Goal: Complete application form: Complete application form

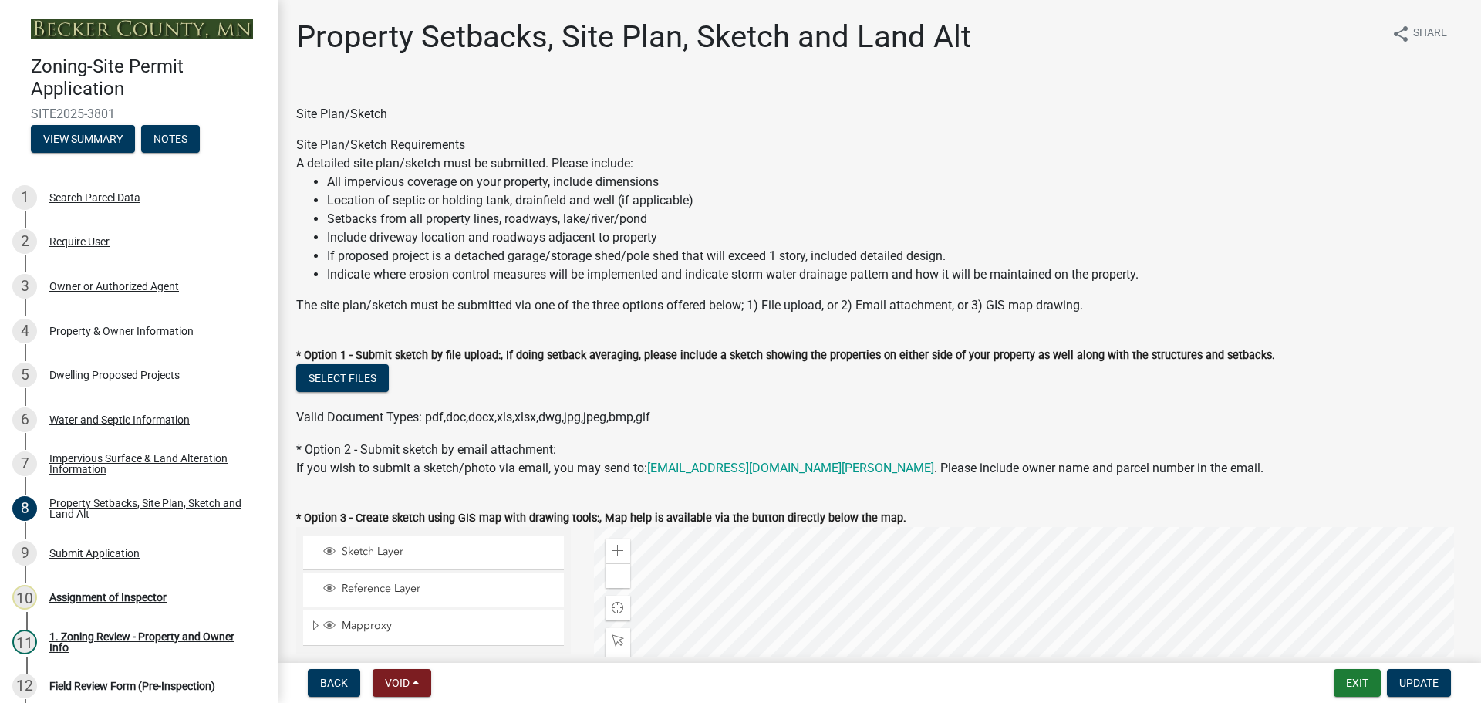
select select "d89fbfa0-1150-4954-b91c-9d482c9530a3"
select select "b56a4575-9846-47cf-8067-c59a4853da22"
select select "e8ab2dc3-aa3f-46f3-9b4a-37eb25ad84af"
select select "28f6c7b2-2b88-4425-ae15-f67110f778a7"
select select "c8b8ea71-7088-4e87-a493-7bc88cc2835b"
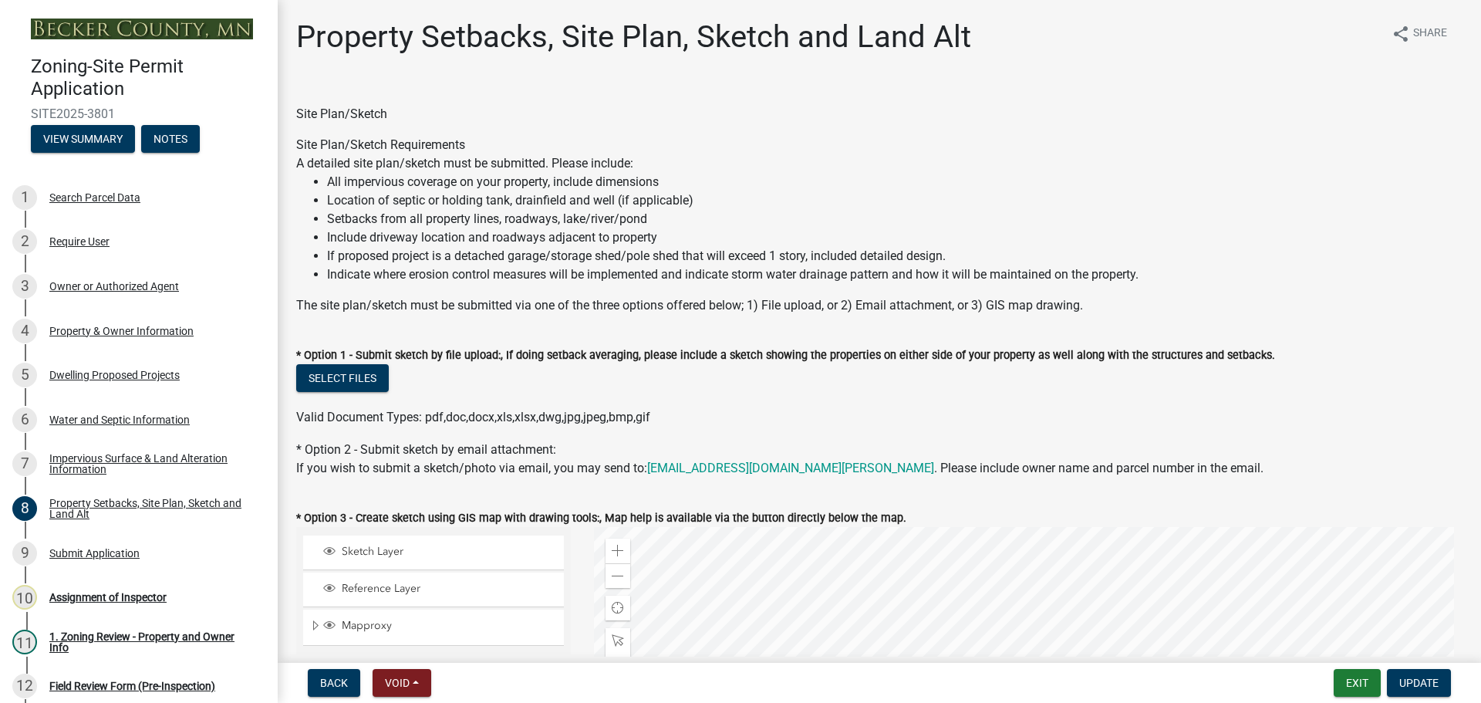
select select "133211ff-91ce-4a0a-9235-b48a7e2069a0"
select select "19d13e65-c93d-443e-910a-7a17299544cc"
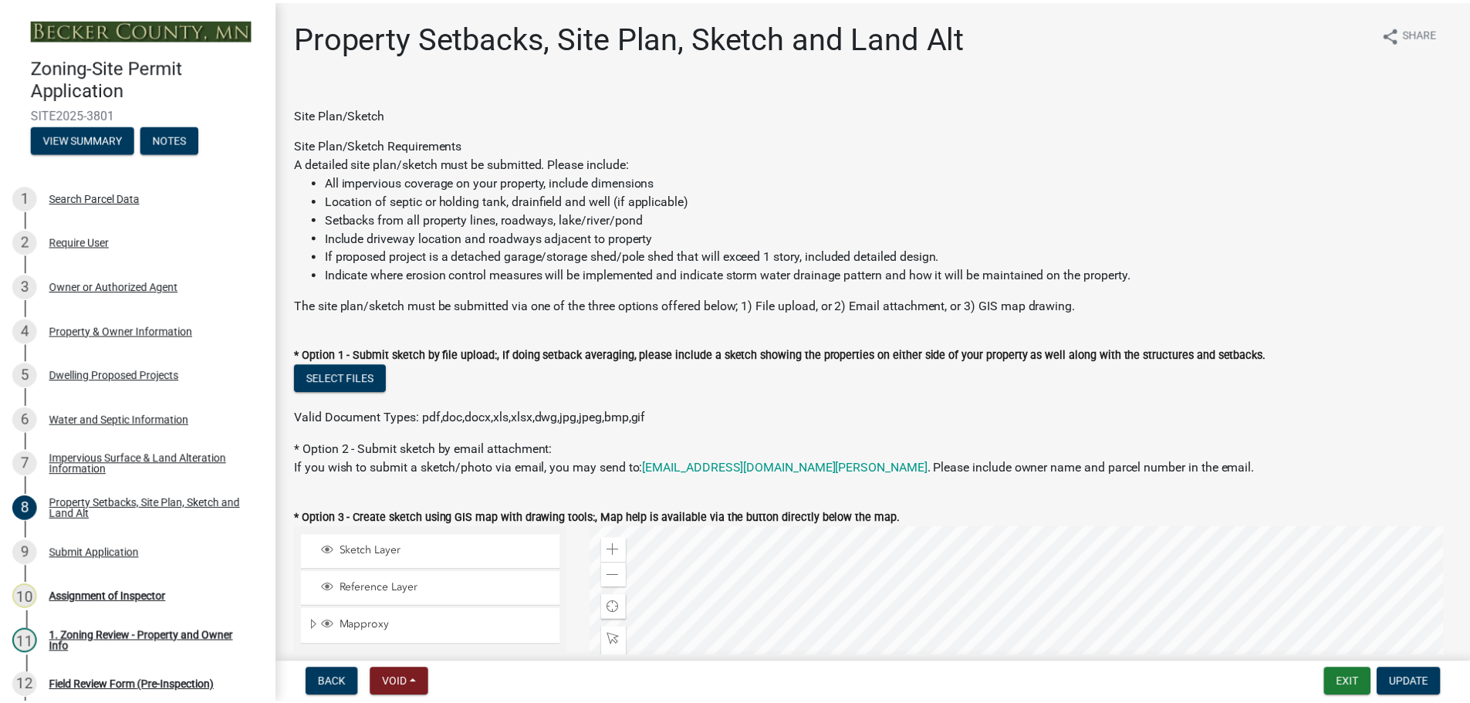
scroll to position [3086, 0]
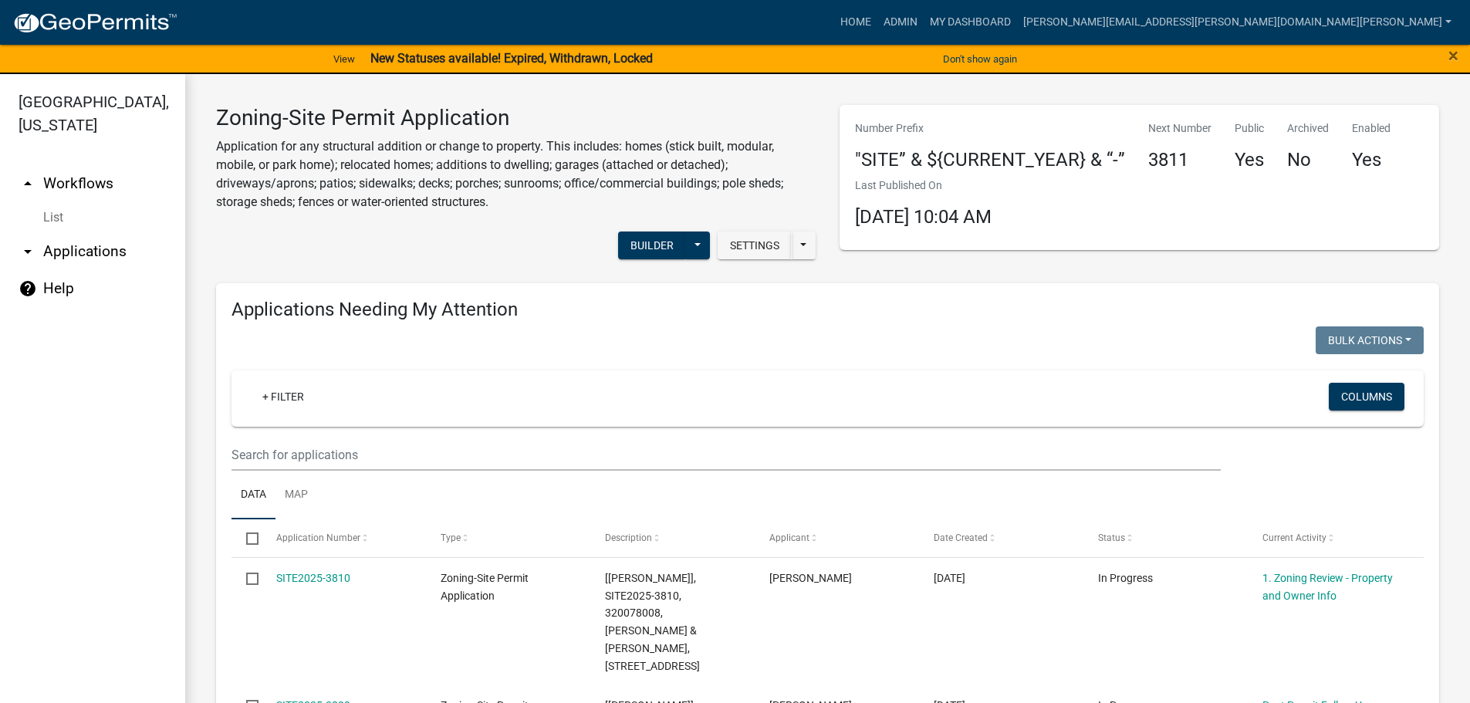
drag, startPoint x: 566, startPoint y: 381, endPoint x: 558, endPoint y: 412, distance: 32.0
click at [565, 387] on div "+ Filter Columns" at bounding box center [827, 398] width 1178 height 56
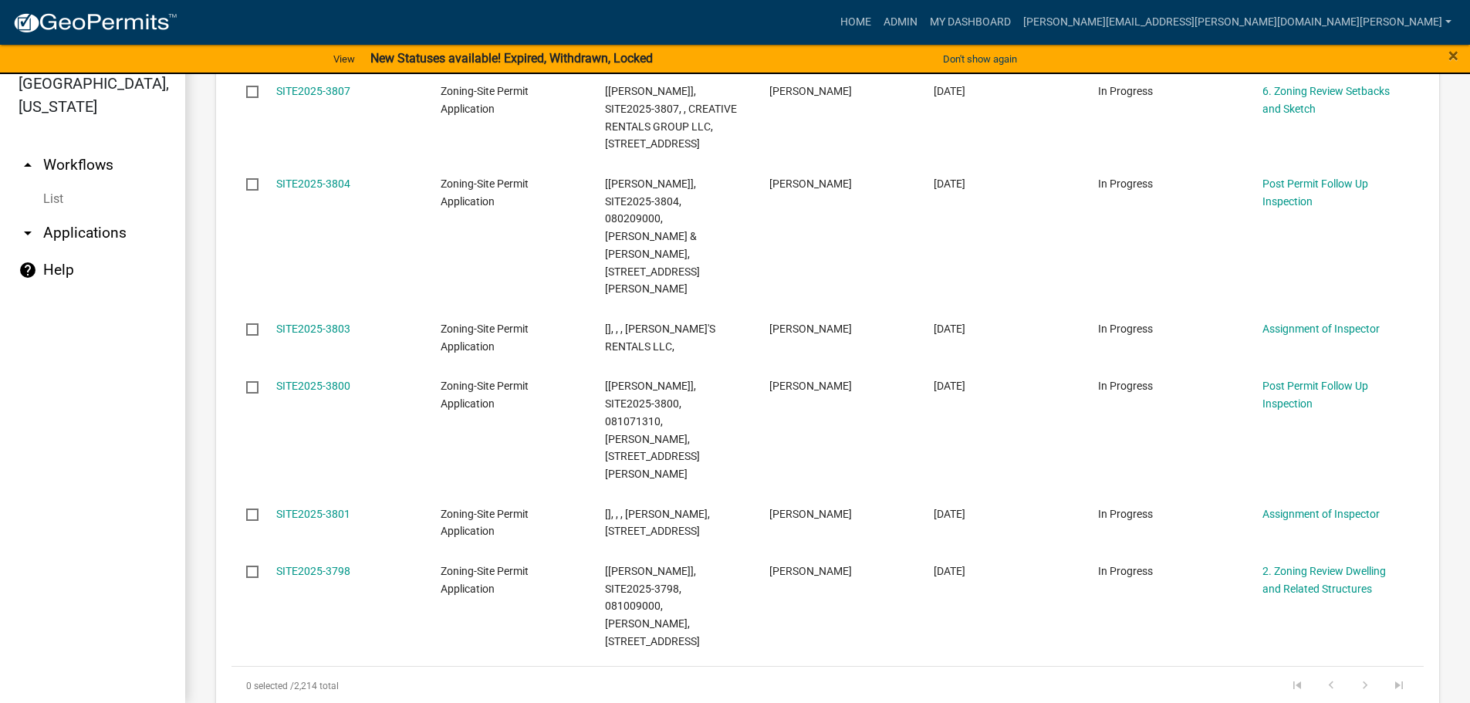
scroll to position [857, 0]
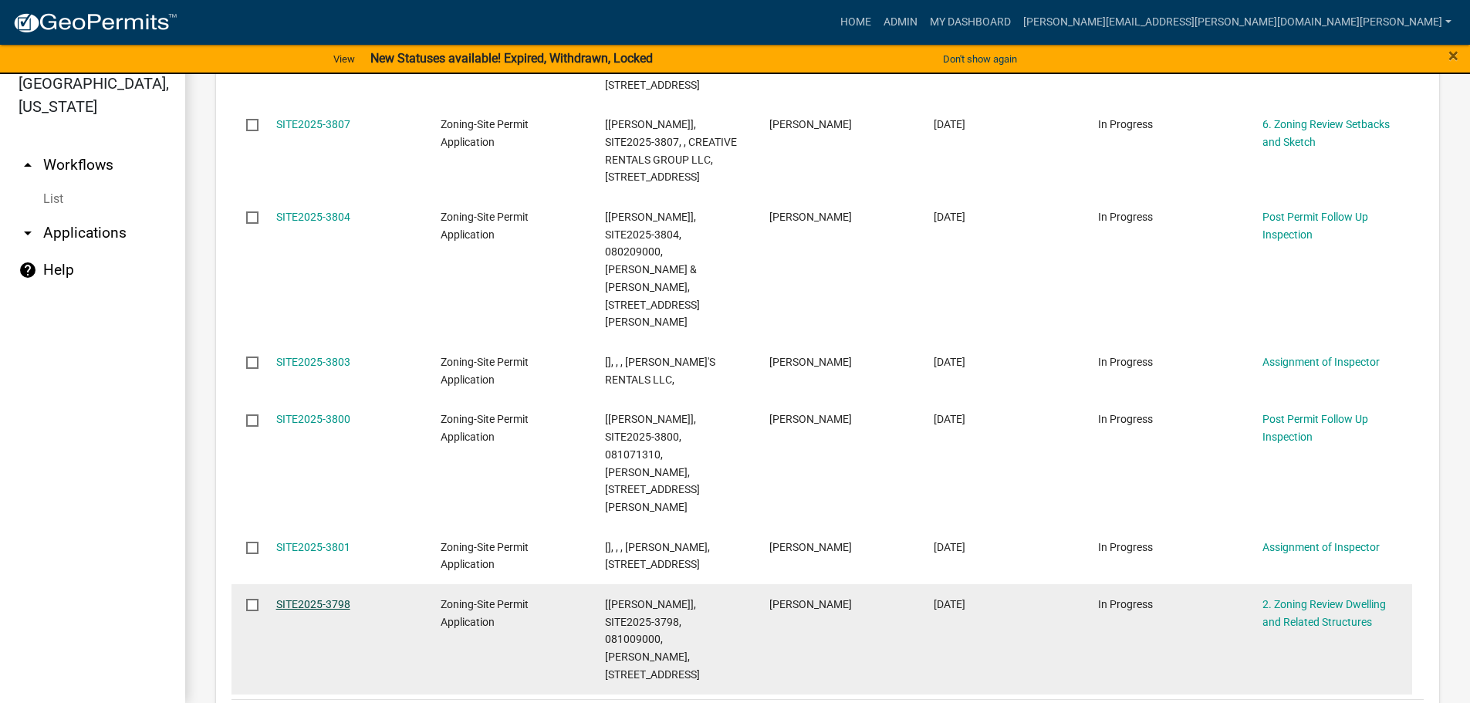
click at [336, 598] on link "SITE2025-3798" at bounding box center [313, 604] width 74 height 12
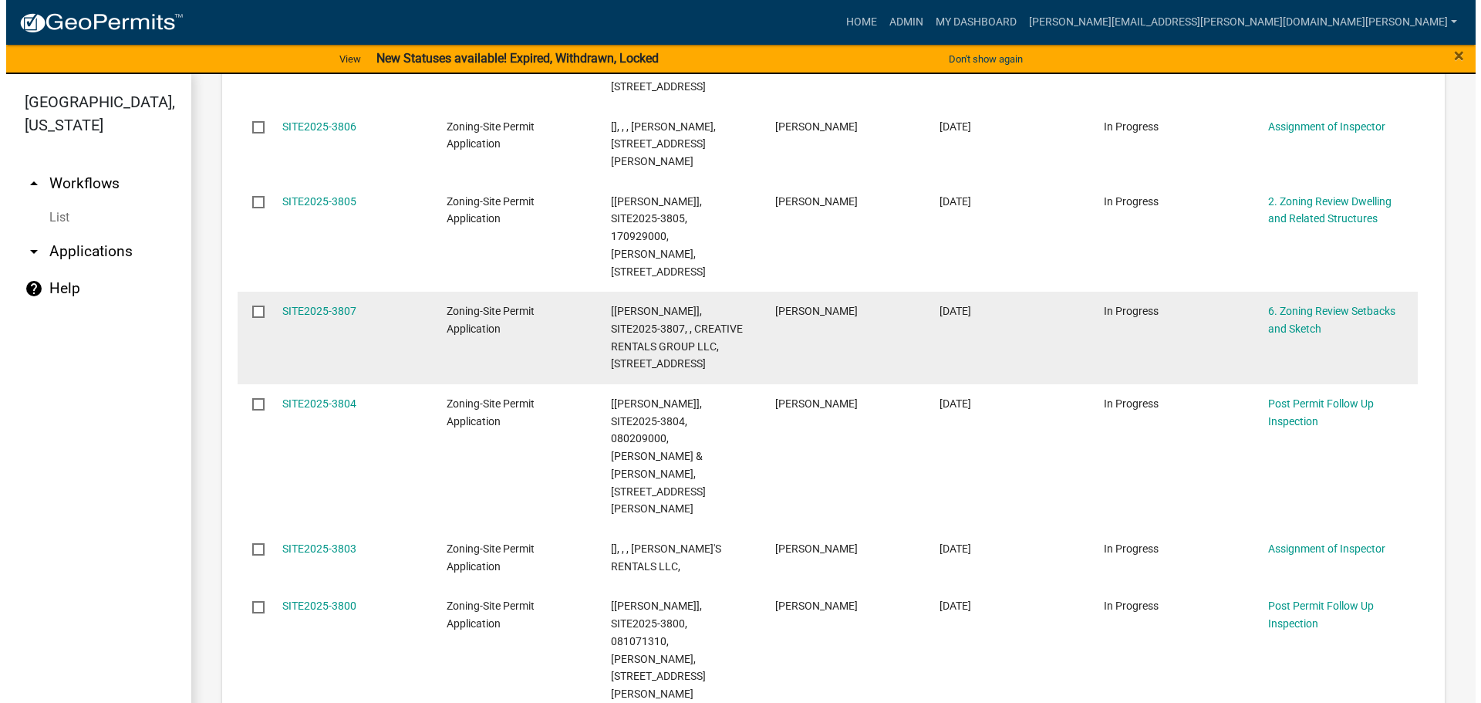
scroll to position [694, 0]
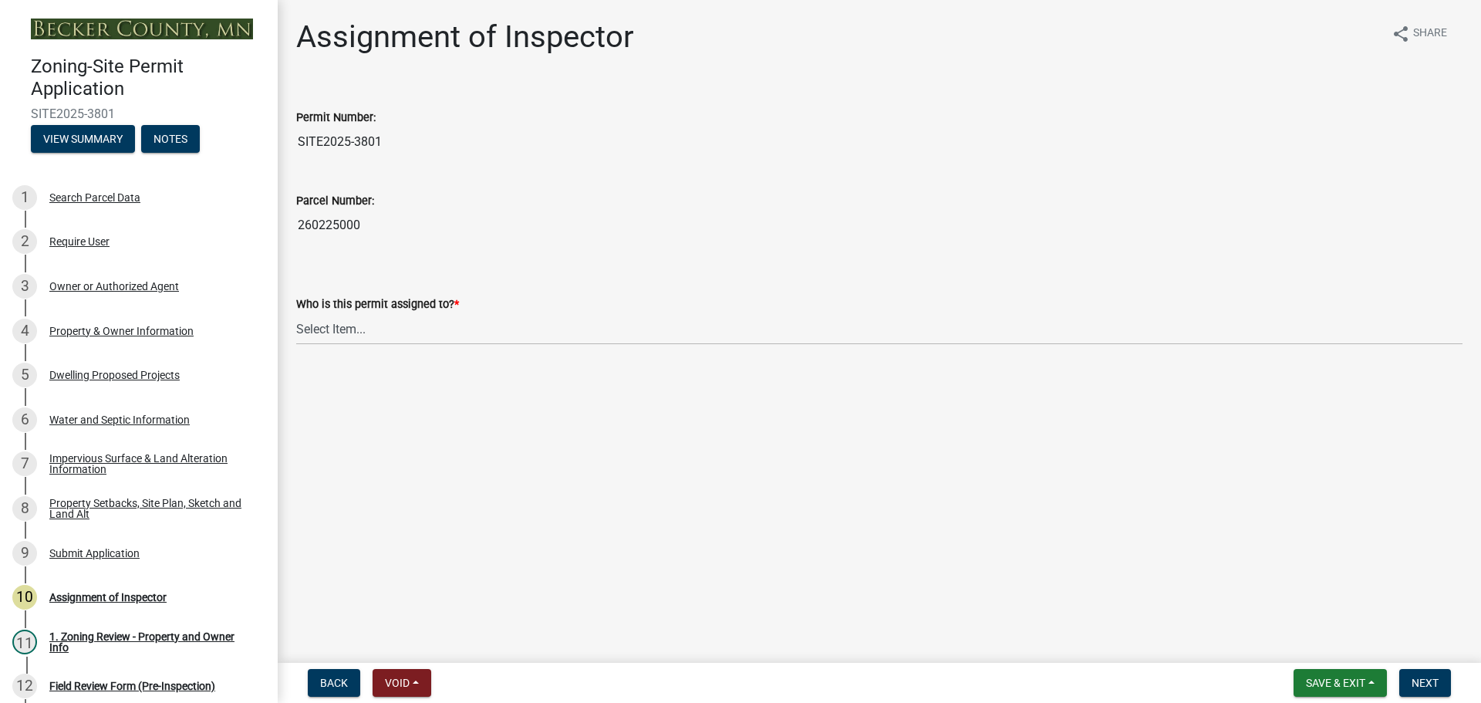
scroll to position [77, 0]
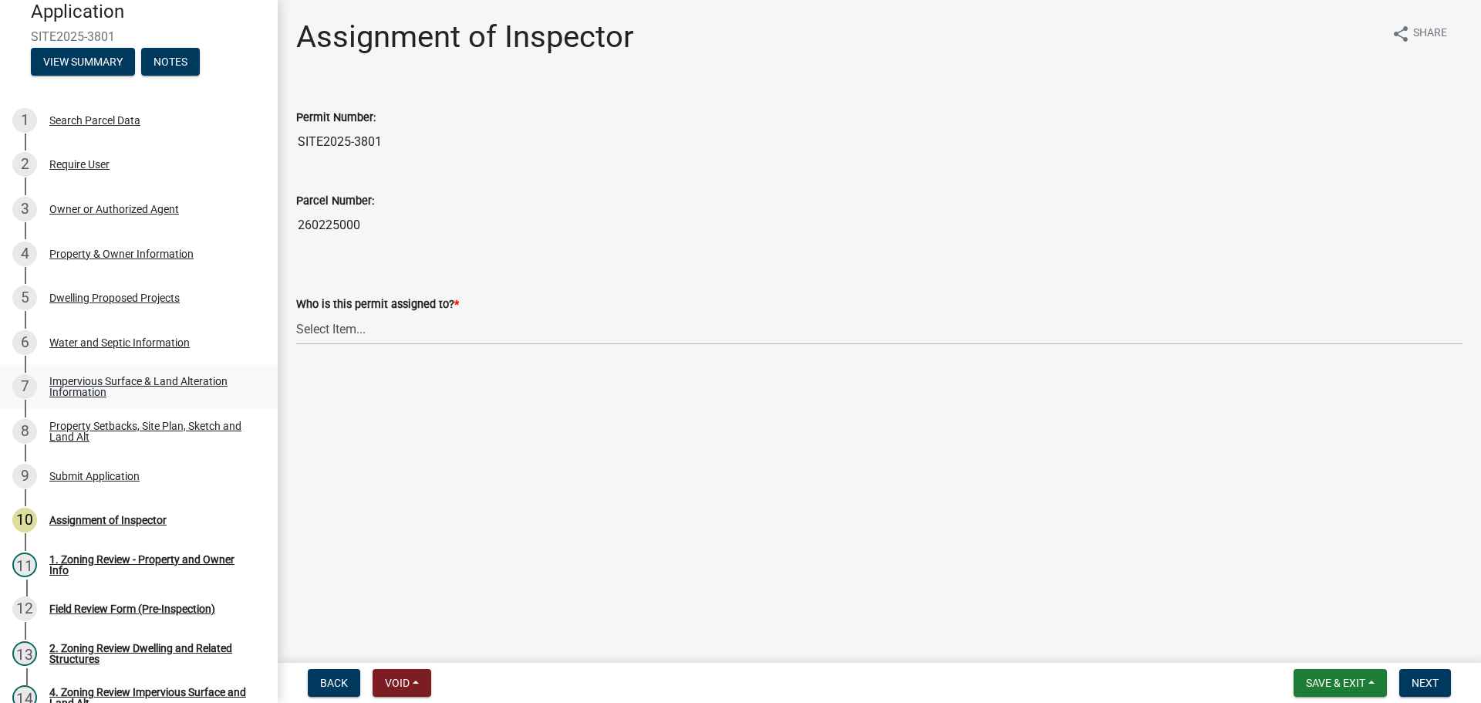
click at [116, 376] on div "Impervious Surface & Land Alteration Information" at bounding box center [151, 387] width 204 height 22
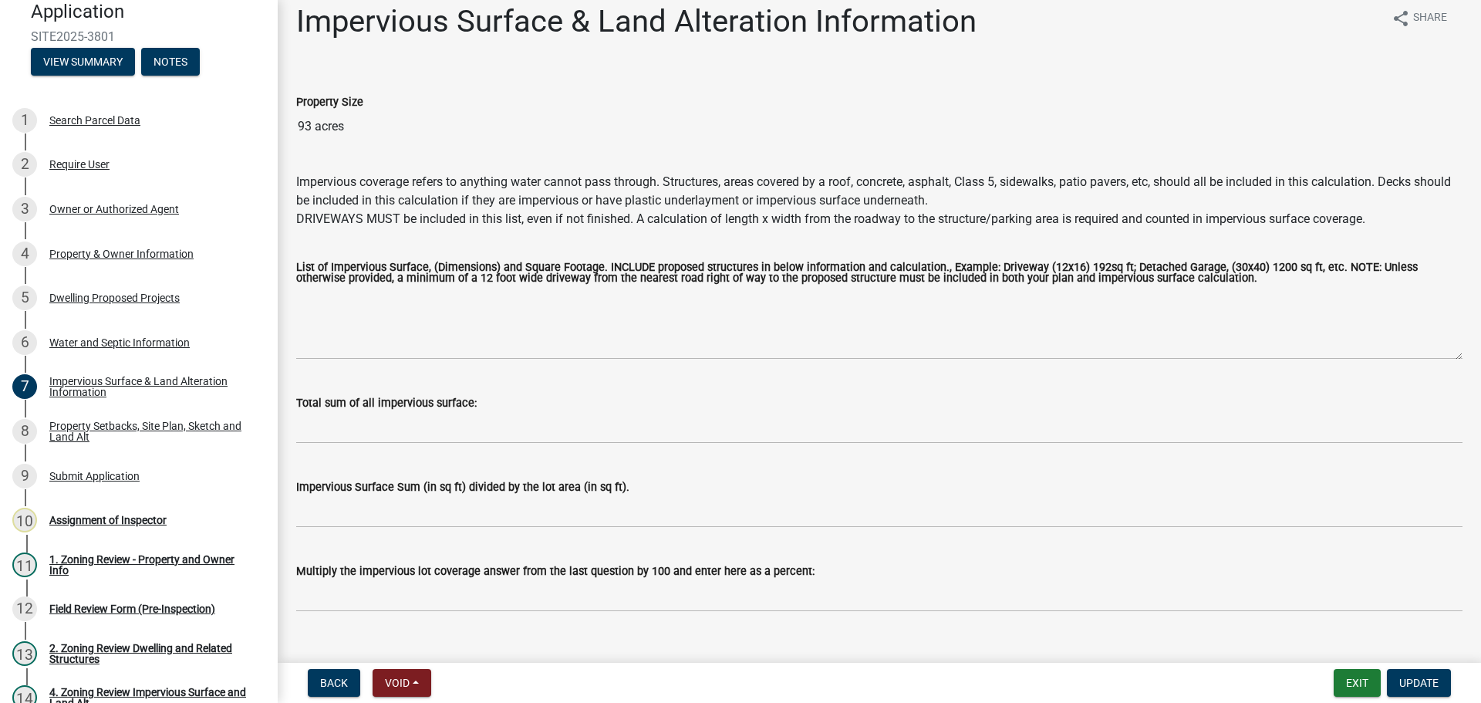
scroll to position [0, 0]
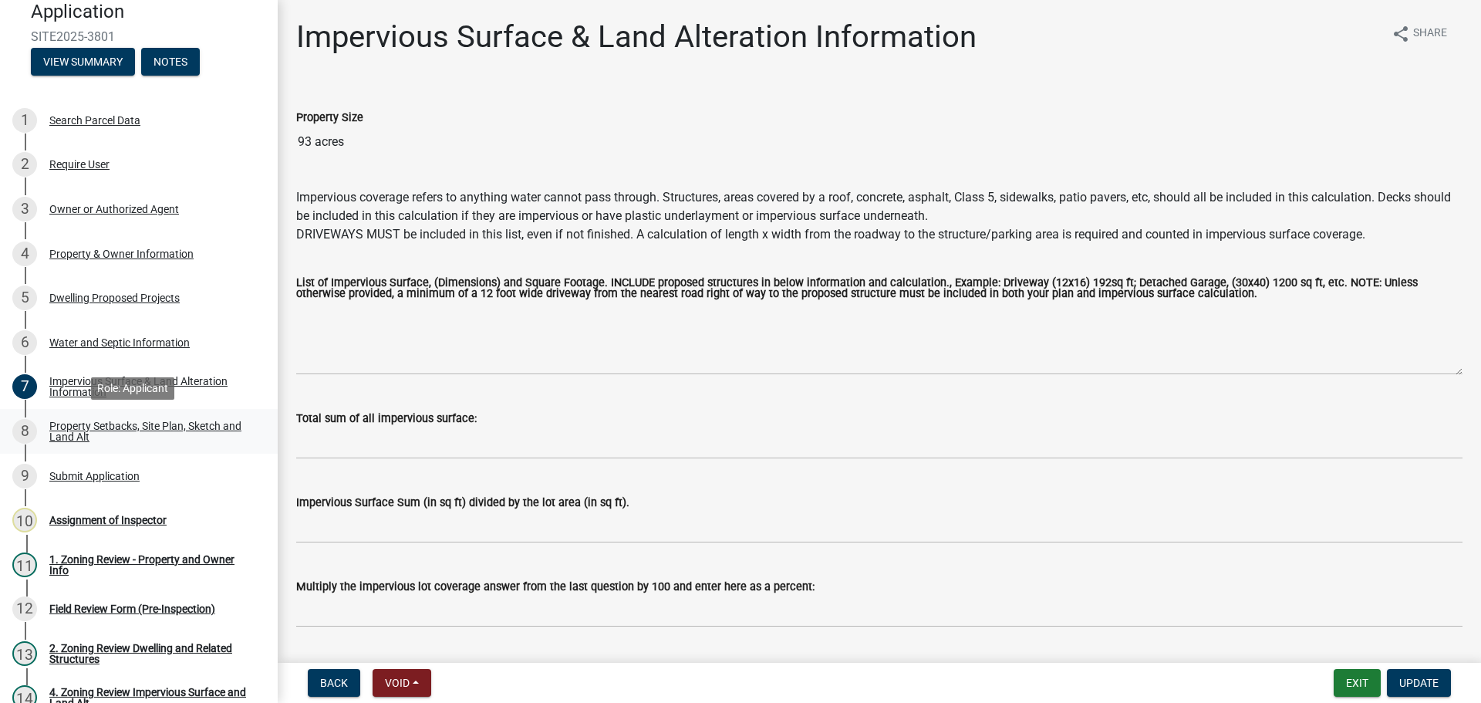
click at [150, 420] on div "Property Setbacks, Site Plan, Sketch and Land Alt" at bounding box center [151, 431] width 204 height 22
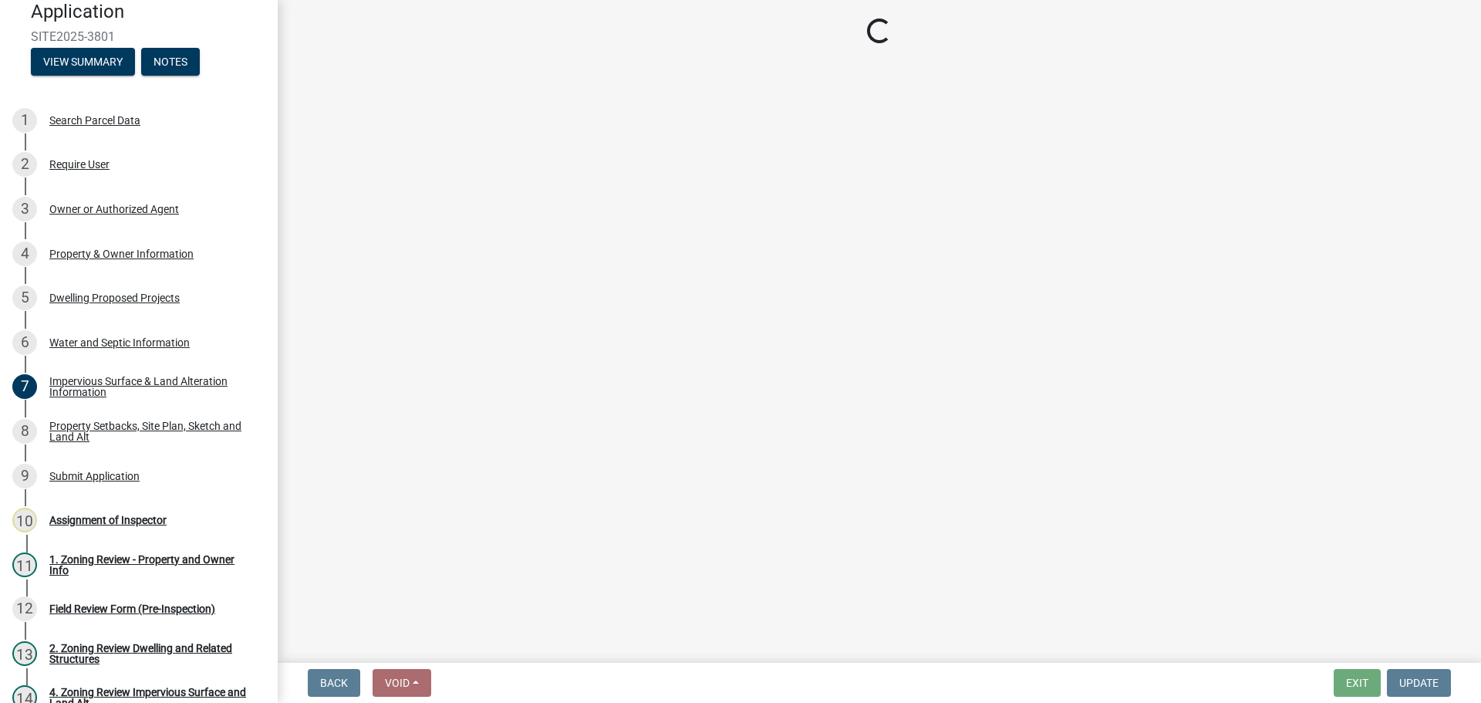
select select "d89fbfa0-1150-4954-b91c-9d482c9530a3"
select select "b56a4575-9846-47cf-8067-c59a4853da22"
select select "e8ab2dc3-aa3f-46f3-9b4a-37eb25ad84af"
select select "28f6c7b2-2b88-4425-ae15-f67110f778a7"
select select "c8b8ea71-7088-4e87-a493-7bc88cc2835b"
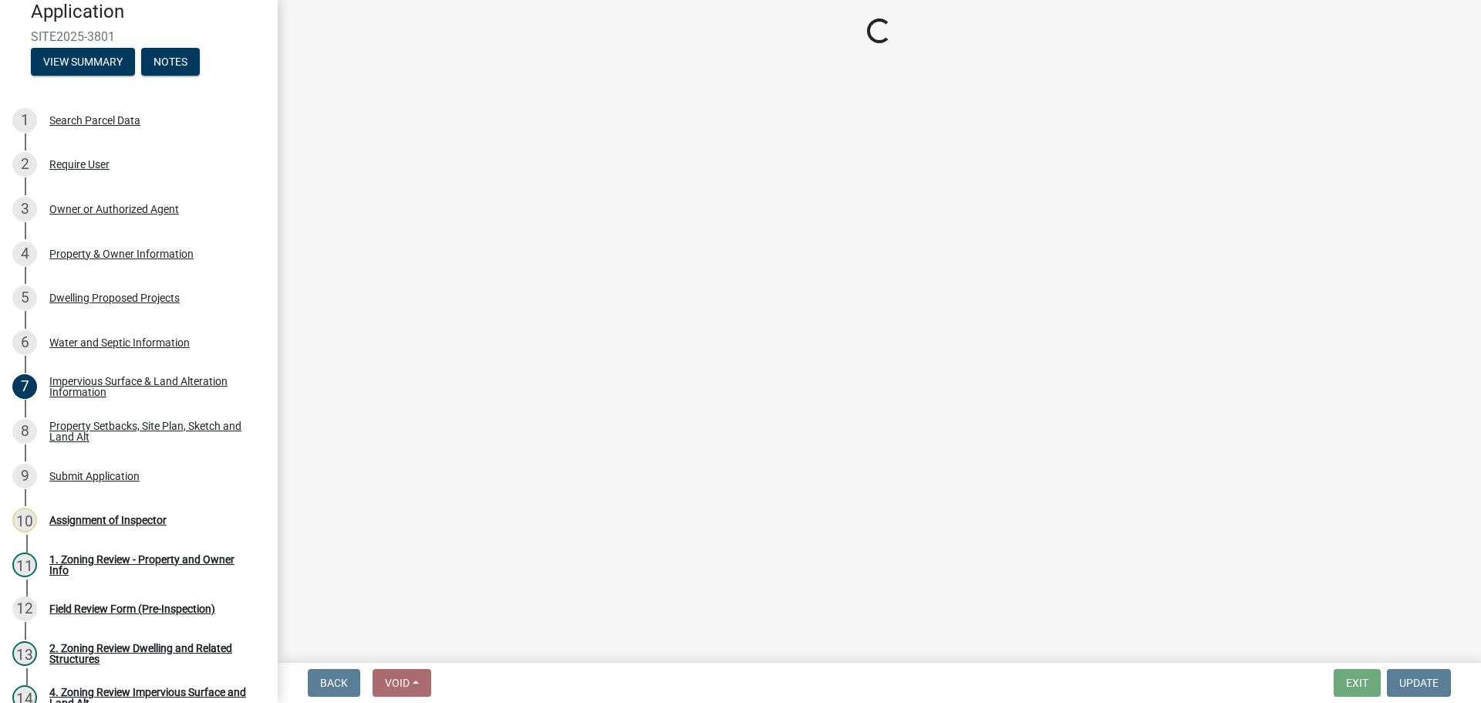
select select "133211ff-91ce-4a0a-9235-b48a7e2069a0"
select select "19d13e65-c93d-443e-910a-7a17299544cc"
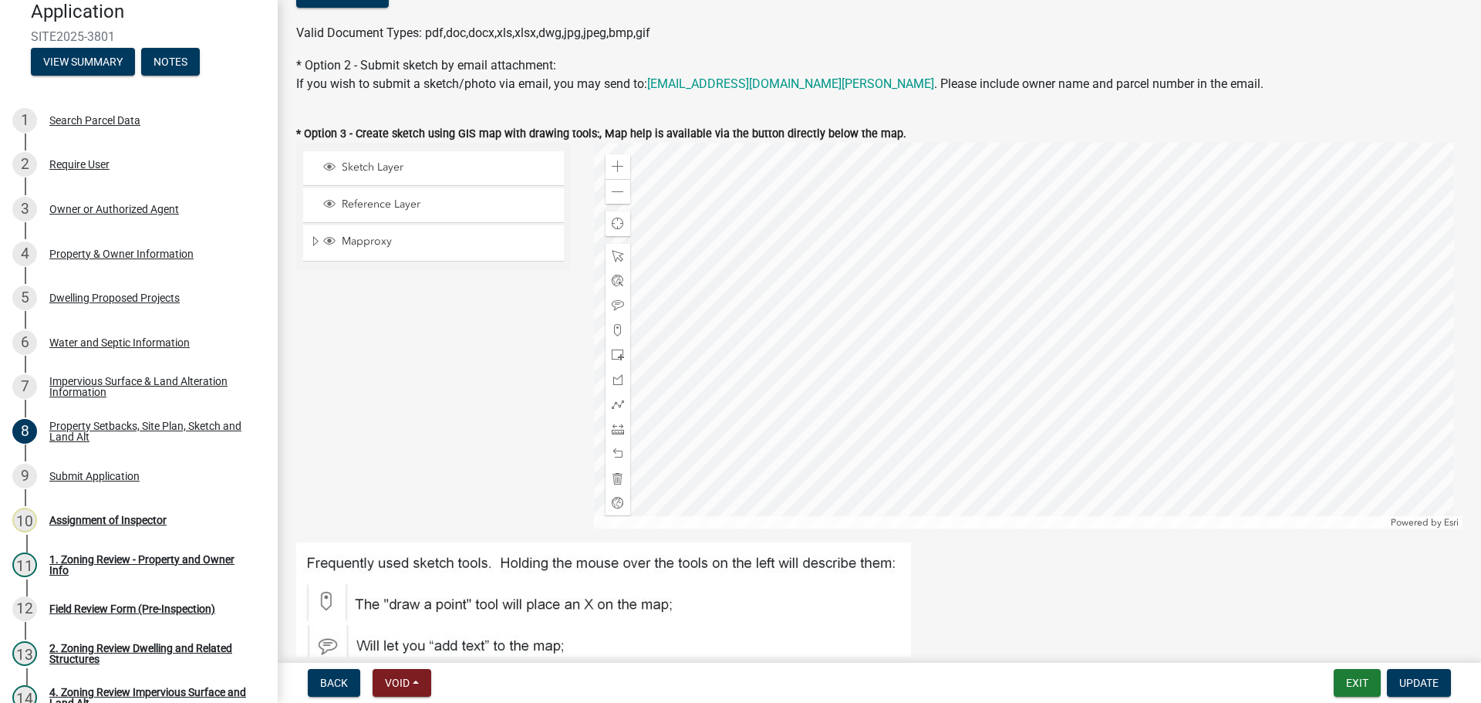
scroll to position [386, 0]
click at [116, 337] on div "Water and Septic Information" at bounding box center [119, 342] width 140 height 11
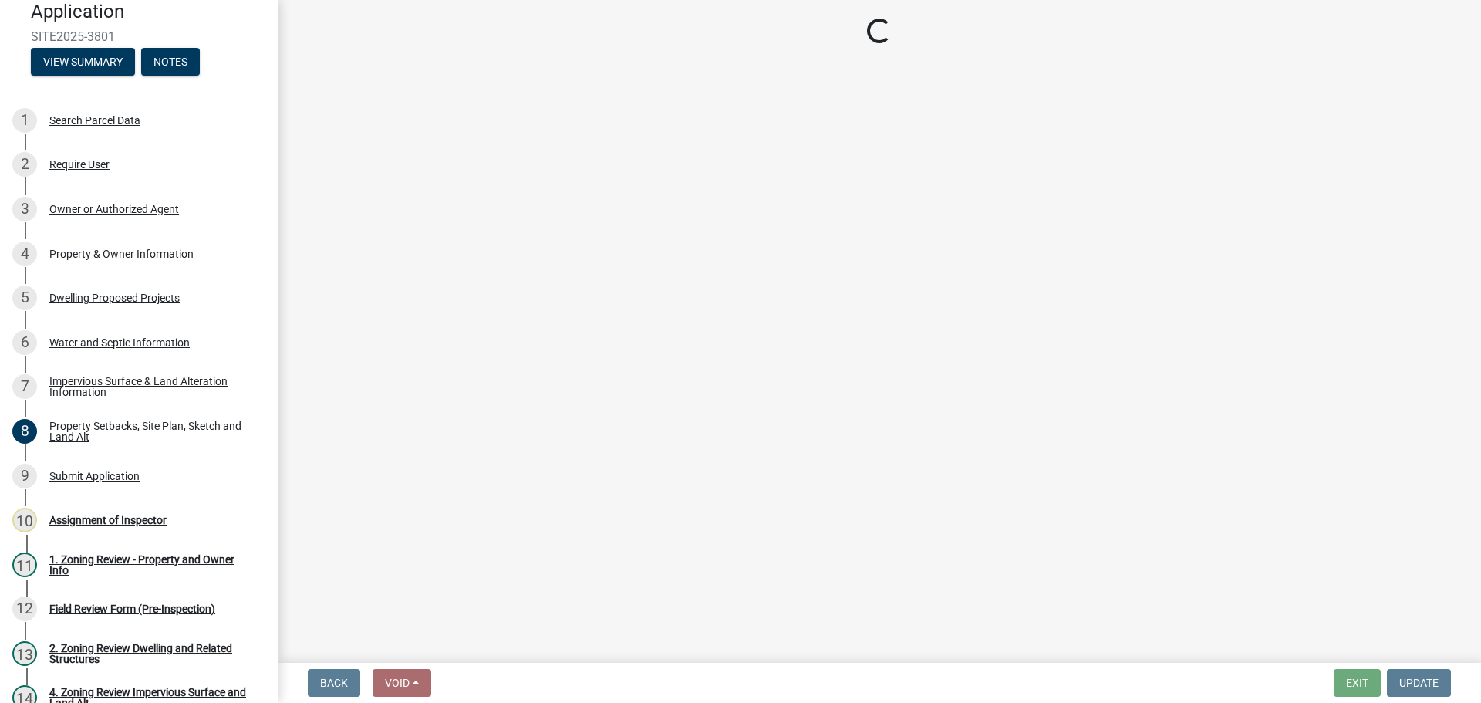
select select "295c6ba3-00c2-4229-aea3-8b4be6316de8"
select select "bb0103e2-6f27-4335-a860-183be8d3b6e1"
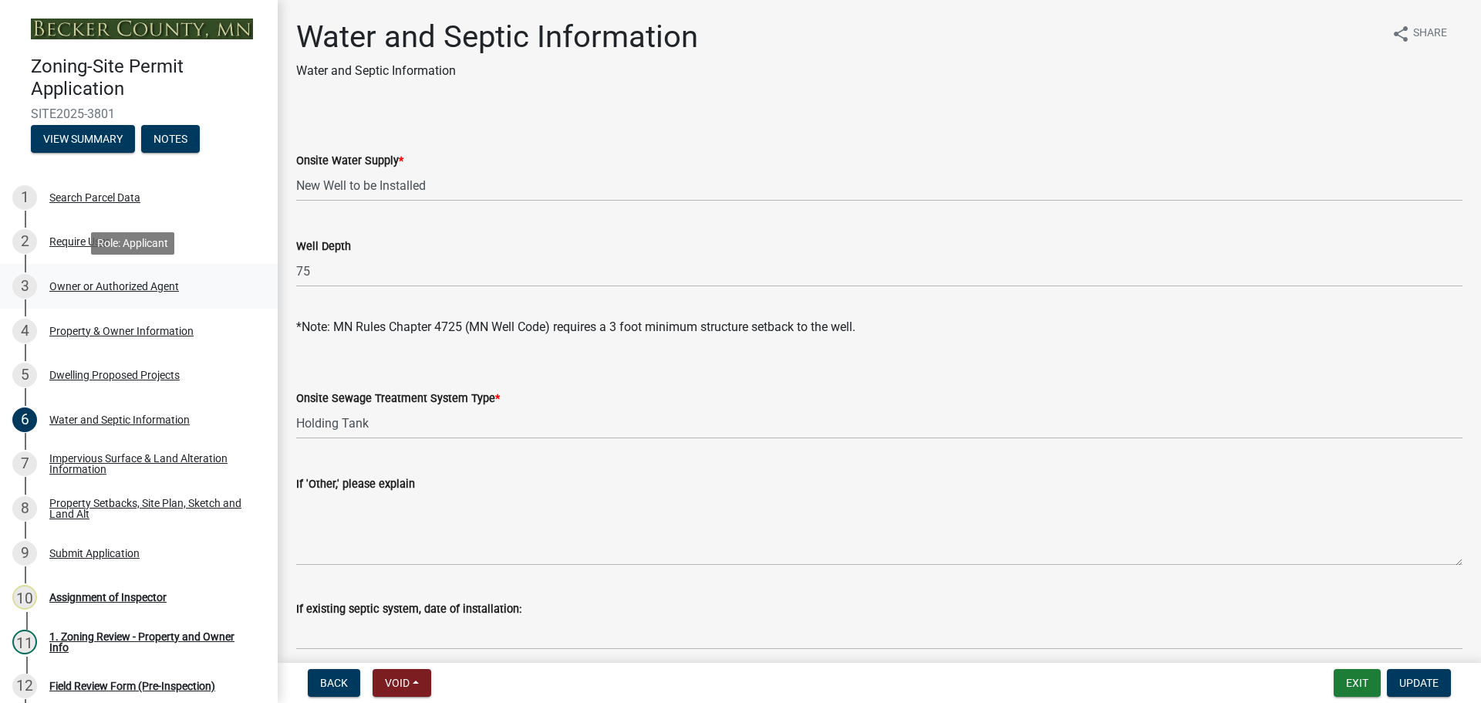
click at [136, 285] on div "Owner or Authorized Agent" at bounding box center [114, 286] width 130 height 11
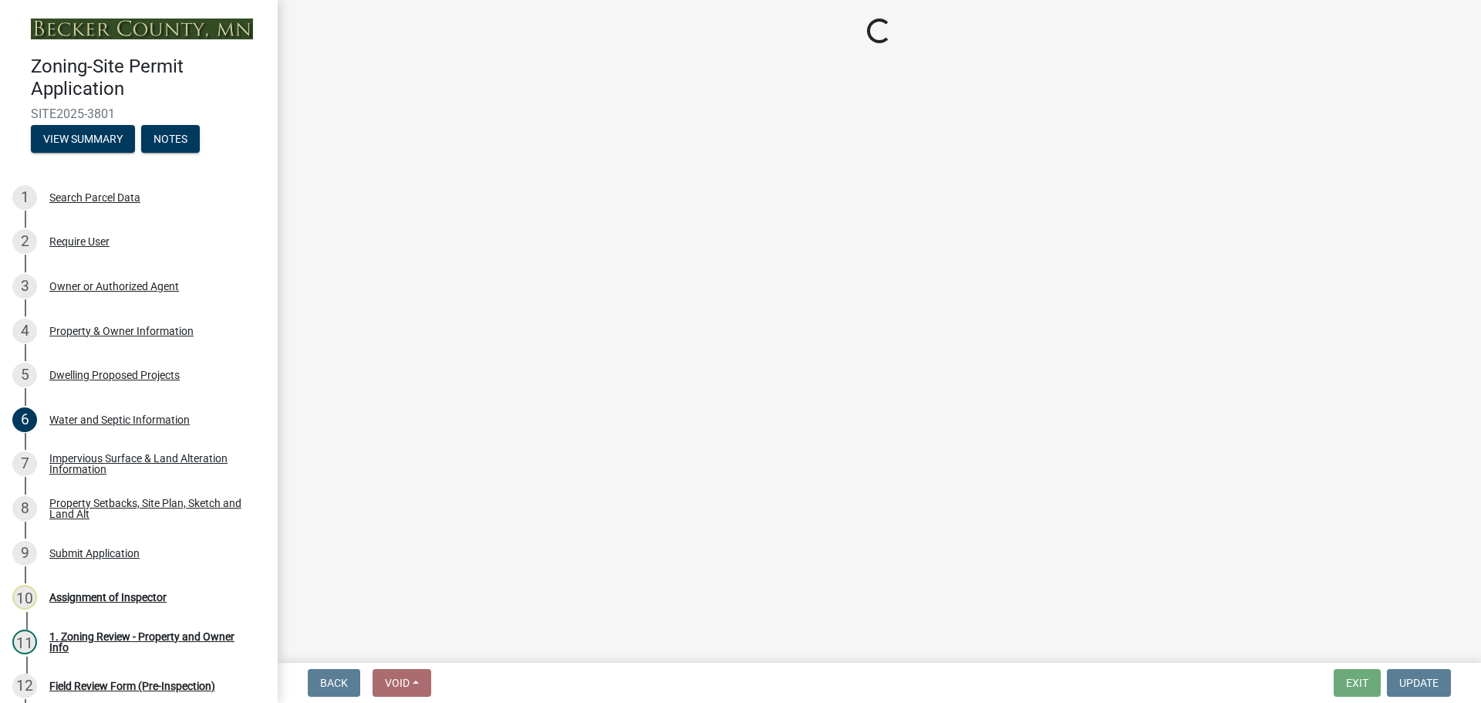
select select "3c674549-ed69-405f-b795-9fa3f7d47d9d"
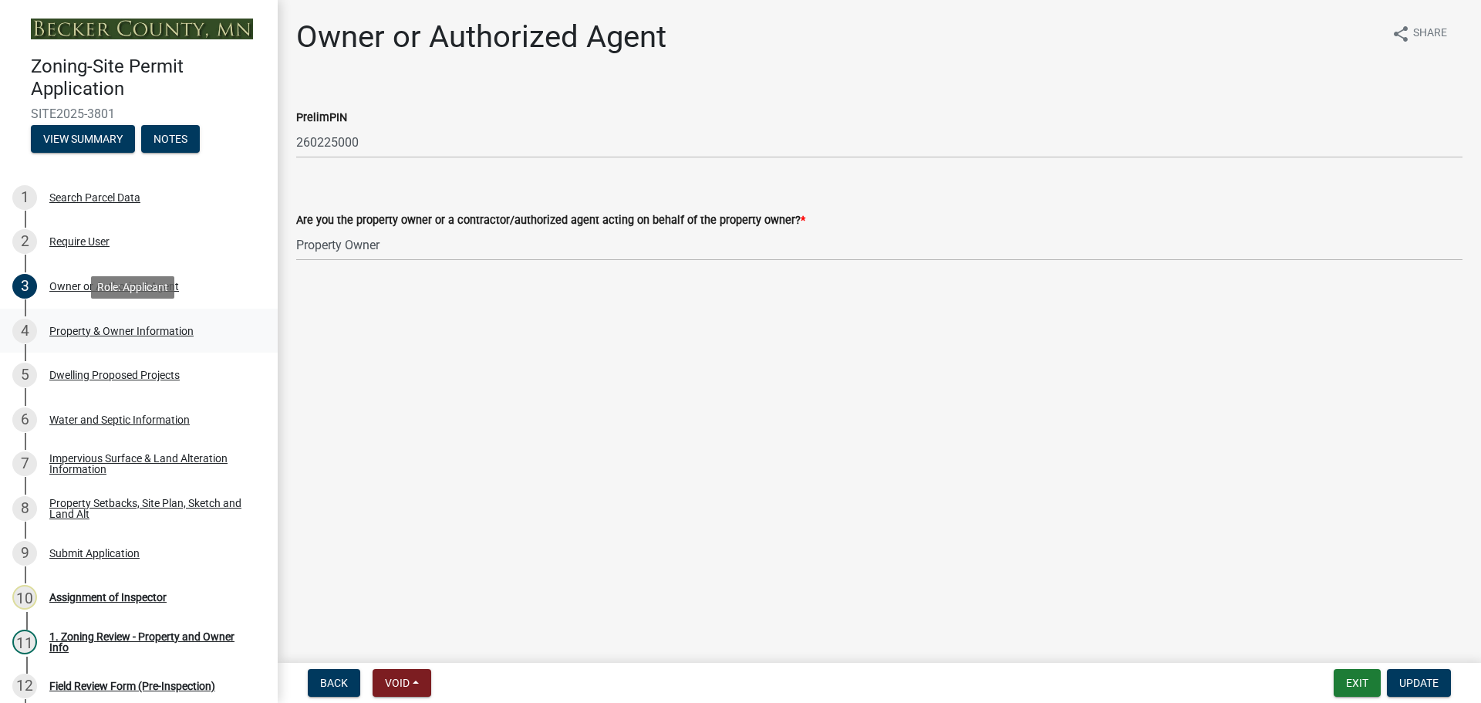
click at [116, 329] on div "Property & Owner Information" at bounding box center [121, 331] width 144 height 11
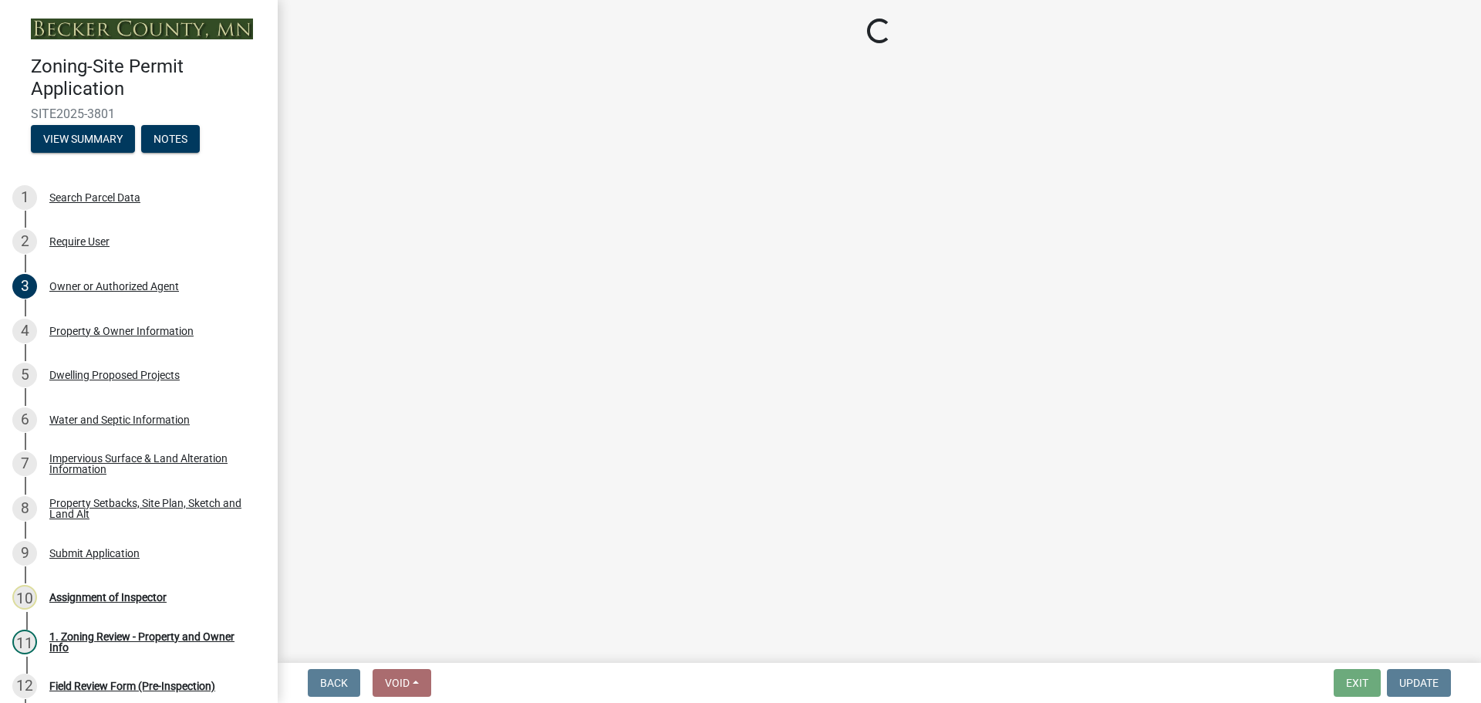
select select "aea05cec-4b30-44a4-8e5c-9d9ca1404b75"
select select "f87eba17-8ed9-4ad8-aefc-fe36a3f3544b"
select select "393a978c-6bd5-4cb2-a6a0-db6feb8732b8"
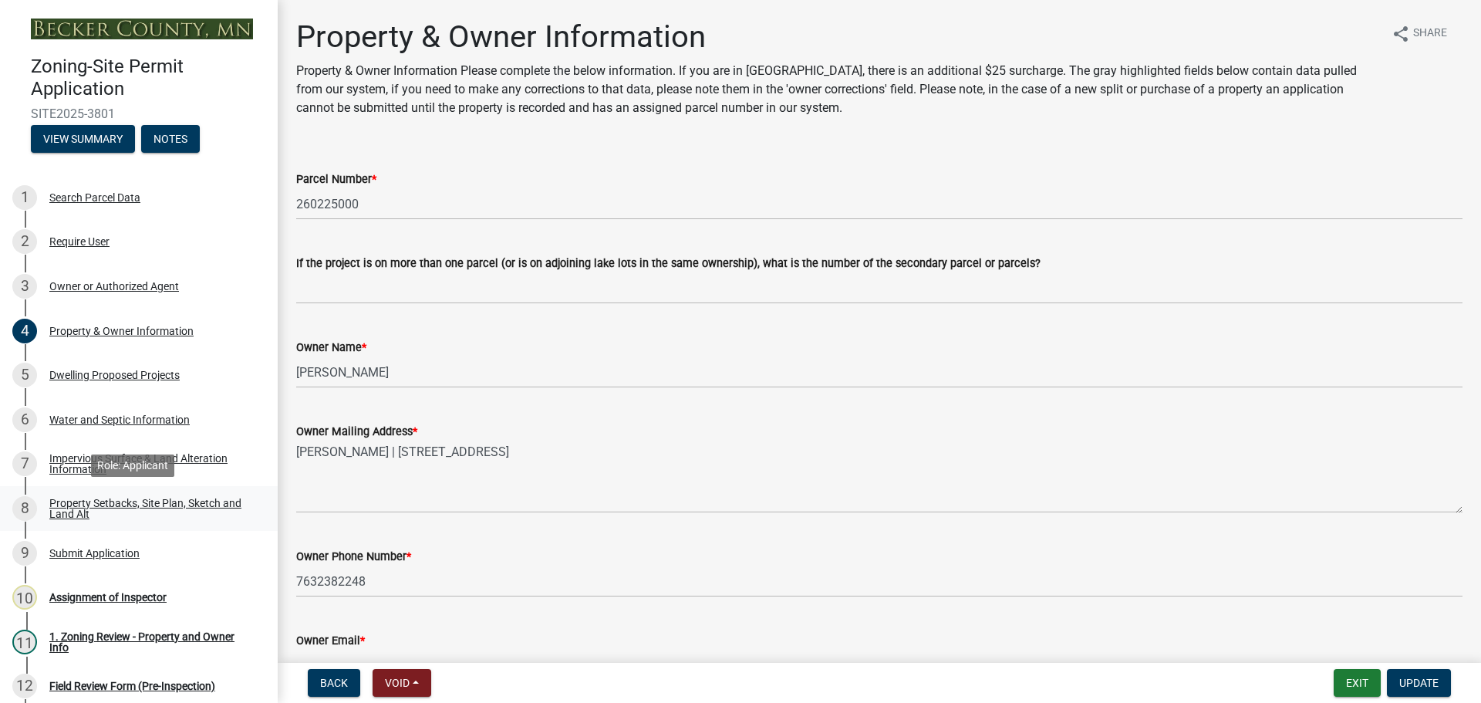
click at [120, 500] on div "Property Setbacks, Site Plan, Sketch and Land Alt" at bounding box center [151, 509] width 204 height 22
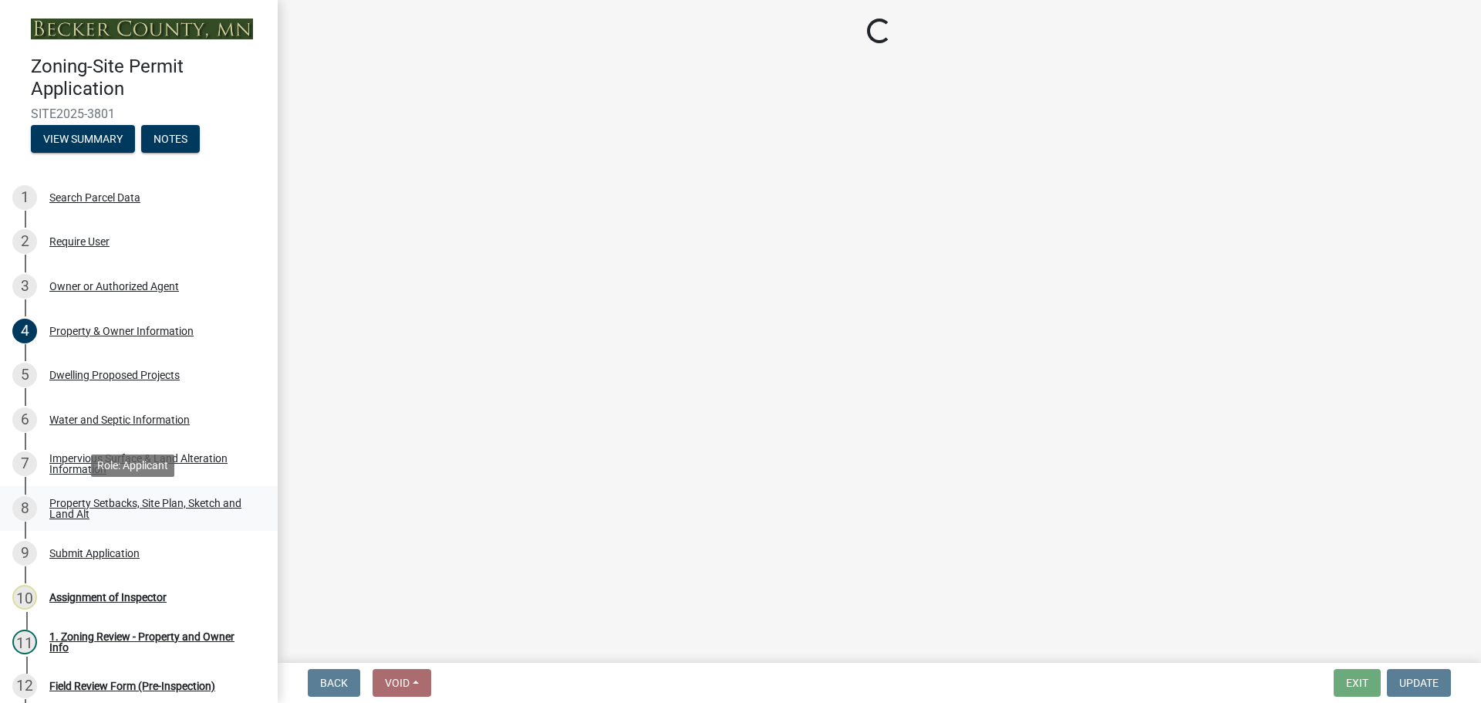
select select "d89fbfa0-1150-4954-b91c-9d482c9530a3"
select select "b56a4575-9846-47cf-8067-c59a4853da22"
select select "e8ab2dc3-aa3f-46f3-9b4a-37eb25ad84af"
select select "28f6c7b2-2b88-4425-ae15-f67110f778a7"
select select "c8b8ea71-7088-4e87-a493-7bc88cc2835b"
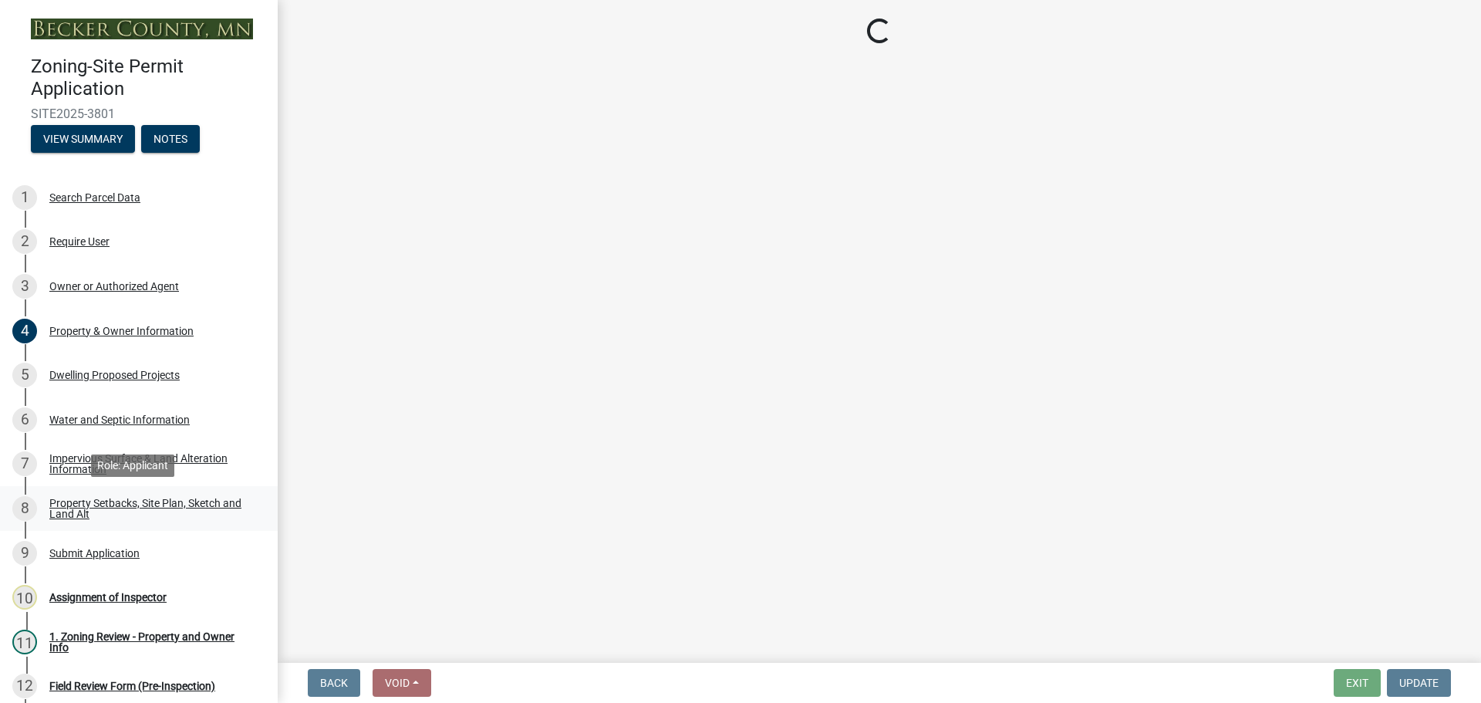
select select "133211ff-91ce-4a0a-9235-b48a7e2069a0"
select select "19d13e65-c93d-443e-910a-7a17299544cc"
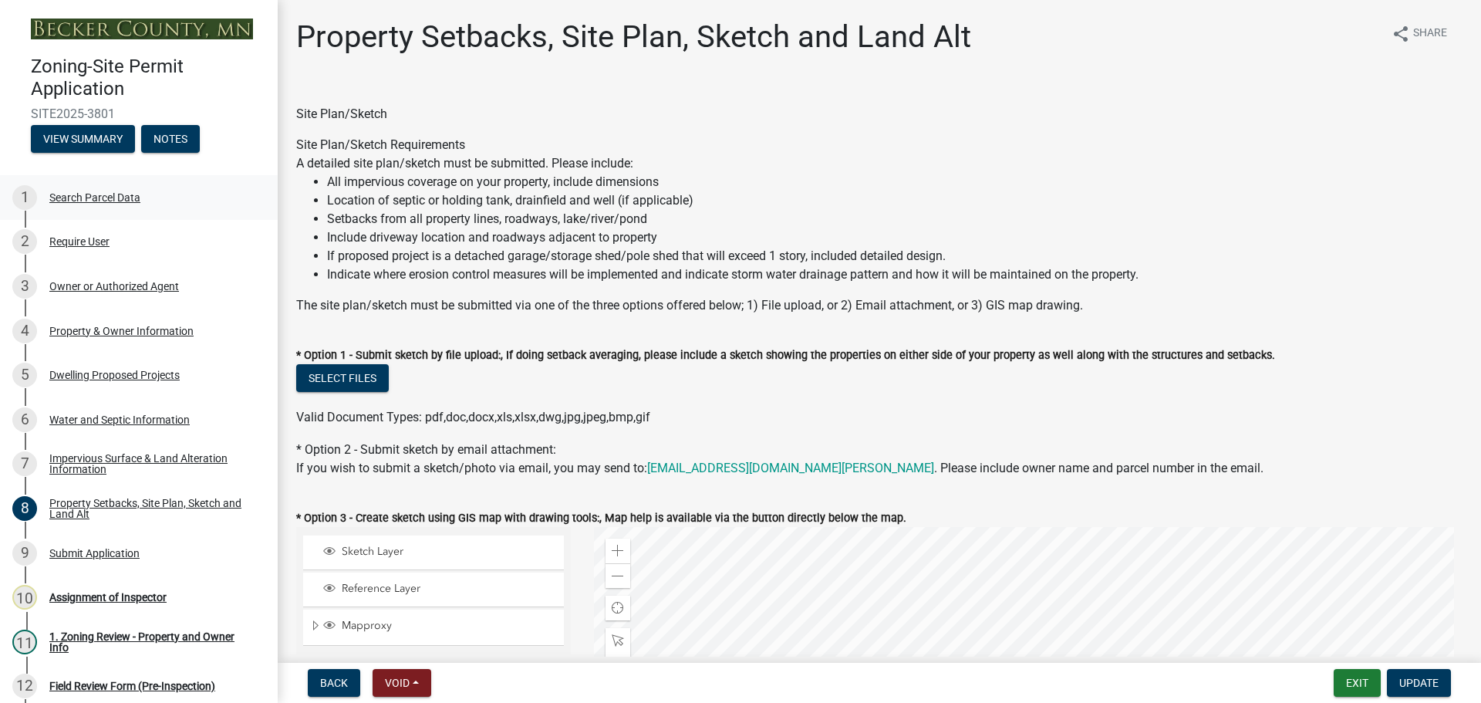
click at [120, 192] on div "Search Parcel Data" at bounding box center [94, 197] width 91 height 11
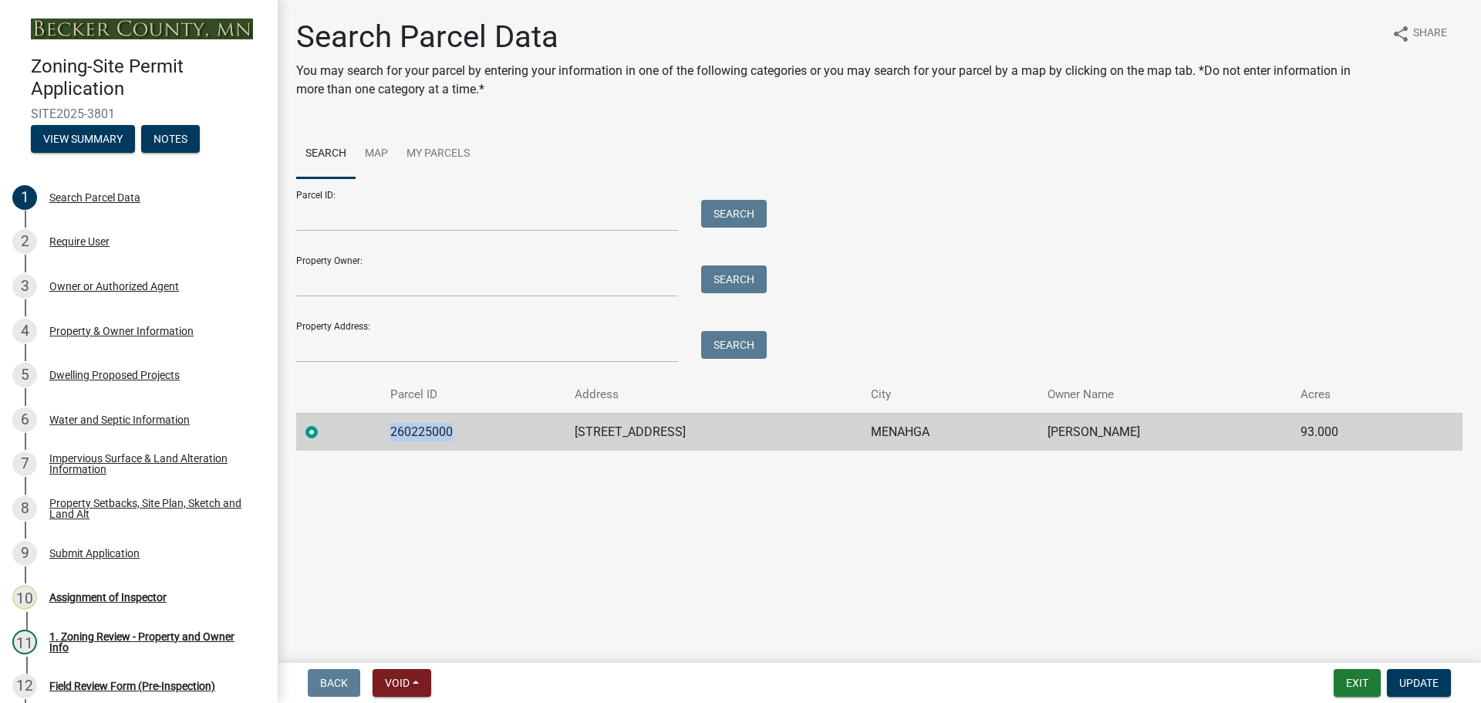
drag, startPoint x: 468, startPoint y: 435, endPoint x: 371, endPoint y: 417, distance: 98.2
click at [371, 417] on tr "260225000 10888 CO HWY 49 MENAHGA DANIEL JACOB 93.000" at bounding box center [879, 432] width 1167 height 38
click at [615, 530] on main "Search Parcel Data You may search for your parcel by entering your information …" at bounding box center [880, 328] width 1204 height 657
click at [324, 423] on label at bounding box center [324, 423] width 0 height 0
click at [324, 432] on input "radio" at bounding box center [329, 428] width 10 height 10
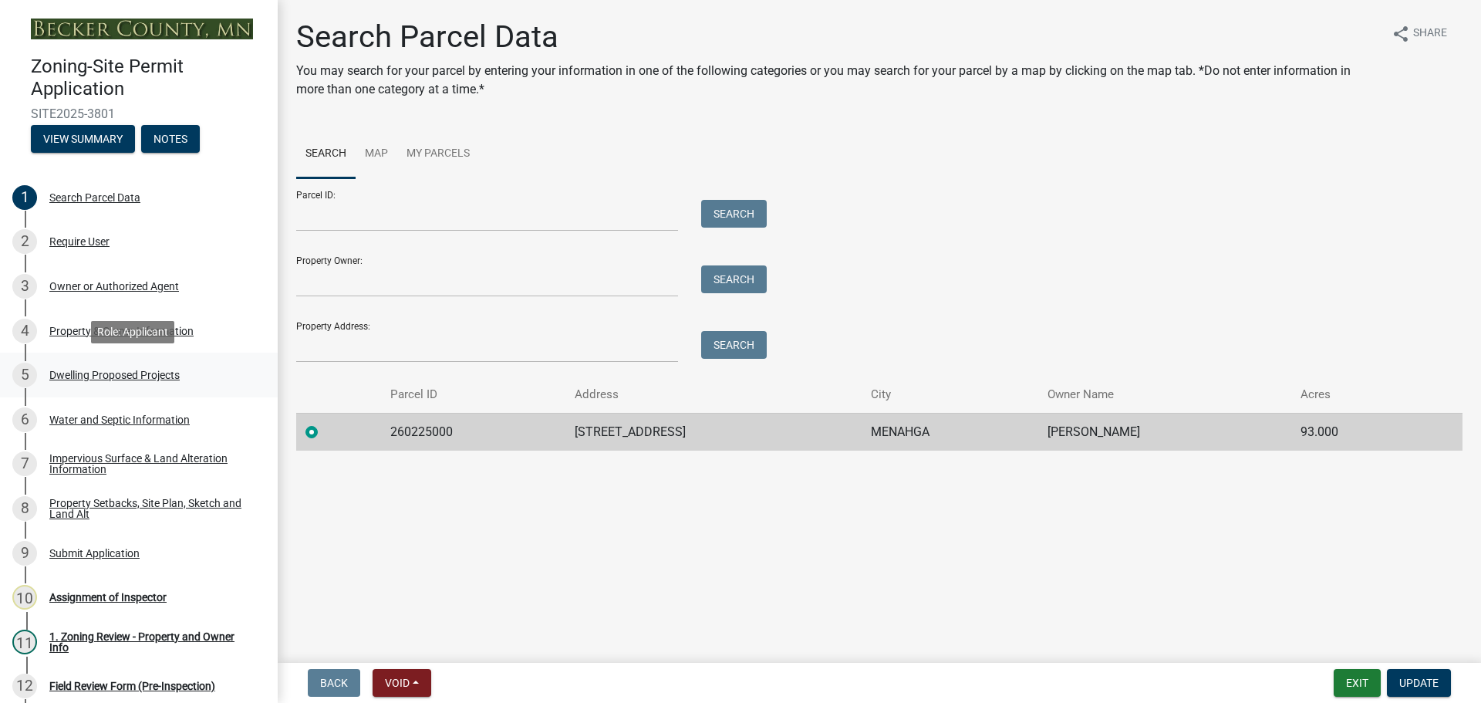
click at [116, 370] on div "Dwelling Proposed Projects" at bounding box center [114, 375] width 130 height 11
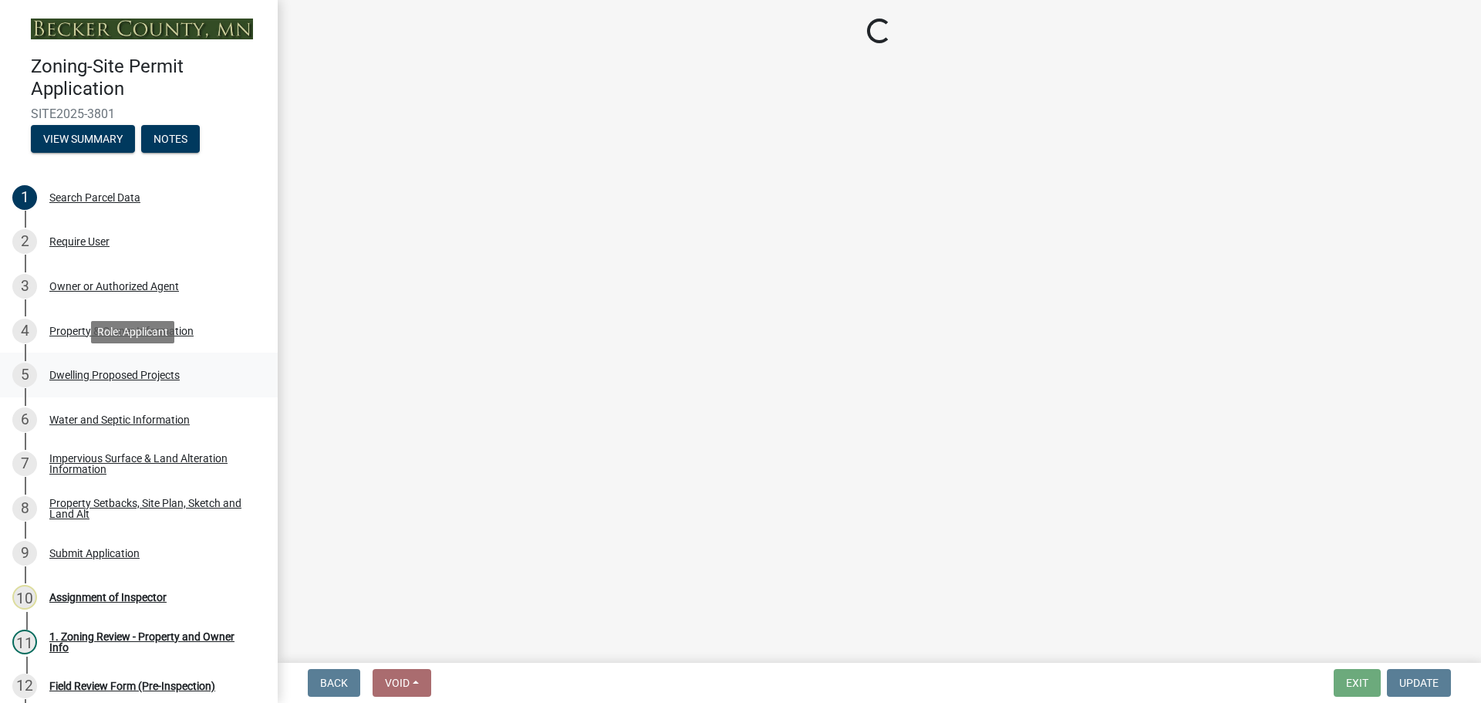
select select "5b8abcc6-67f7-49fb-8f25-c295ccc2b339"
select select "566f81cc-4b3f-4ecb-9f16-a2b313352c61"
select select "4f5e2784-8c40-49a3-b0e9-8f1a3cbab4f4"
select select "a045e8de-0125-48b5-a52c-0705e3235ca5"
select select "ebb33175-329d-4f8e-9ee0-a71ca57f3362"
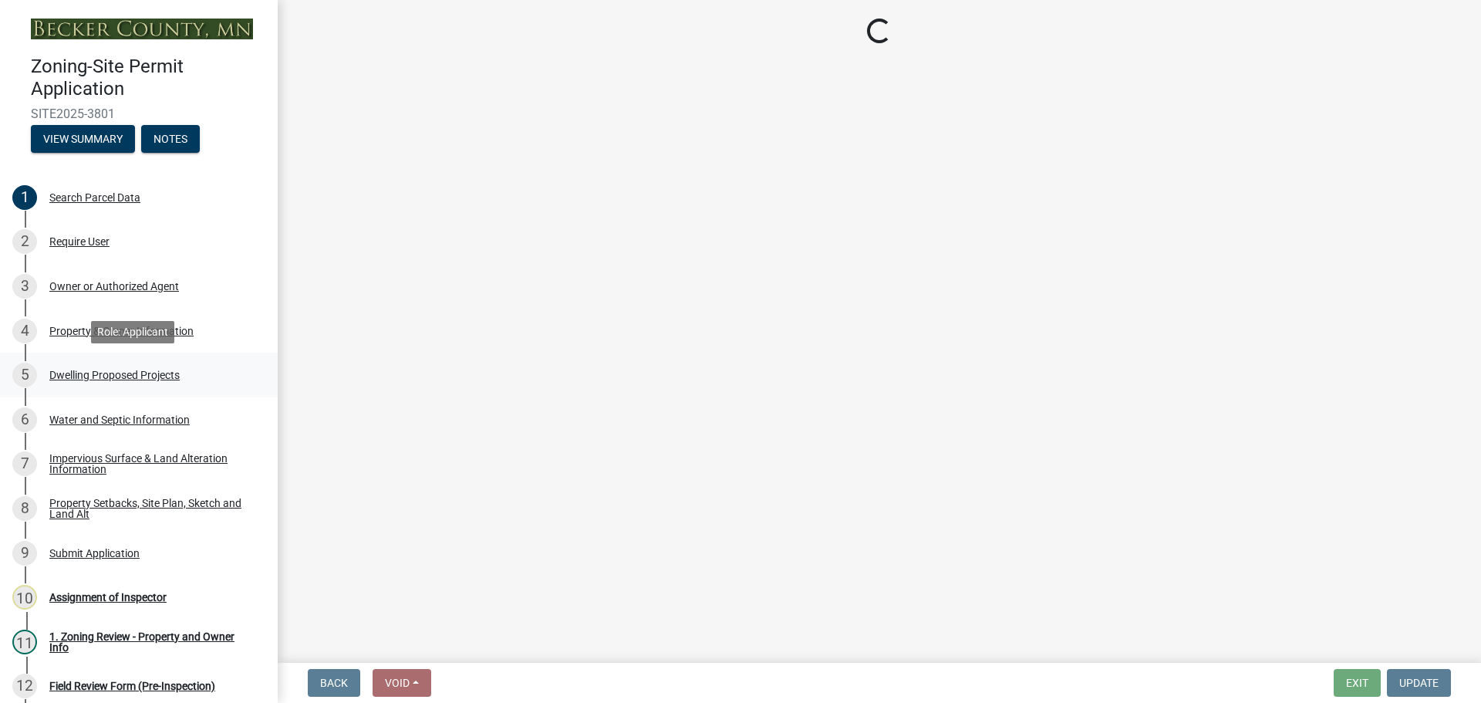
select select "b63d75fc-5f3c-4949-bc5e-b7a1b42903a6"
select select "11c1c089-3b44-43c0-9549-3c9eeea2451f"
select select "781a3532-4308-48f8-bcde-e97c9fab42cb"
select select "abf7f47e-a3c5-4a81-831e-70160d1653ae"
select select "ab9119d1-7da9-49c4-9fac-8c142204c89d"
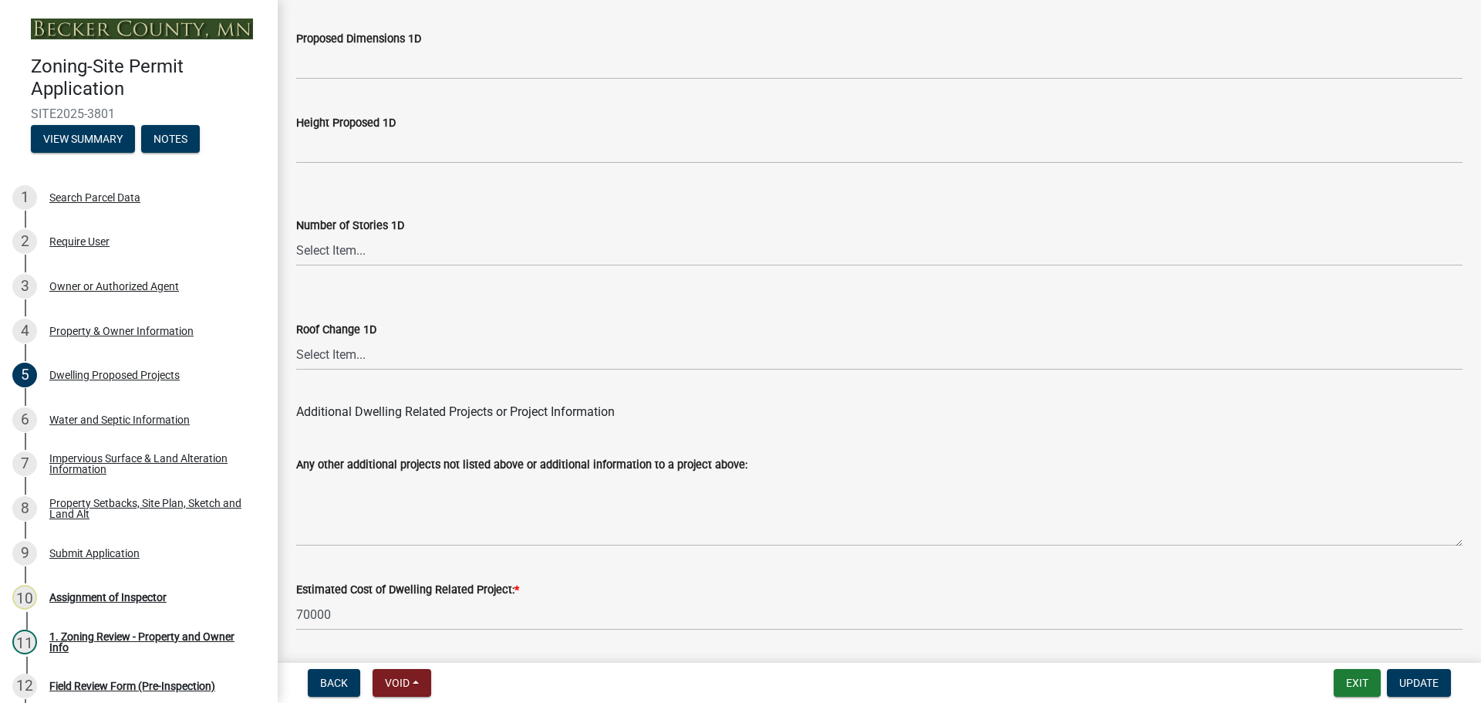
scroll to position [3699, 0]
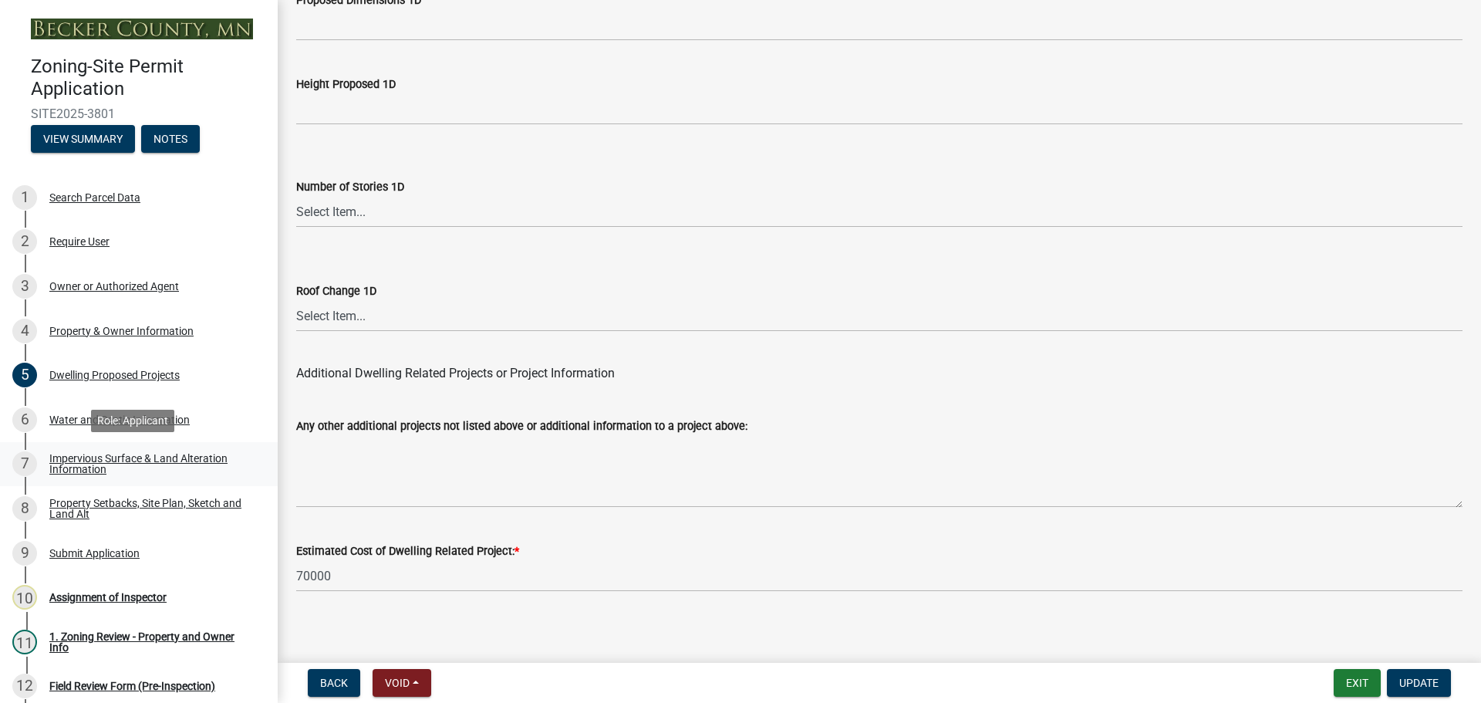
click at [116, 453] on div "Impervious Surface & Land Alteration Information" at bounding box center [151, 464] width 204 height 22
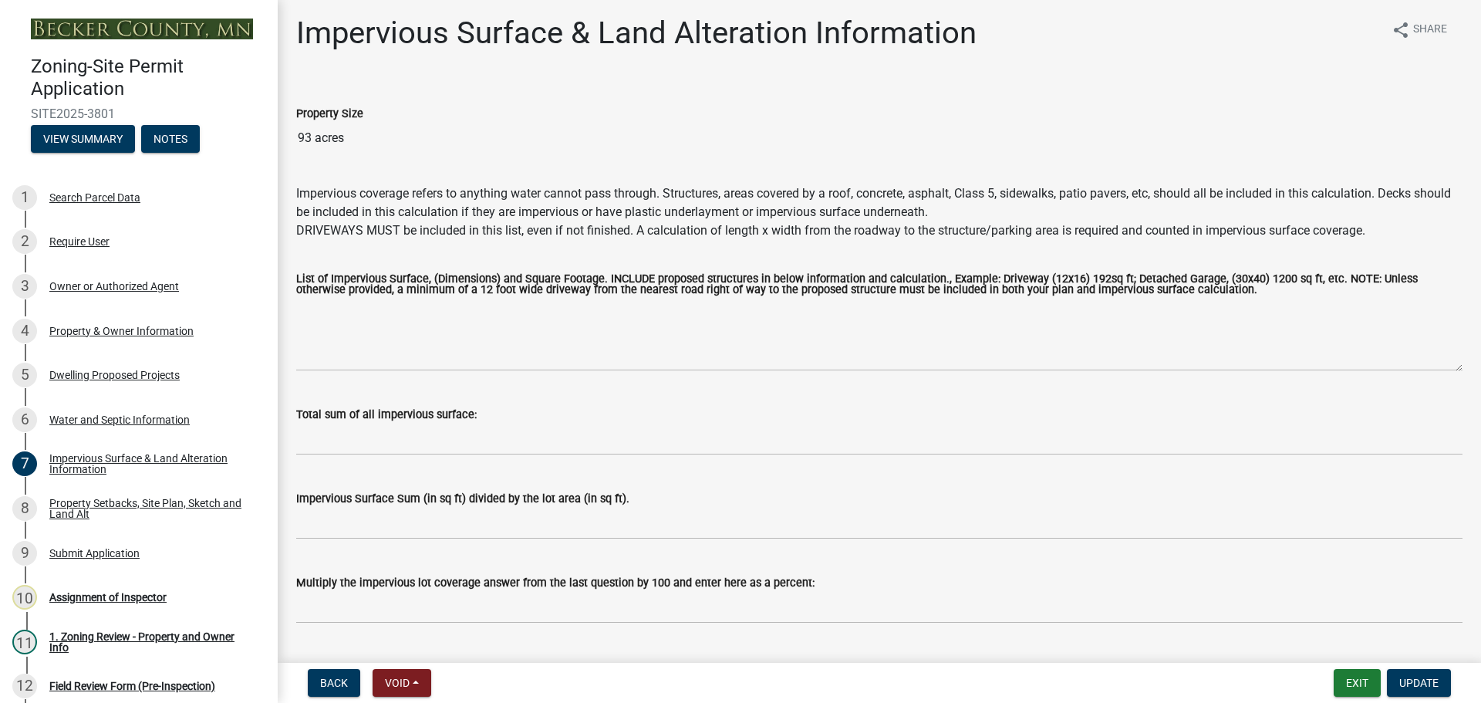
scroll to position [0, 0]
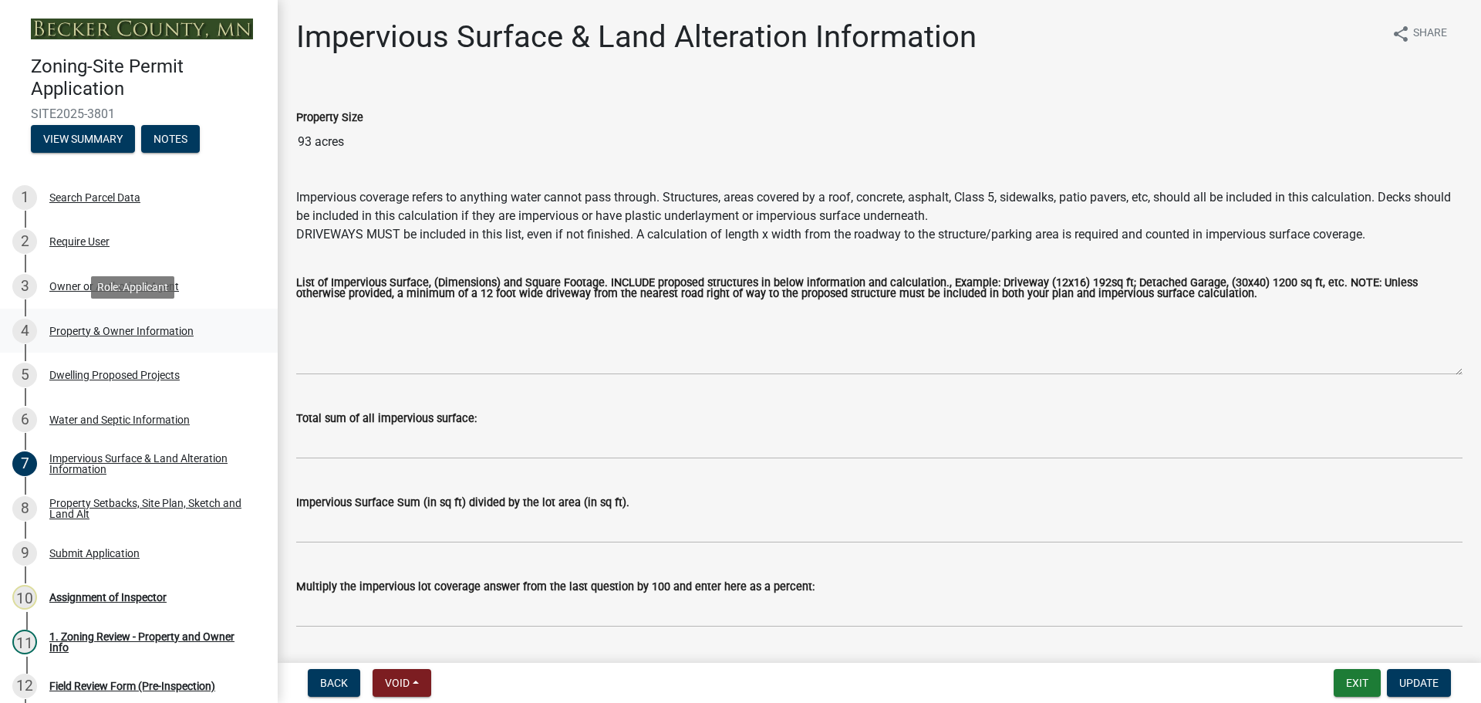
click at [117, 321] on div "4 Property & Owner Information" at bounding box center [132, 331] width 241 height 25
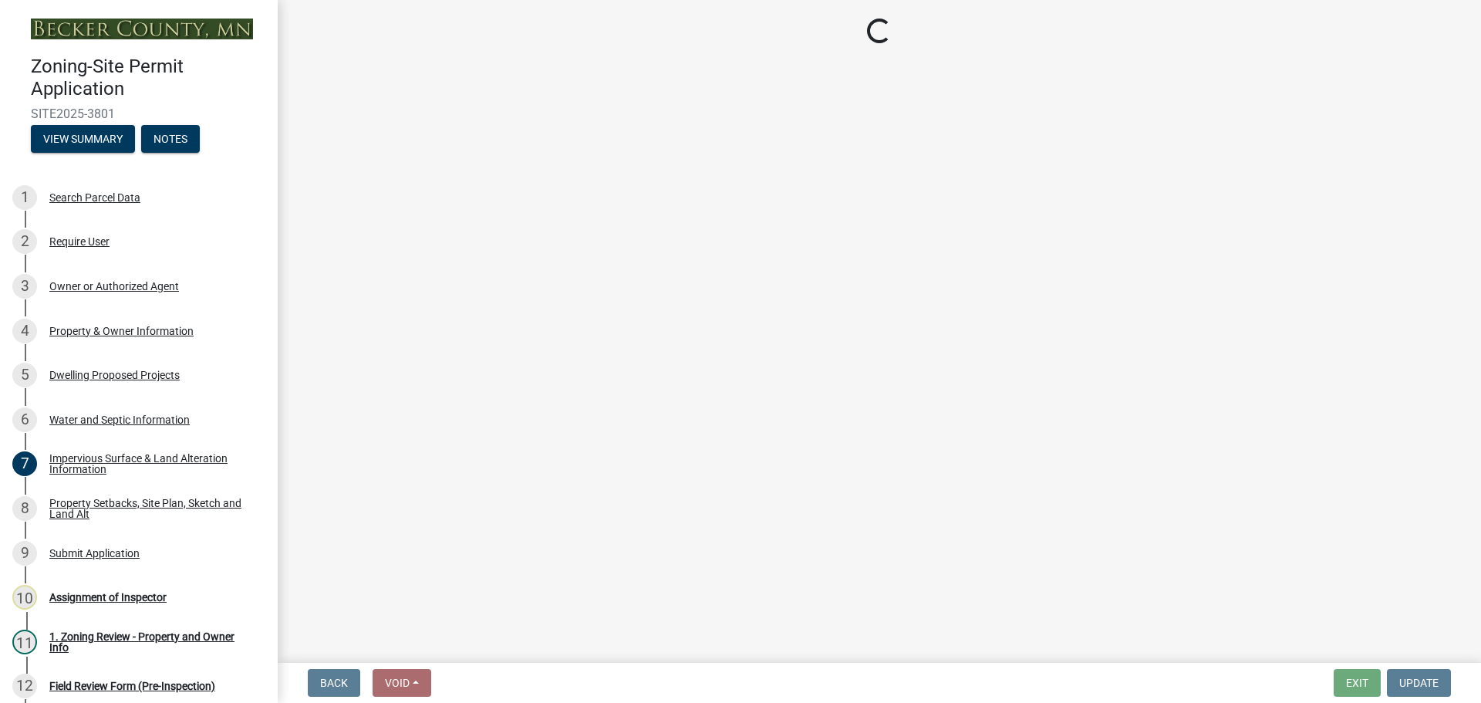
select select "aea05cec-4b30-44a4-8e5c-9d9ca1404b75"
select select "f87eba17-8ed9-4ad8-aefc-fe36a3f3544b"
select select "393a978c-6bd5-4cb2-a6a0-db6feb8732b8"
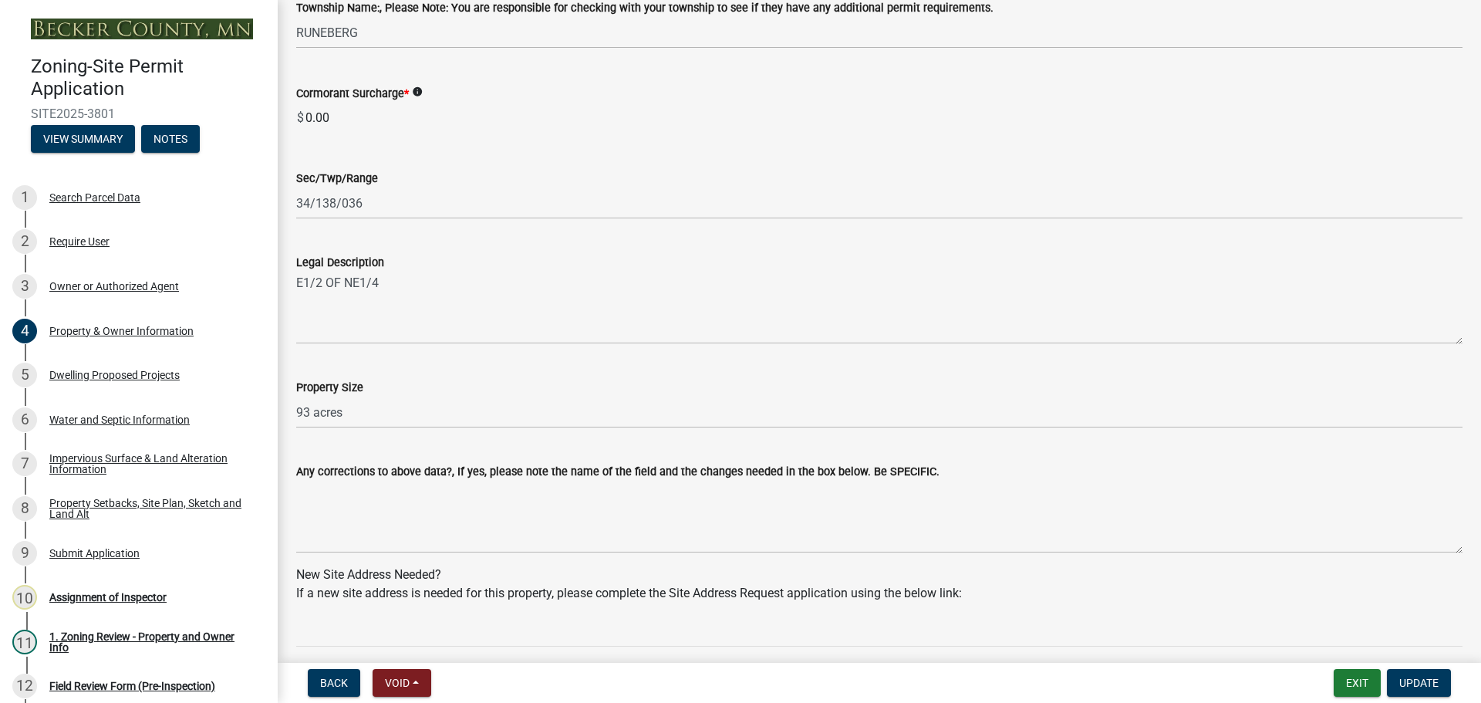
scroll to position [1157, 0]
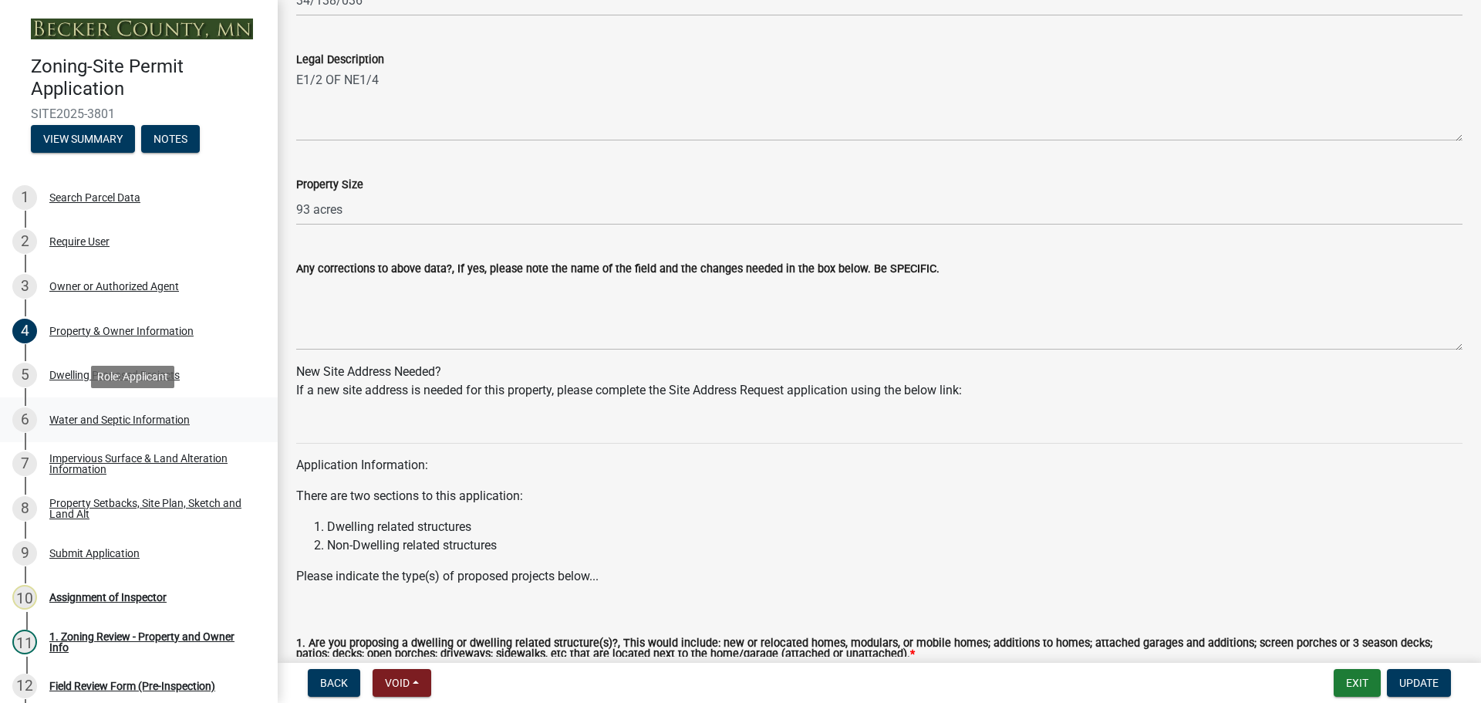
click at [121, 419] on div "Water and Septic Information" at bounding box center [119, 419] width 140 height 11
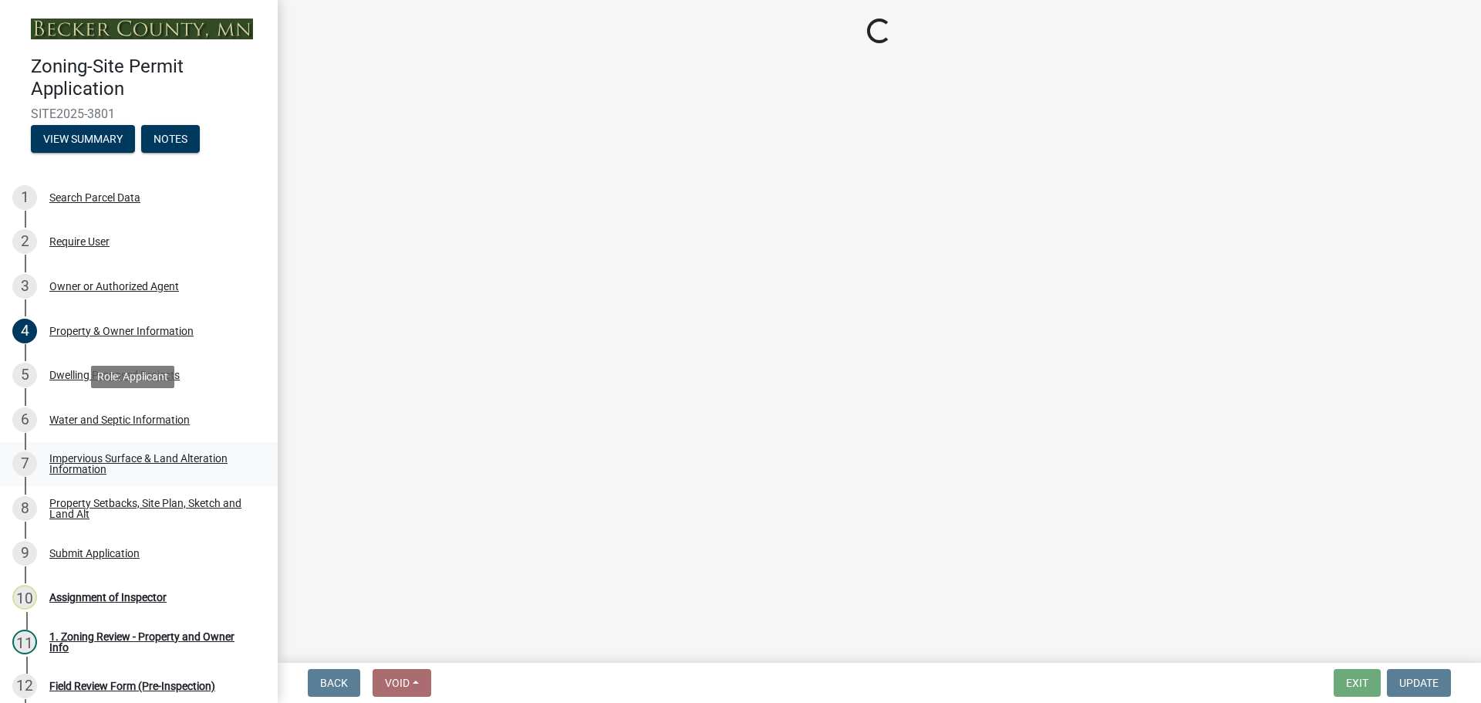
scroll to position [0, 0]
select select "295c6ba3-00c2-4229-aea3-8b4be6316de8"
select select "bb0103e2-6f27-4335-a860-183be8d3b6e1"
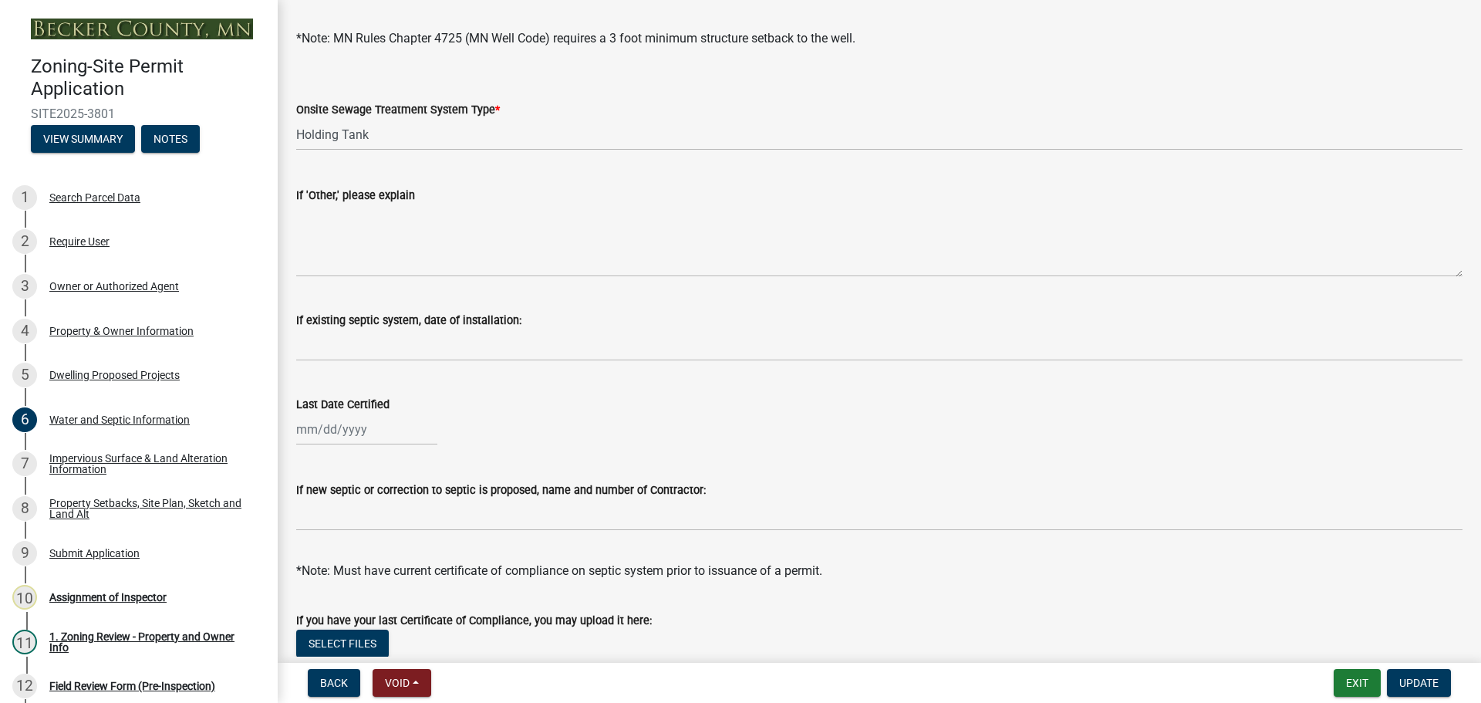
scroll to position [386, 0]
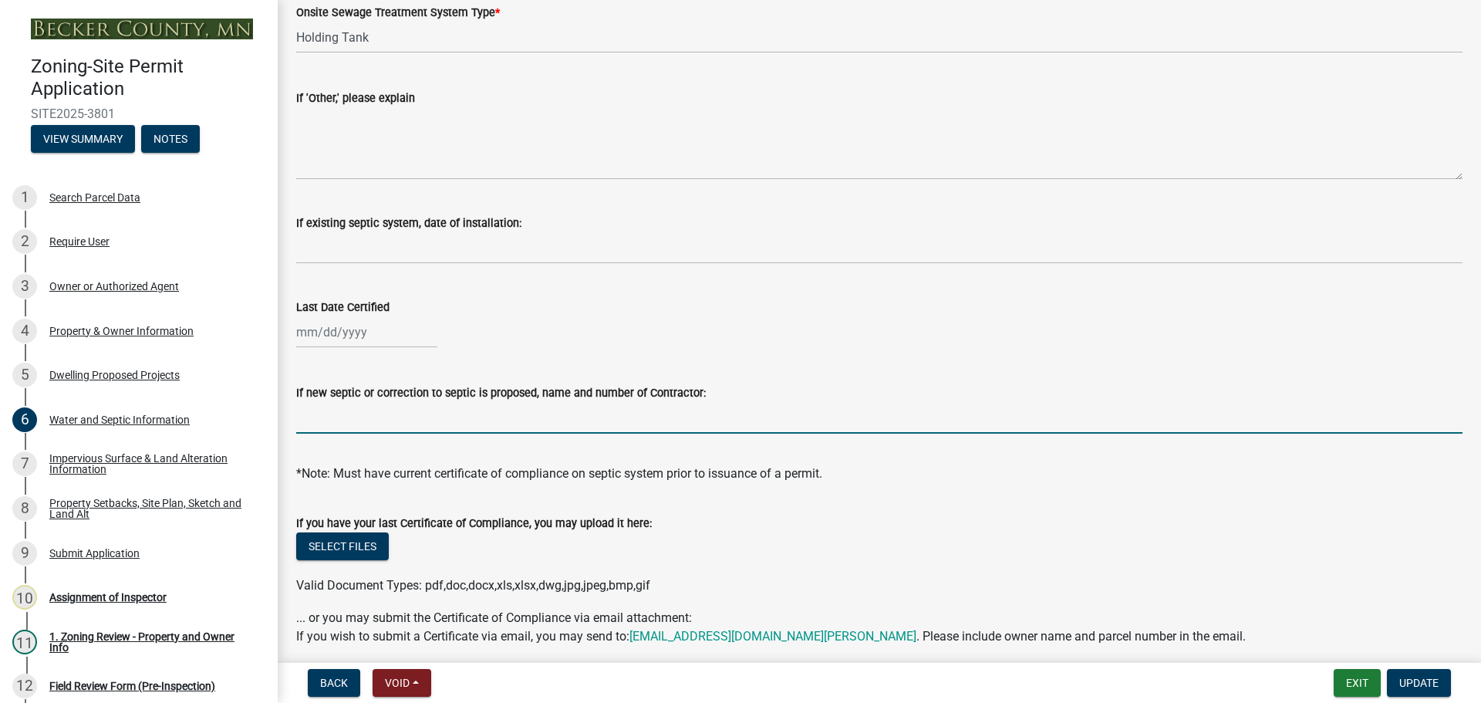
click at [444, 410] on input "If new septic or correction to septic is proposed, name and number of Contracto…" at bounding box center [879, 418] width 1167 height 32
type input "Brant Bigger 218-234-6906"
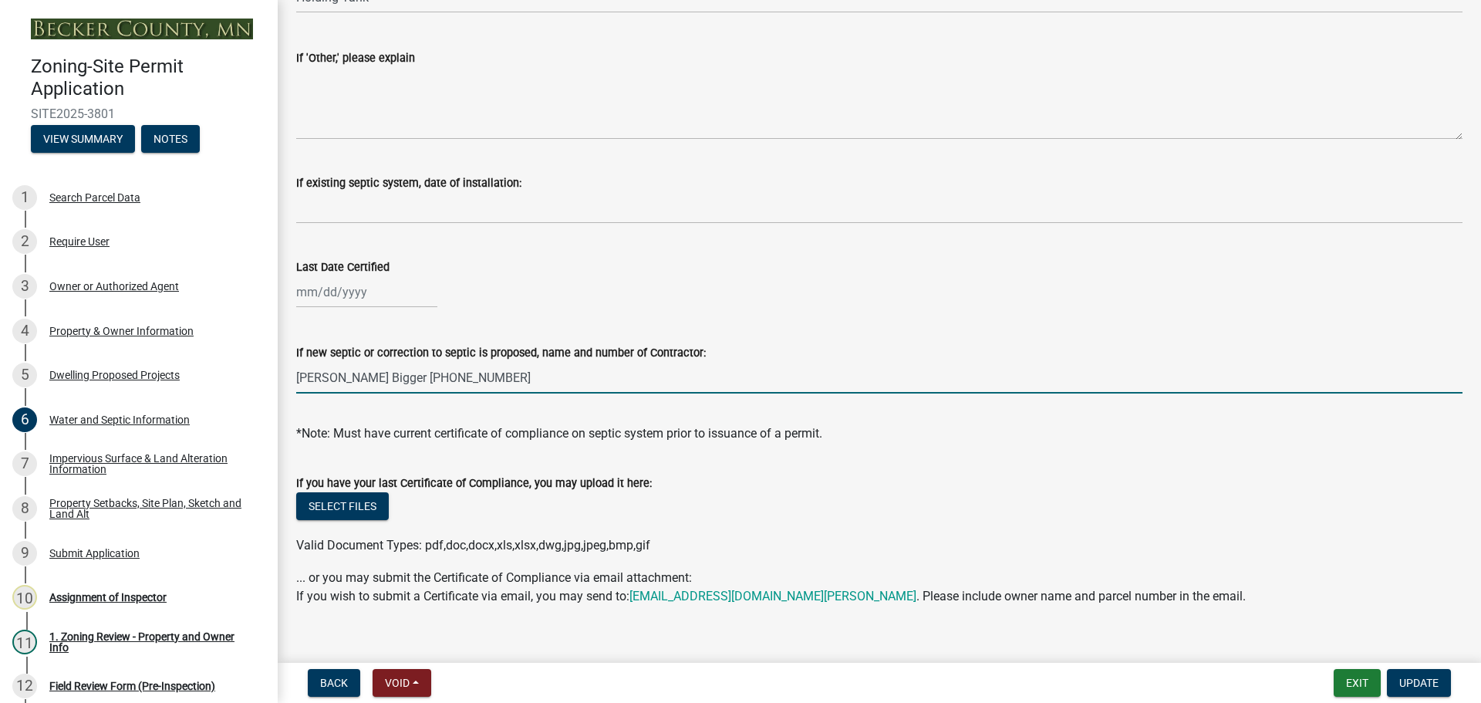
scroll to position [447, 0]
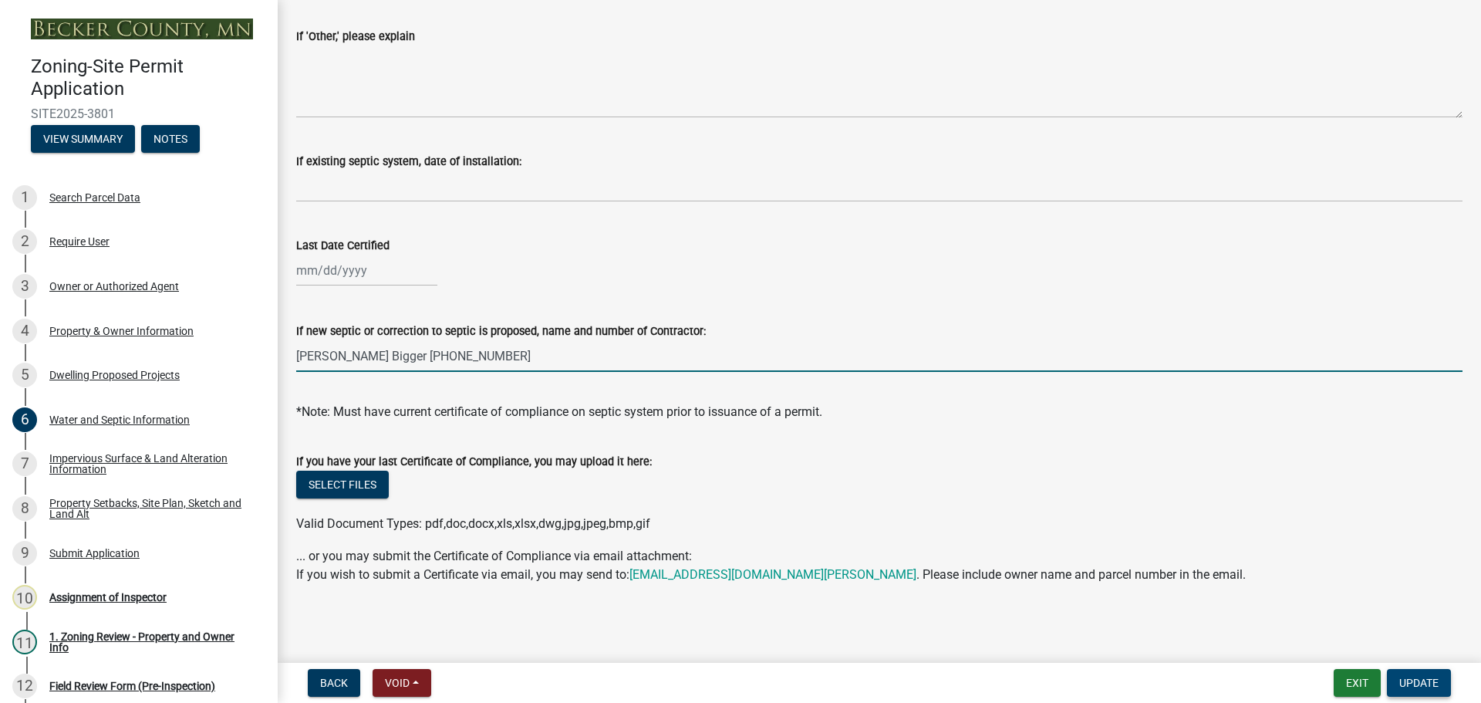
click at [1411, 677] on span "Update" at bounding box center [1419, 683] width 39 height 12
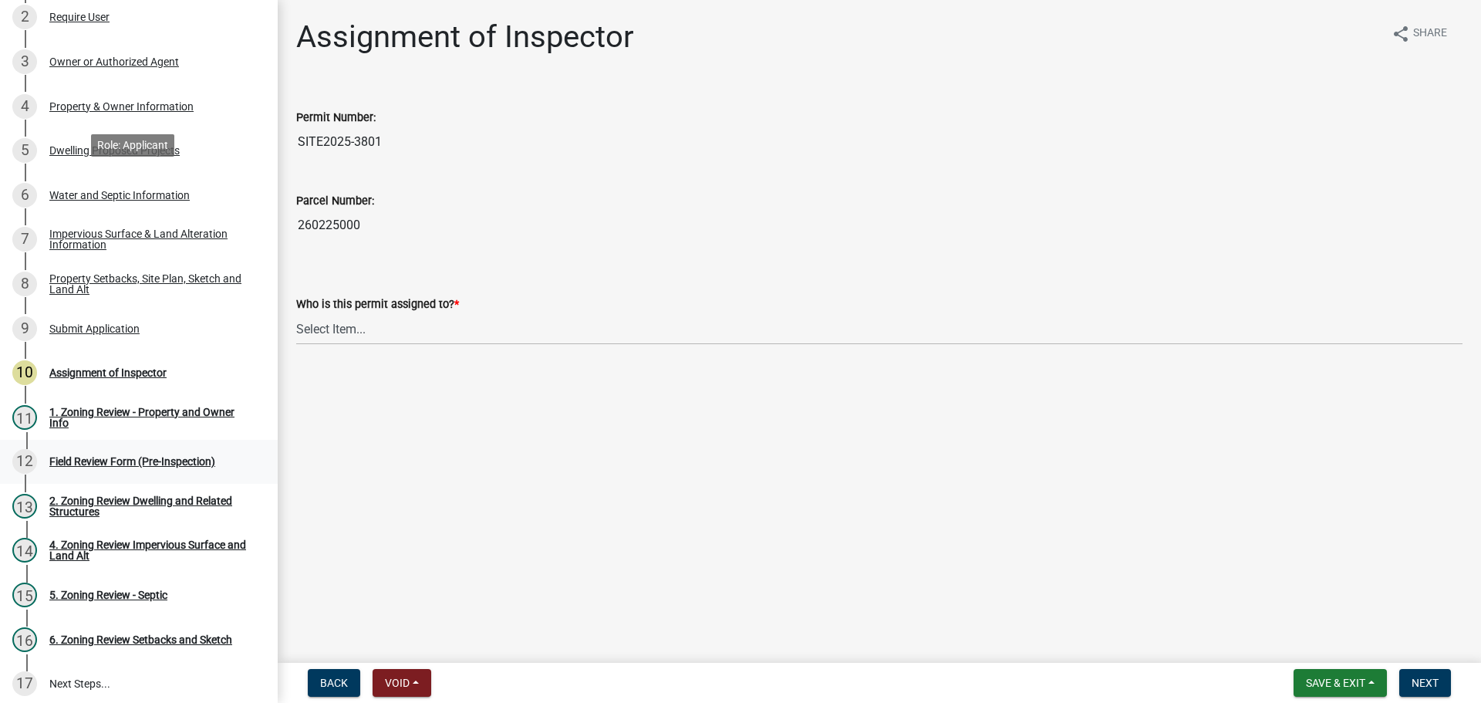
scroll to position [231, 0]
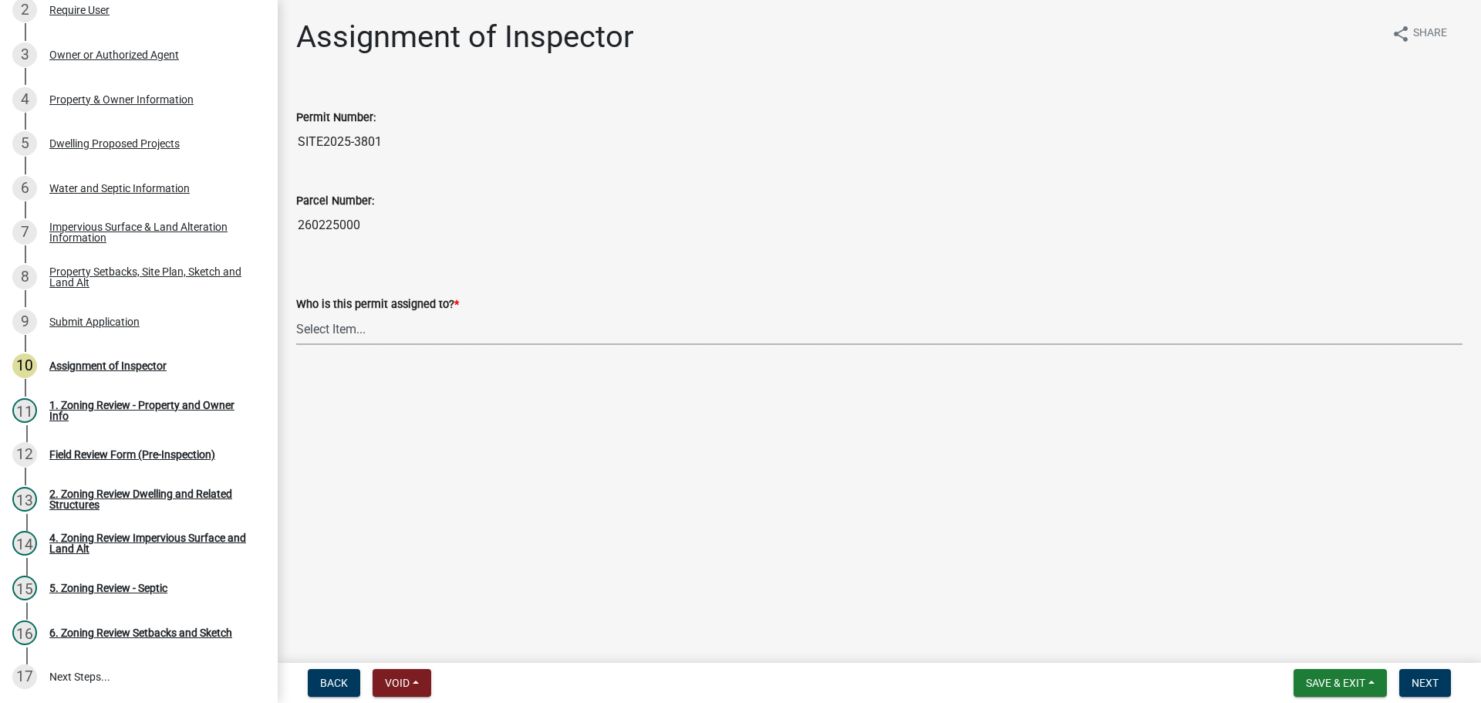
click at [387, 336] on select "Select Item... Jeff Rusness Kyle Vareberg Nicole Bradbury Susan Rockwell Tyler …" at bounding box center [879, 329] width 1167 height 32
click at [296, 313] on select "Select Item... Jeff Rusness Kyle Vareberg Nicole Bradbury Susan Rockwell Tyler …" at bounding box center [879, 329] width 1167 height 32
select select "ebd8400e-d8d5-49f8-911f-e671eb76408a"
click at [1443, 687] on button "Next" at bounding box center [1426, 683] width 52 height 28
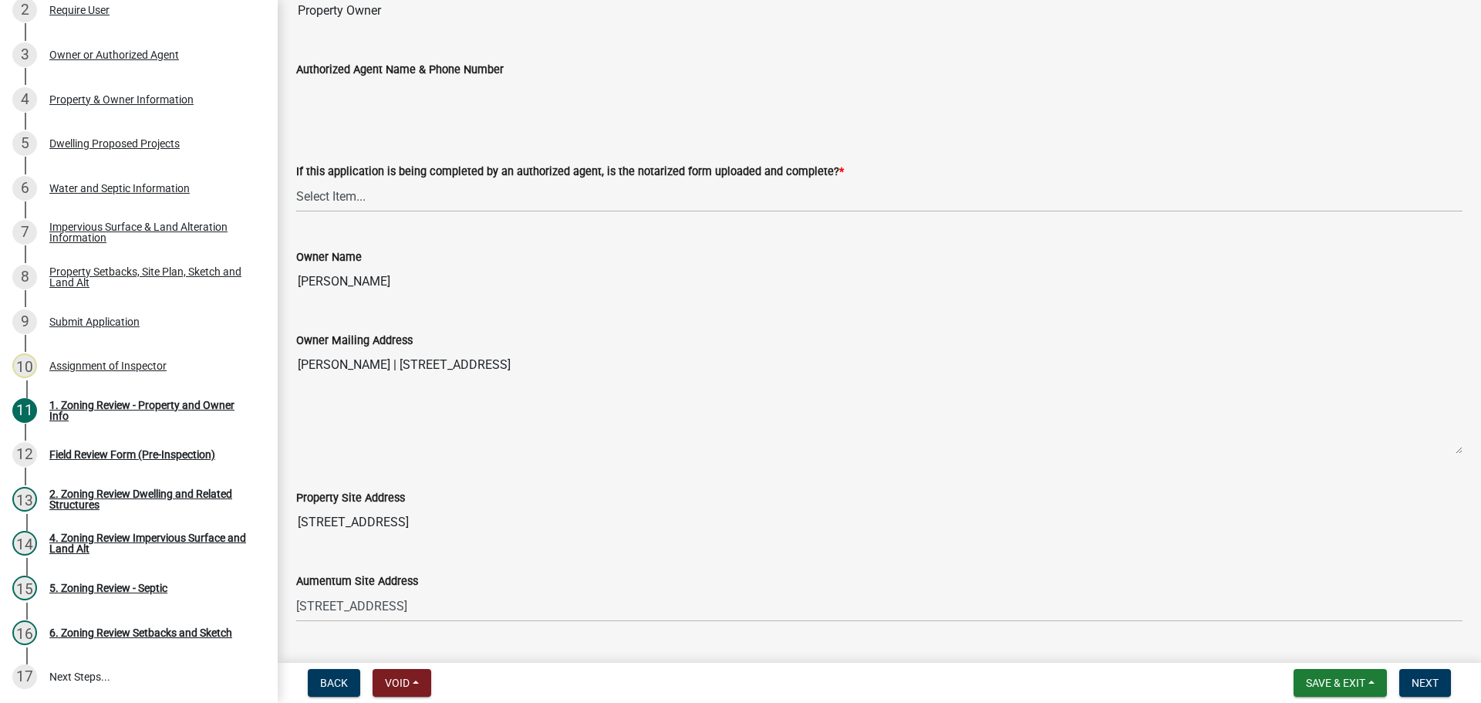
scroll to position [386, 0]
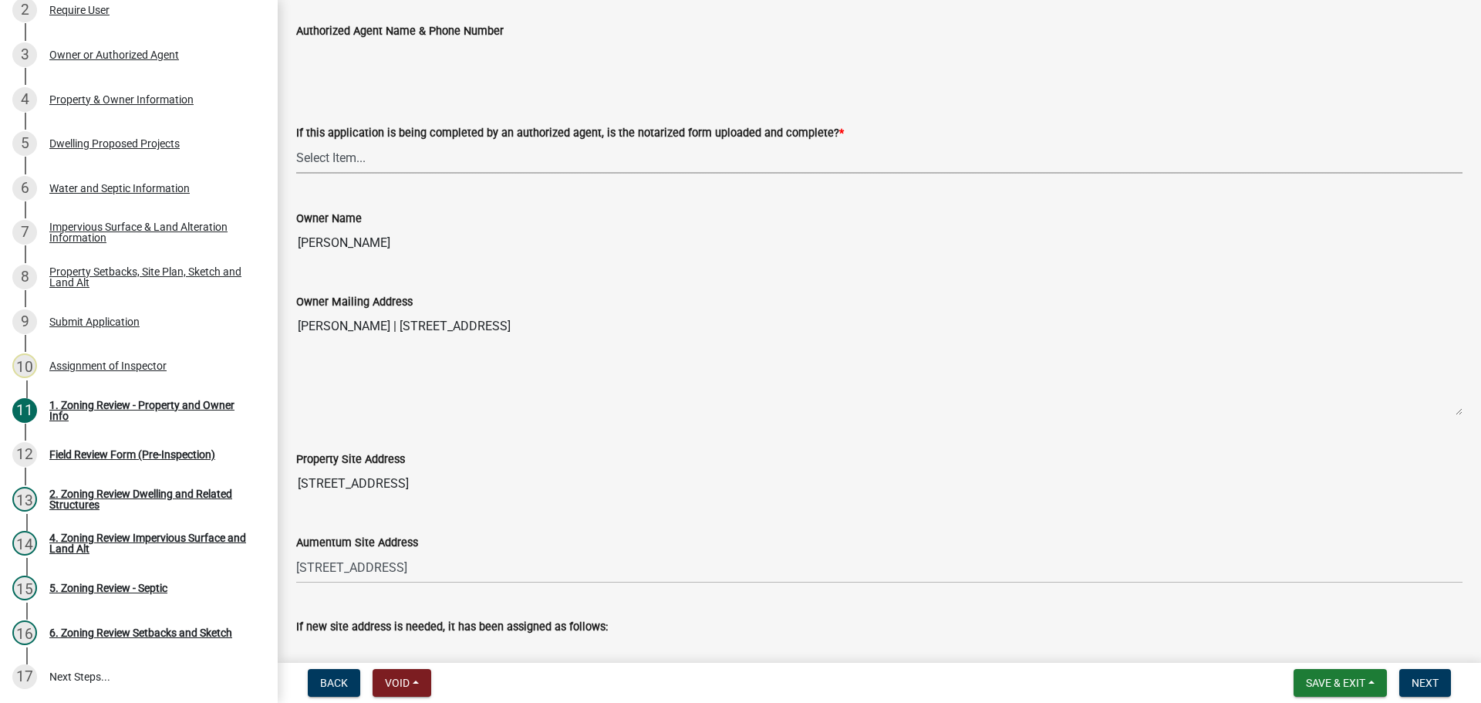
drag, startPoint x: 312, startPoint y: 149, endPoint x: 332, endPoint y: 161, distance: 22.9
click at [312, 149] on select "Select Item... Yes No N/A" at bounding box center [879, 158] width 1167 height 32
click at [296, 142] on select "Select Item... Yes No N/A" at bounding box center [879, 158] width 1167 height 32
select select "b279cdb4-a9c7-4e65-a8bd-797316f5be14"
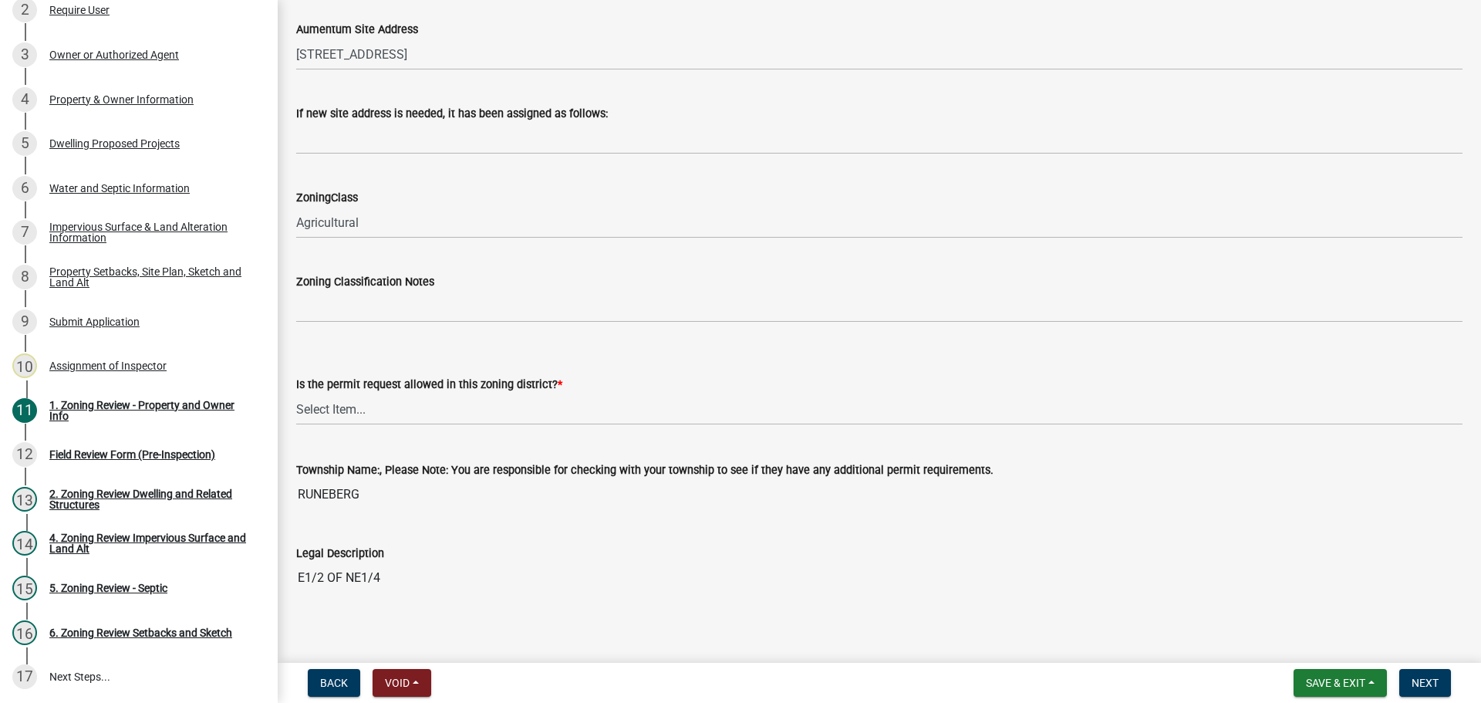
scroll to position [926, 0]
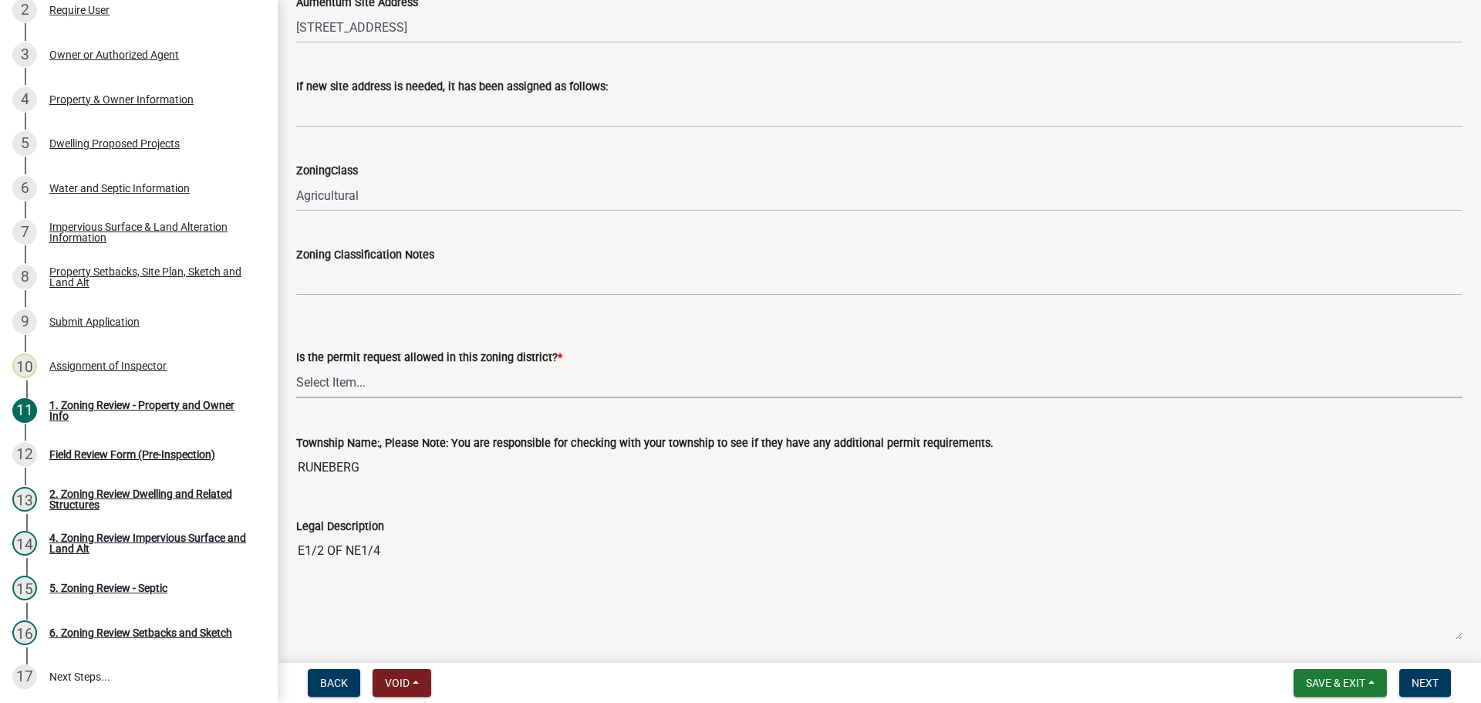
click at [372, 376] on select "Select Item... Yes No" at bounding box center [879, 382] width 1167 height 32
click at [296, 366] on select "Select Item... Yes No" at bounding box center [879, 382] width 1167 height 32
select select "b4f32c46-6248-4748-b47c-fa4933858724"
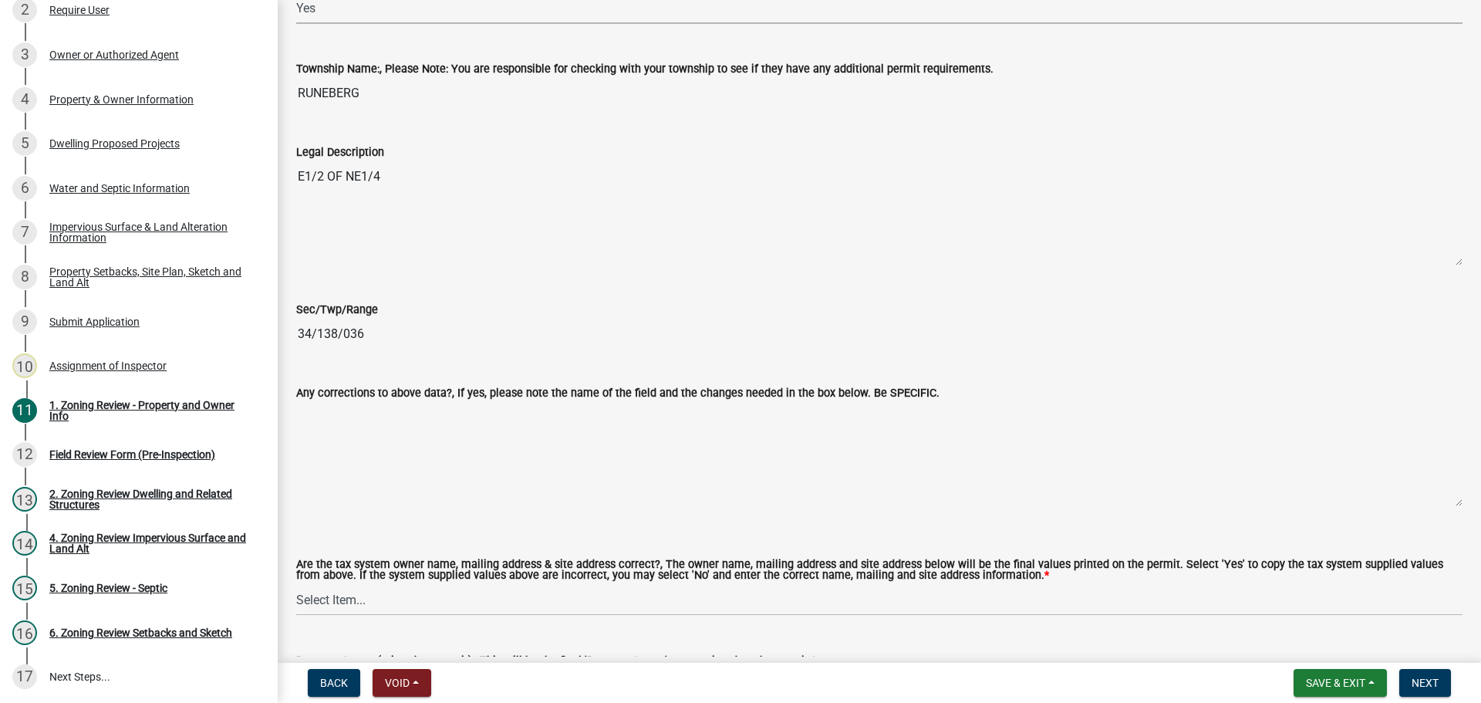
scroll to position [1543, 0]
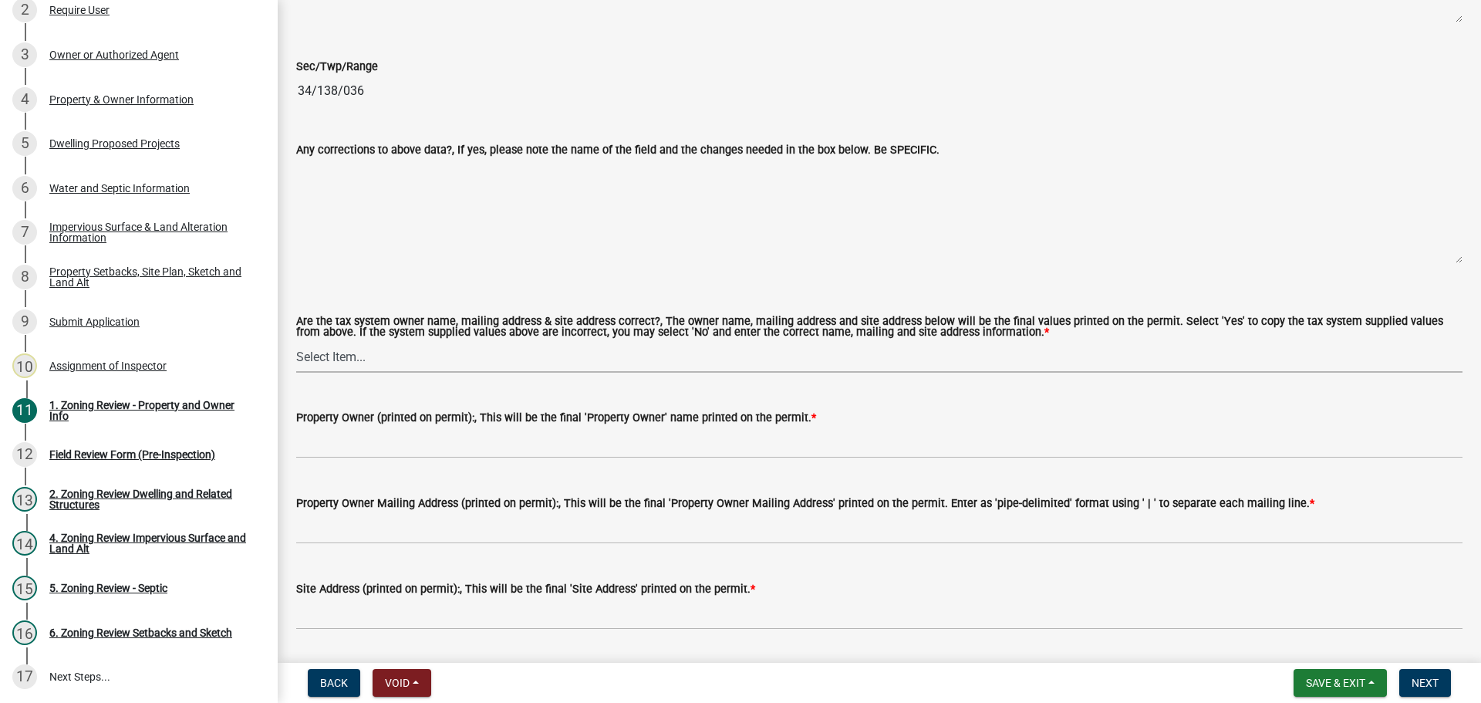
click at [358, 353] on select "Select Item... Yes No" at bounding box center [879, 357] width 1167 height 32
click at [296, 342] on select "Select Item... Yes No" at bounding box center [879, 357] width 1167 height 32
select select "ab6c2257-4786-48e5-86d0-1194833f57c8"
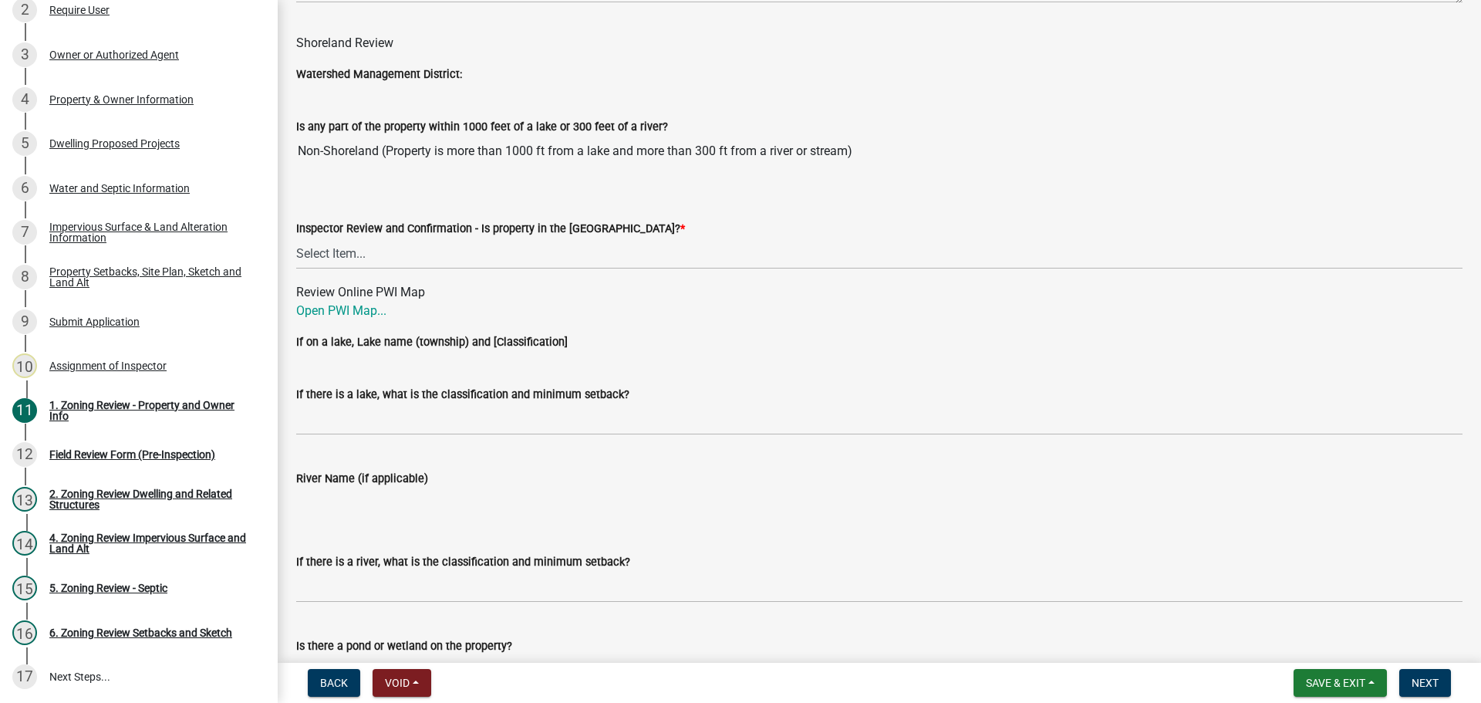
scroll to position [2315, 0]
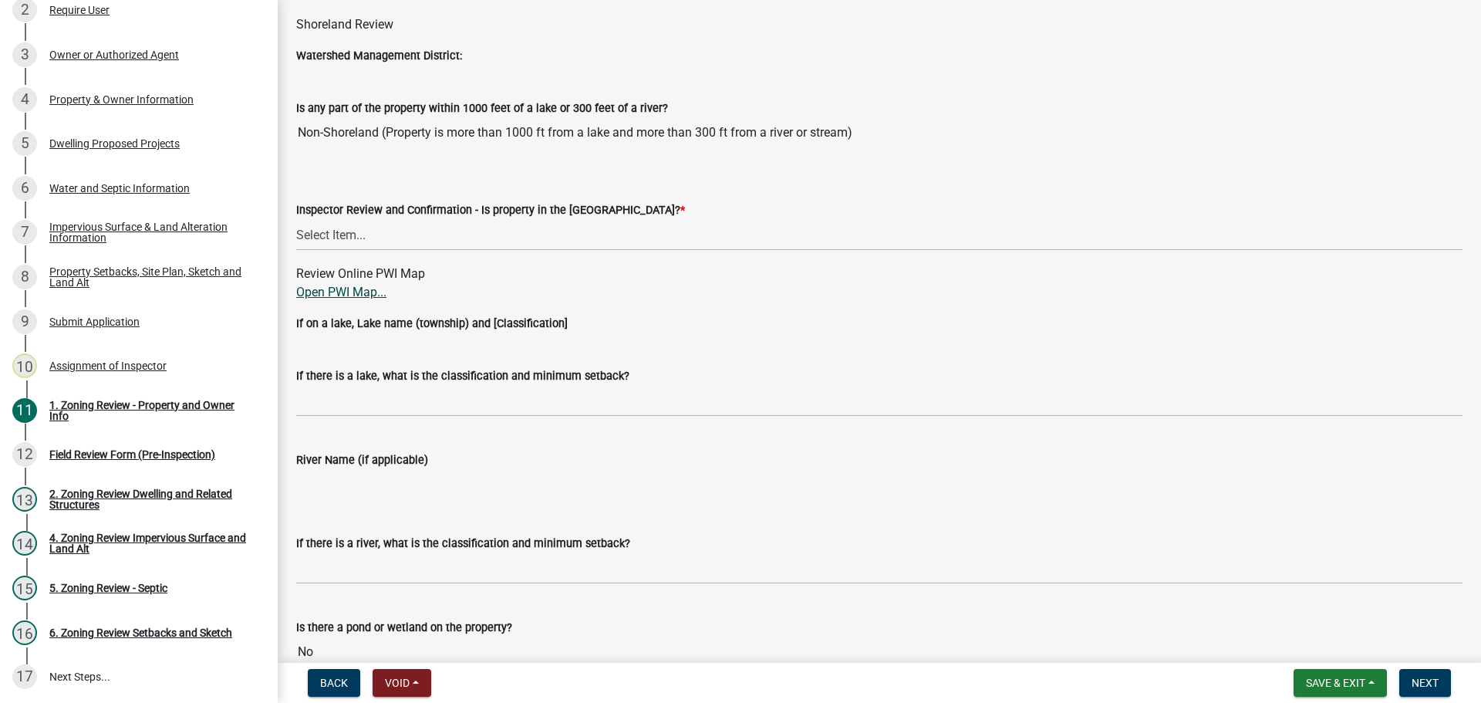
click at [352, 294] on link "Open PWI Map..." at bounding box center [341, 292] width 90 height 15
click at [354, 234] on select "Select Item... Within Shoreland District (SD) Not in Shoreland District (NOTSL)" at bounding box center [879, 235] width 1167 height 32
click at [296, 220] on select "Select Item... Within Shoreland District (SD) Not in Shoreland District (NOTSL)" at bounding box center [879, 235] width 1167 height 32
select select "e1f6b8d3-daec-4023-803a-68e50f8a9a47"
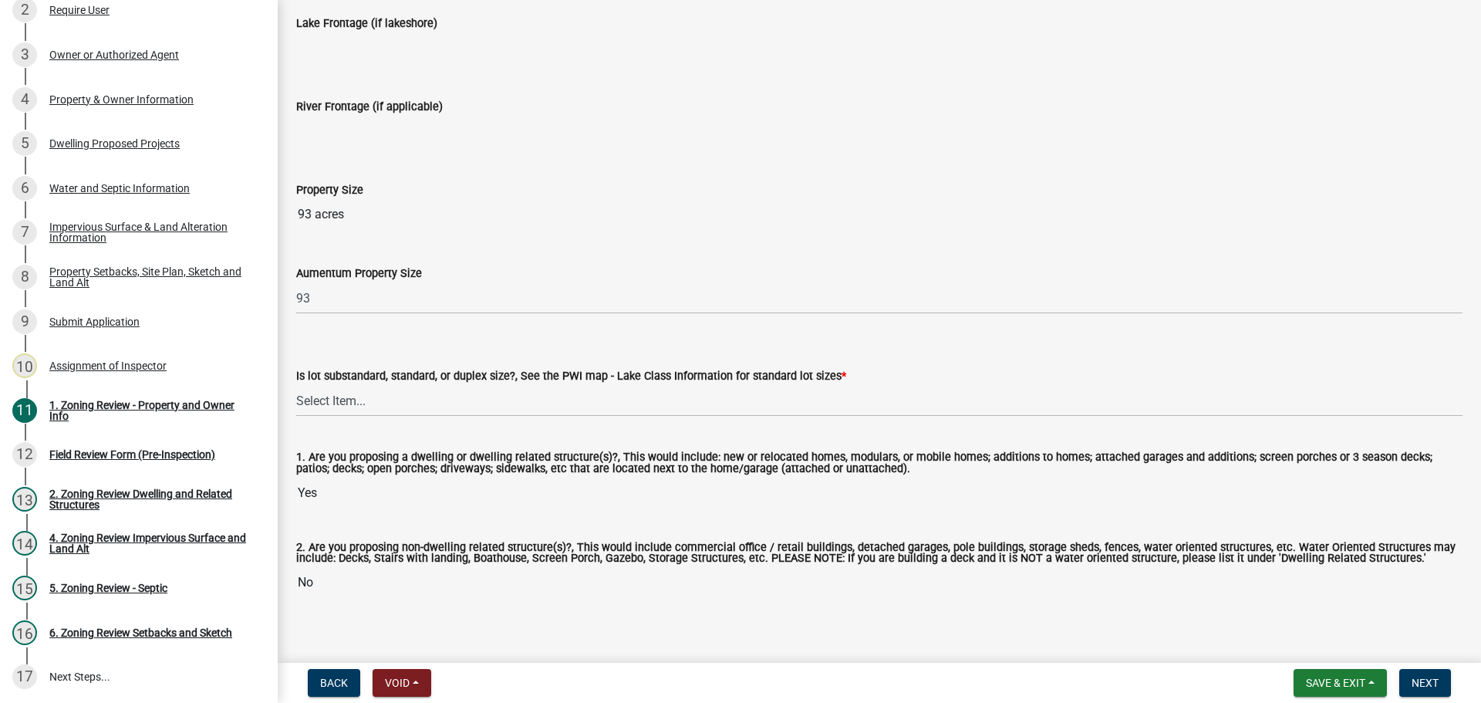
scroll to position [3102, 0]
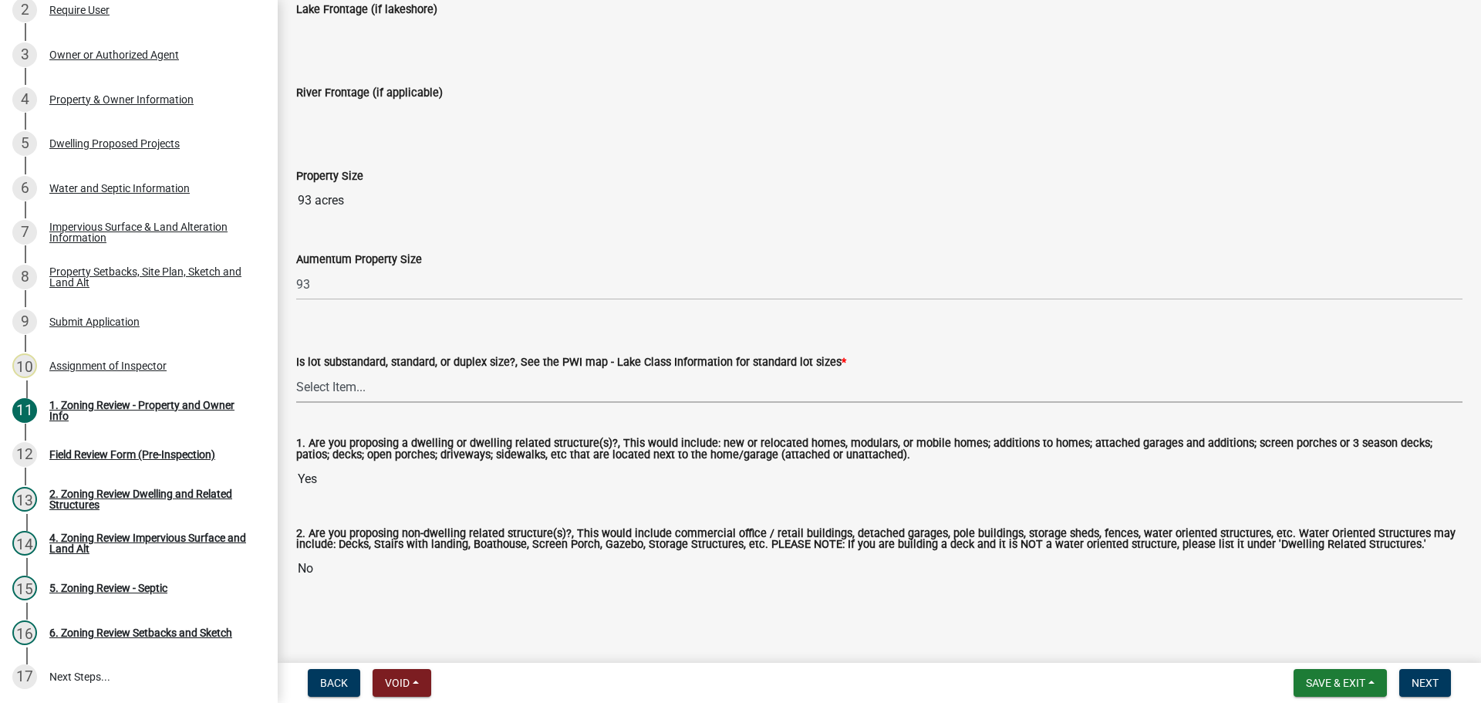
click at [336, 380] on select "Select Item... Non-Riparian and not back lot Substandard Non-Riparian Backlot S…" at bounding box center [879, 387] width 1167 height 32
click at [296, 371] on select "Select Item... Non-Riparian and not back lot Substandard Non-Riparian Backlot S…" at bounding box center [879, 387] width 1167 height 32
select select "d94a228a-13b2-461d-ba2b-a9964ed903a2"
click at [1421, 677] on span "Next" at bounding box center [1425, 683] width 27 height 12
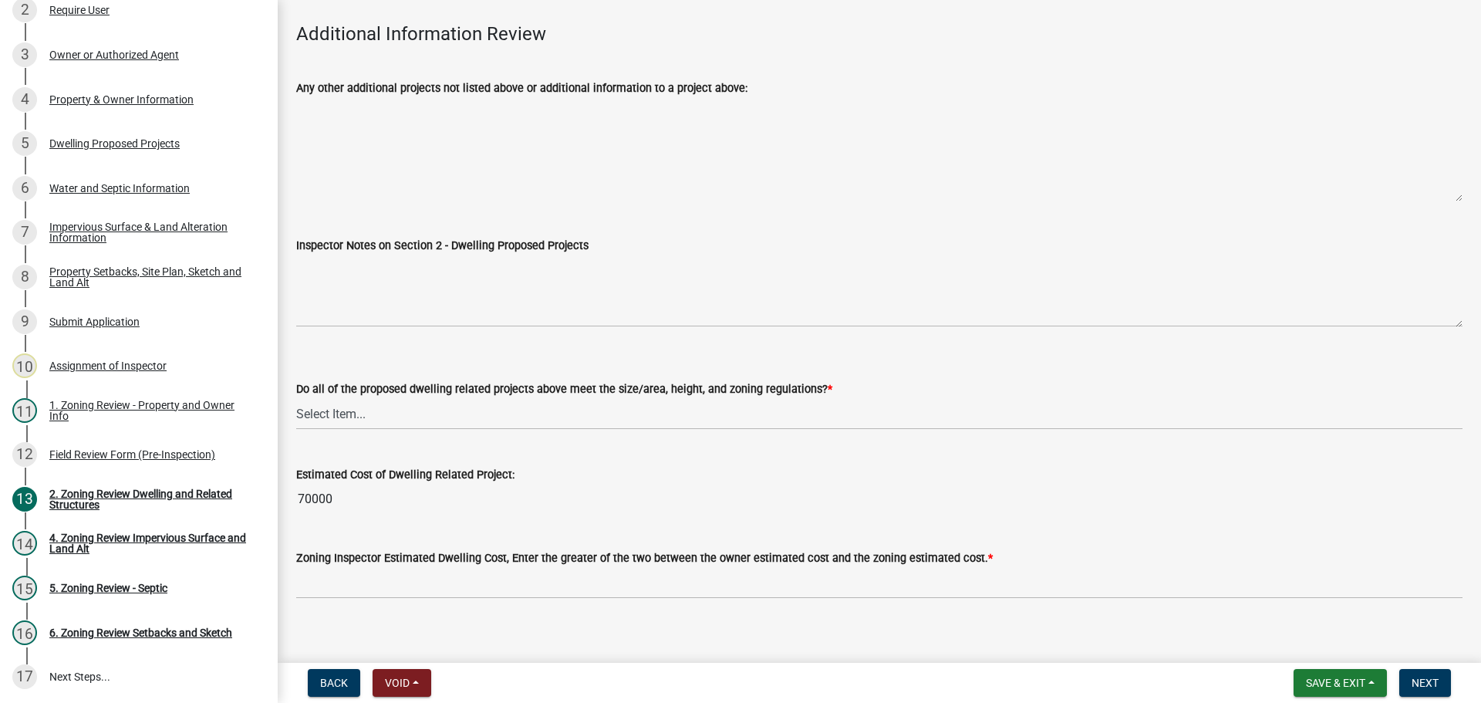
scroll to position [3687, 0]
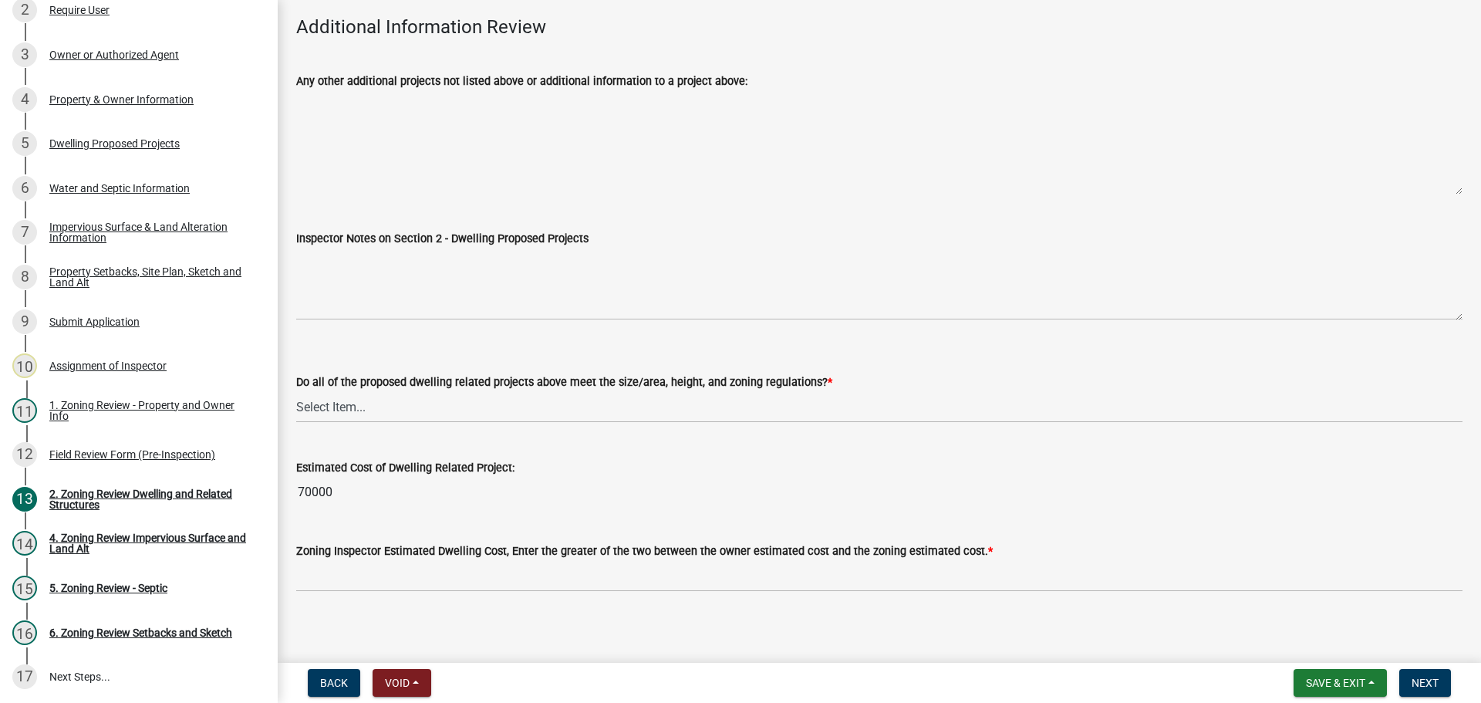
click at [326, 550] on div "Zoning Inspector Estimated Dwelling Cost, Enter the greater of the two between …" at bounding box center [879, 551] width 1167 height 19
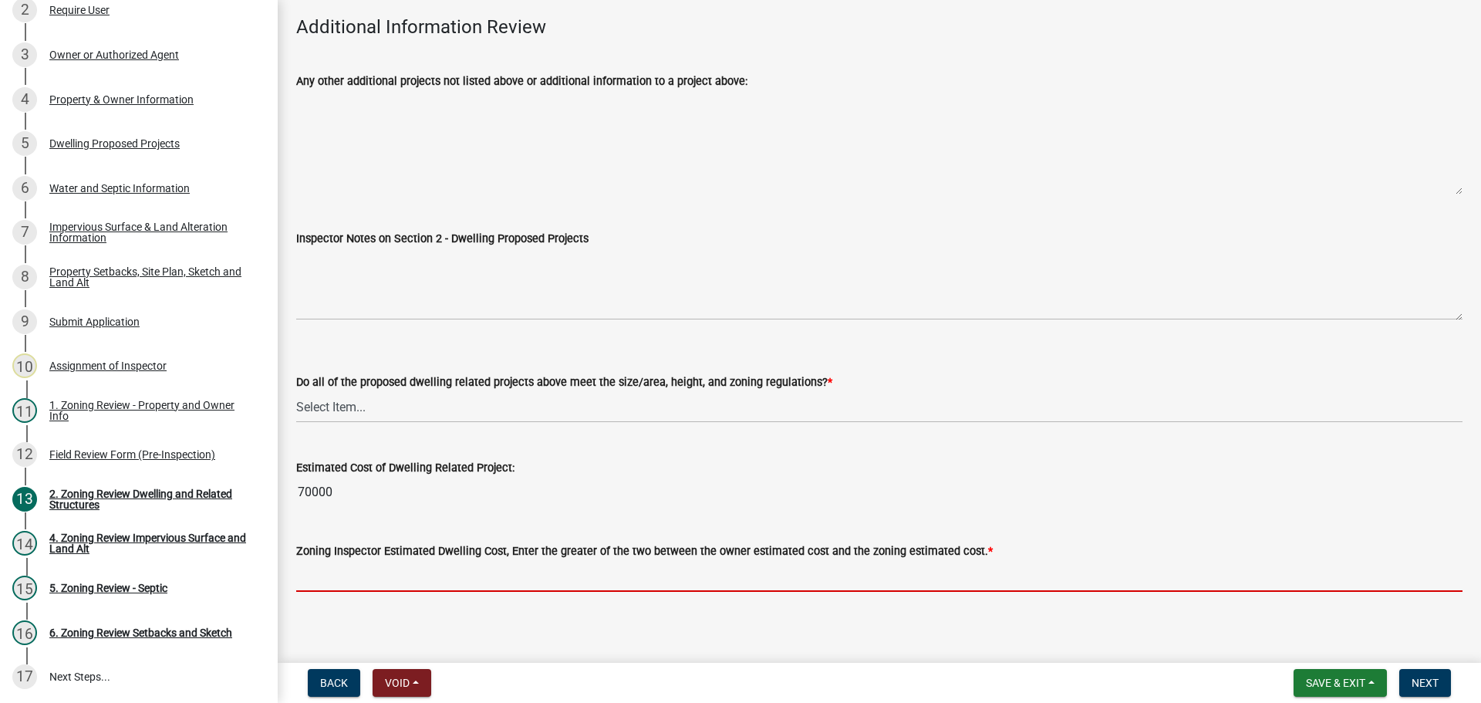
click at [358, 564] on input "text" at bounding box center [879, 576] width 1167 height 32
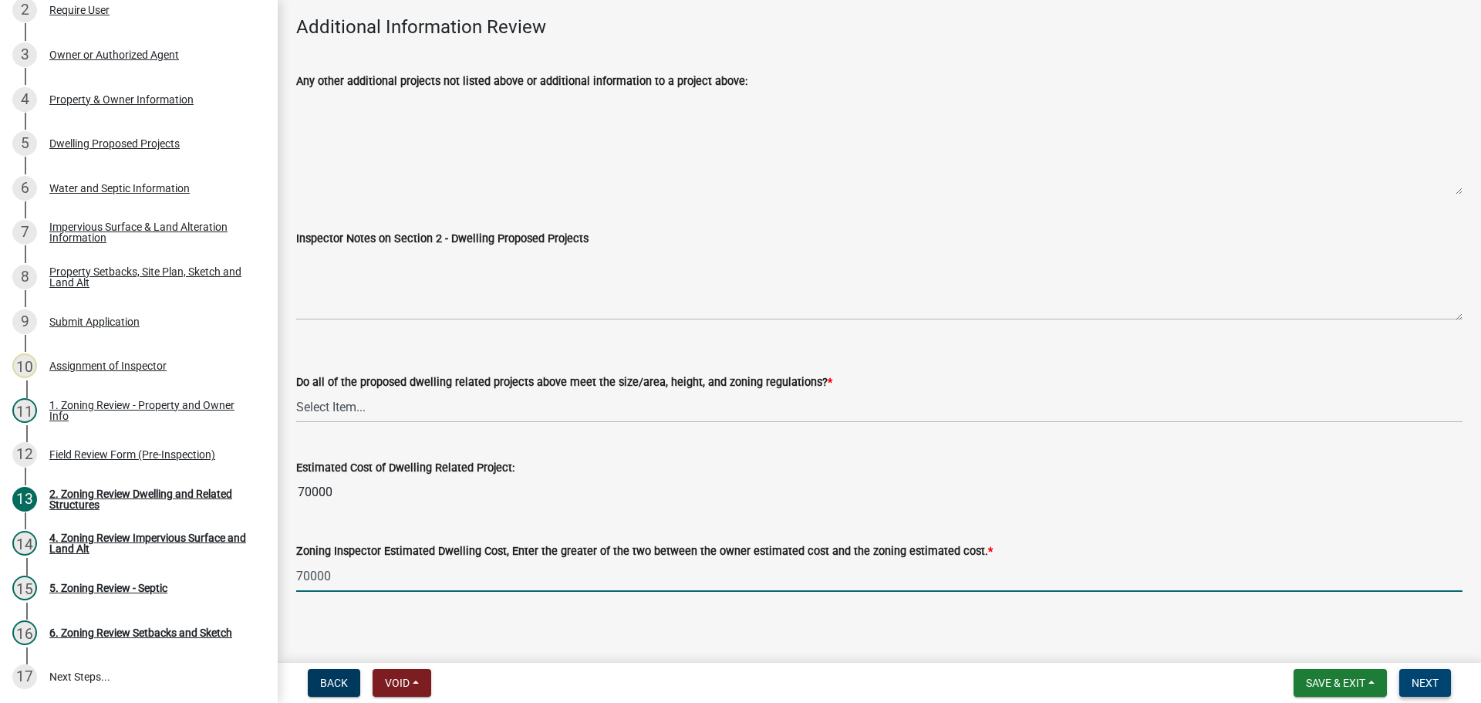
type input "70000"
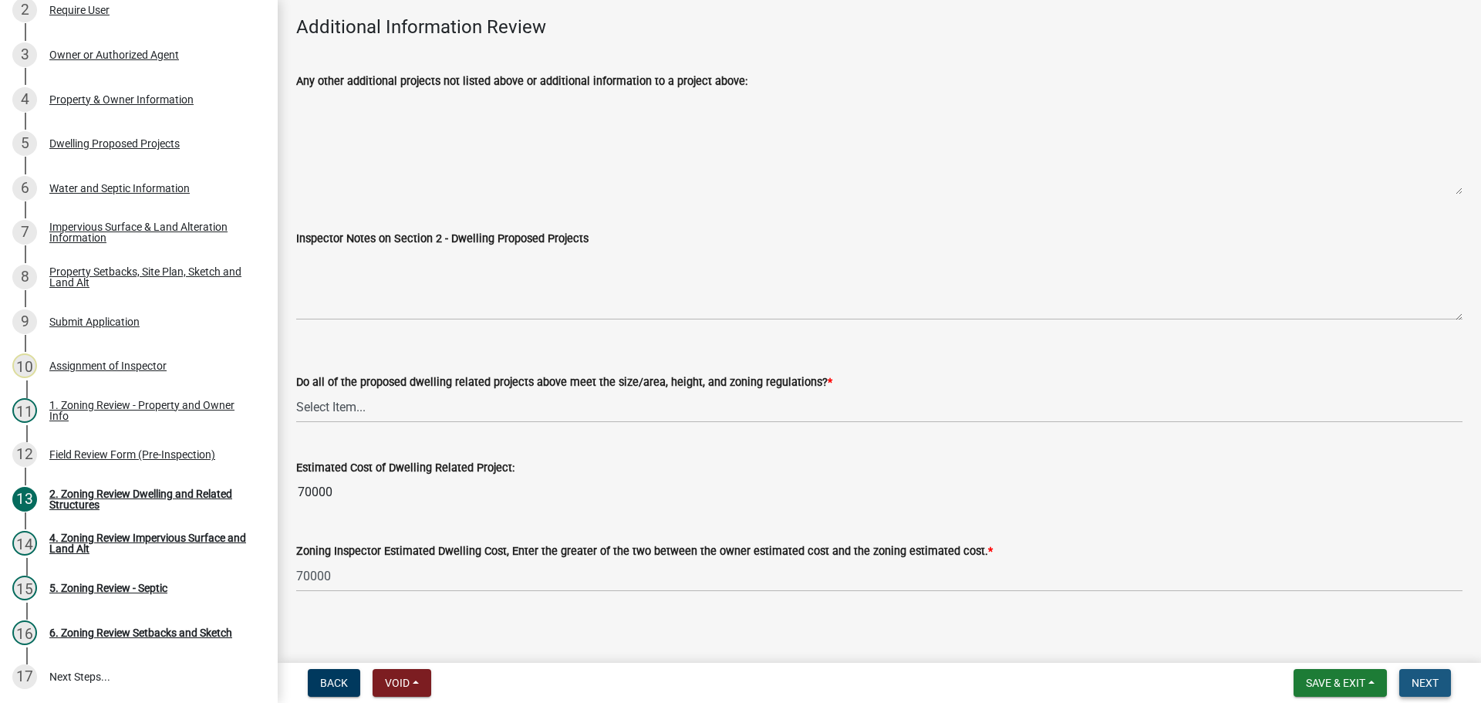
click at [1420, 678] on span "Next" at bounding box center [1425, 683] width 27 height 12
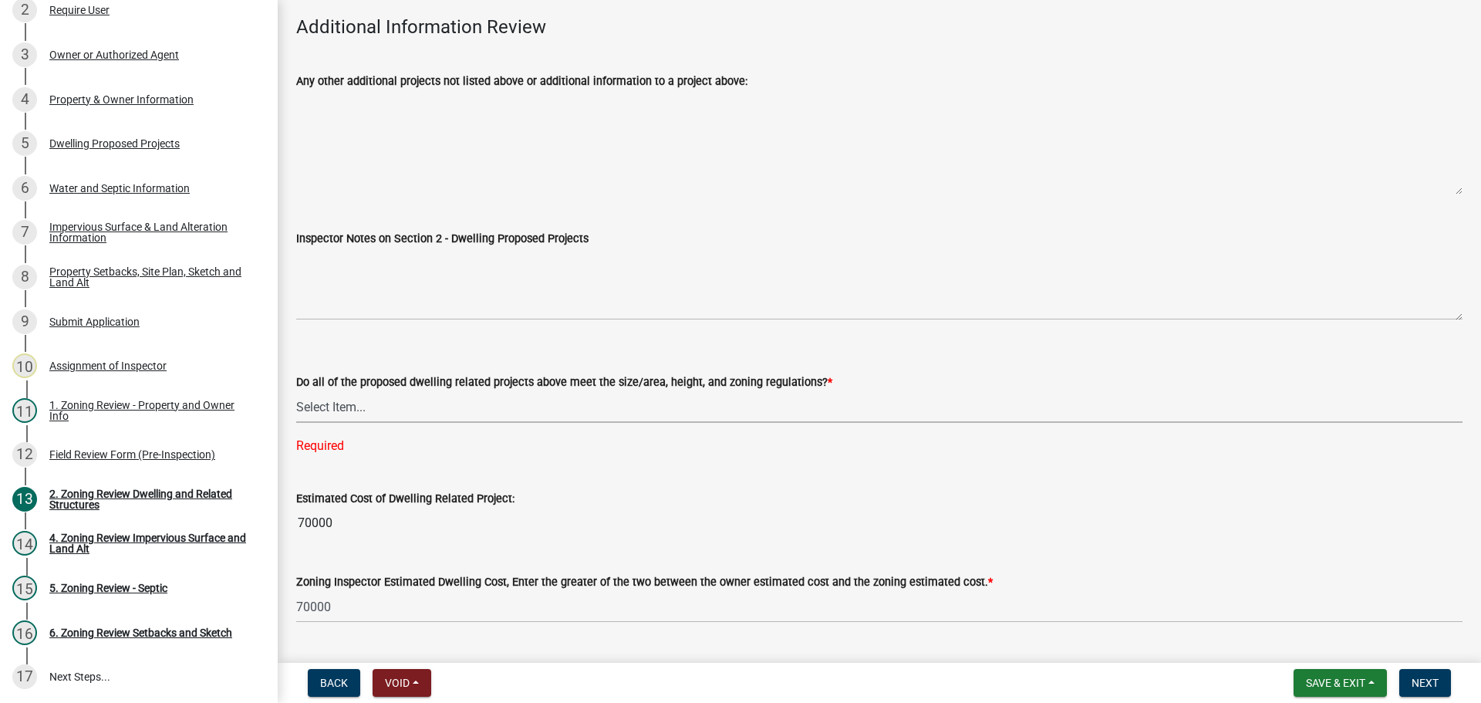
click at [336, 391] on select "Select Item... Yes No" at bounding box center [879, 407] width 1167 height 32
click at [296, 391] on select "Select Item... Yes No" at bounding box center [879, 407] width 1167 height 32
select select "583413f8-e9f7-4a70-8fe6-066f5b429c7e"
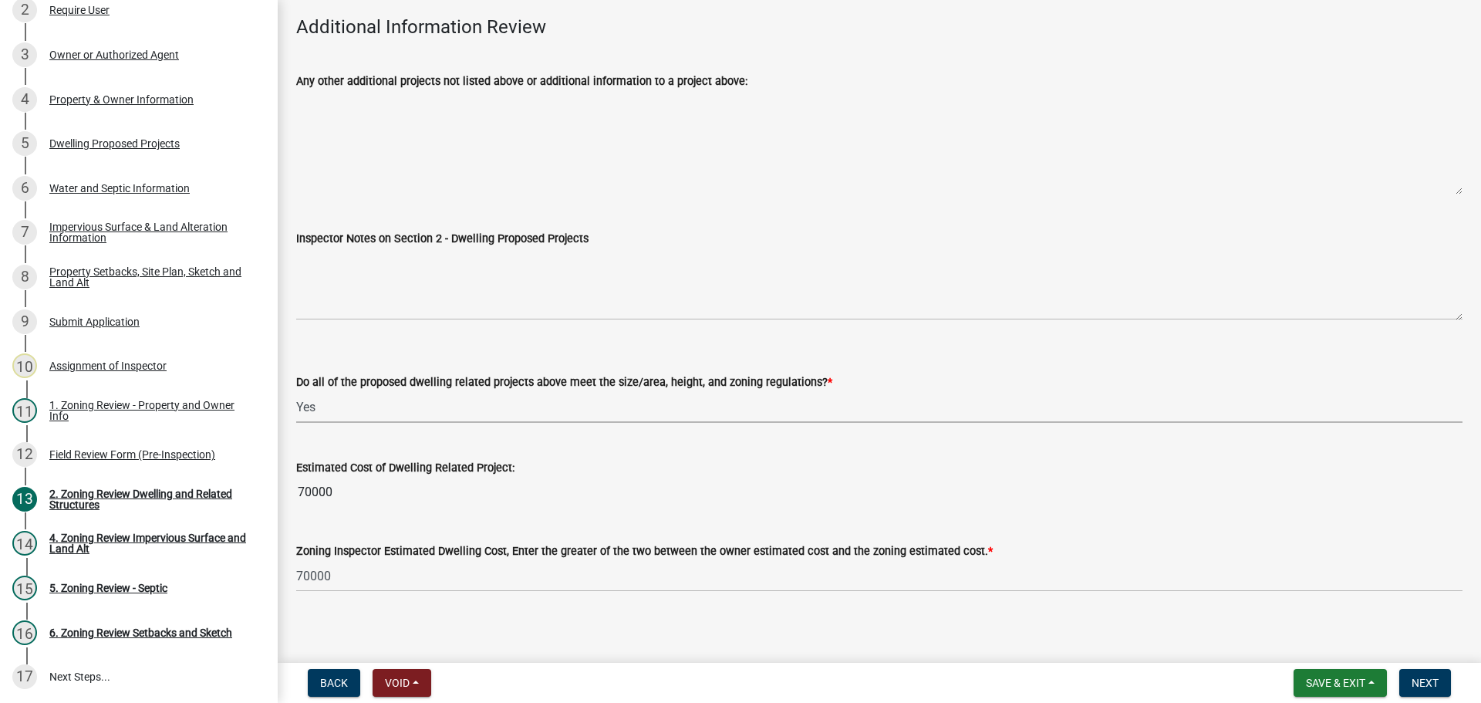
click at [1426, 667] on nav "Back Void Withdraw Lock Expire Void Save & Exit Save Save & Exit Next" at bounding box center [880, 683] width 1204 height 40
click at [1427, 680] on span "Next" at bounding box center [1425, 683] width 27 height 12
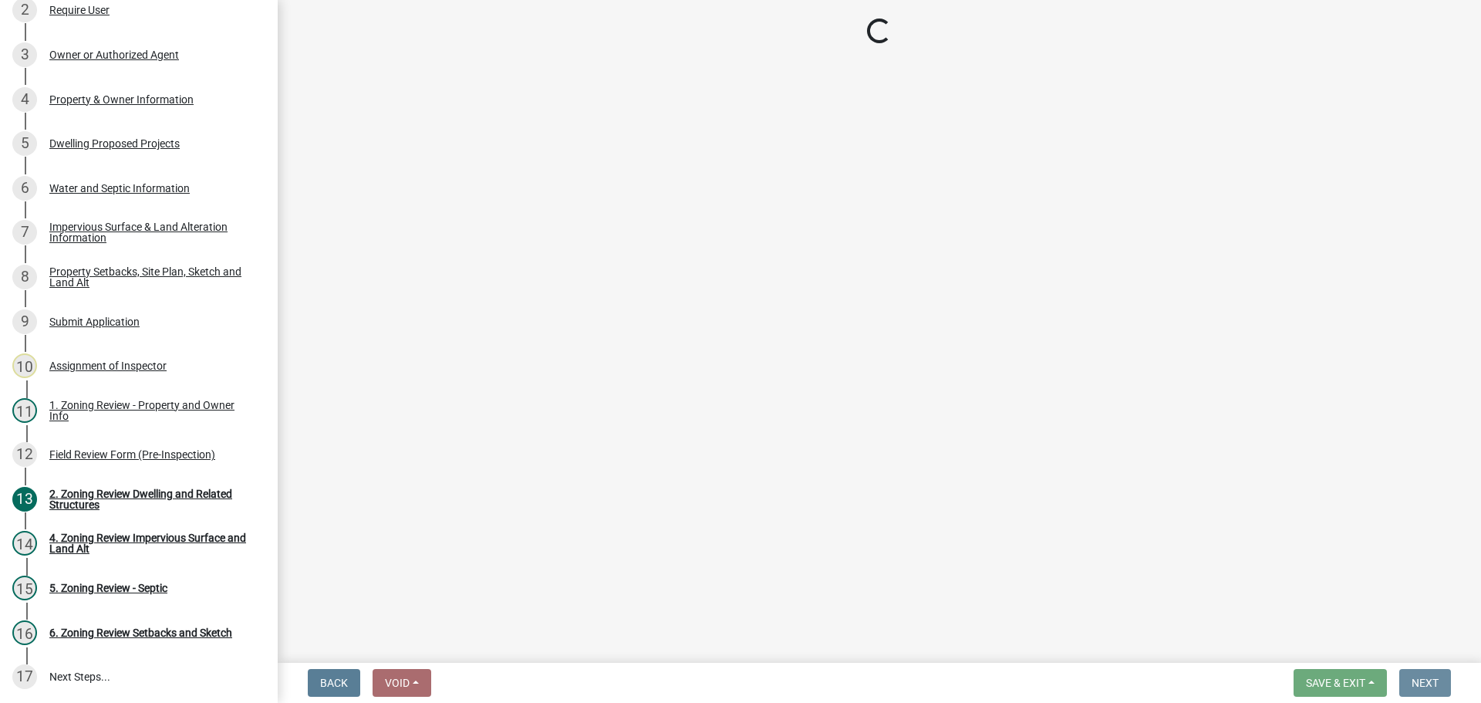
scroll to position [0, 0]
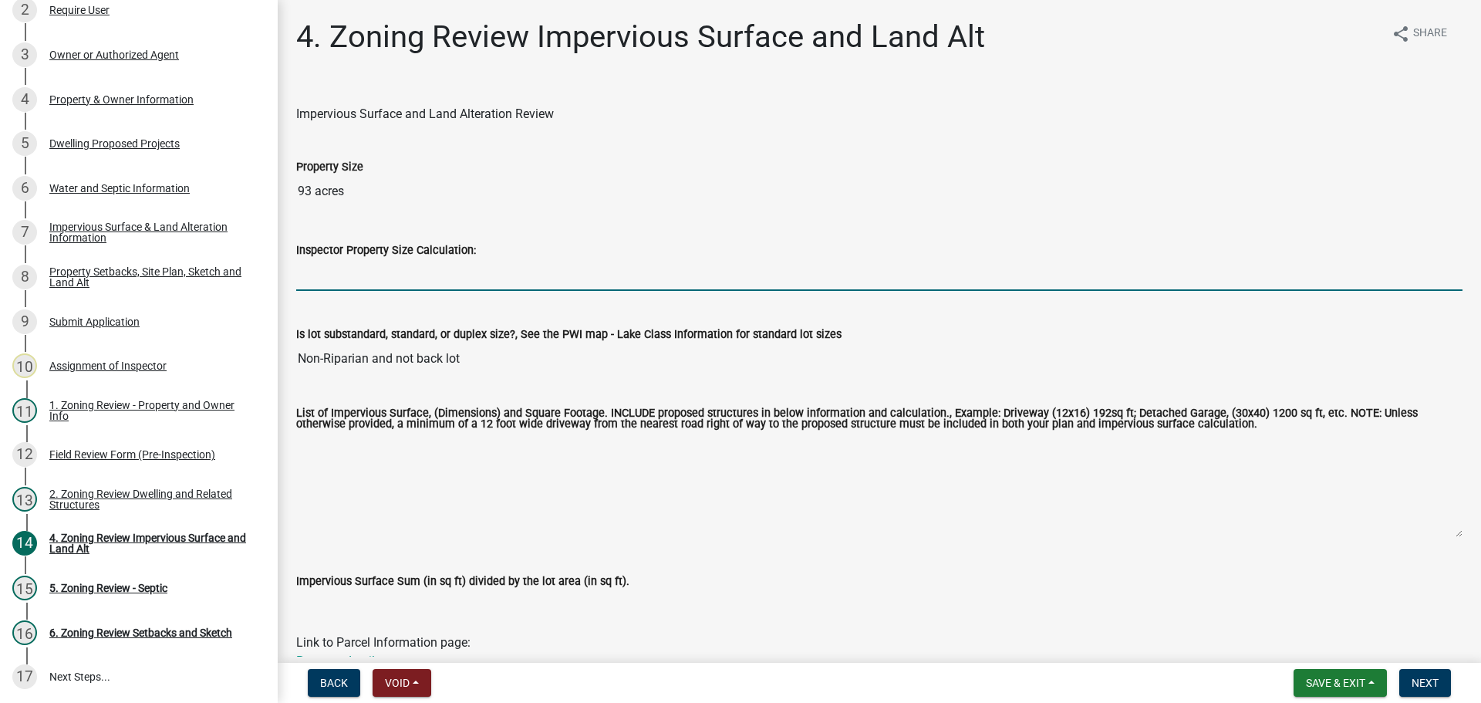
click at [402, 282] on input "Inspector Property Size Calculation:" at bounding box center [879, 275] width 1167 height 32
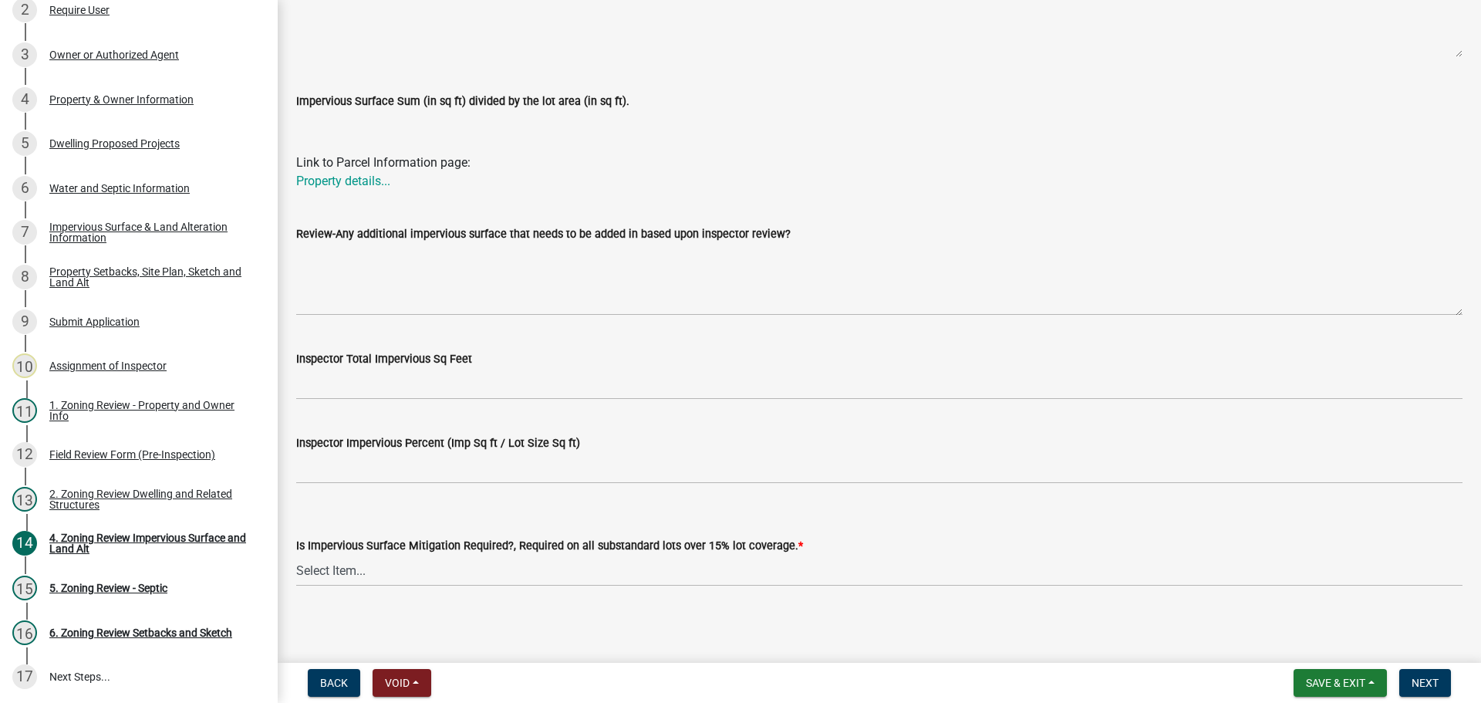
scroll to position [485, 0]
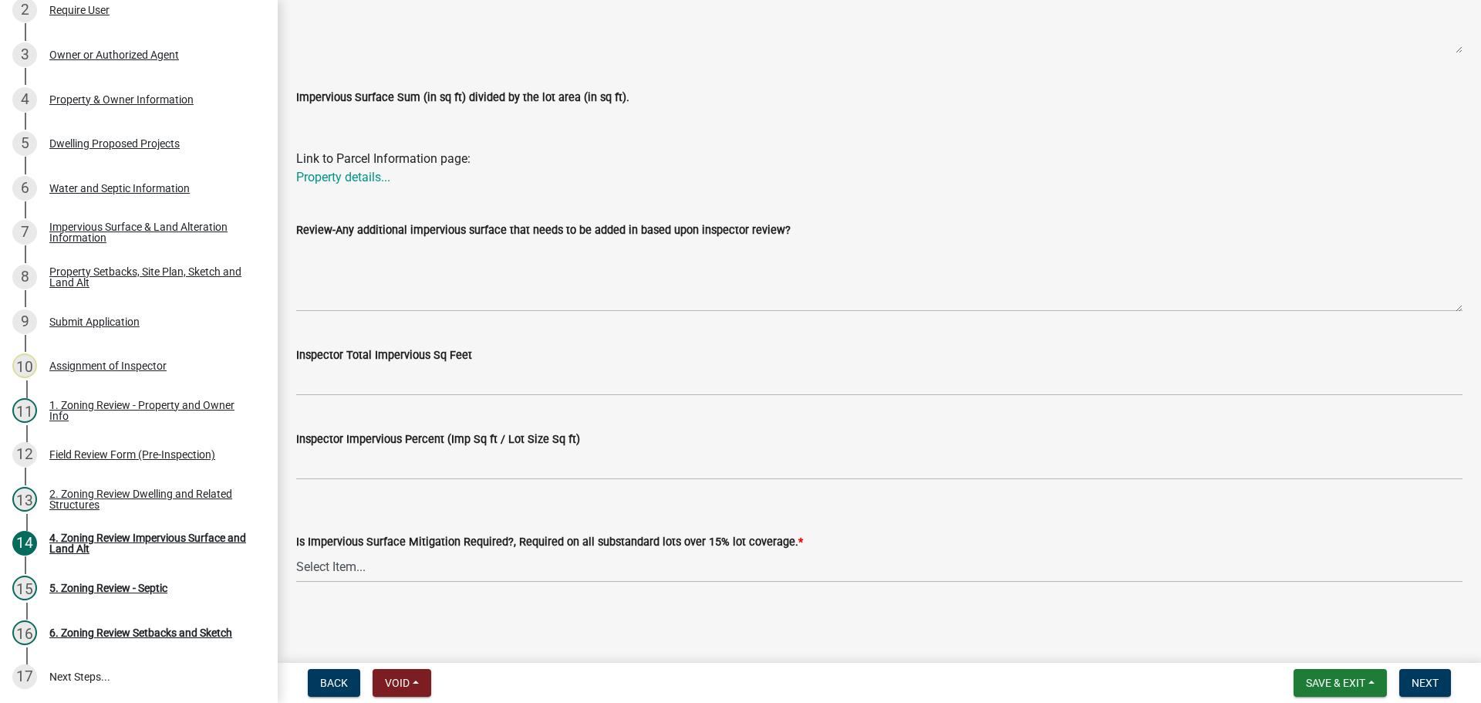
type input "93 acres"
click at [347, 572] on select "Select Item... Yes- Over 15% substandard lot coverage No N/A" at bounding box center [879, 567] width 1167 height 32
click at [296, 551] on select "Select Item... Yes- Over 15% substandard lot coverage No N/A" at bounding box center [879, 567] width 1167 height 32
select select "e01e6f83-540c-4684-94c6-de0fe38ded07"
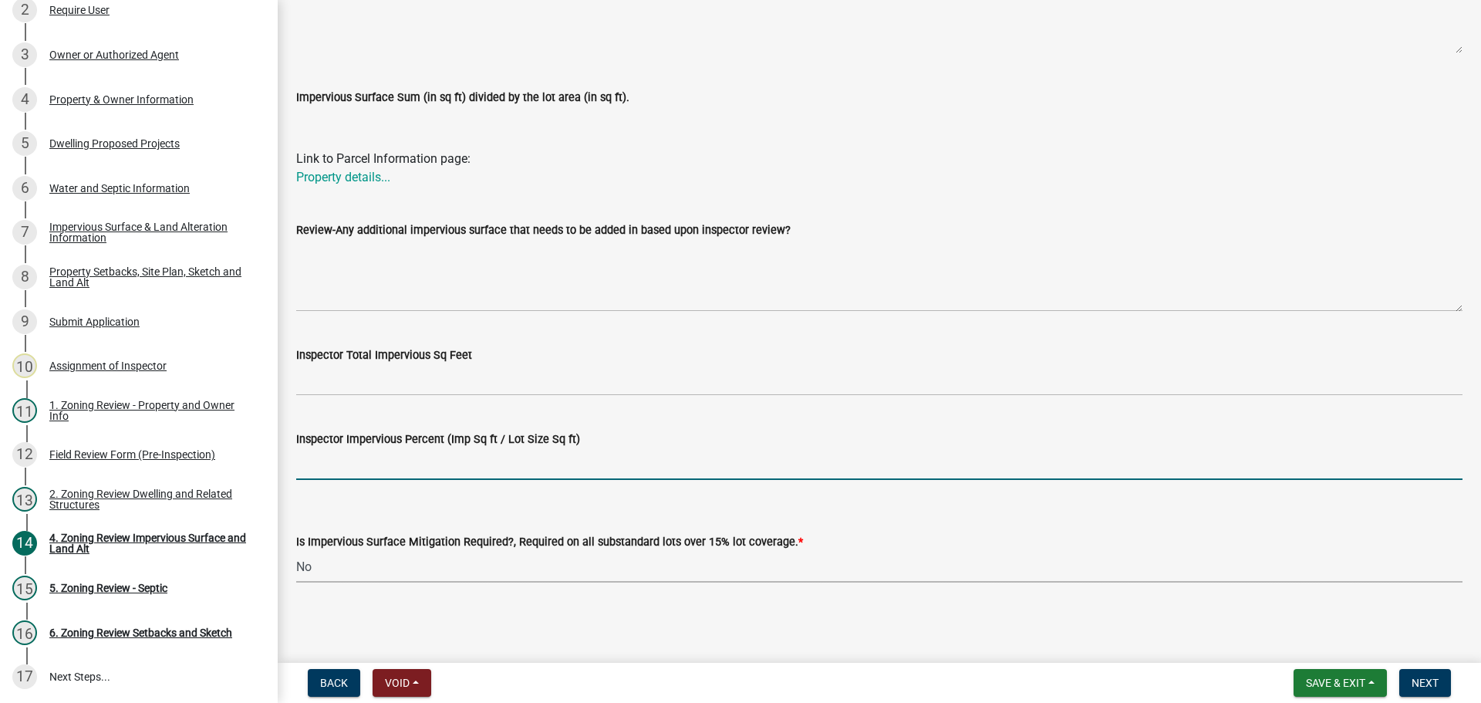
click at [373, 455] on input "Inspector Impervious Percent (Imp Sq ft / Lot Size Sq ft)" at bounding box center [879, 464] width 1167 height 32
type input "under 25%"
click at [1427, 680] on span "Next" at bounding box center [1425, 683] width 27 height 12
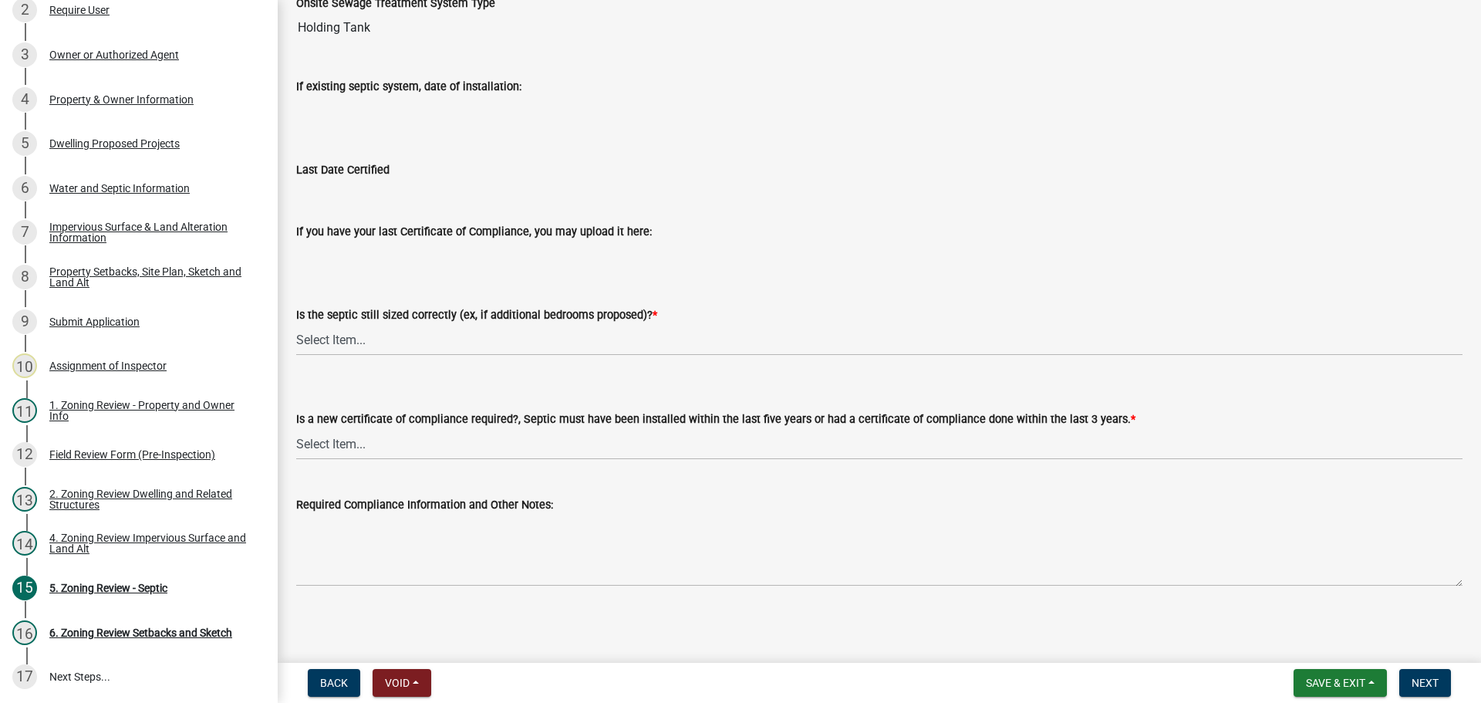
scroll to position [166, 0]
click at [325, 333] on select "Select Item... Yes No N/A" at bounding box center [879, 338] width 1167 height 32
click at [296, 322] on select "Select Item... Yes No N/A" at bounding box center [879, 338] width 1167 height 32
select select "ffe0288f-179d-446d-9dfb-ee21a688edc6"
click at [397, 441] on select "Select Item... Yes No" at bounding box center [879, 442] width 1167 height 32
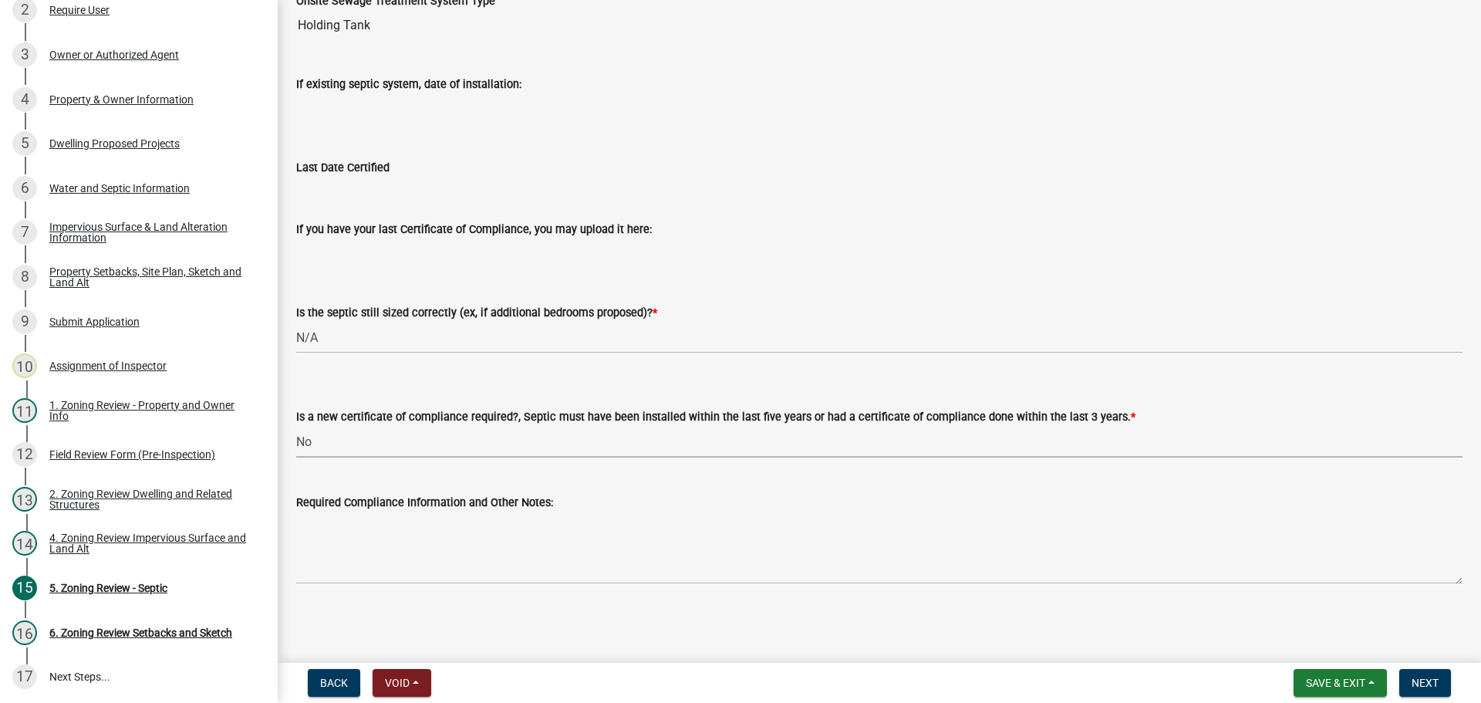
click at [296, 426] on select "Select Item... Yes No" at bounding box center [879, 442] width 1167 height 32
select select "2fd537d7-74b1-4ff9-a84c-837cf5598f43"
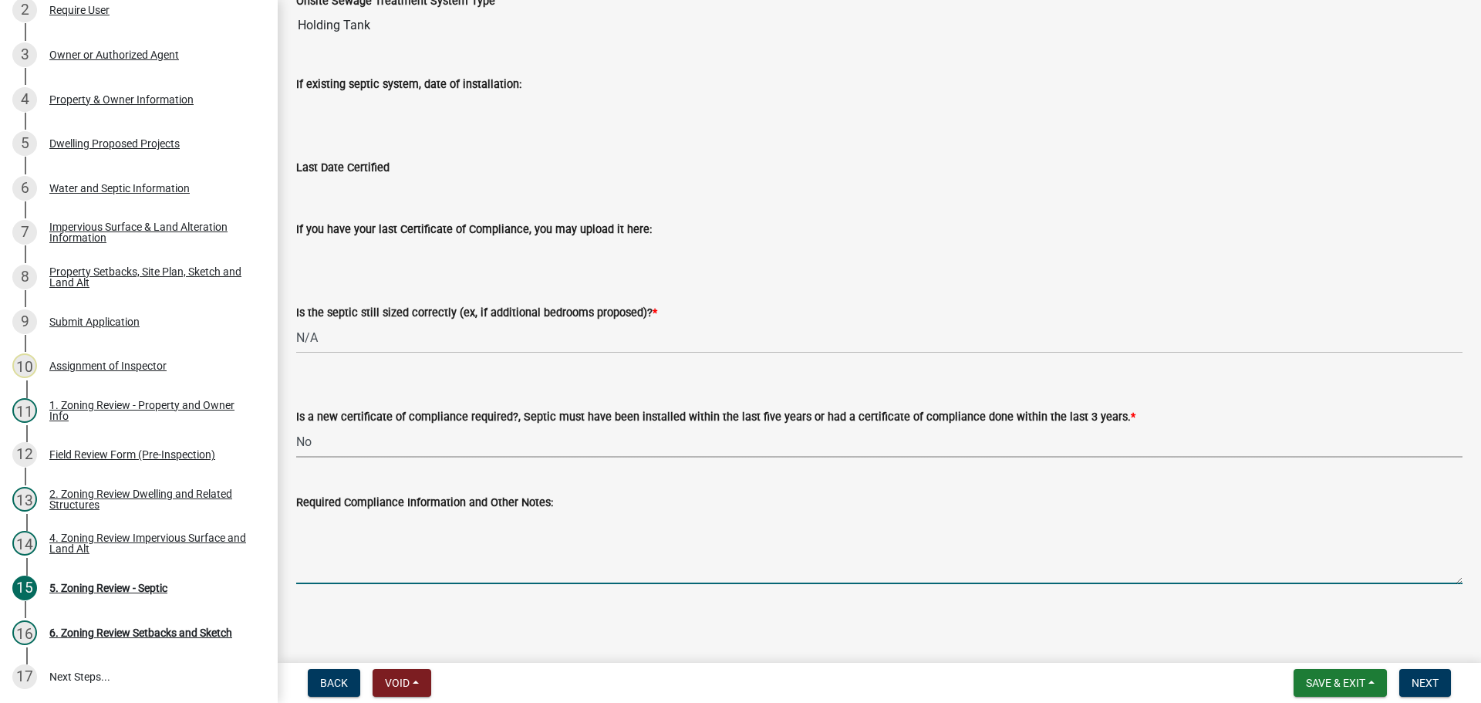
click at [387, 542] on textarea "Required Compliance Information and Other Notes:" at bounding box center [879, 548] width 1167 height 73
type textarea "New install Designed by Brant Bigger"
click at [1422, 684] on span "Next" at bounding box center [1425, 683] width 27 height 12
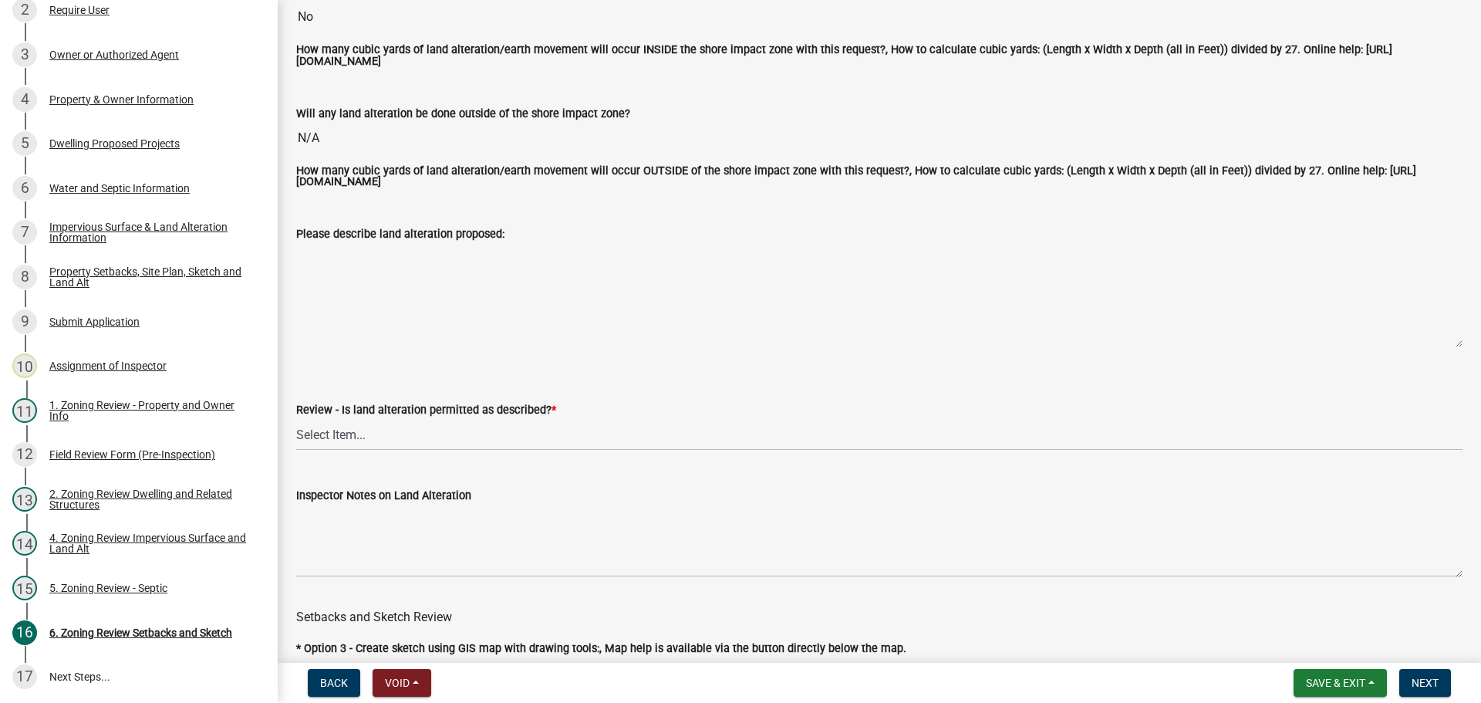
scroll to position [309, 0]
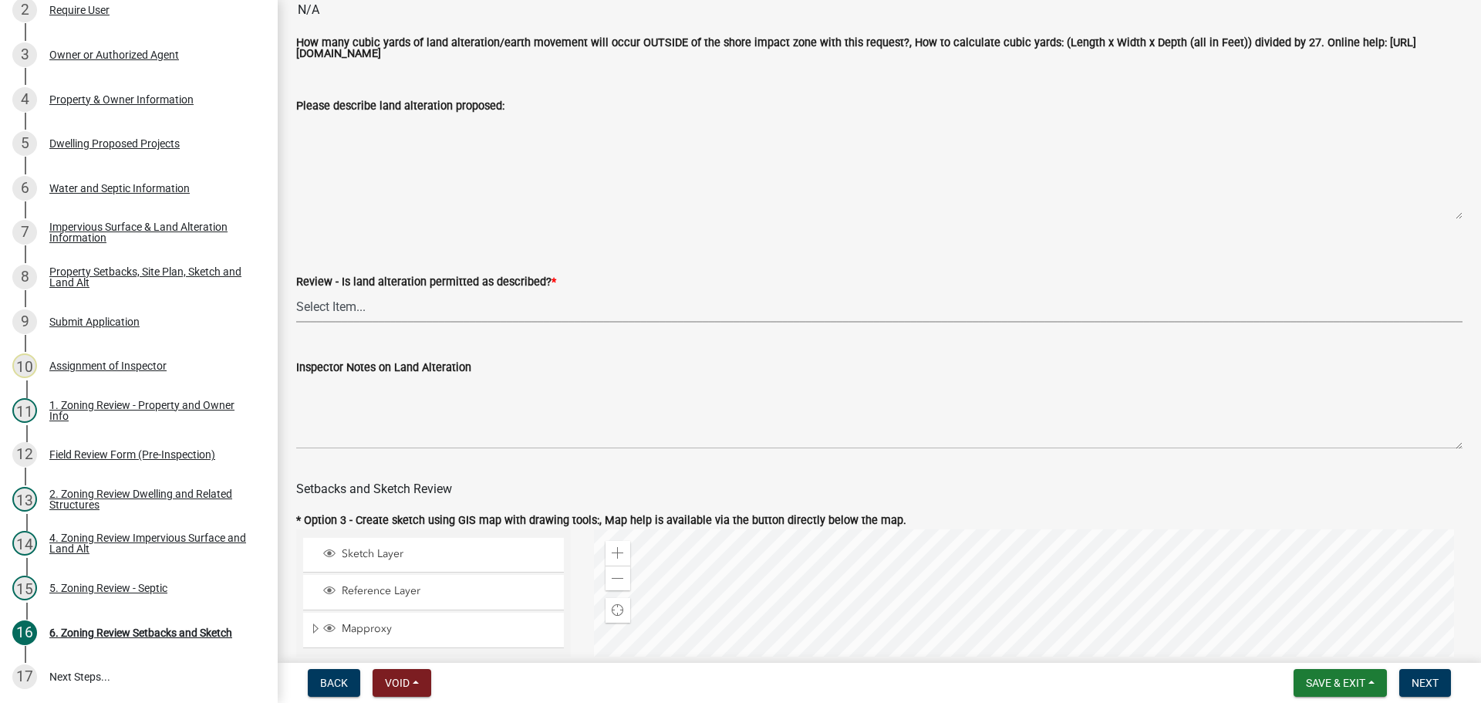
click at [314, 302] on select "Select Item... Yes No N/A" at bounding box center [879, 307] width 1167 height 32
click at [296, 293] on select "Select Item... Yes No N/A" at bounding box center [879, 307] width 1167 height 32
select select "cada6796-d529-4ebb-b6d4-faca8dd705c9"
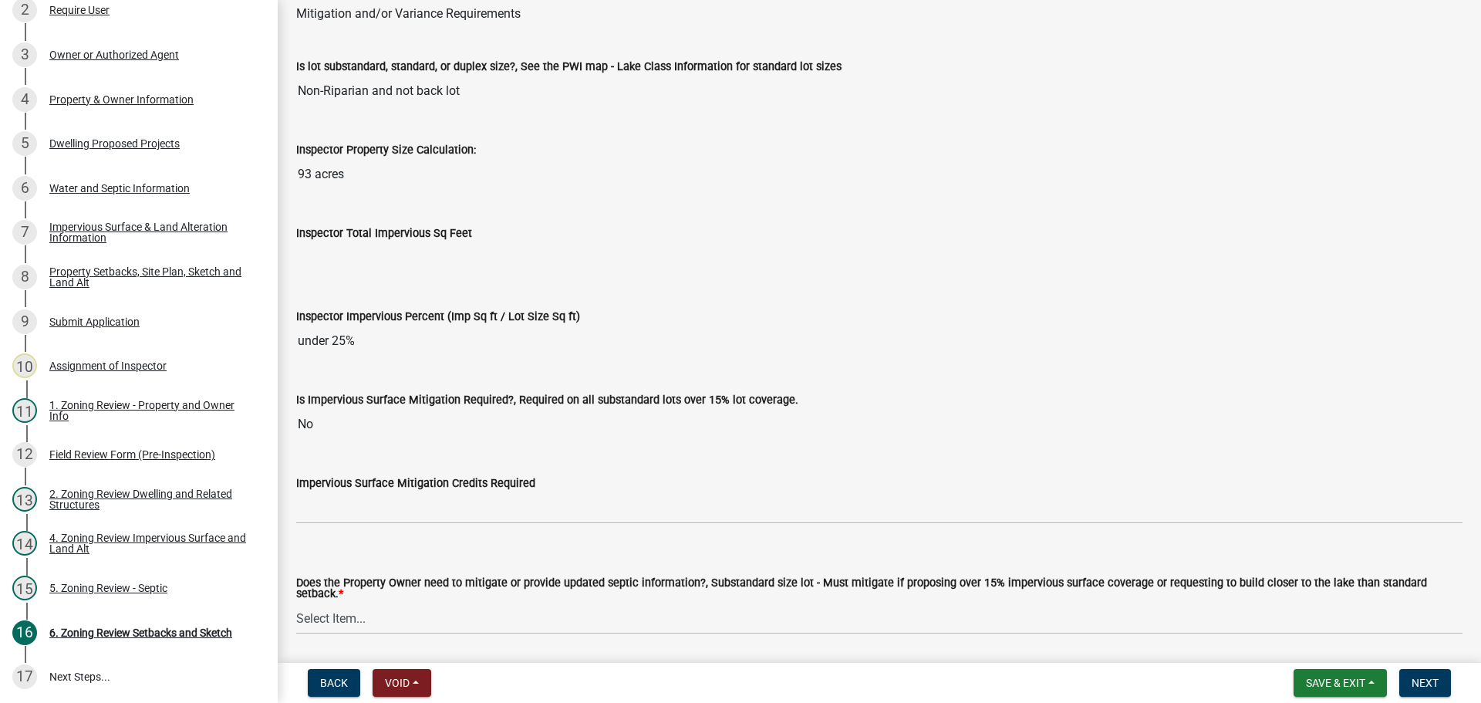
scroll to position [5169, 0]
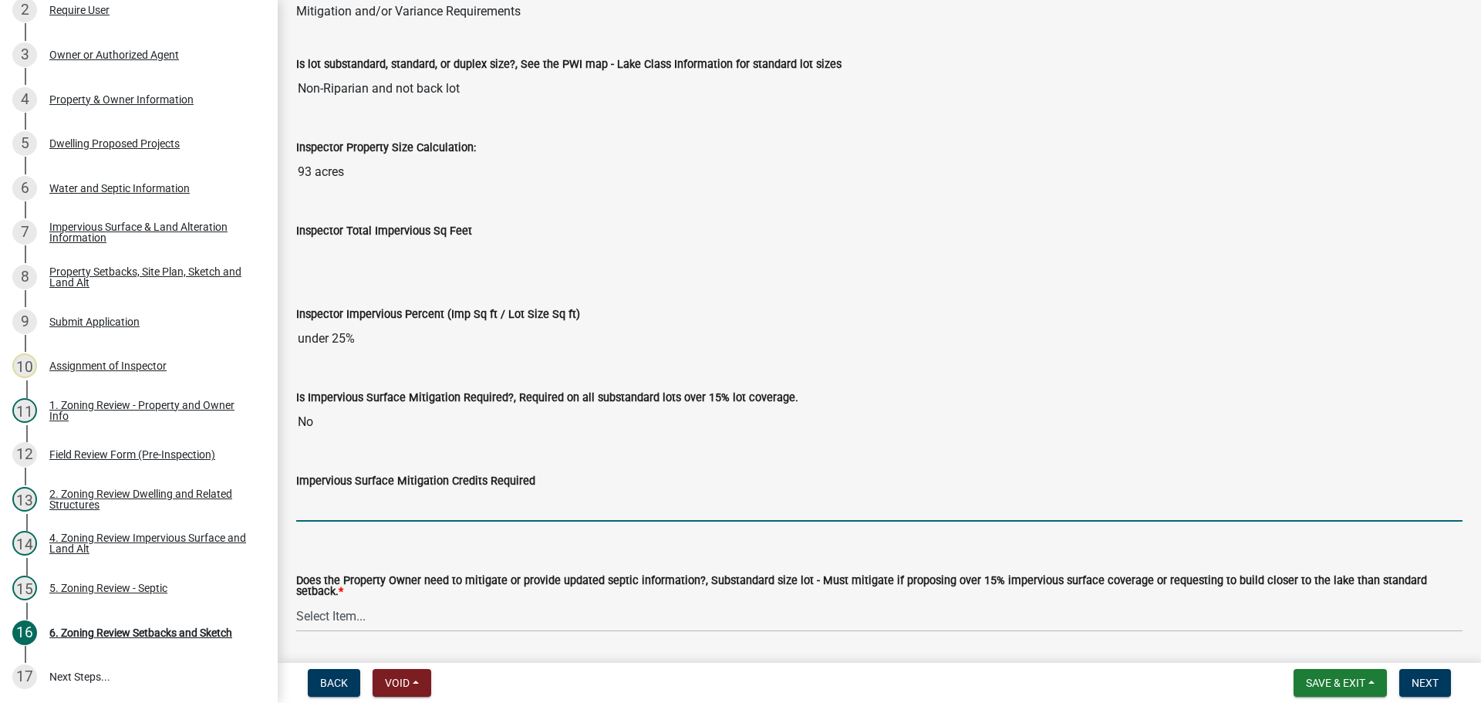
click at [326, 501] on input "text" at bounding box center [879, 506] width 1167 height 32
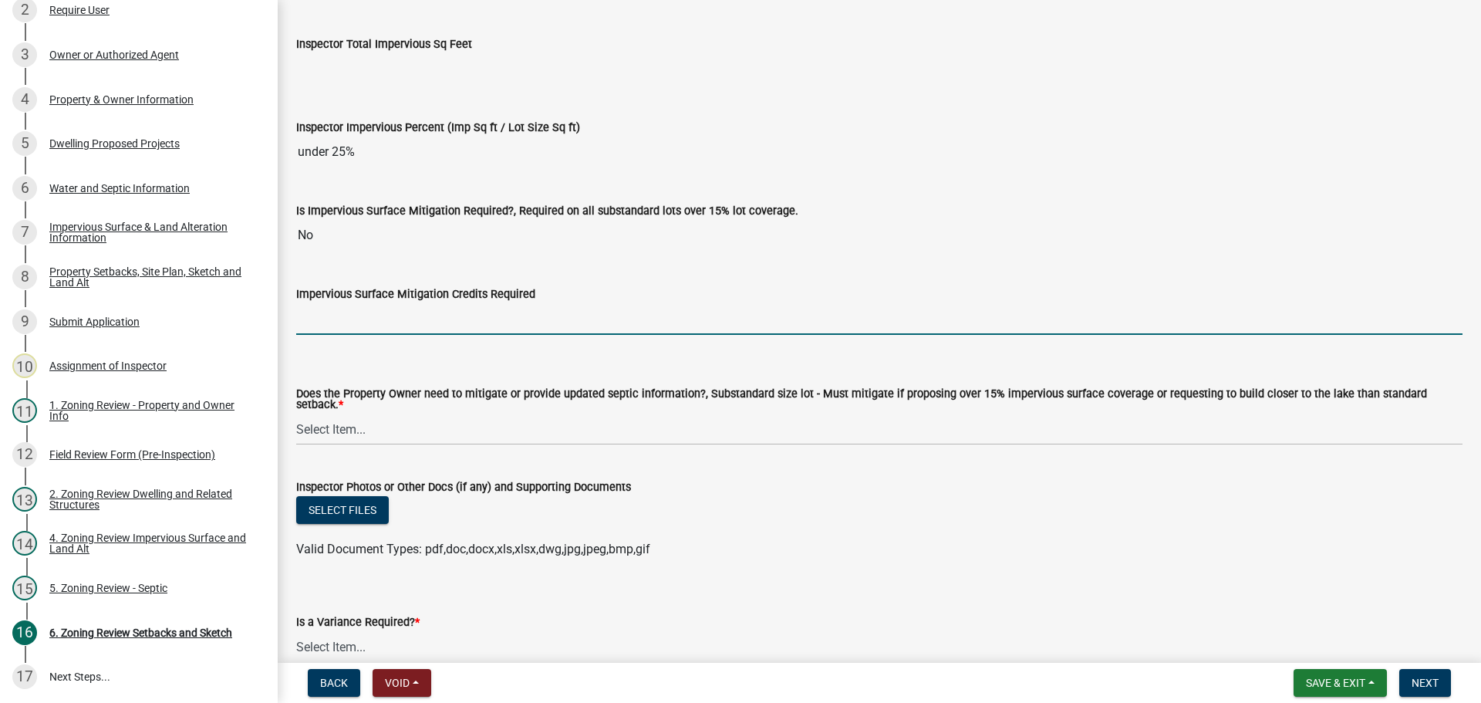
scroll to position [5401, 0]
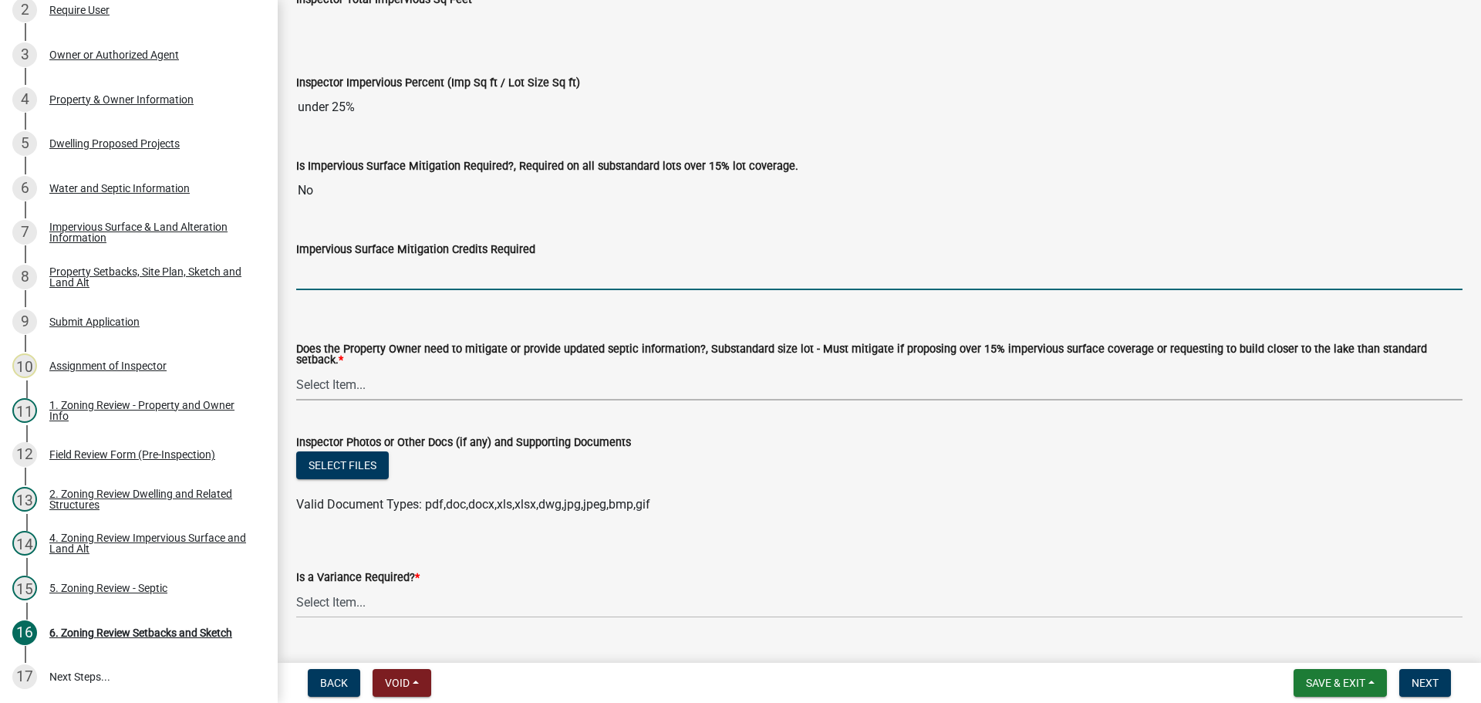
click at [352, 374] on select "Select Item... No Mitigation or additional Septic Information is required Septi…" at bounding box center [879, 385] width 1167 height 32
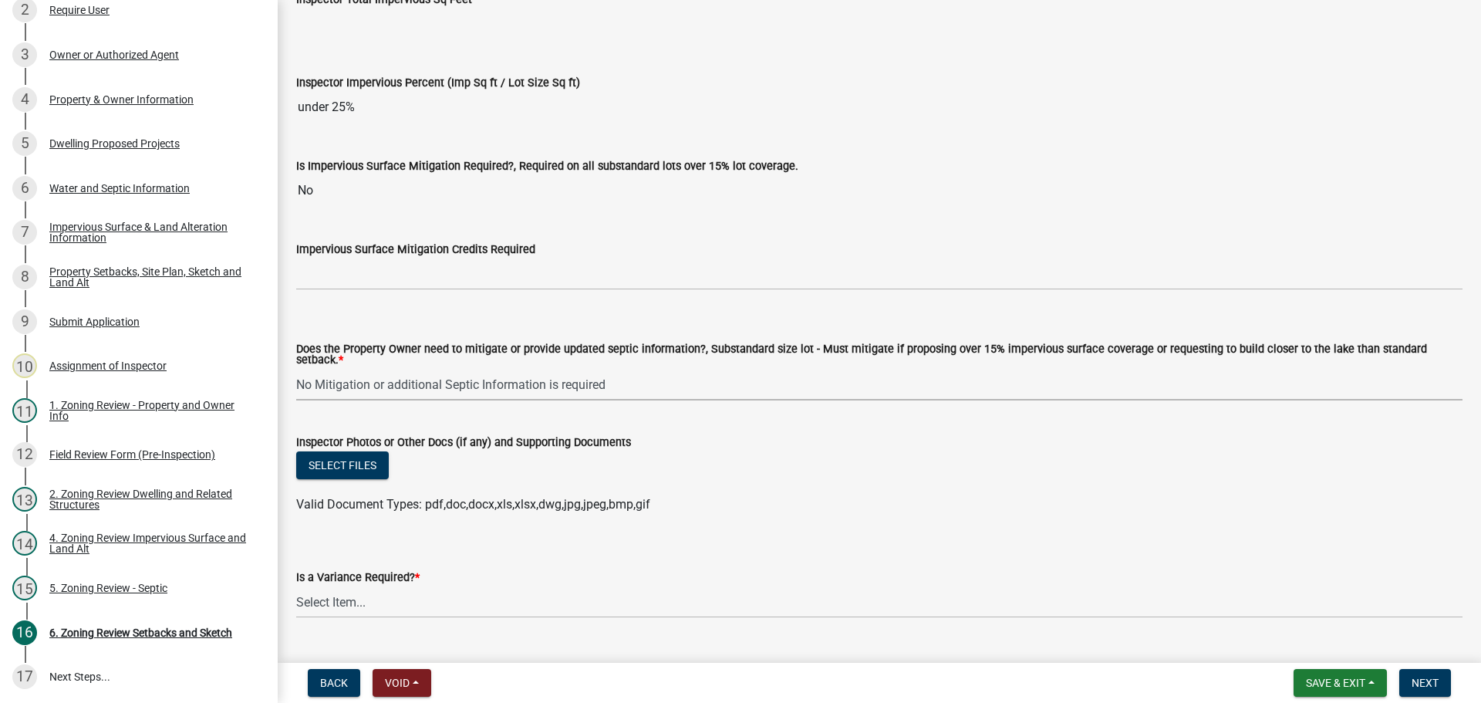
click at [296, 369] on select "Select Item... No Mitigation or additional Septic Information is required Septi…" at bounding box center [879, 385] width 1167 height 32
select select "90ee664a-1dc2-440e-be2c-90a87c157e77"
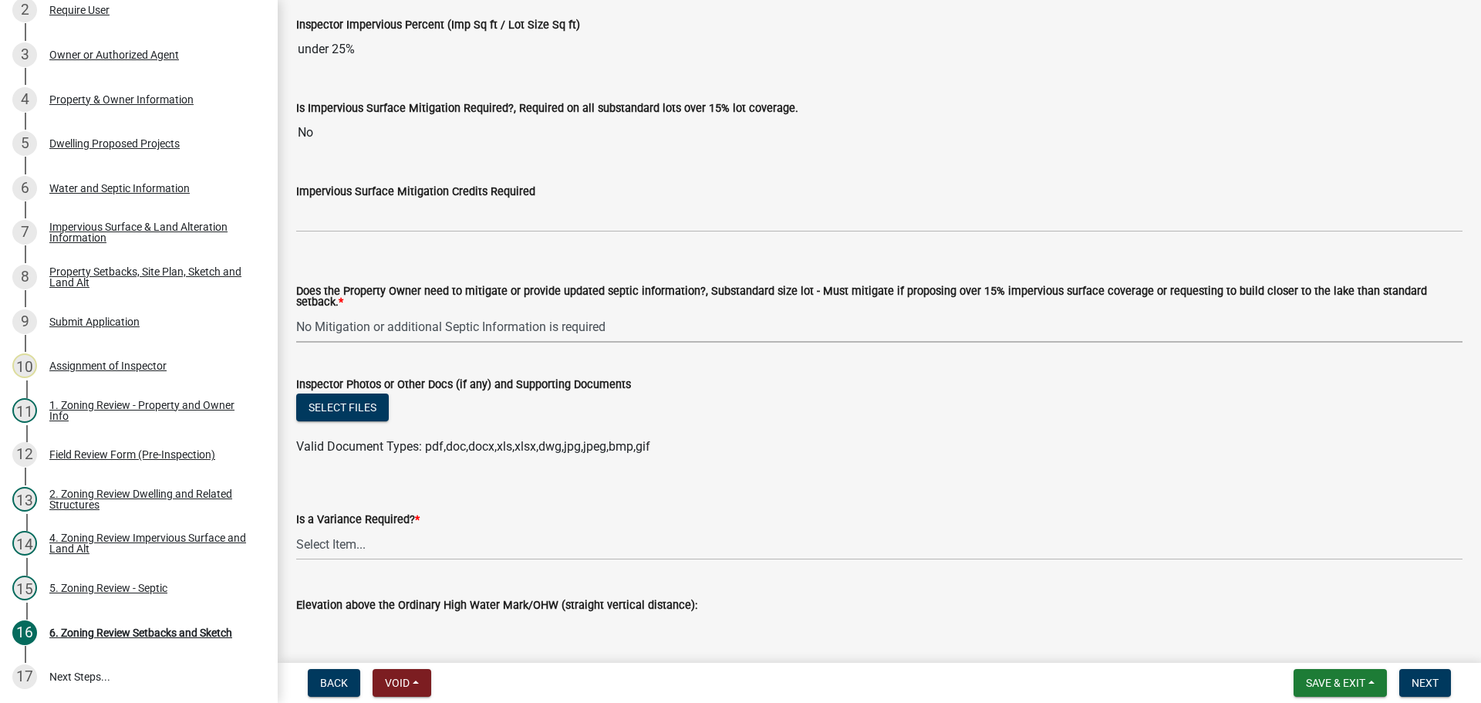
scroll to position [5516, 0]
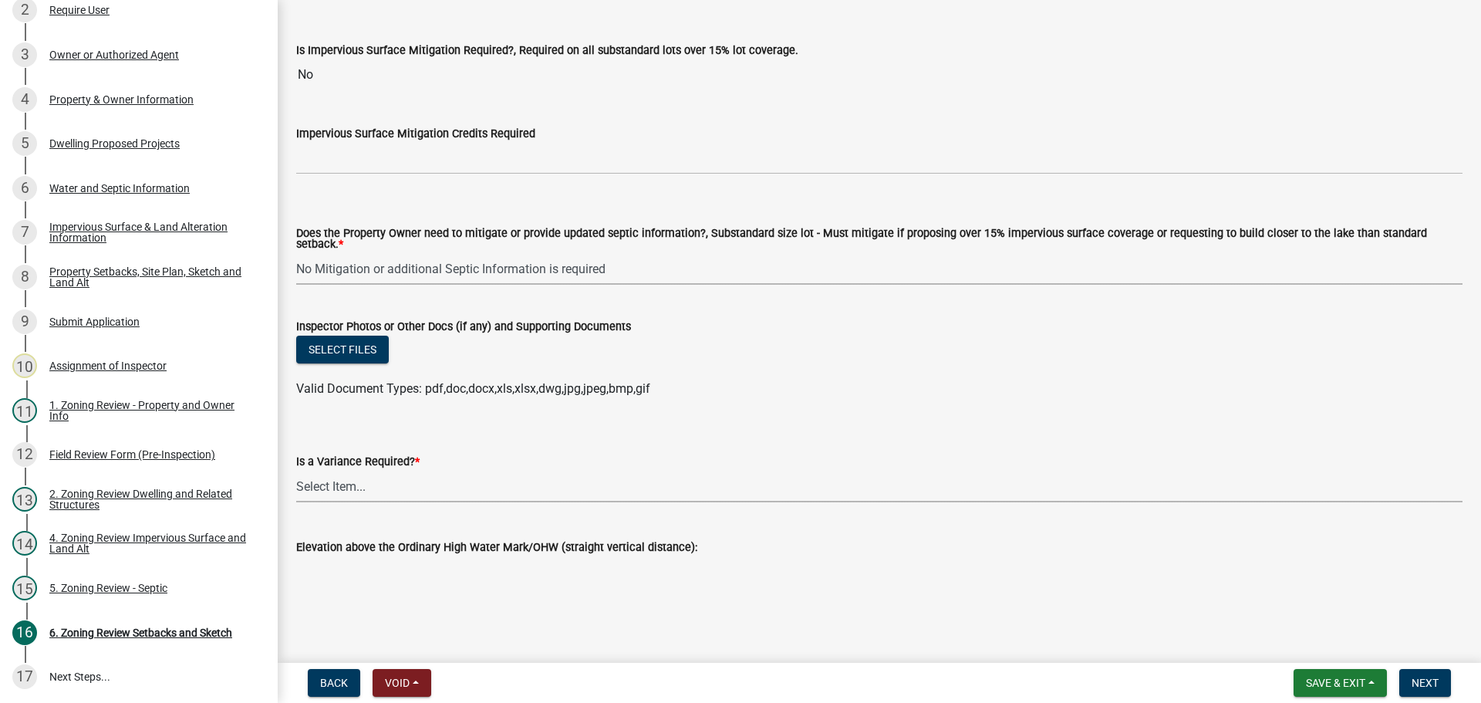
click at [343, 478] on select "Select Item... Yes No" at bounding box center [879, 487] width 1167 height 32
click at [296, 471] on select "Select Item... Yes No" at bounding box center [879, 487] width 1167 height 32
select select "f2187563-aefa-492e-adce-9c256a51e9d2"
click at [1422, 674] on button "Next" at bounding box center [1426, 683] width 52 height 28
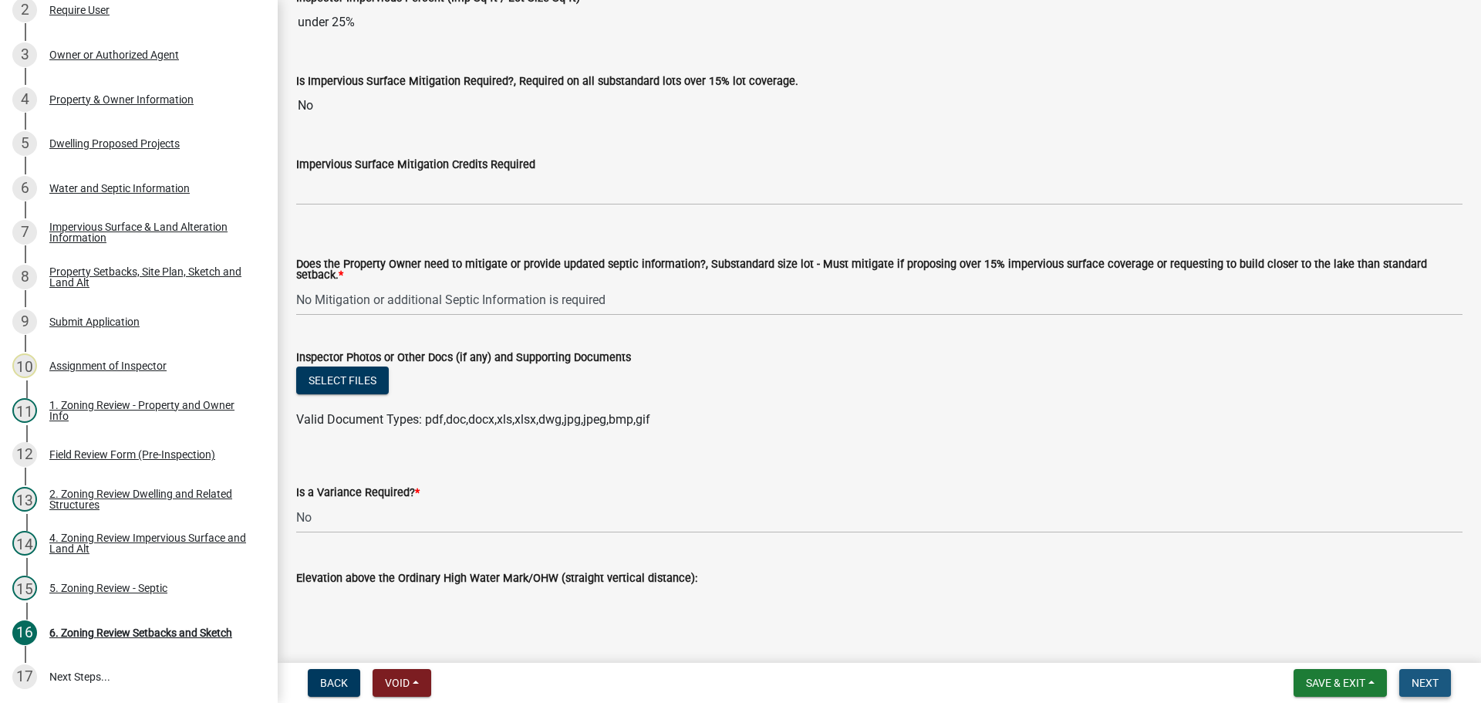
scroll to position [5547, 0]
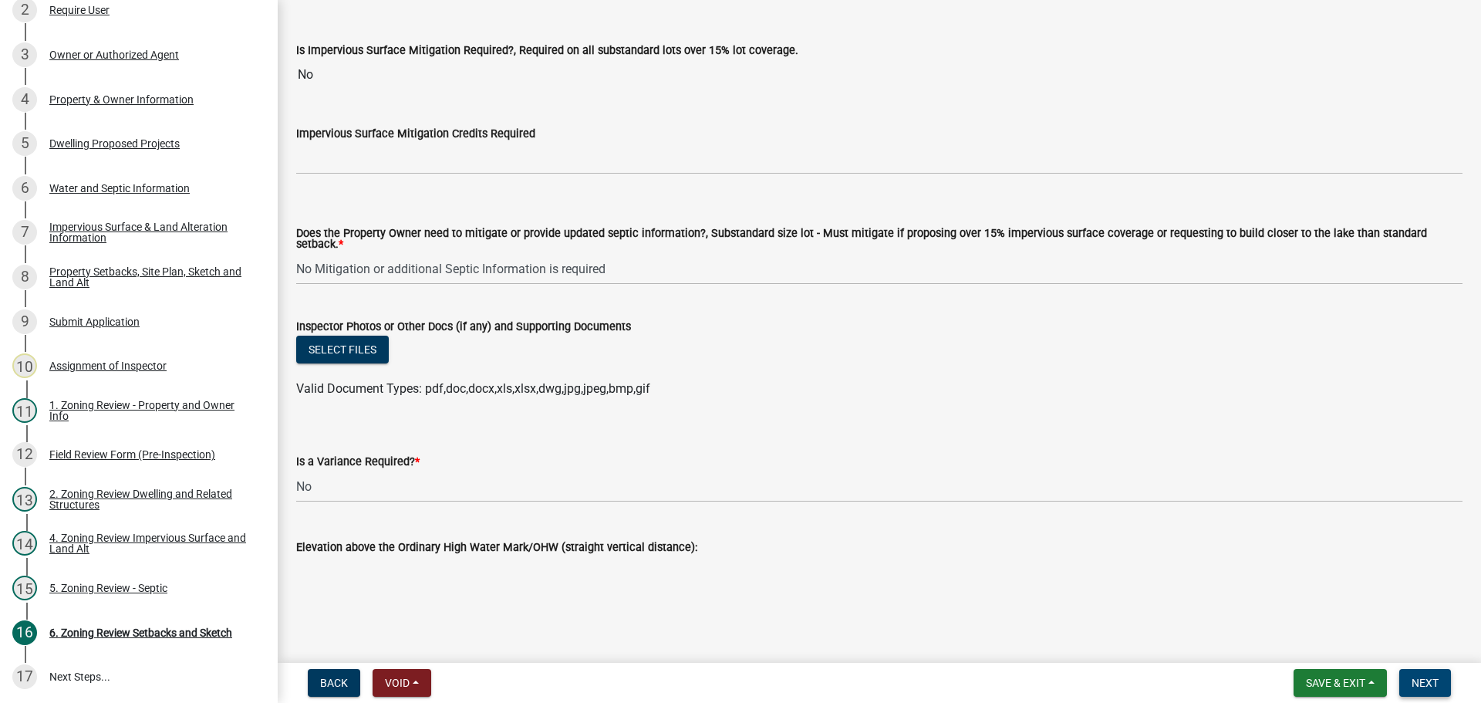
click at [1437, 680] on span "Next" at bounding box center [1425, 683] width 27 height 12
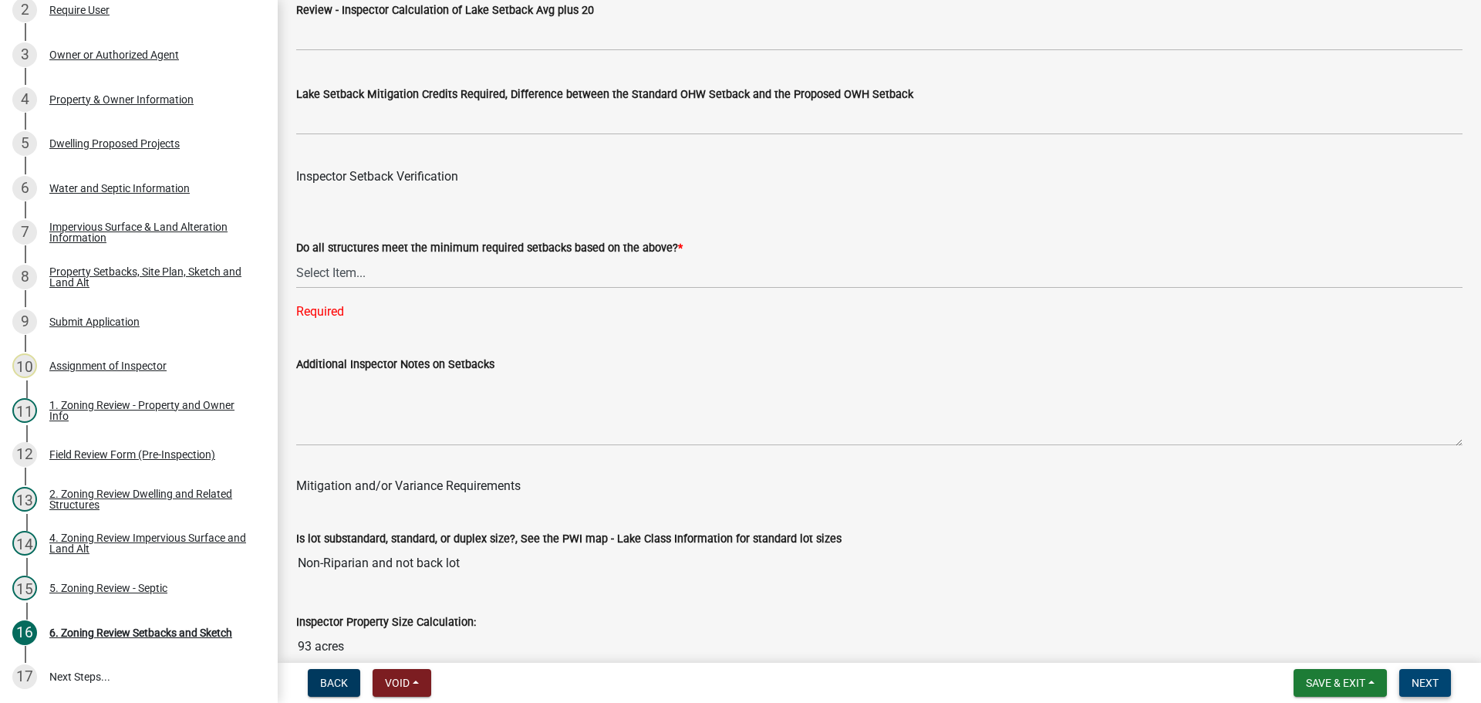
scroll to position [4467, 0]
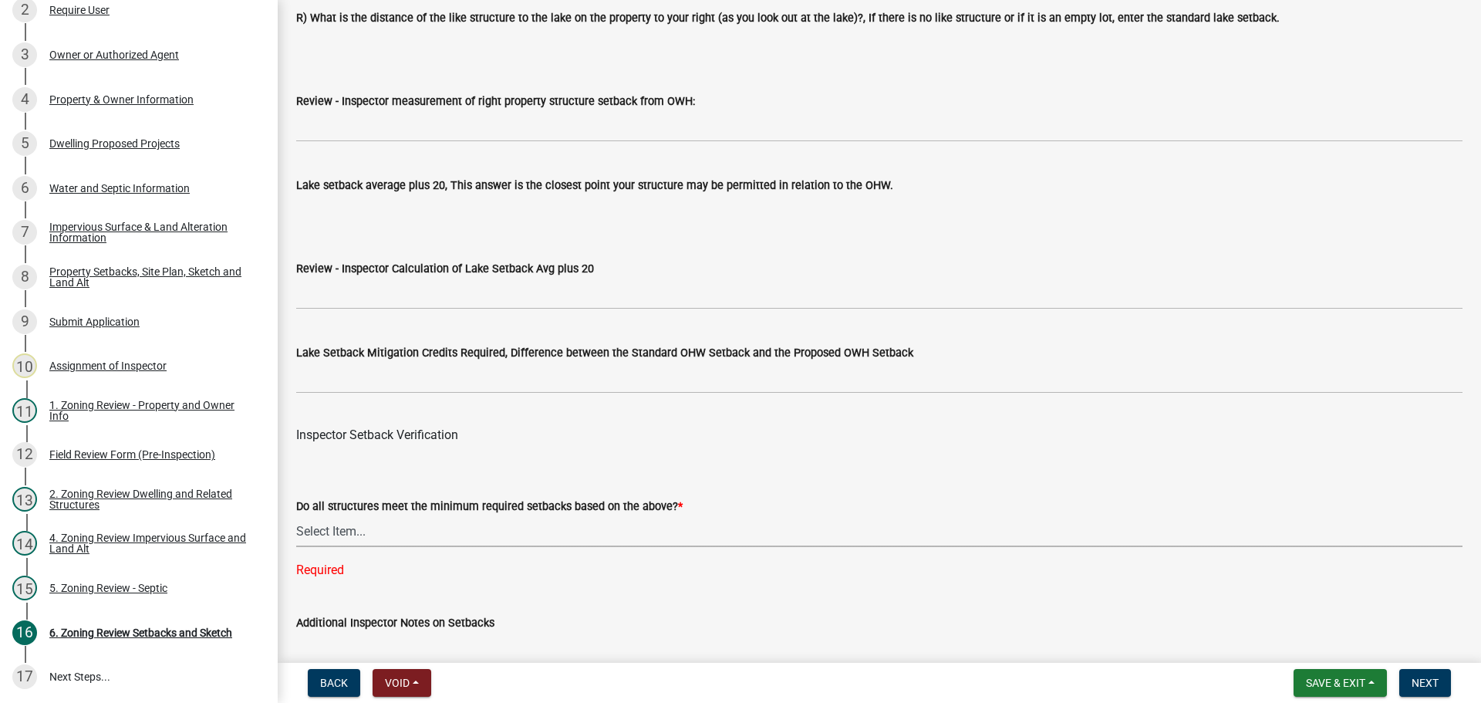
click at [322, 538] on select "Select Item... Yes No" at bounding box center [879, 531] width 1167 height 32
click at [296, 518] on select "Select Item... Yes No" at bounding box center [879, 531] width 1167 height 32
select select "1355ee8a-8cf1-4796-8594-a9df27e9dfb0"
click at [1440, 678] on button "Next" at bounding box center [1426, 683] width 52 height 28
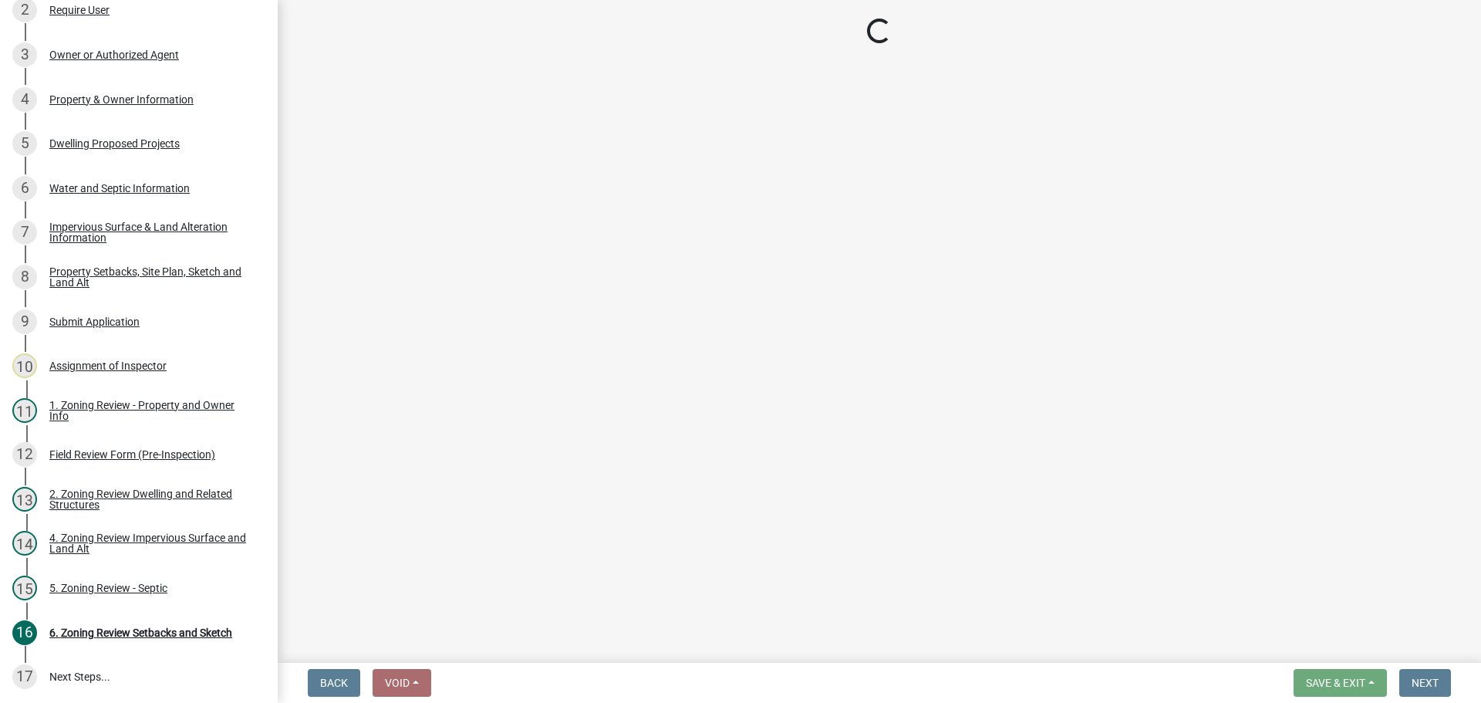
scroll to position [276, 0]
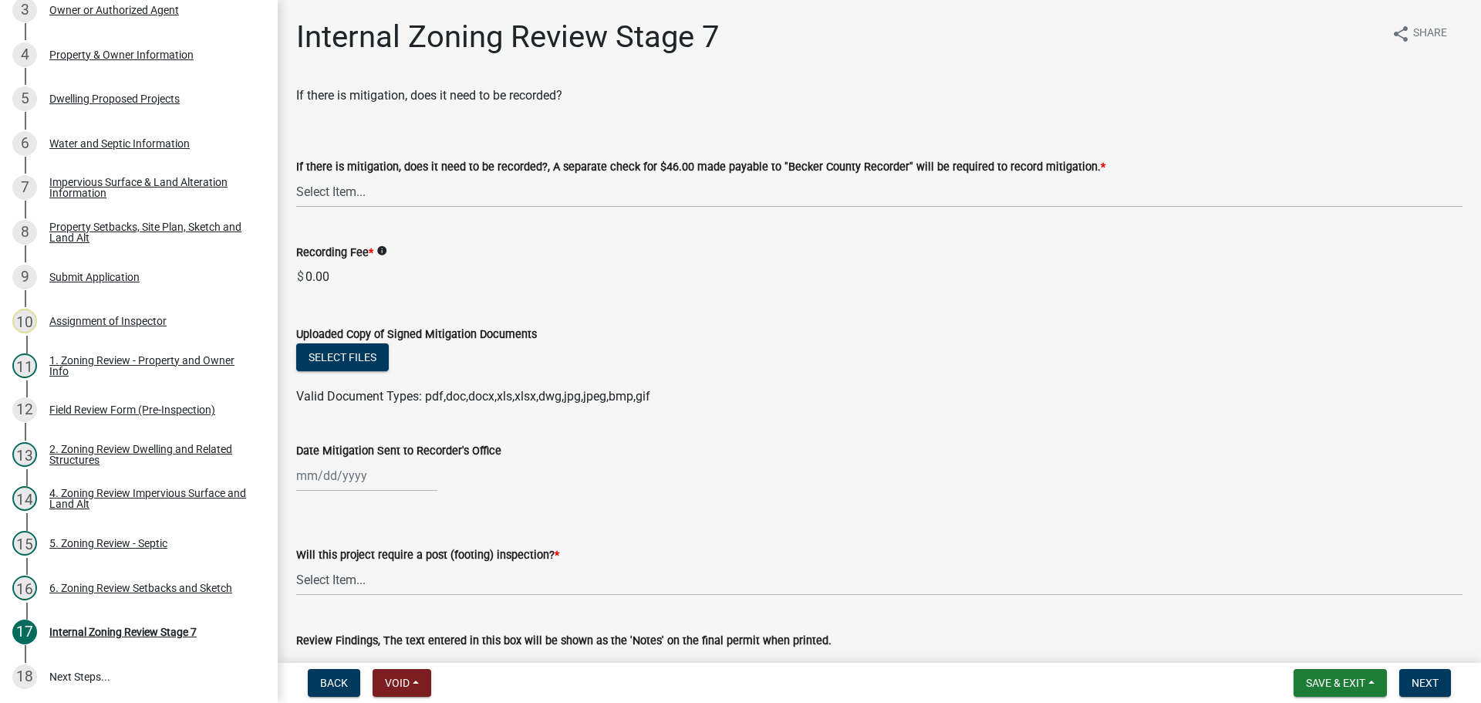
click at [343, 273] on input "0.00" at bounding box center [883, 277] width 1159 height 31
click at [355, 189] on select "Select Item... Yes No N/A" at bounding box center [879, 192] width 1167 height 32
click at [296, 176] on select "Select Item... Yes No N/A" at bounding box center [879, 192] width 1167 height 32
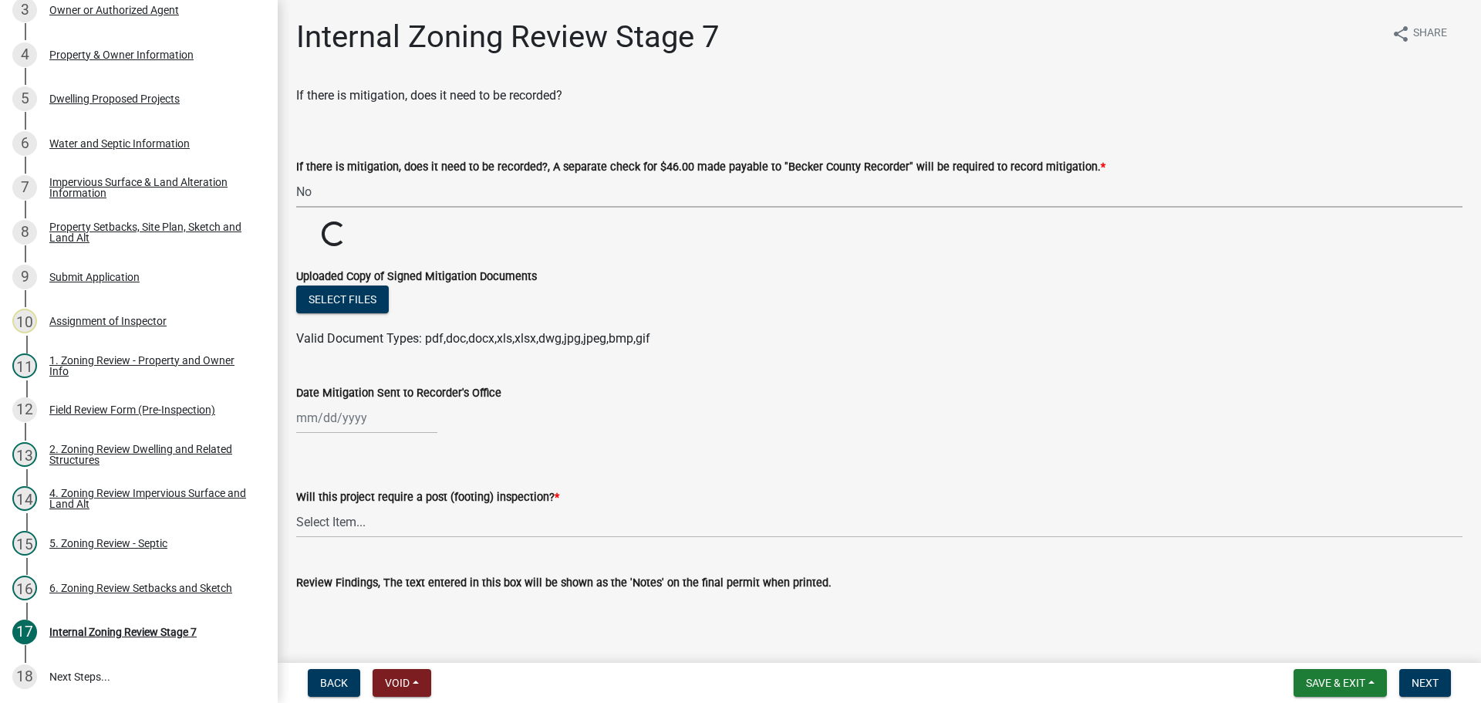
select select "a3547d78-d162-4c03-a5e6-44db720e788b"
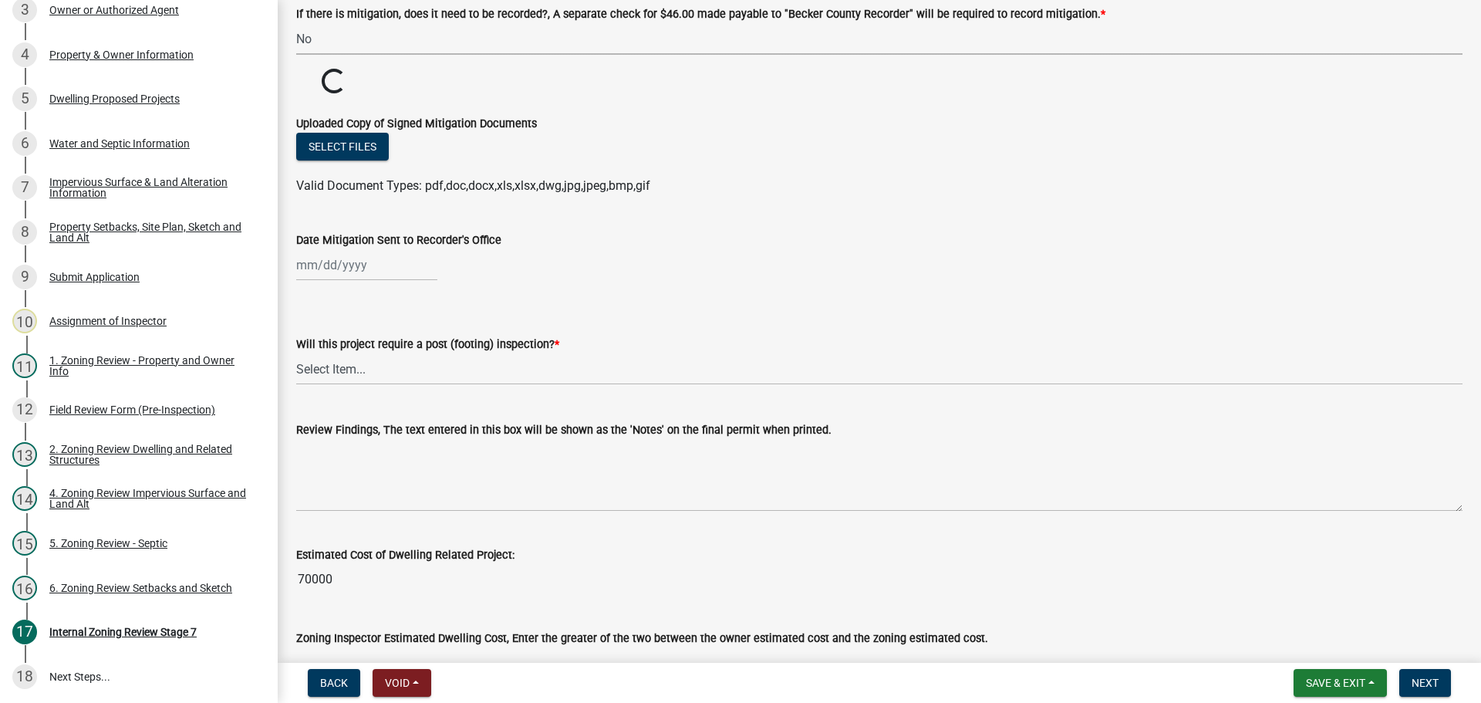
scroll to position [154, 0]
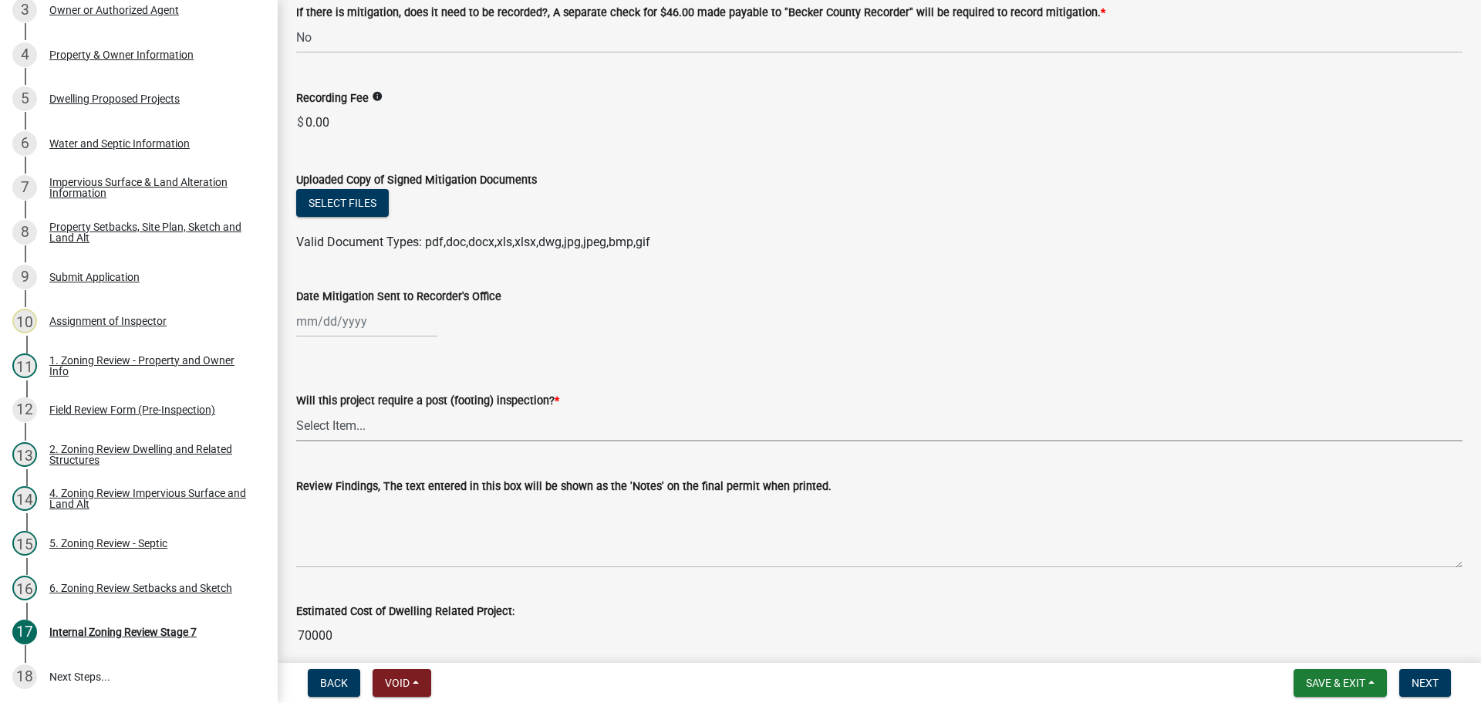
click at [342, 424] on select "Select Item... No Yes" at bounding box center [879, 426] width 1167 height 32
click at [296, 410] on select "Select Item... No Yes" at bounding box center [879, 426] width 1167 height 32
select select "70fe76f0-d291-438e-ac1a-5869b7b7f697"
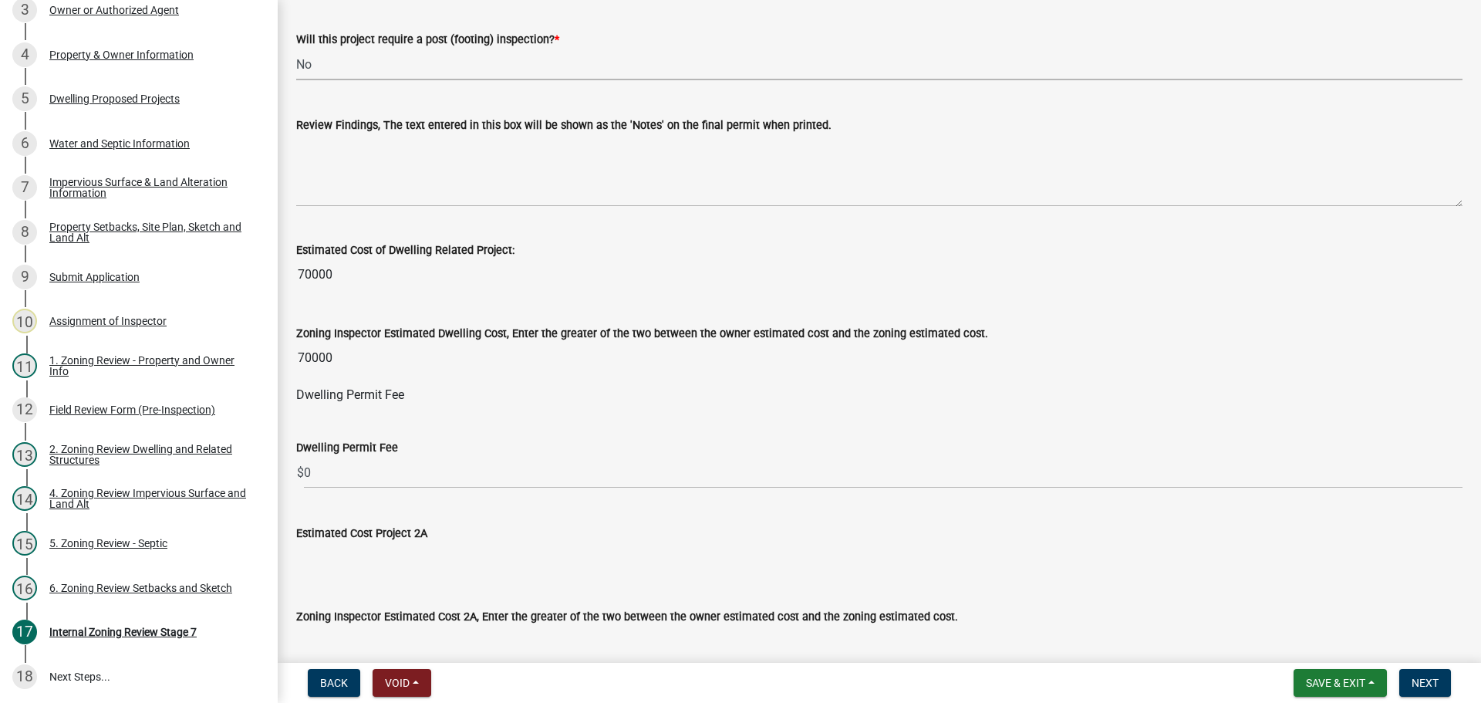
scroll to position [617, 0]
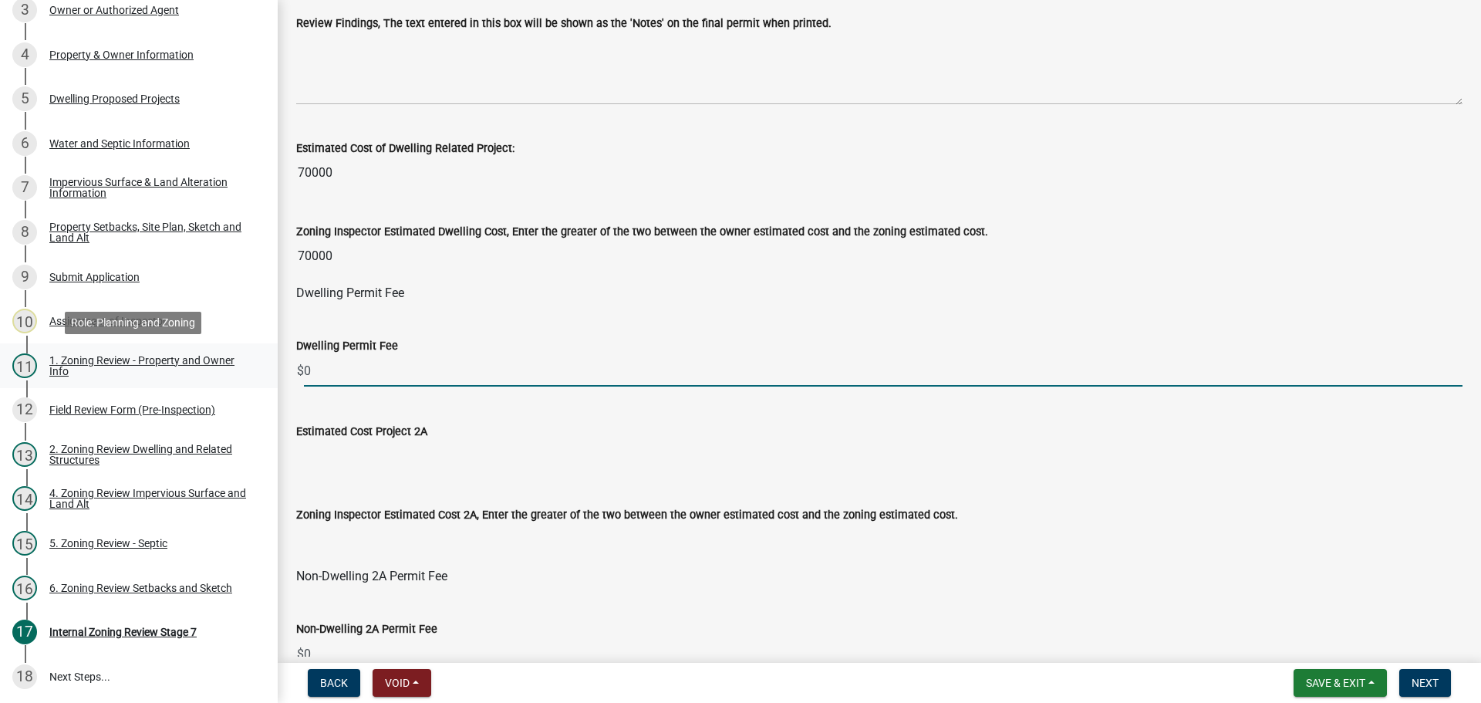
drag, startPoint x: 374, startPoint y: 370, endPoint x: 241, endPoint y: 353, distance: 133.8
click at [241, 353] on div "Zoning-Site Permit Application SITE2025-3801 View Summary Notes 1 Search Parcel…" at bounding box center [740, 351] width 1481 height 703
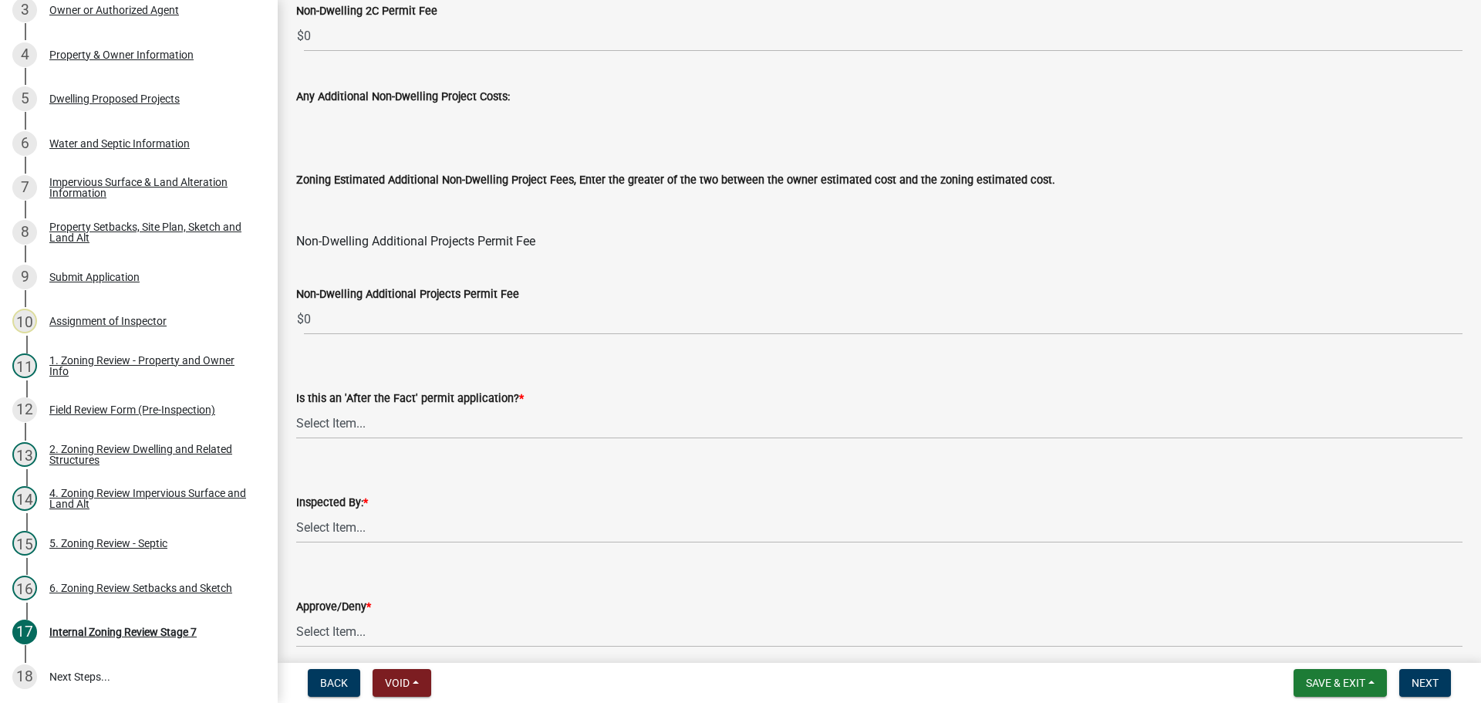
scroll to position [1866, 0]
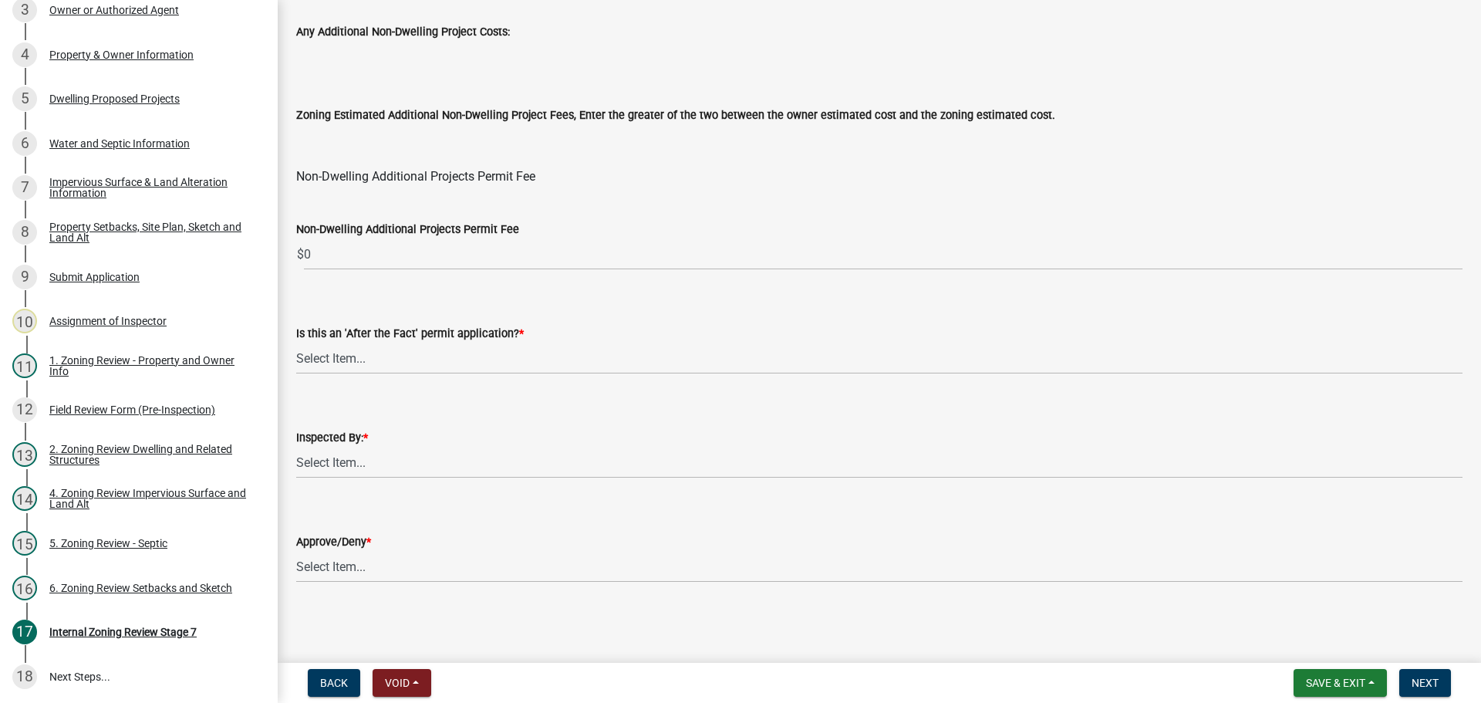
type input "270"
click at [359, 356] on select "Select Item... No Yes" at bounding box center [879, 359] width 1167 height 32
click at [296, 343] on select "Select Item... No Yes" at bounding box center [879, 359] width 1167 height 32
select select "bbe3a6c5-1893-4527-8578-ada07a3b8ea5"
click at [356, 467] on select "Select Item... Jeff Rusness Kyle Vareberg Nicole Bradbury Susan Rockwell Tyler …" at bounding box center [879, 463] width 1167 height 32
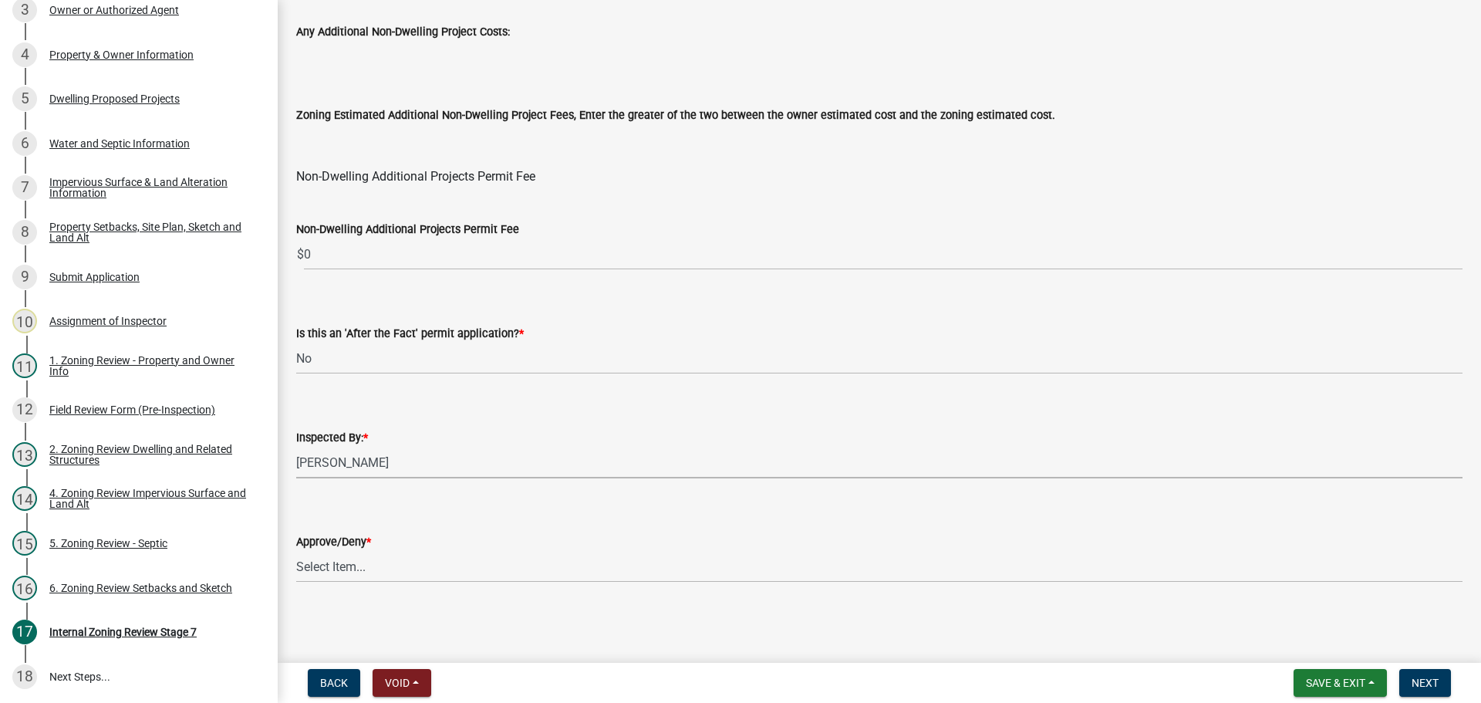
click at [296, 447] on select "Select Item... Jeff Rusness Kyle Vareberg Nicole Bradbury Susan Rockwell Tyler …" at bounding box center [879, 463] width 1167 height 32
select select "ebd8400e-d8d5-49f8-911f-e671eb76408a"
click at [352, 566] on select "Select Item... Approve Deny" at bounding box center [879, 567] width 1167 height 32
click at [296, 551] on select "Select Item... Approve Deny" at bounding box center [879, 567] width 1167 height 32
select select "97c9e5a4-d35f-4903-ad68-b764687ac9e9"
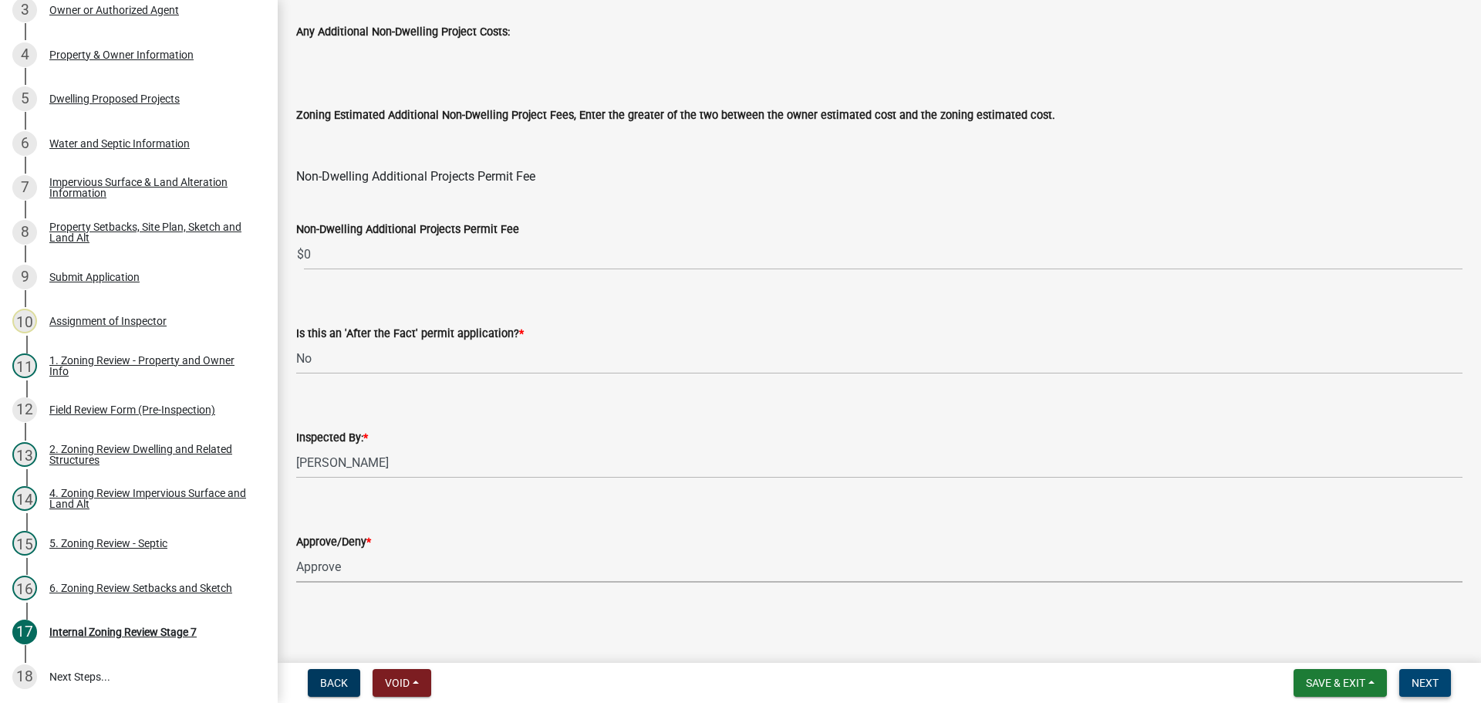
click at [1417, 680] on span "Next" at bounding box center [1425, 683] width 27 height 12
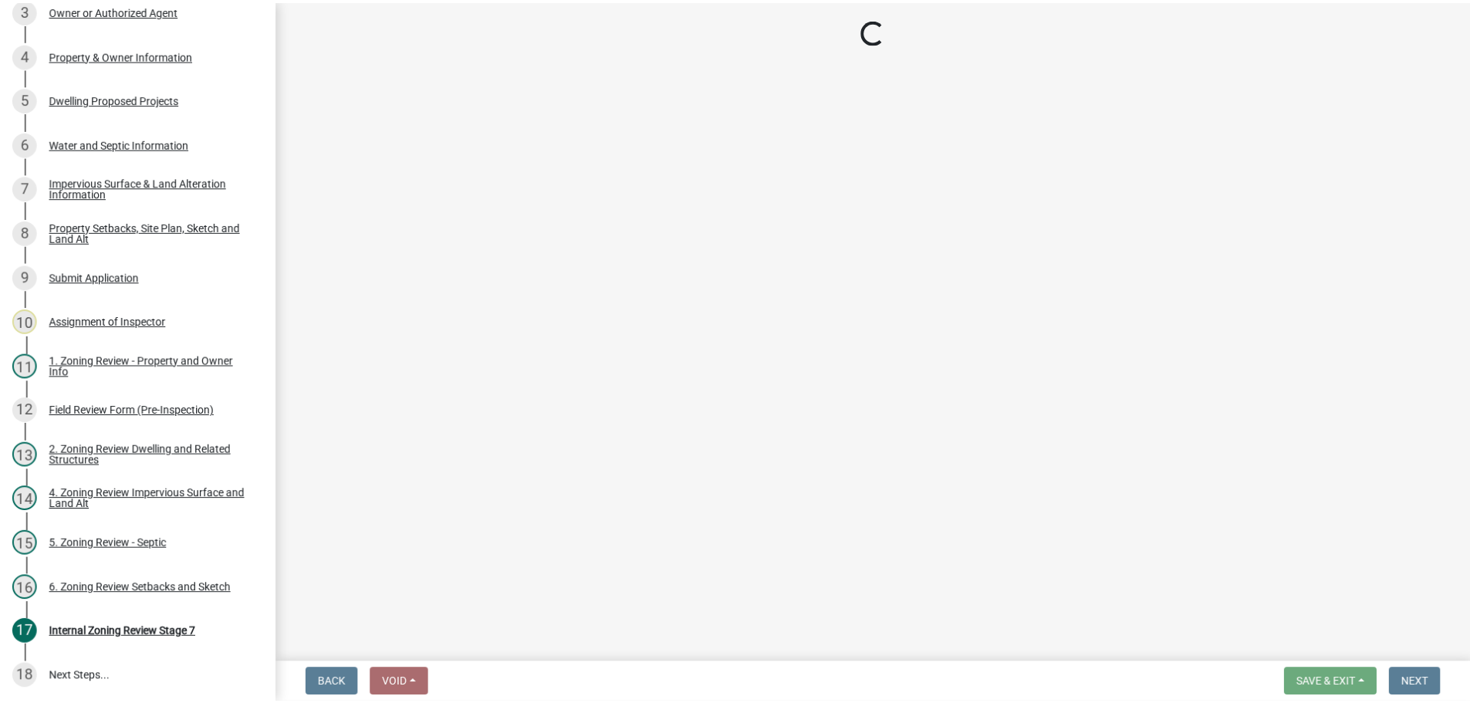
scroll to position [454, 0]
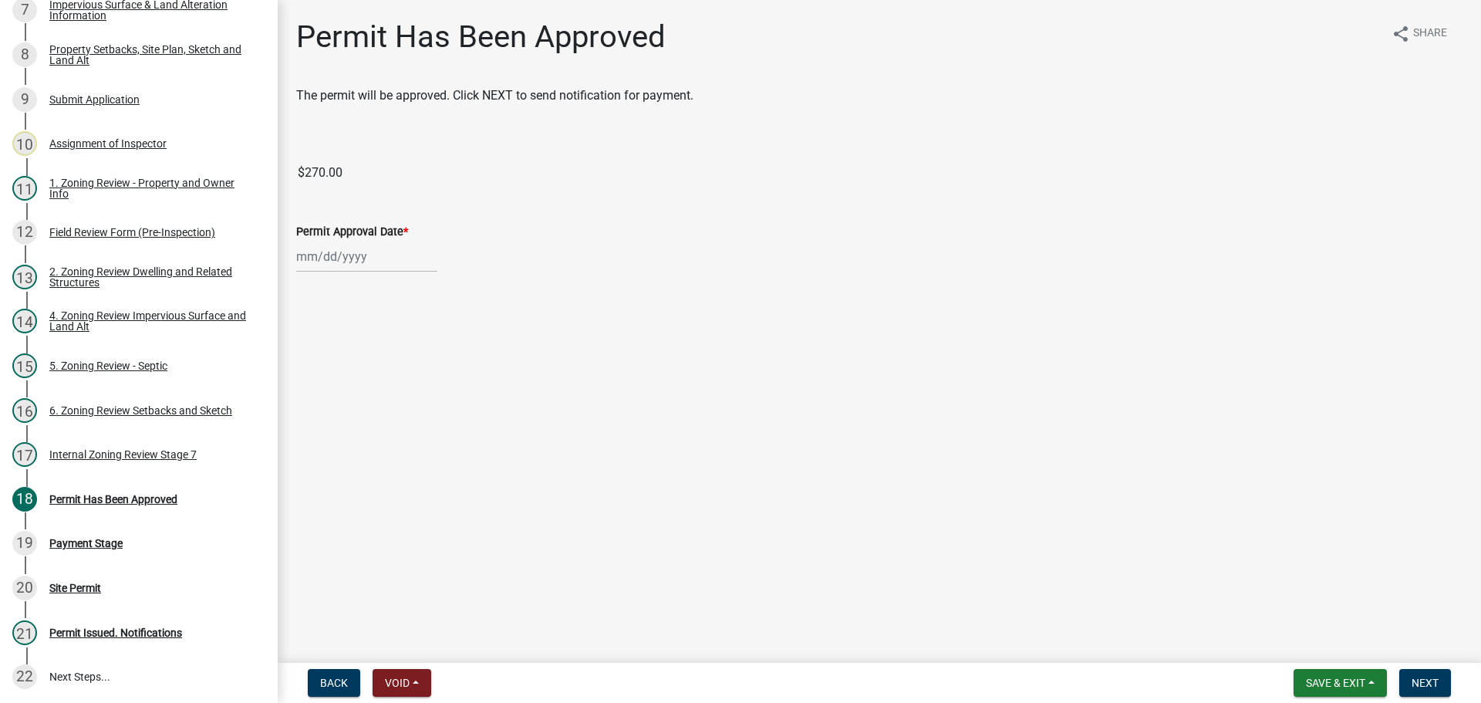
click at [362, 262] on div at bounding box center [366, 257] width 141 height 32
select select "8"
select select "2025"
click at [358, 409] on div "20" at bounding box center [361, 412] width 25 height 25
type input "[DATE]"
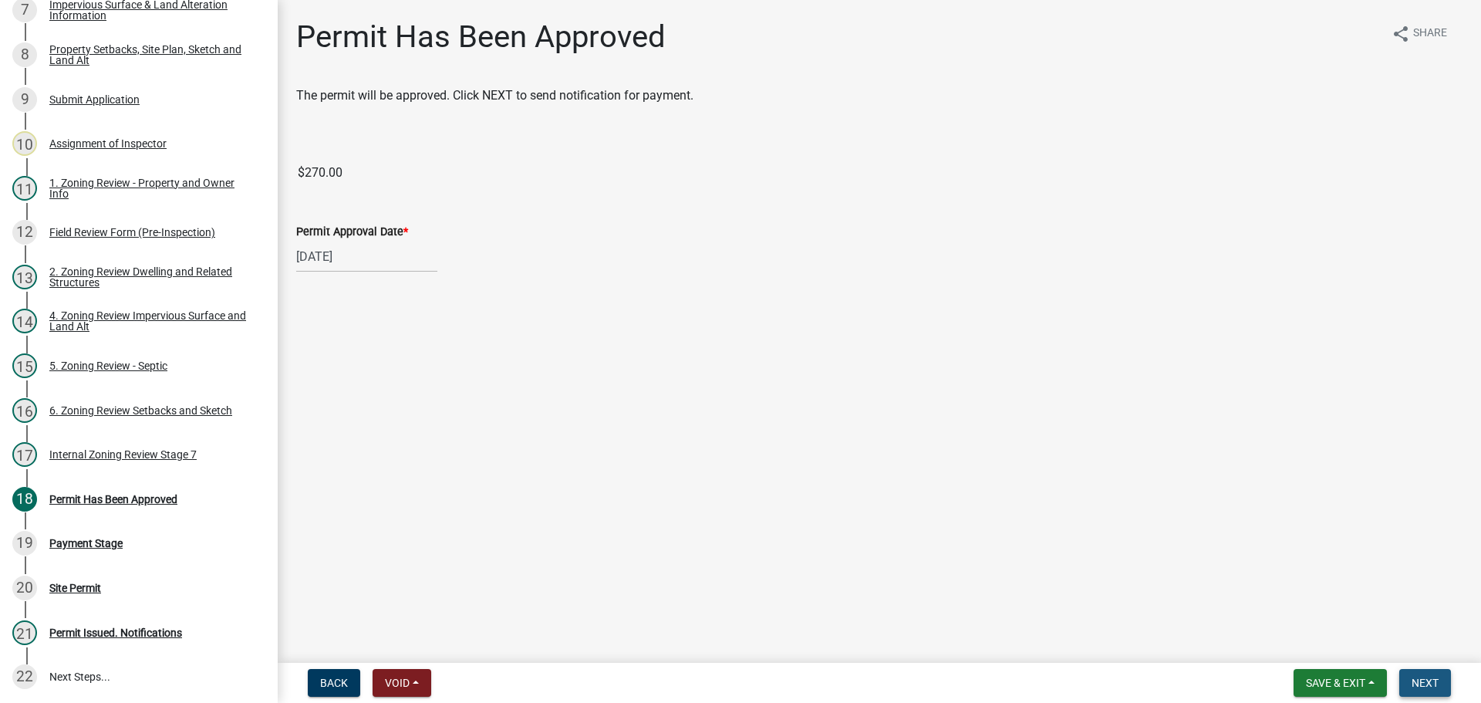
click at [1428, 677] on span "Next" at bounding box center [1425, 683] width 27 height 12
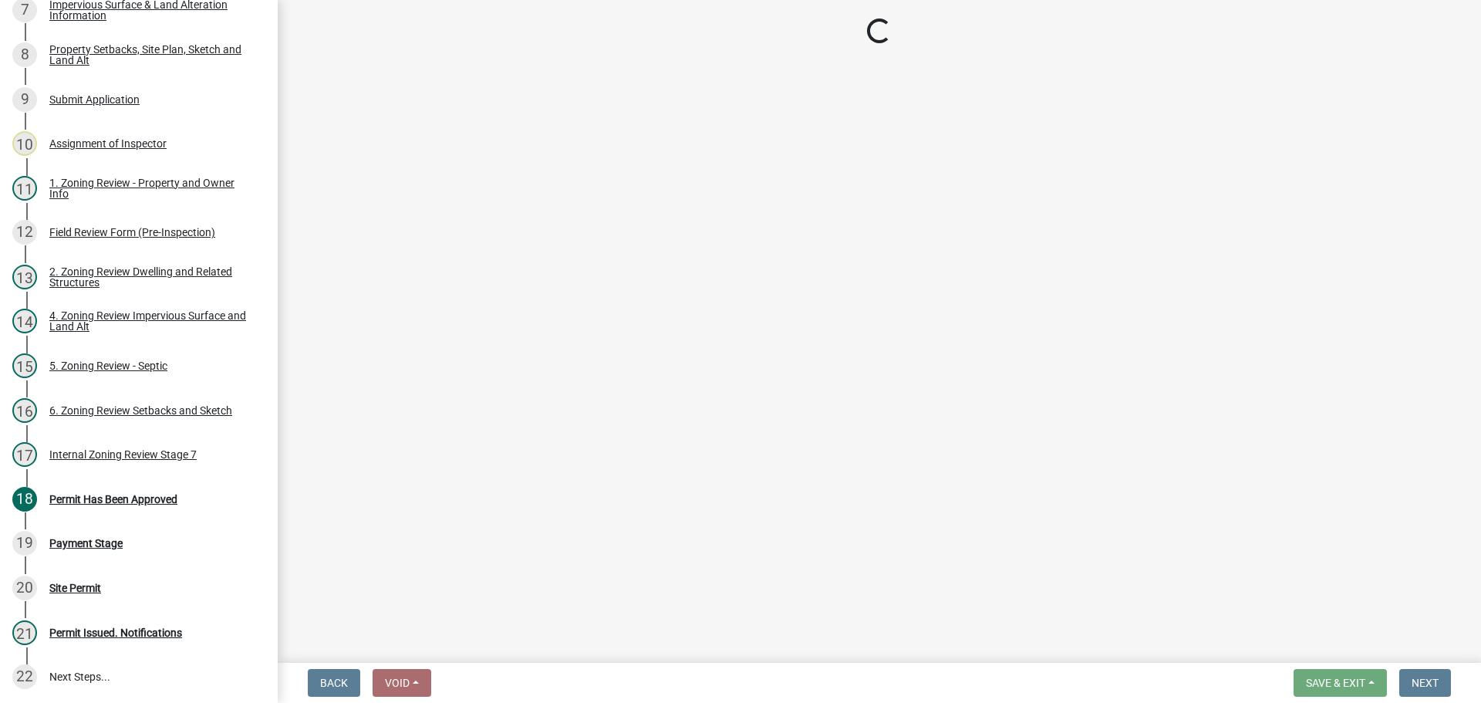
select select "3: 3"
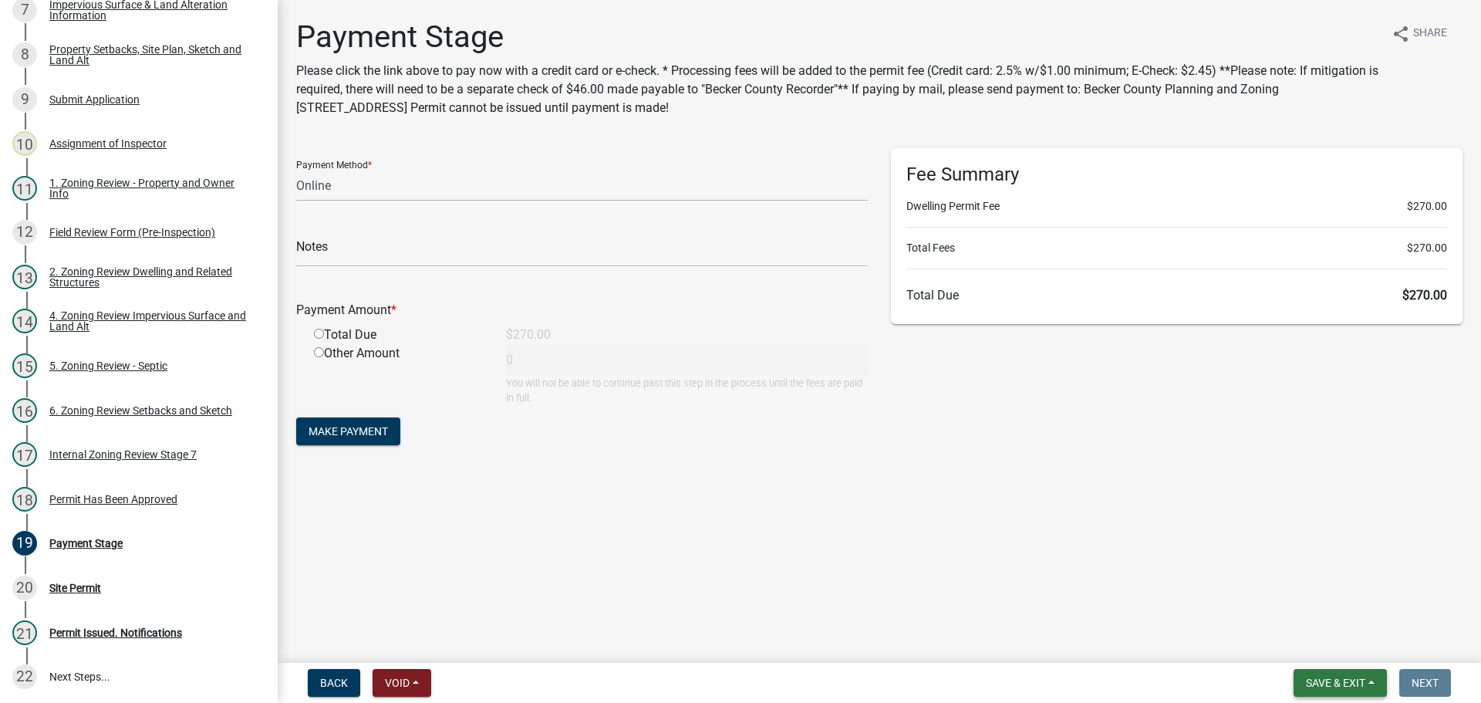
click at [1322, 677] on span "Save & Exit" at bounding box center [1335, 683] width 59 height 12
click at [1307, 646] on button "Save & Exit" at bounding box center [1325, 642] width 123 height 37
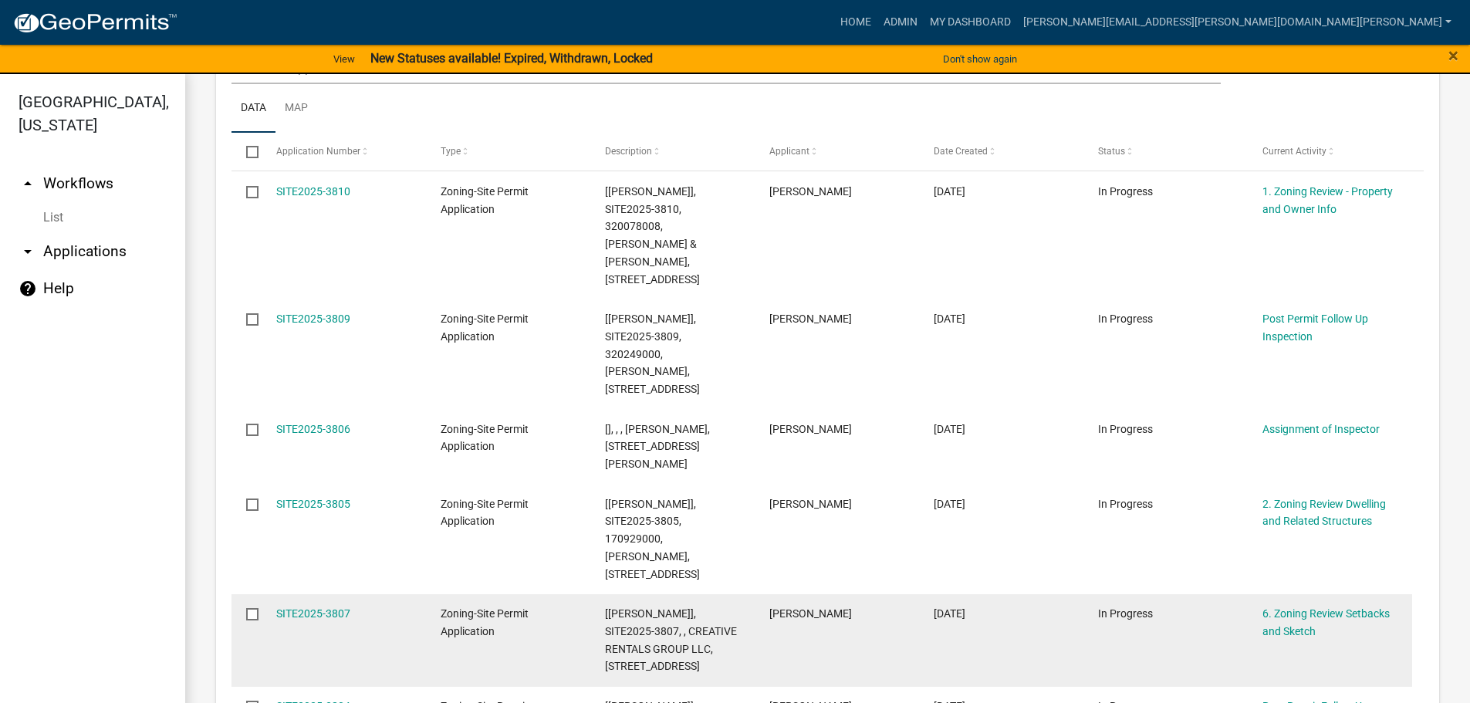
scroll to position [154, 0]
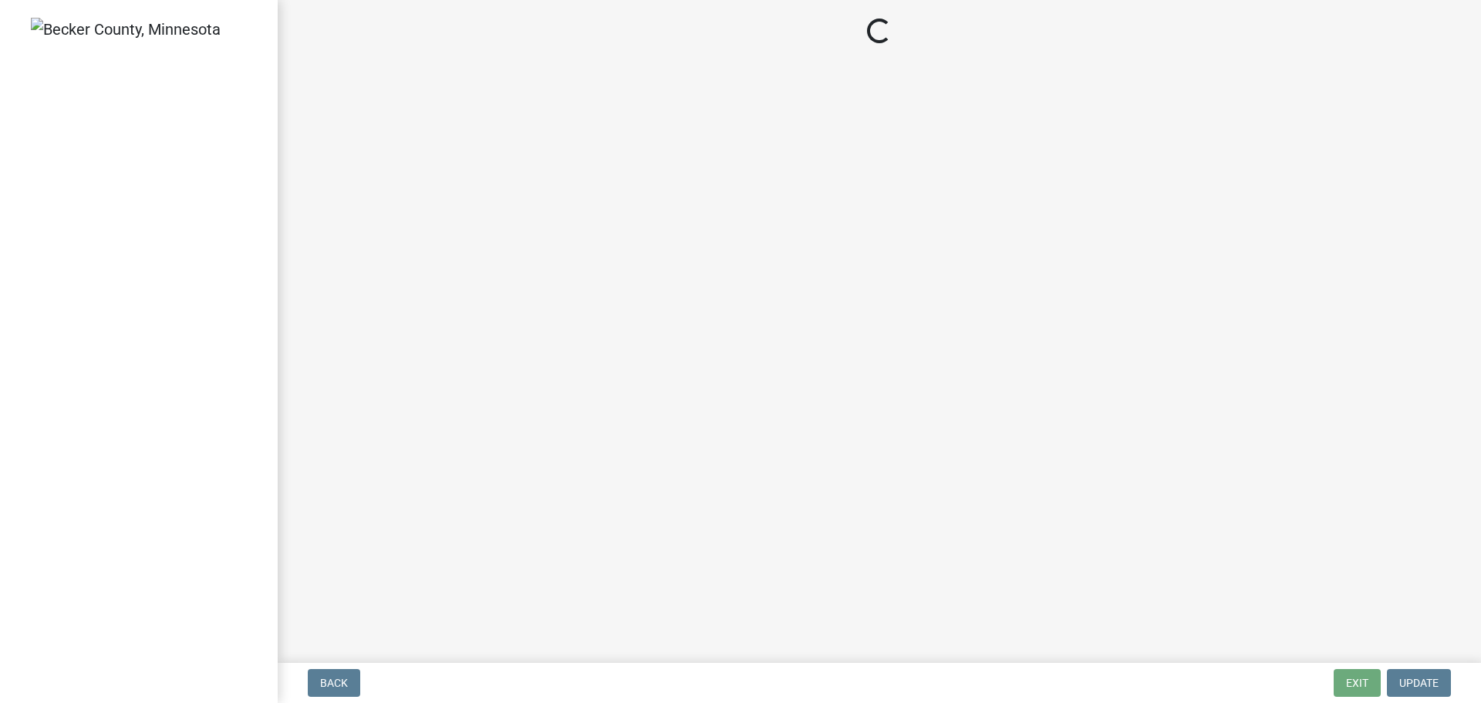
select select "3: 3"
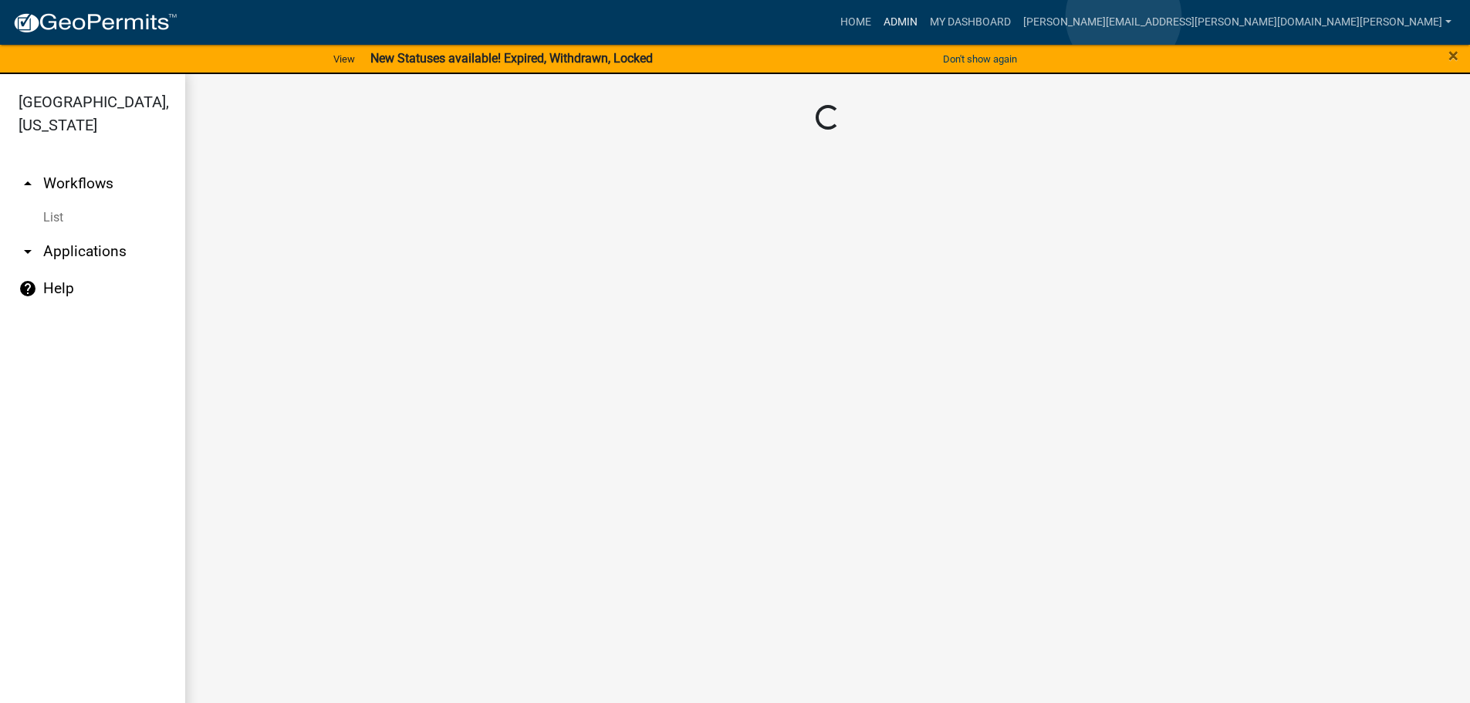
click at [923, 17] on link "Admin" at bounding box center [900, 22] width 46 height 29
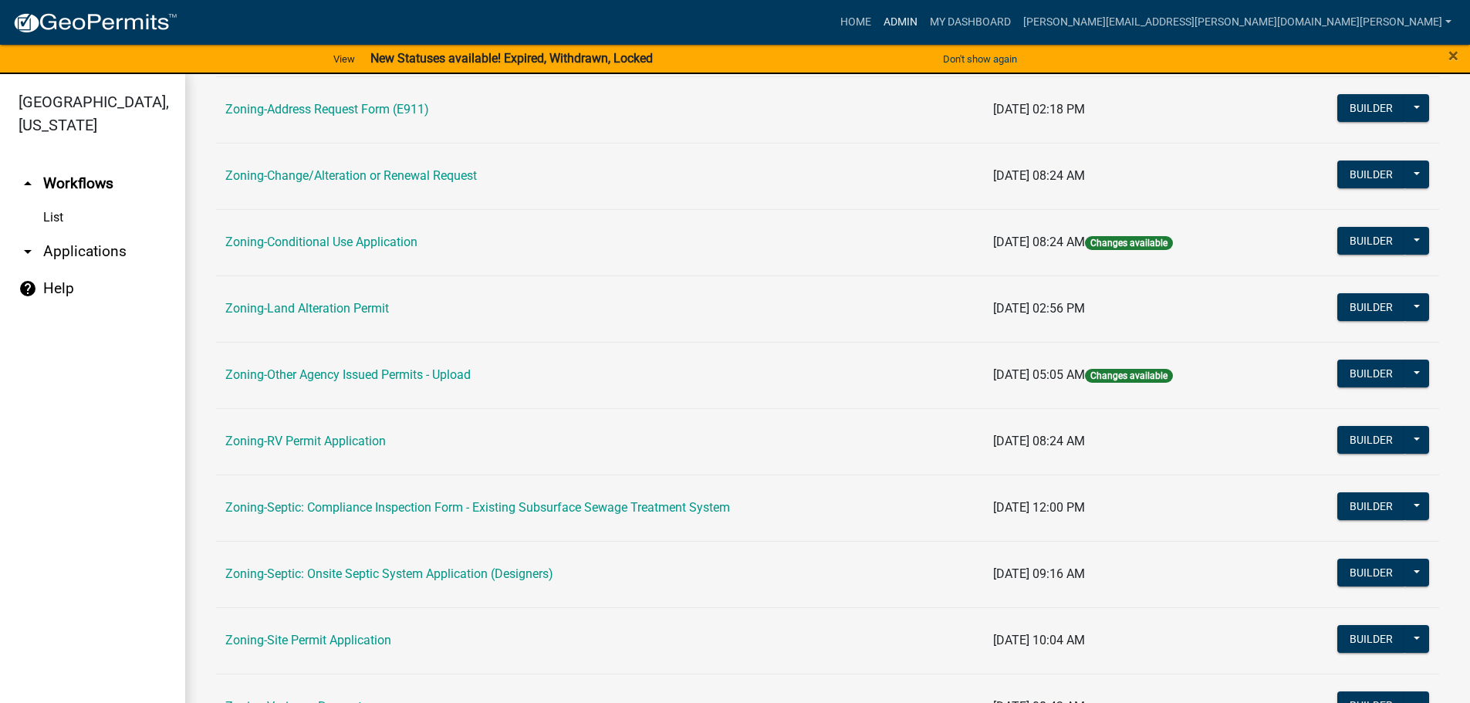
scroll to position [481, 0]
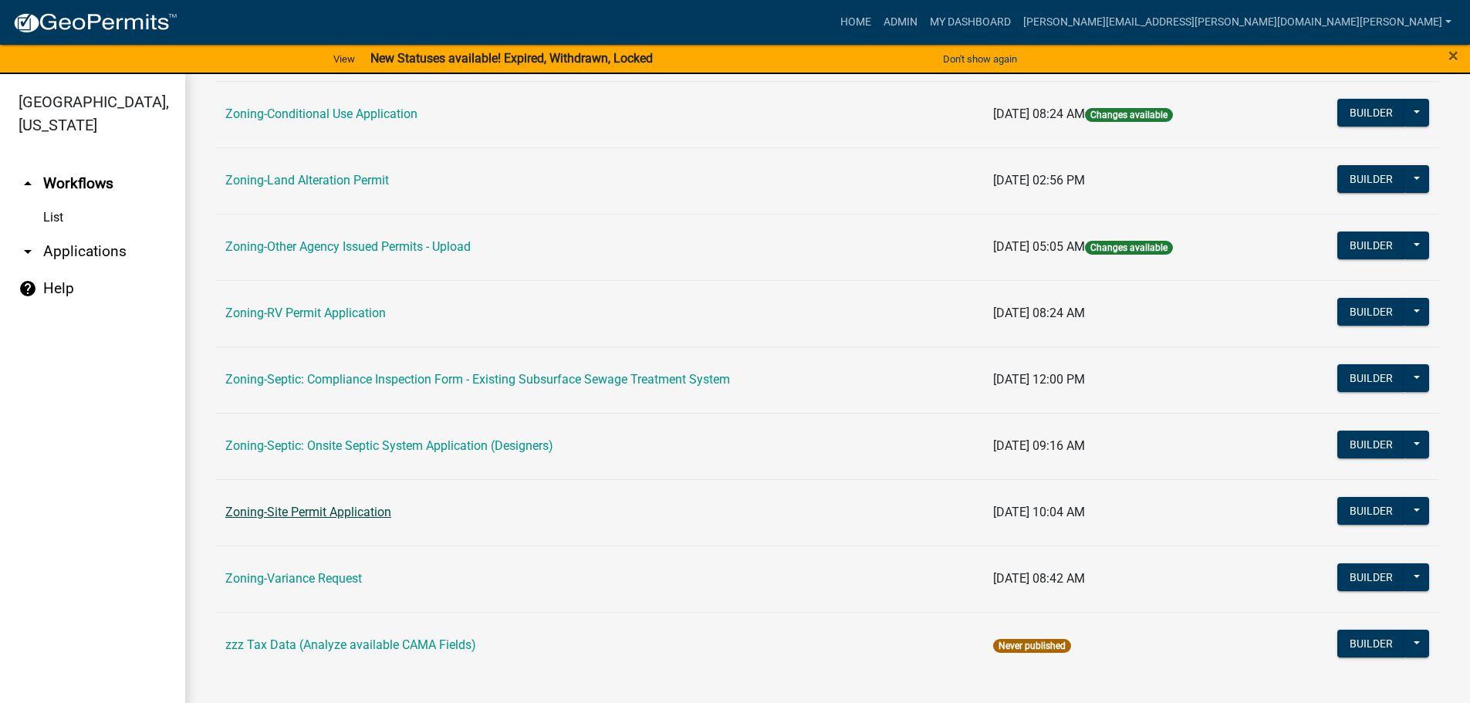
click at [356, 512] on link "Zoning-Site Permit Application" at bounding box center [308, 512] width 166 height 15
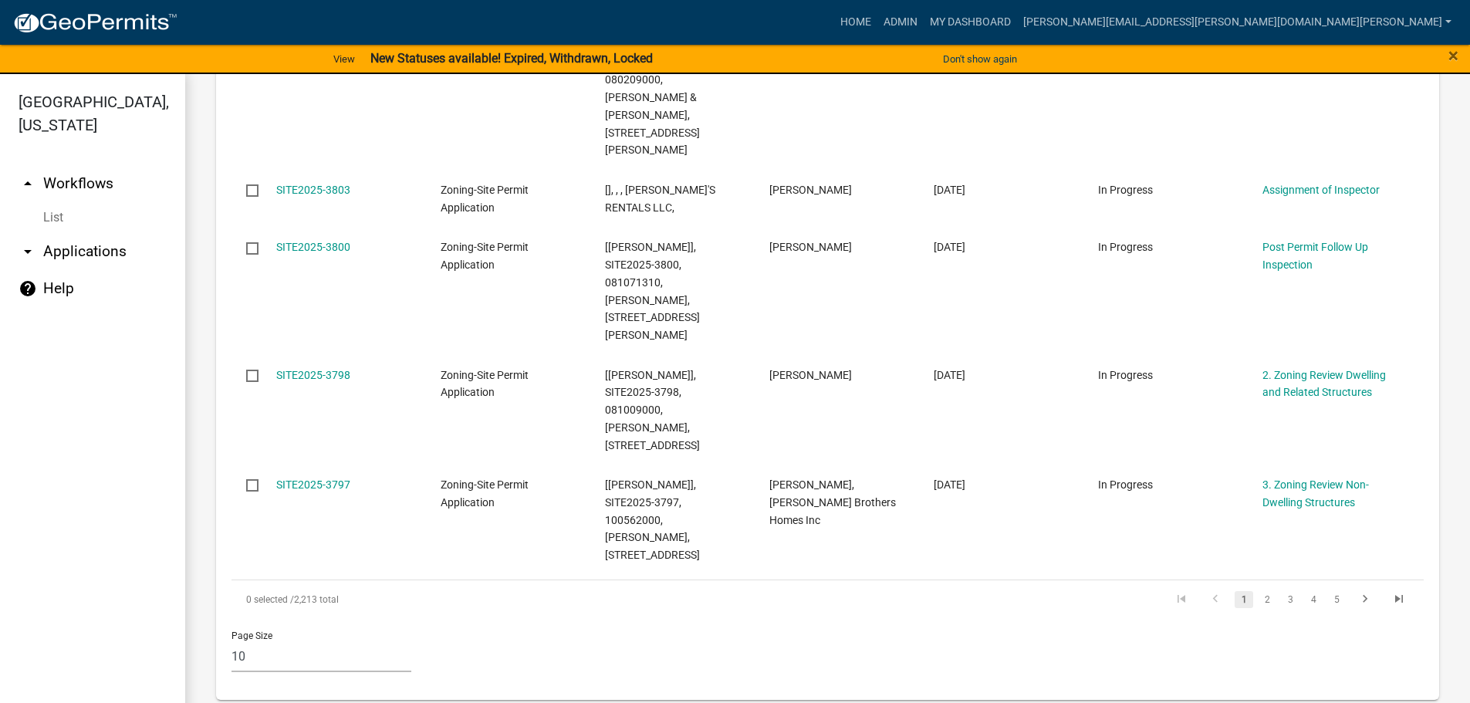
scroll to position [1065, 0]
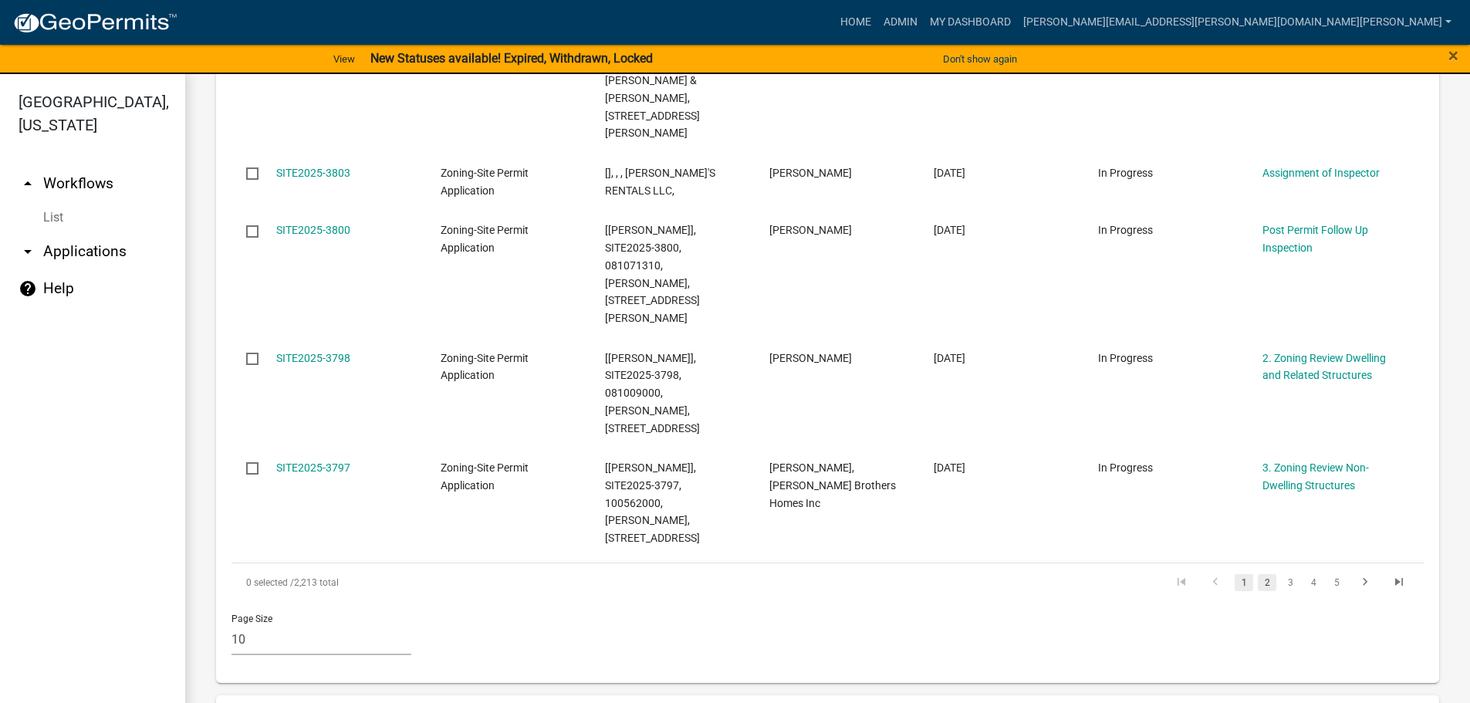
click at [1258, 574] on link "2" at bounding box center [1267, 582] width 19 height 17
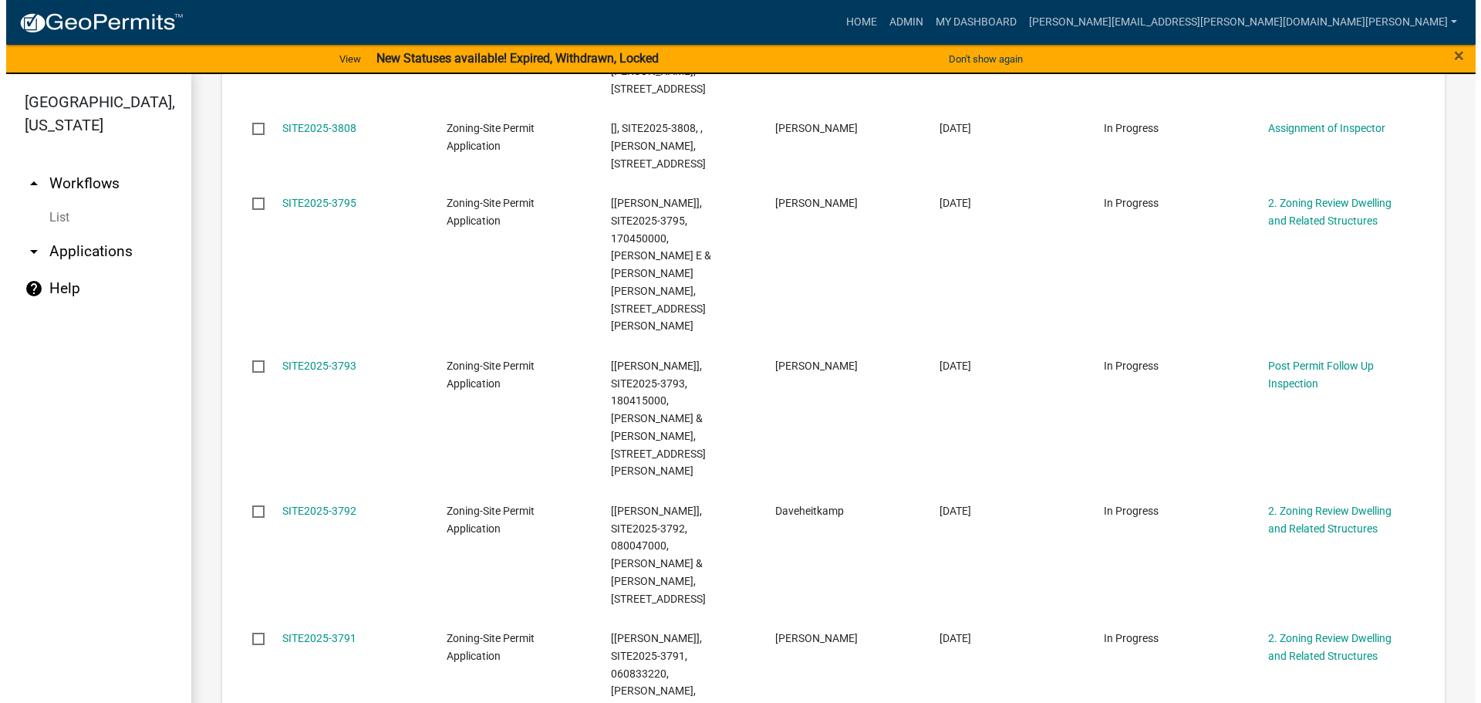
scroll to position [500, 0]
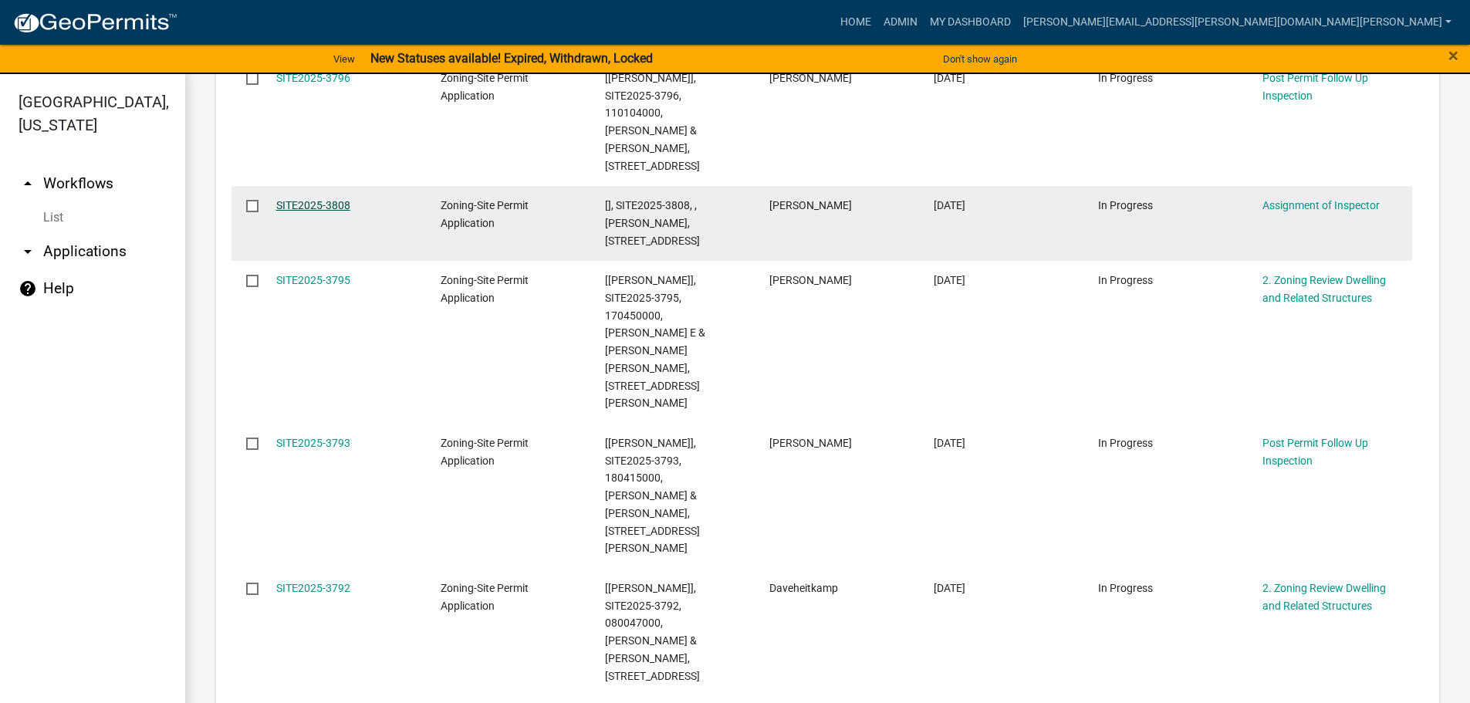
click at [323, 199] on link "SITE2025-3808" at bounding box center [313, 205] width 74 height 12
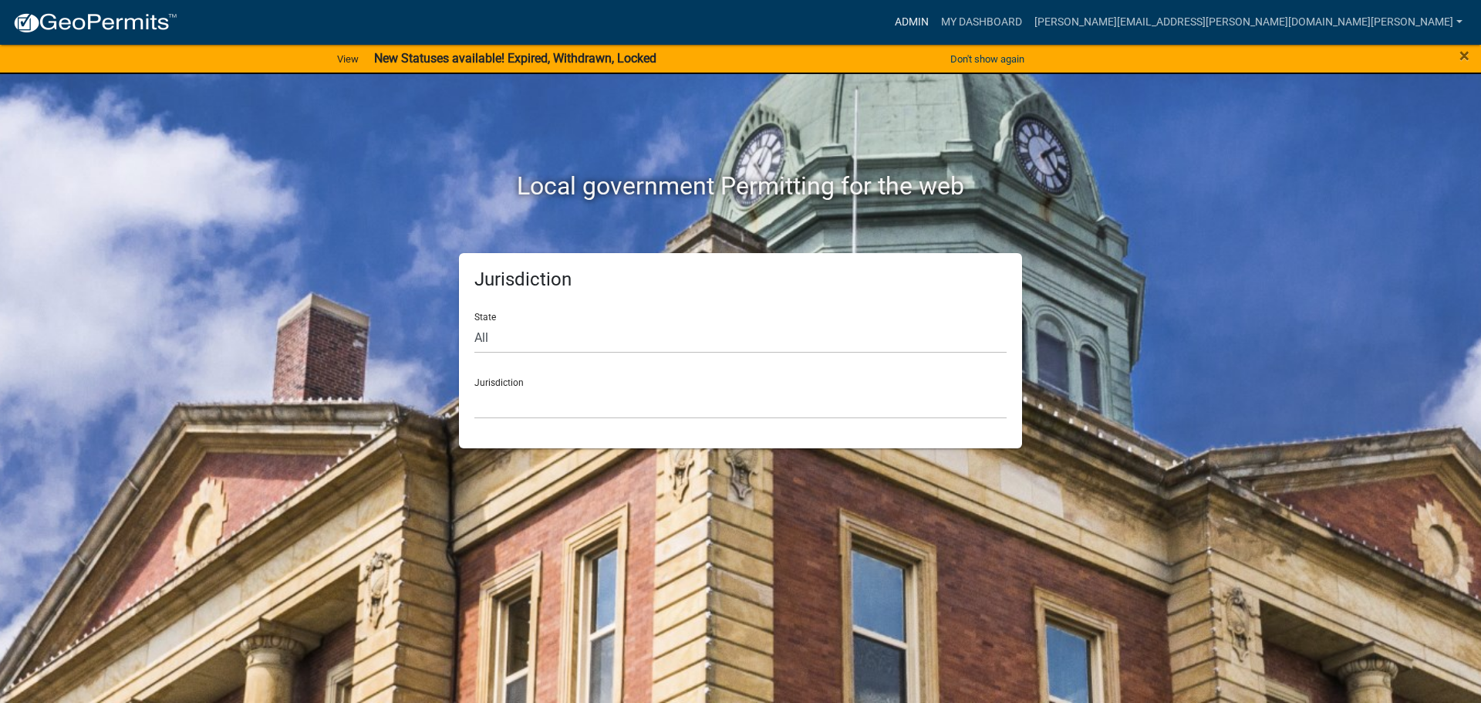
click at [935, 18] on link "Admin" at bounding box center [912, 22] width 46 height 29
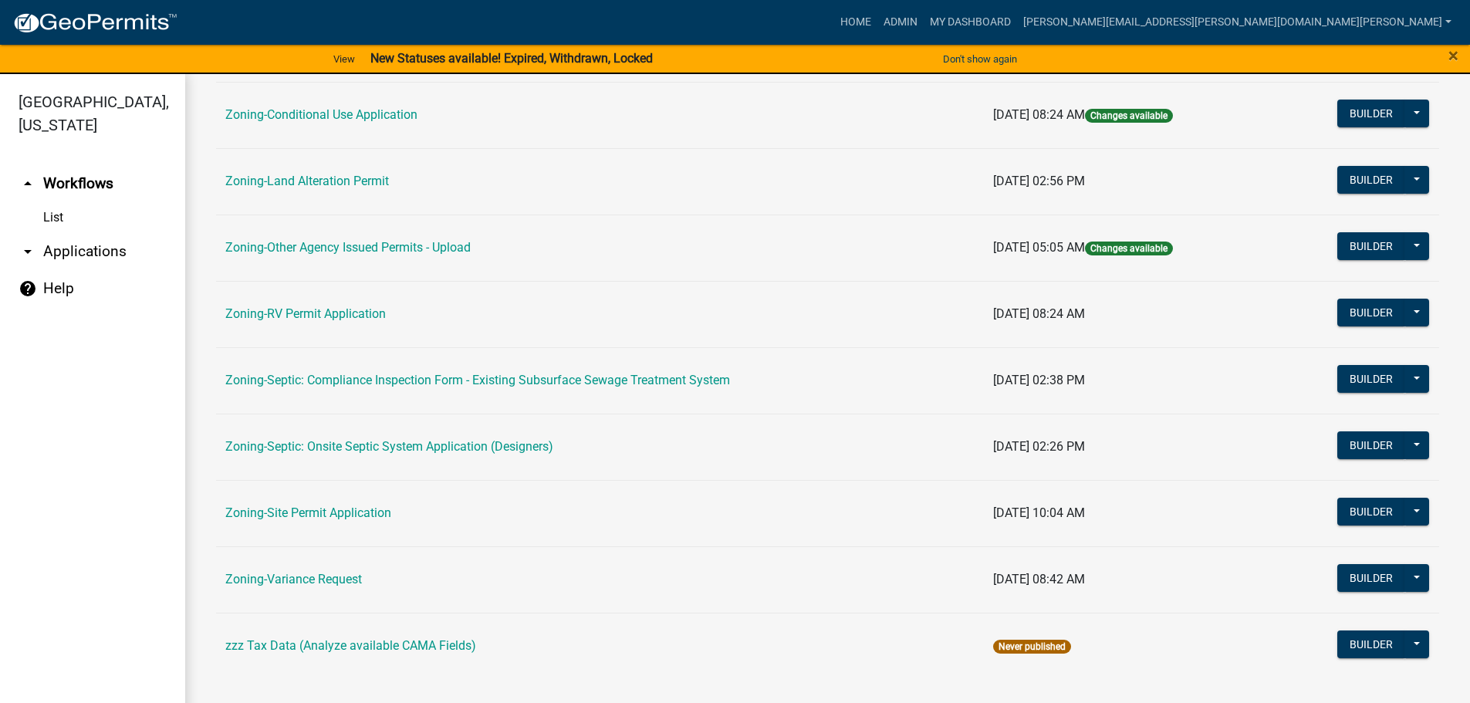
scroll to position [481, 0]
click at [327, 505] on link "Zoning-Site Permit Application" at bounding box center [308, 512] width 166 height 15
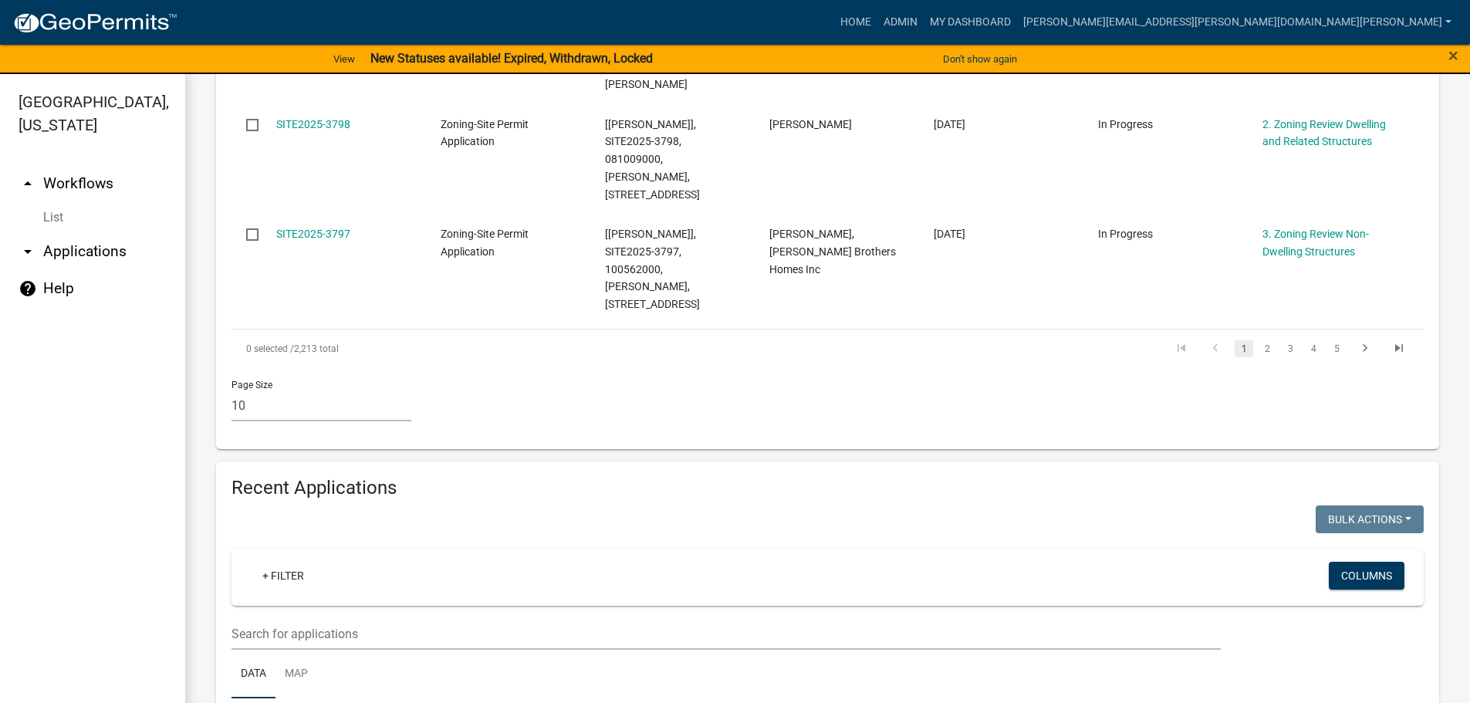
scroll to position [1312, 0]
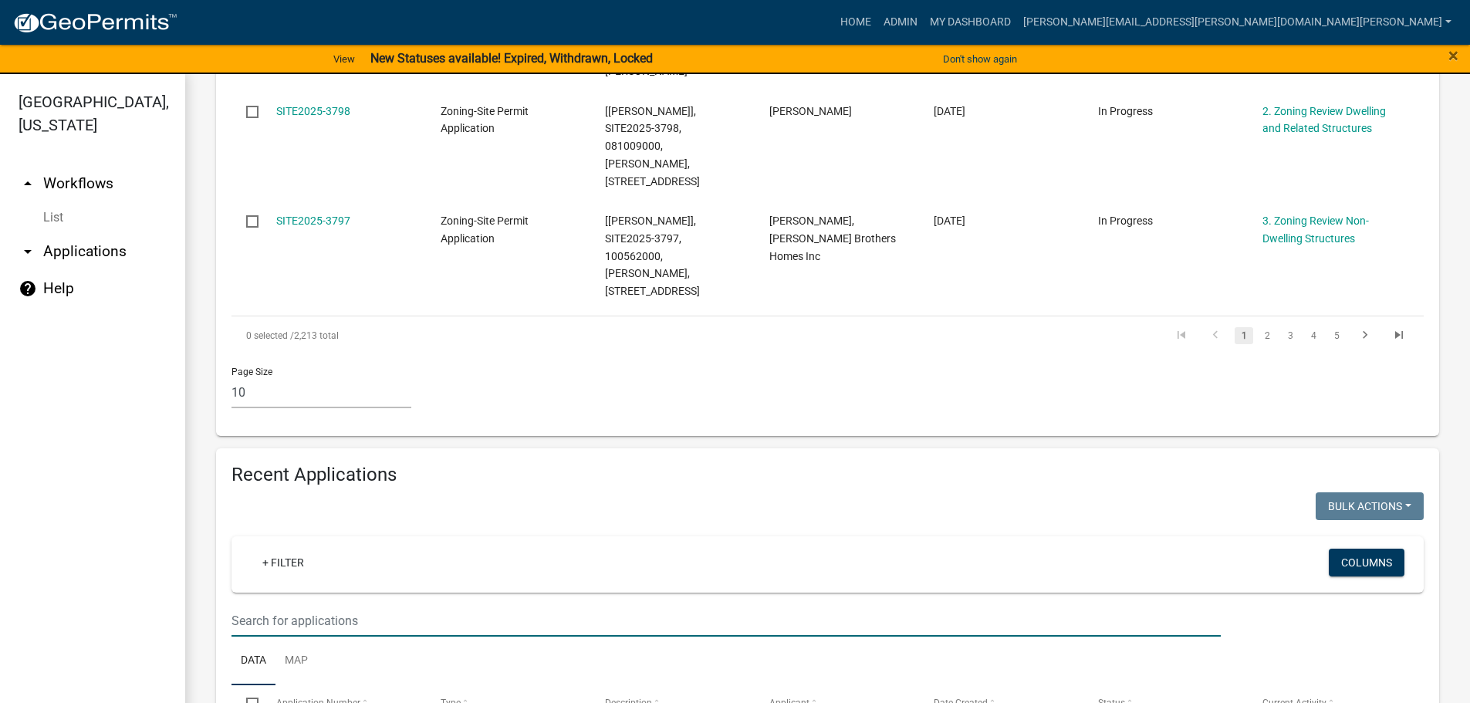
paste input "160282905"
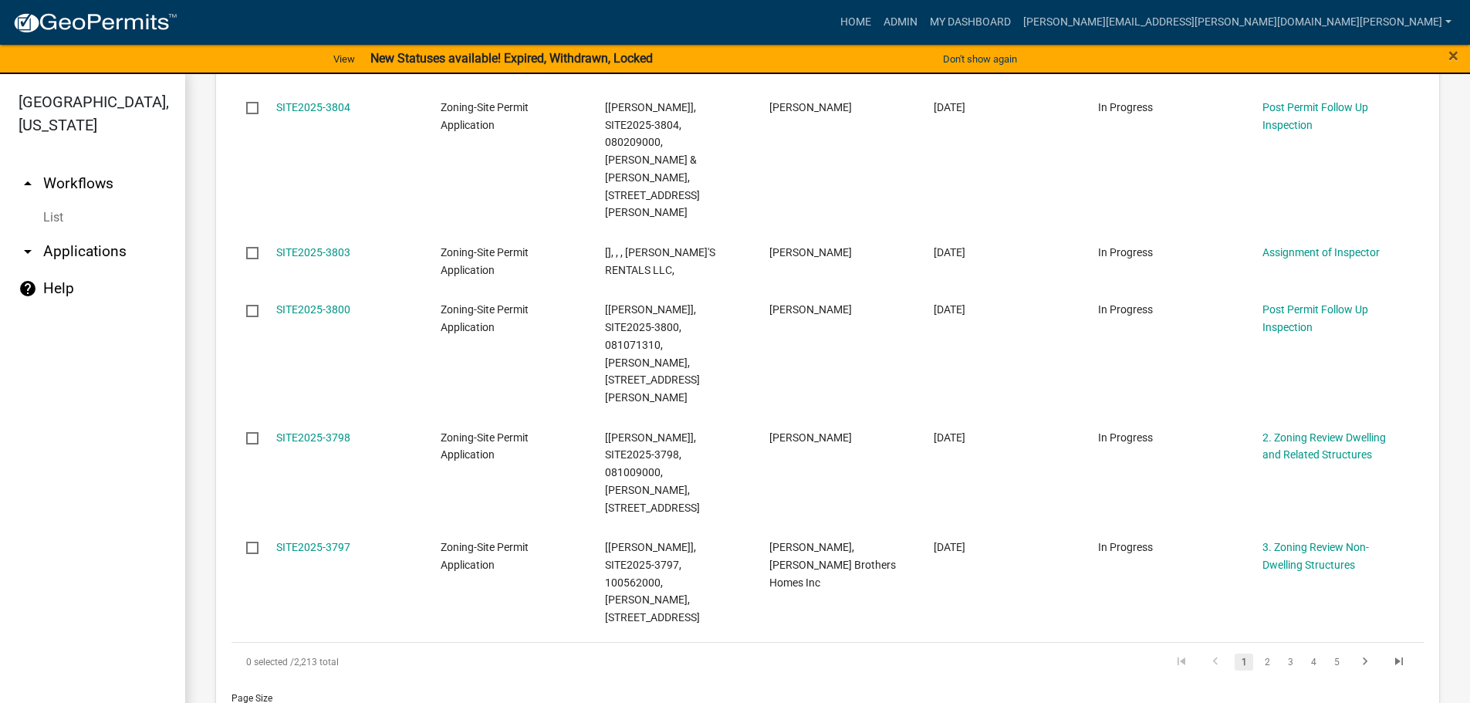
scroll to position [849, 0]
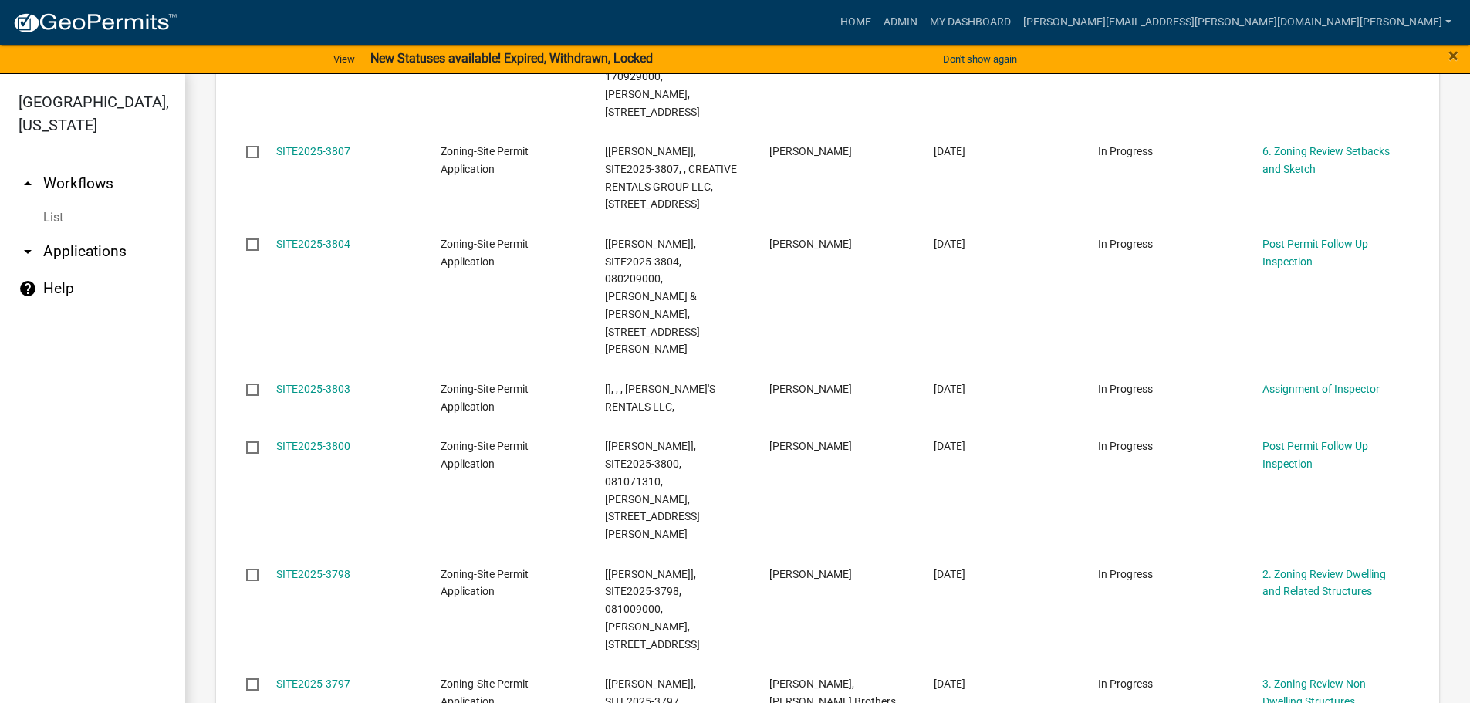
type input "160282905"
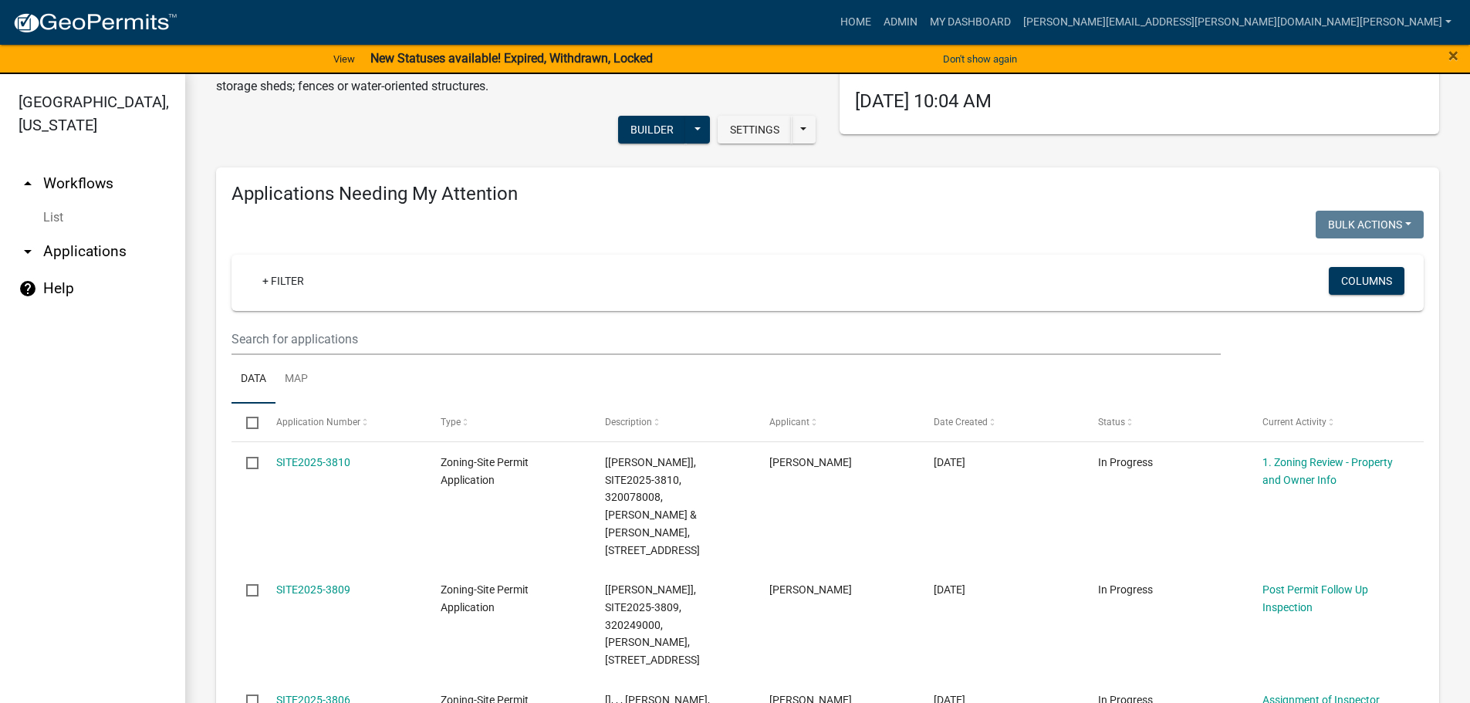
scroll to position [0, 0]
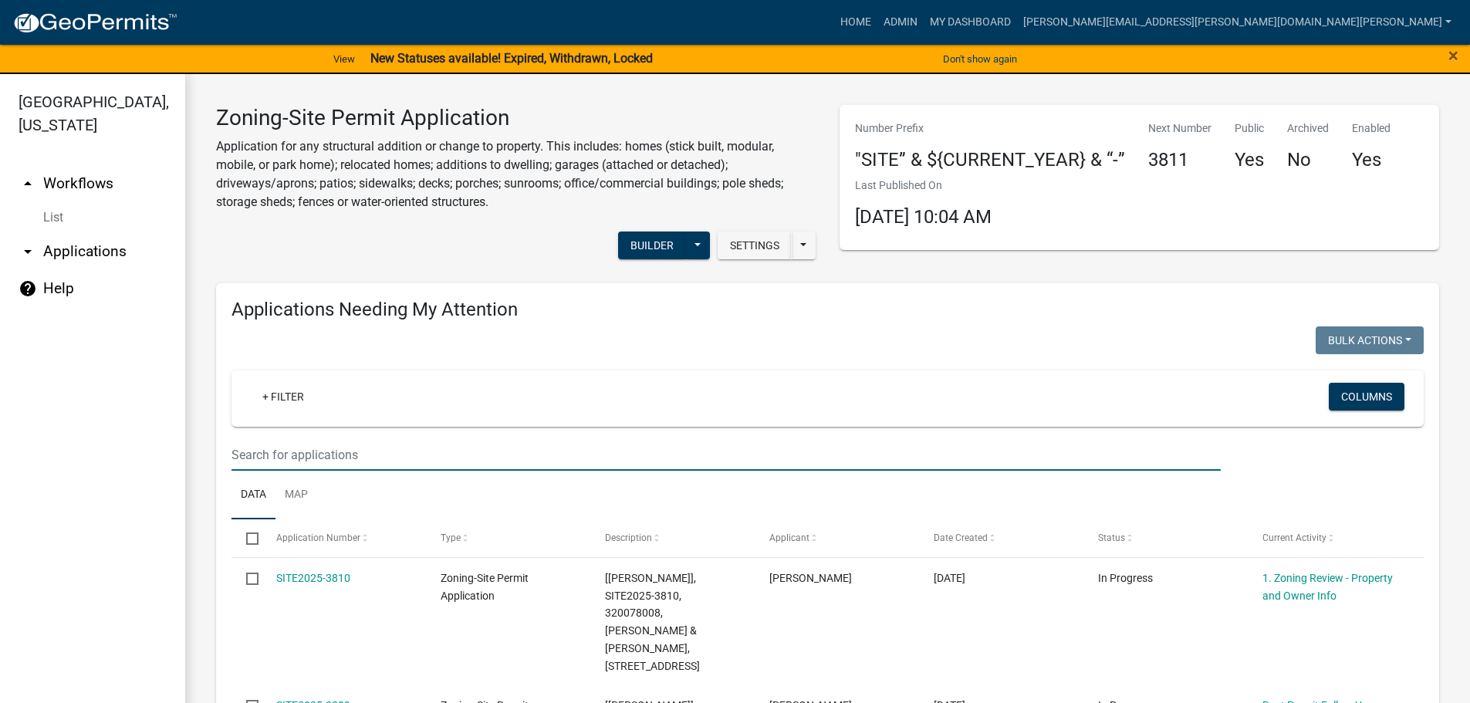
click at [433, 451] on input "text" at bounding box center [725, 455] width 989 height 32
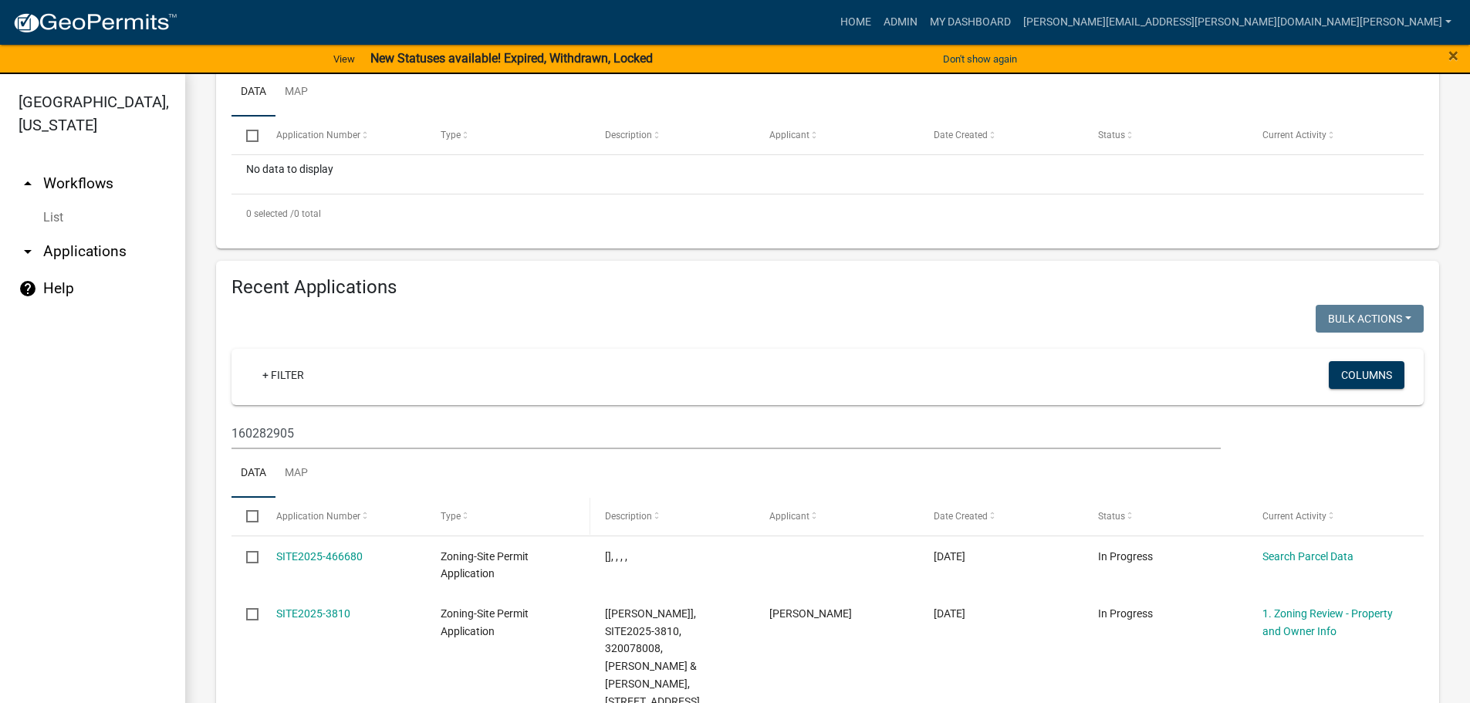
scroll to position [463, 0]
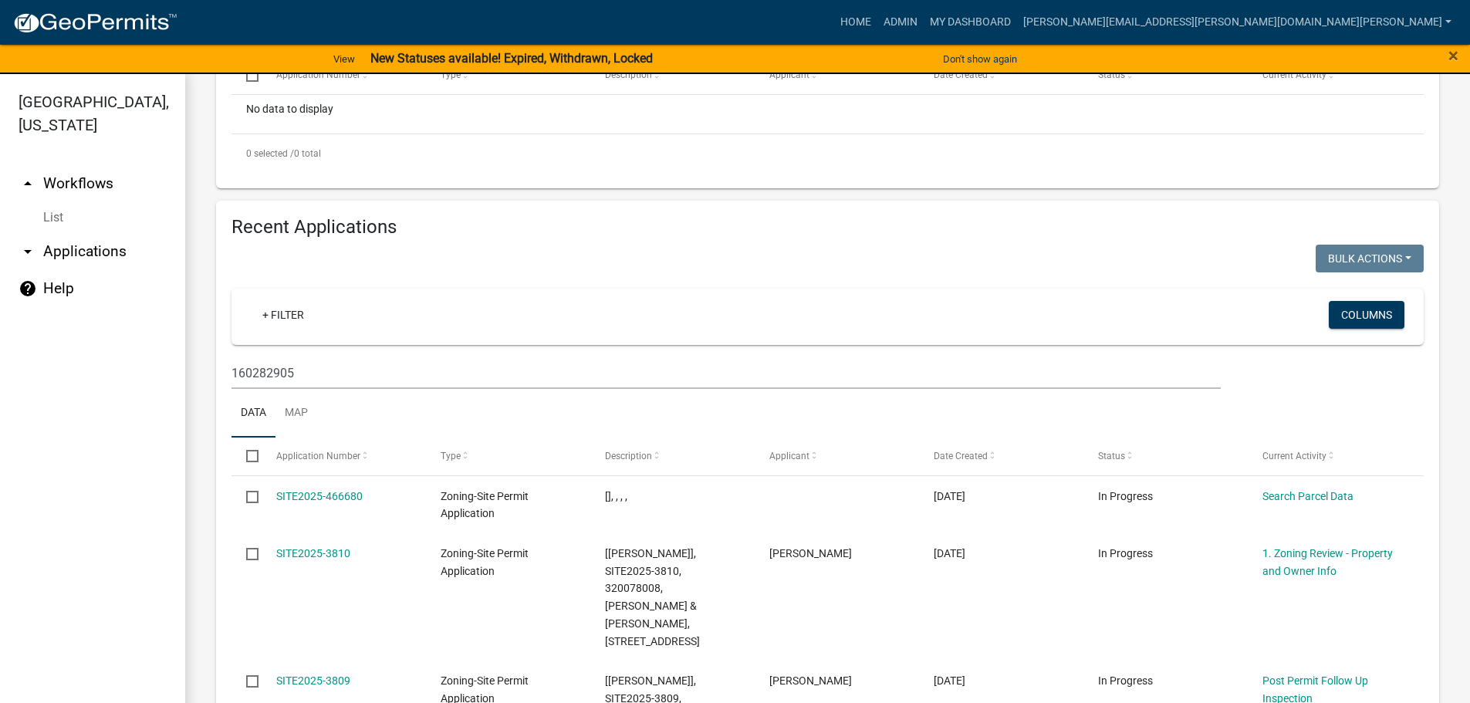
type input "[PERSON_NAME]"
click at [459, 373] on input "160282905" at bounding box center [725, 373] width 989 height 32
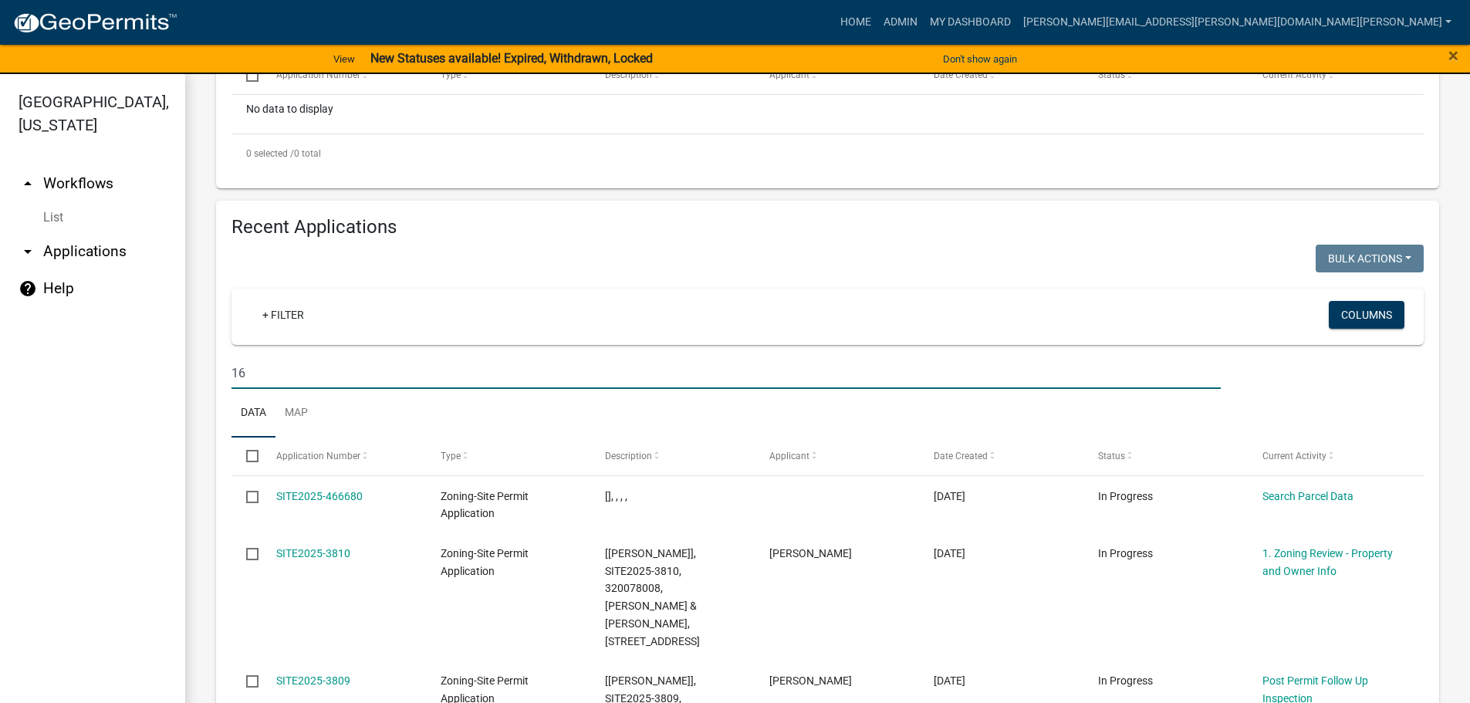
type input "1"
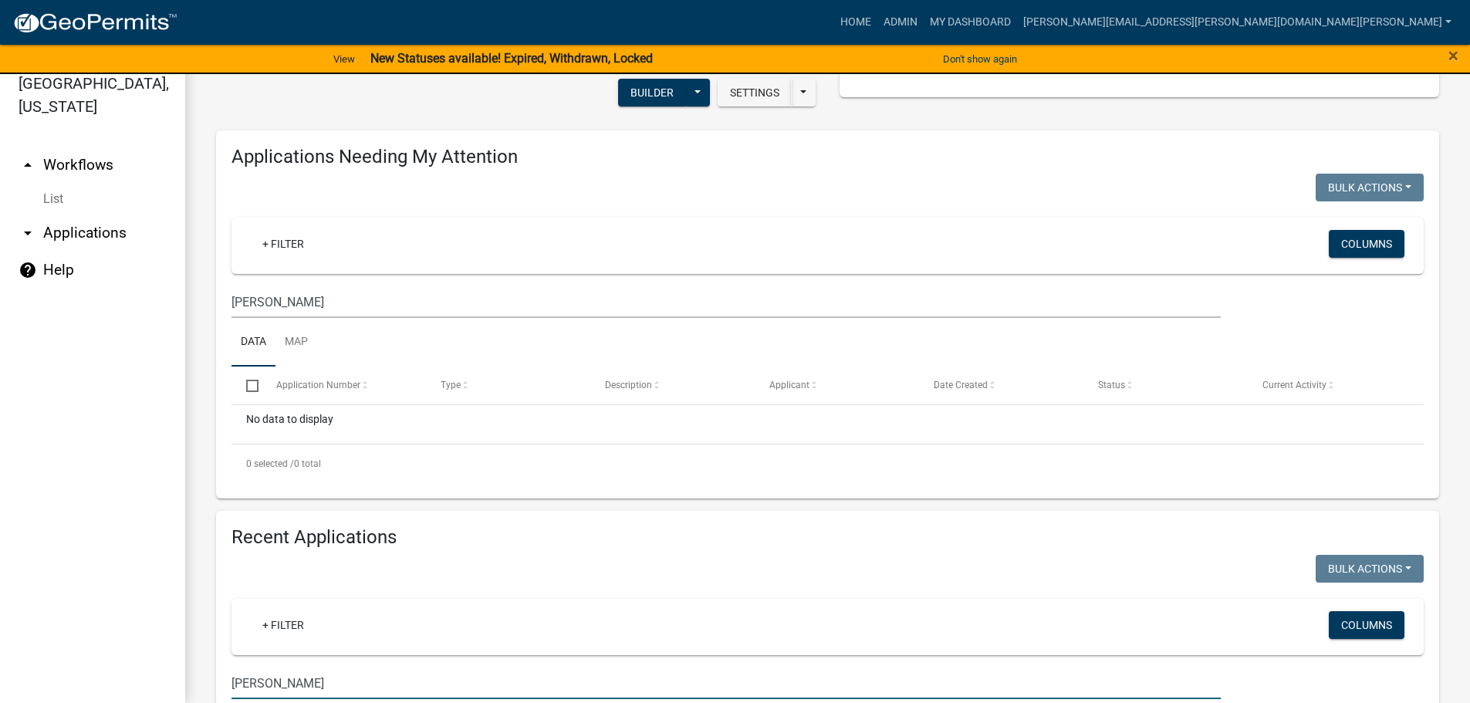
scroll to position [342, 0]
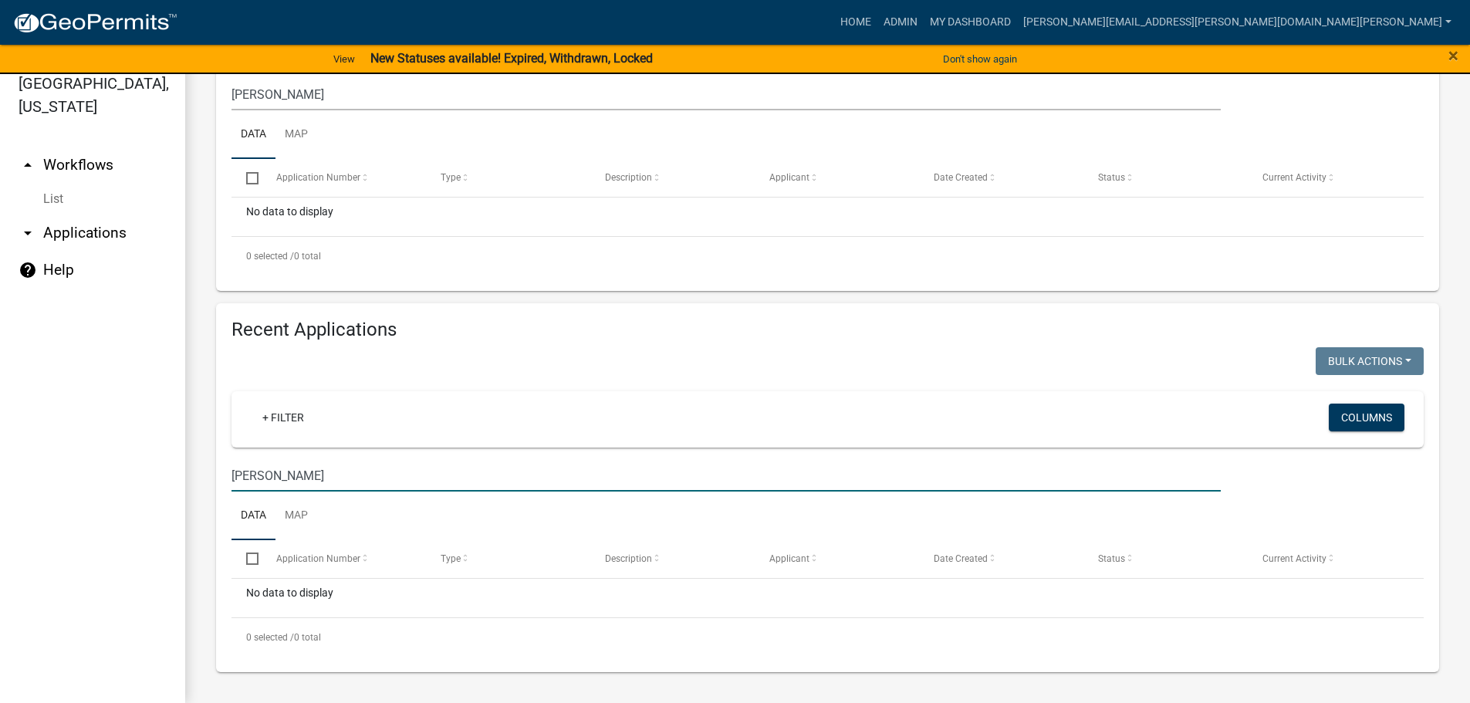
click at [365, 471] on input "[PERSON_NAME]" at bounding box center [725, 476] width 989 height 32
type input "t"
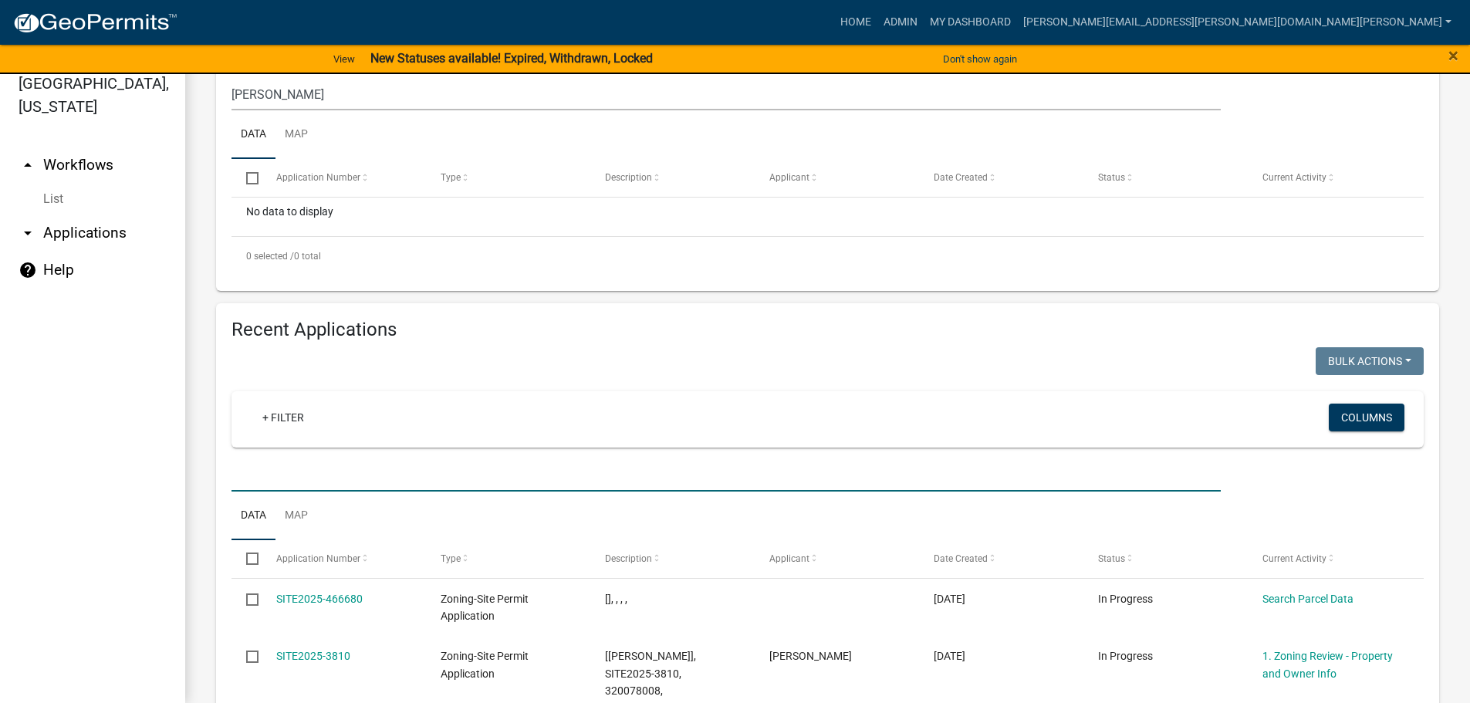
paste input "160282905"
type input "160282905"
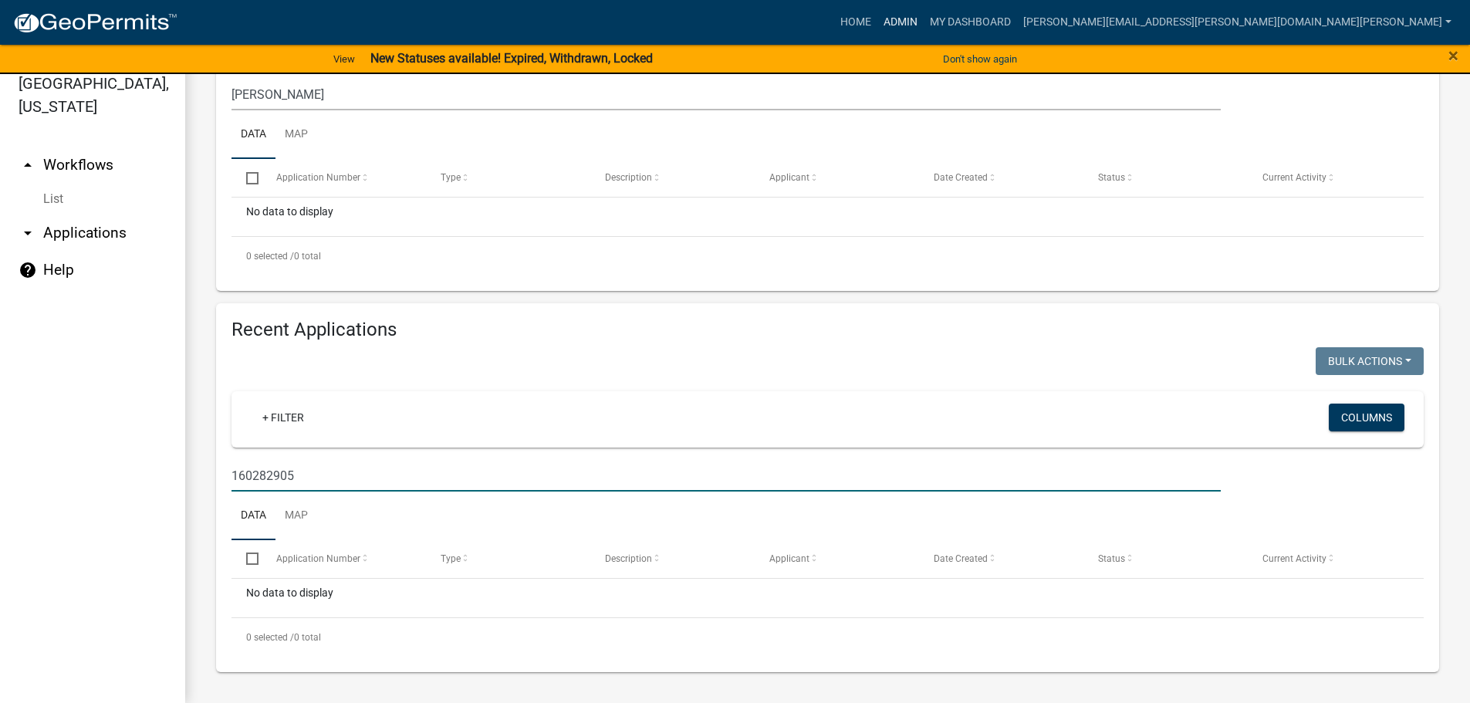
click at [923, 14] on link "Admin" at bounding box center [900, 22] width 46 height 29
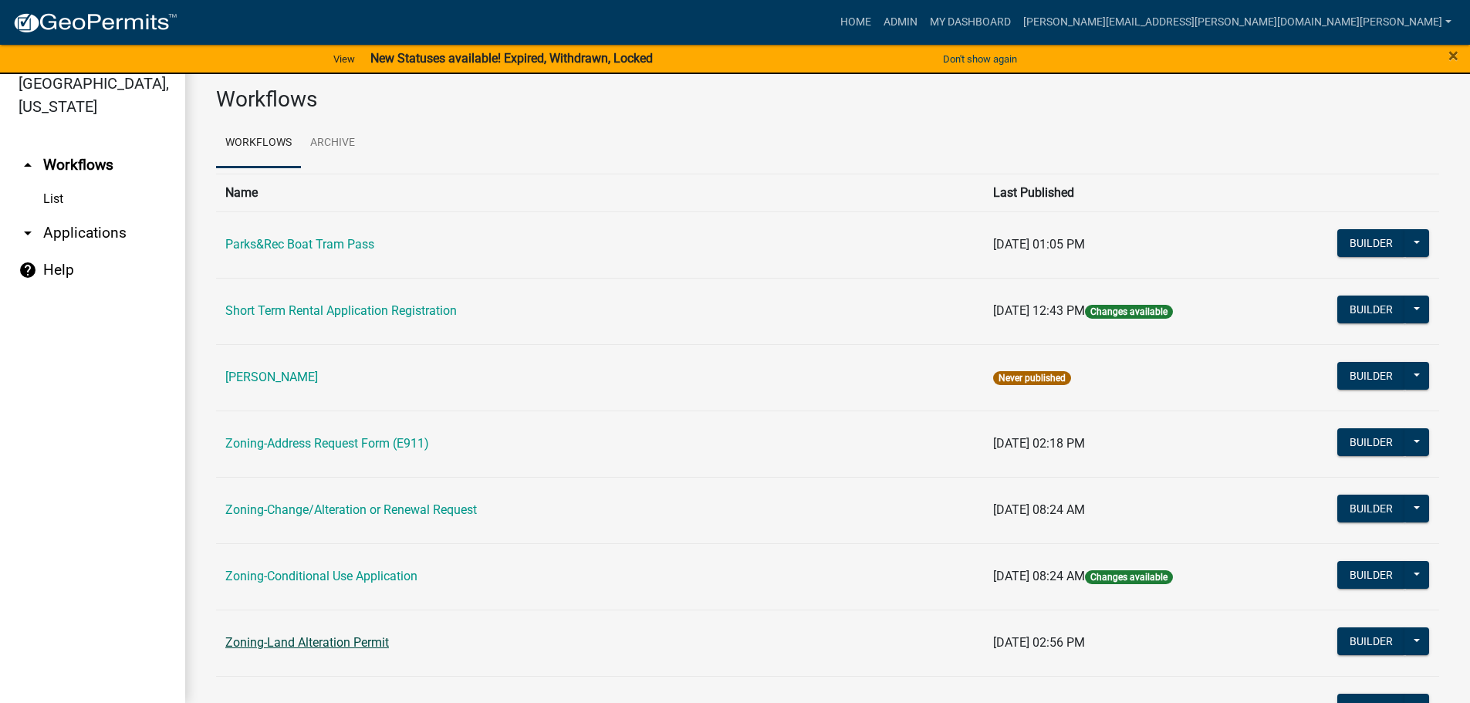
click at [337, 640] on link "Zoning-Land Alteration Permit" at bounding box center [307, 642] width 164 height 15
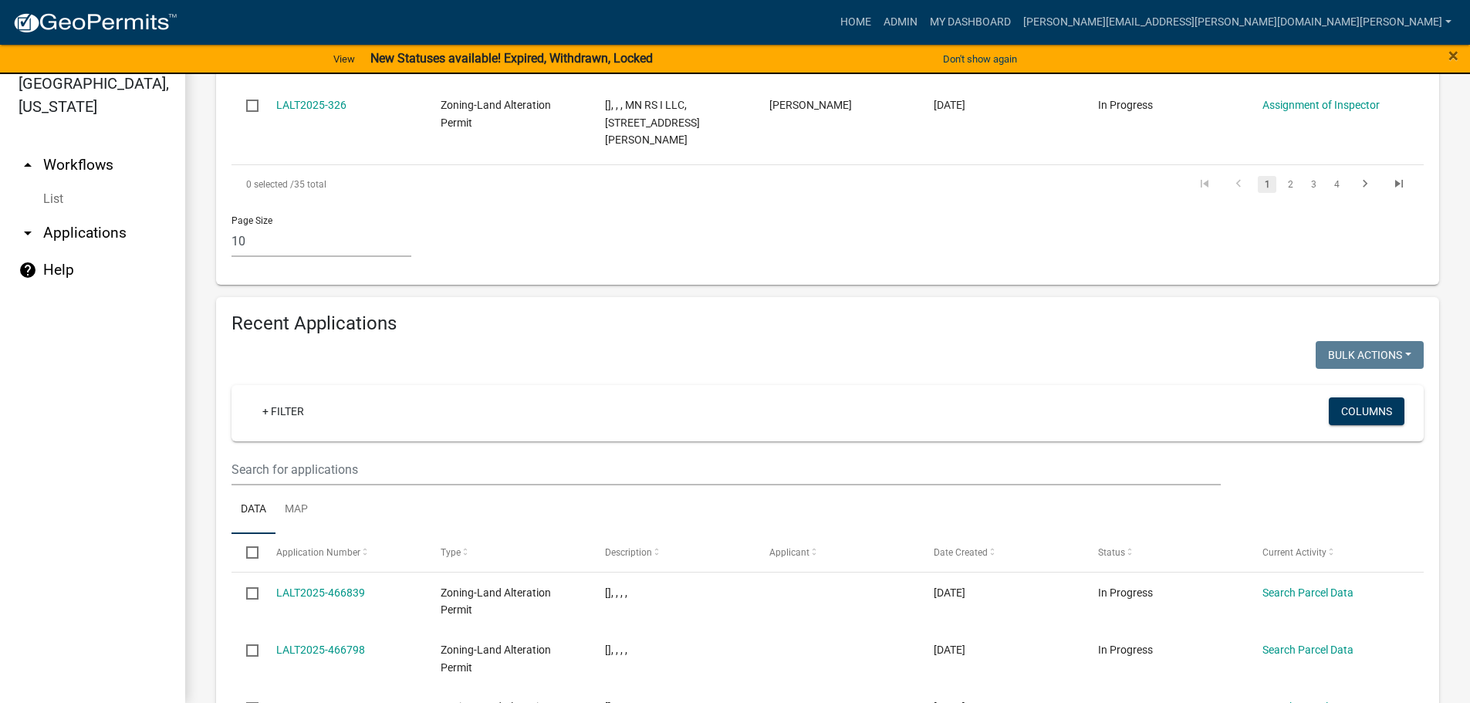
scroll to position [1234, 0]
click at [923, 13] on link "Admin" at bounding box center [900, 22] width 46 height 29
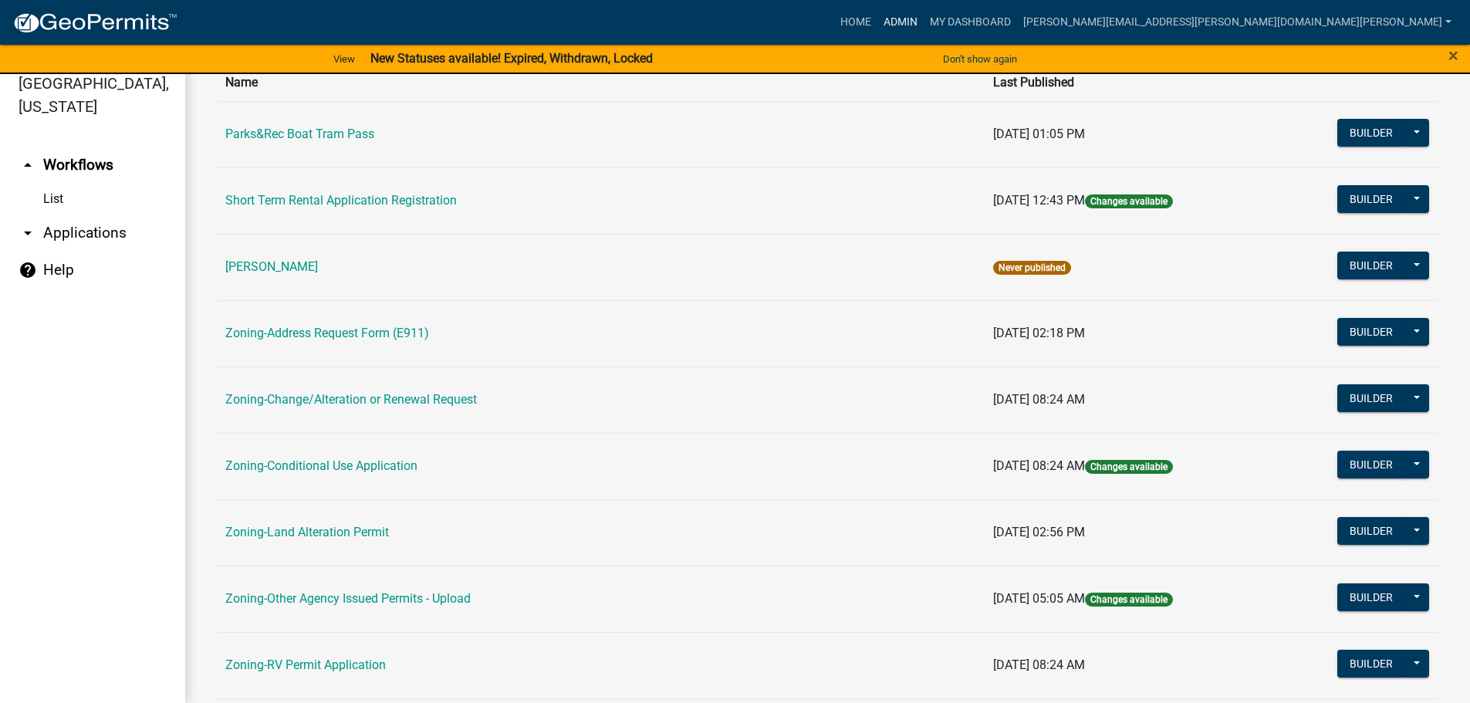
scroll to position [309, 0]
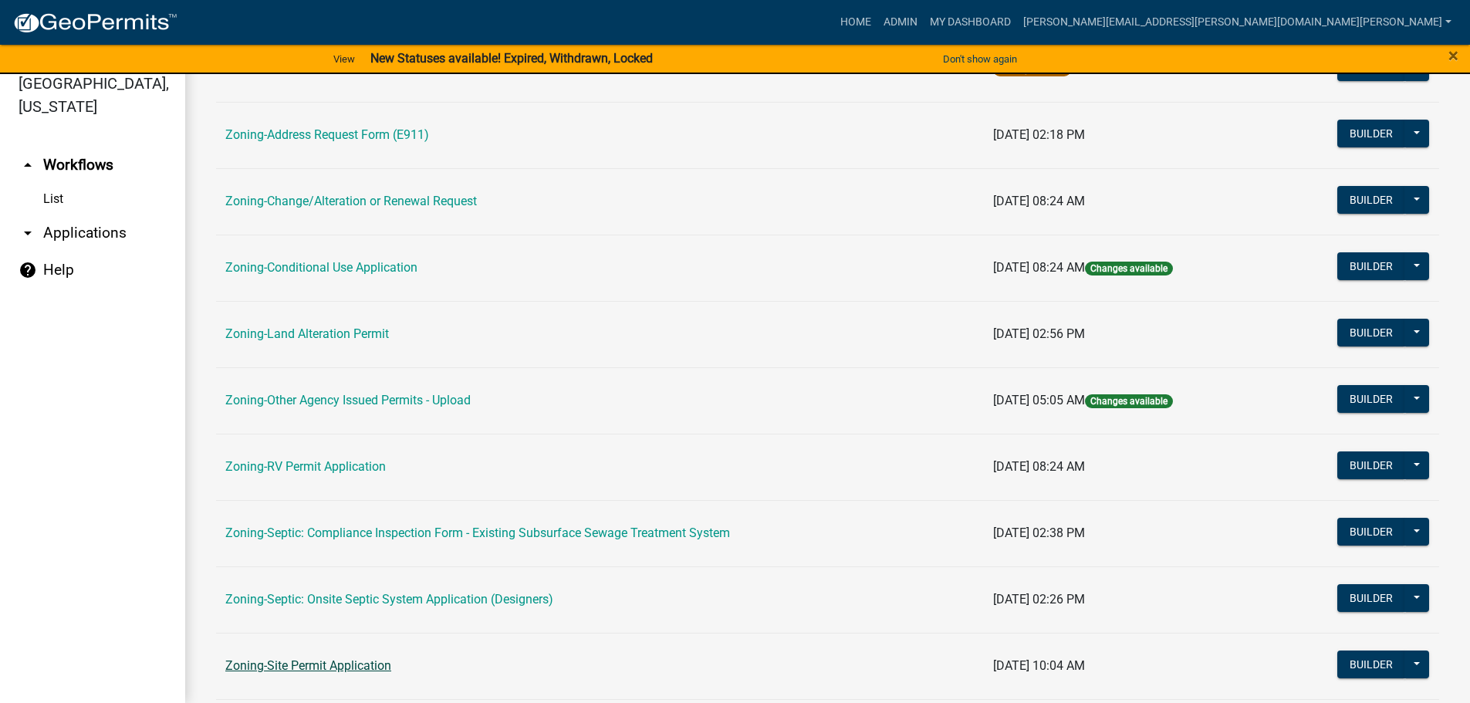
click at [316, 662] on link "Zoning-Site Permit Application" at bounding box center [308, 665] width 166 height 15
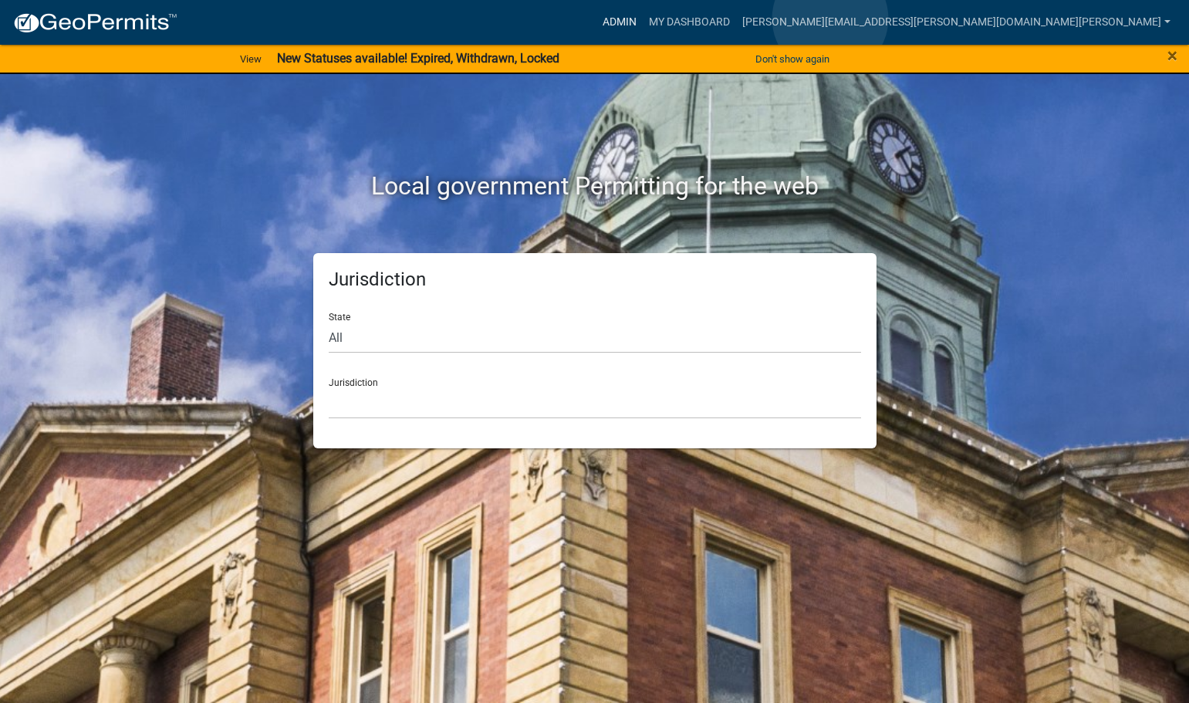
click at [643, 19] on link "Admin" at bounding box center [619, 22] width 46 height 29
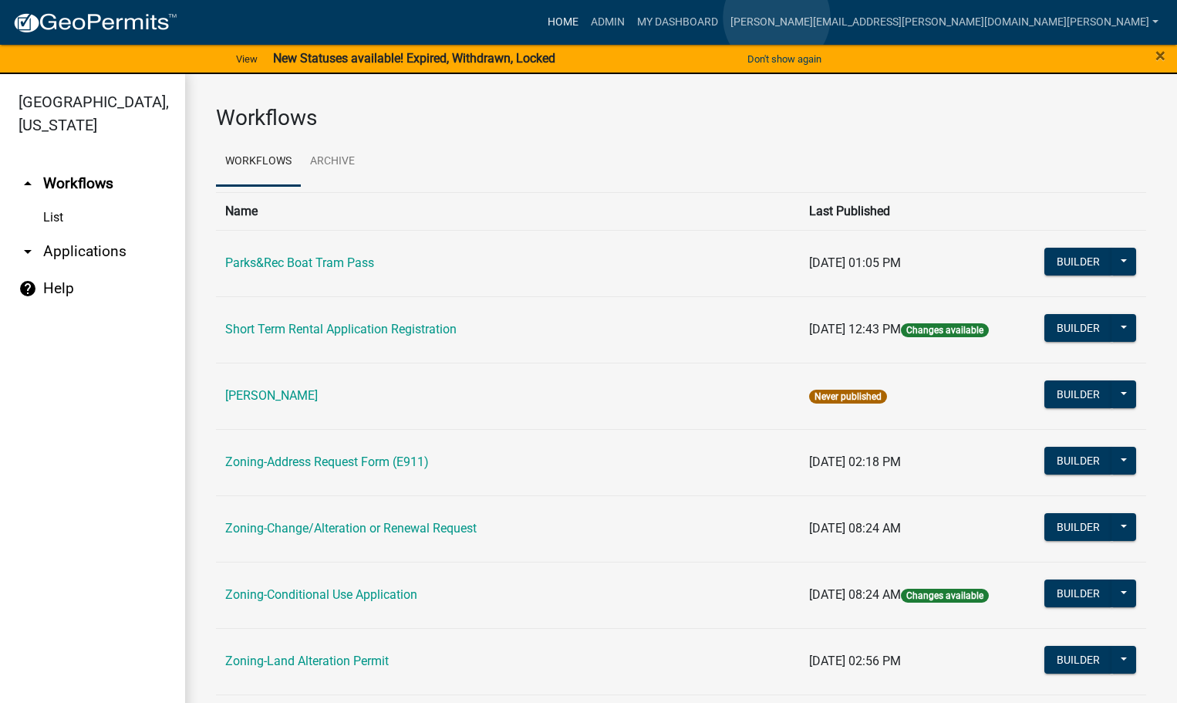
click at [585, 18] on link "Home" at bounding box center [563, 22] width 43 height 29
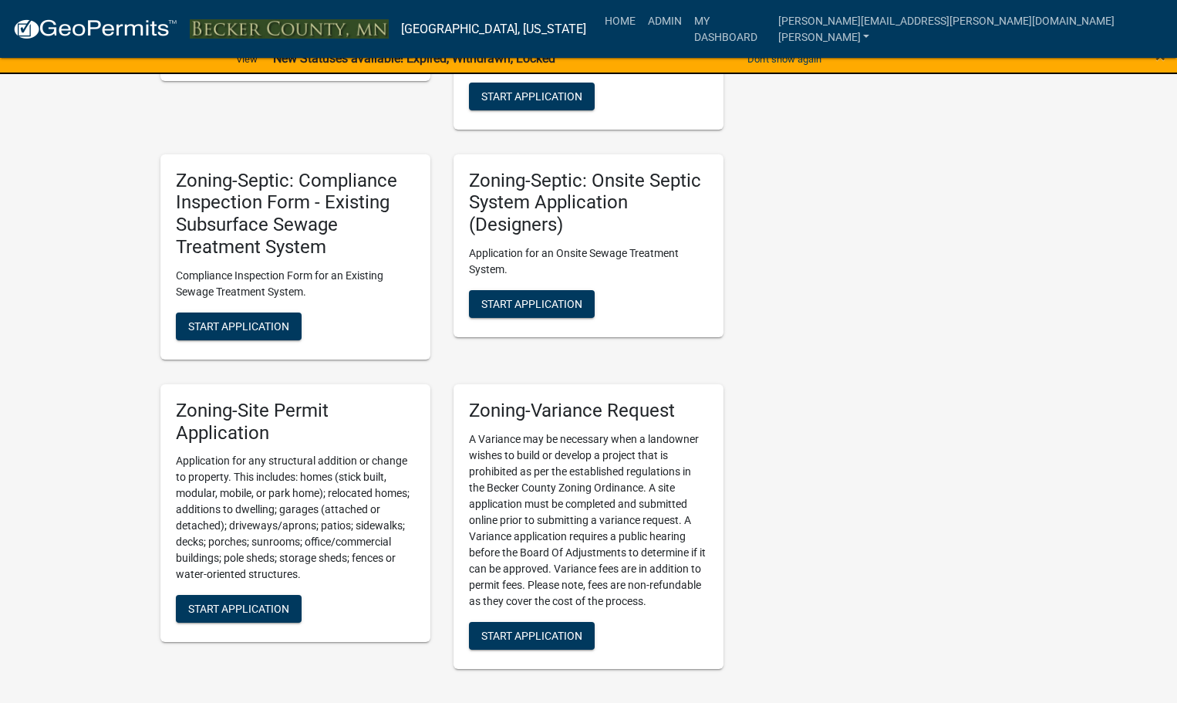
scroll to position [1312, 0]
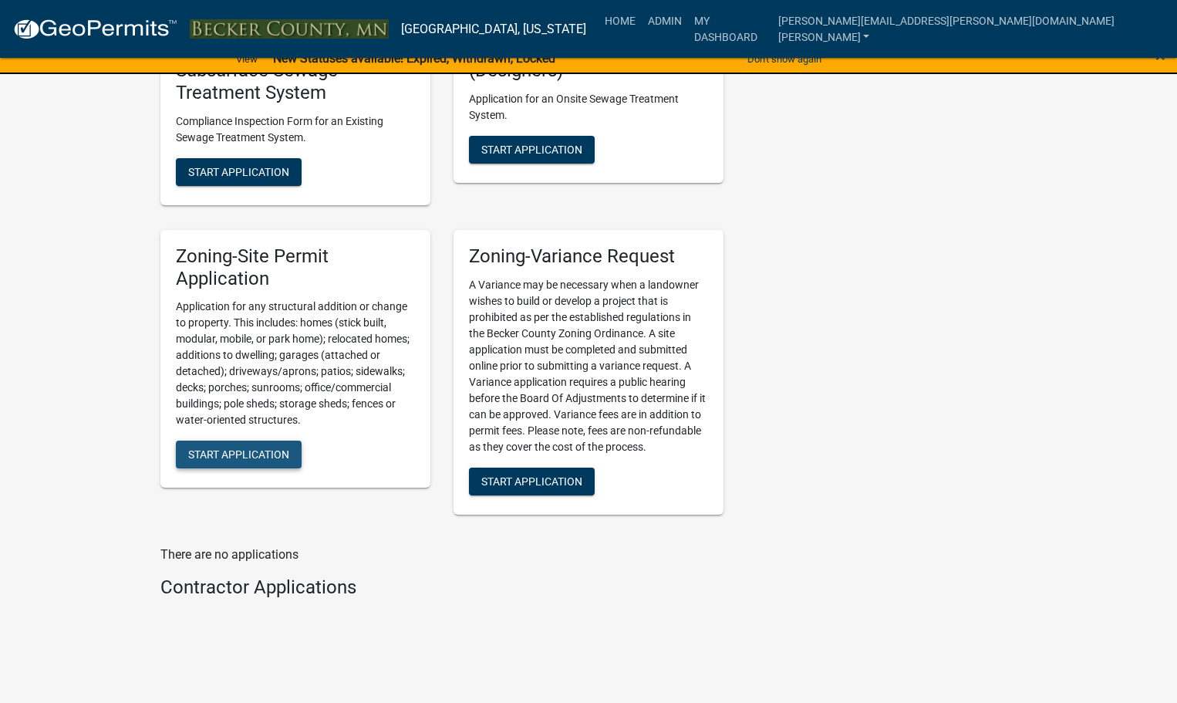
drag, startPoint x: 237, startPoint y: 445, endPoint x: 238, endPoint y: 428, distance: 17.0
click at [238, 445] on button "Start Application" at bounding box center [239, 455] width 126 height 28
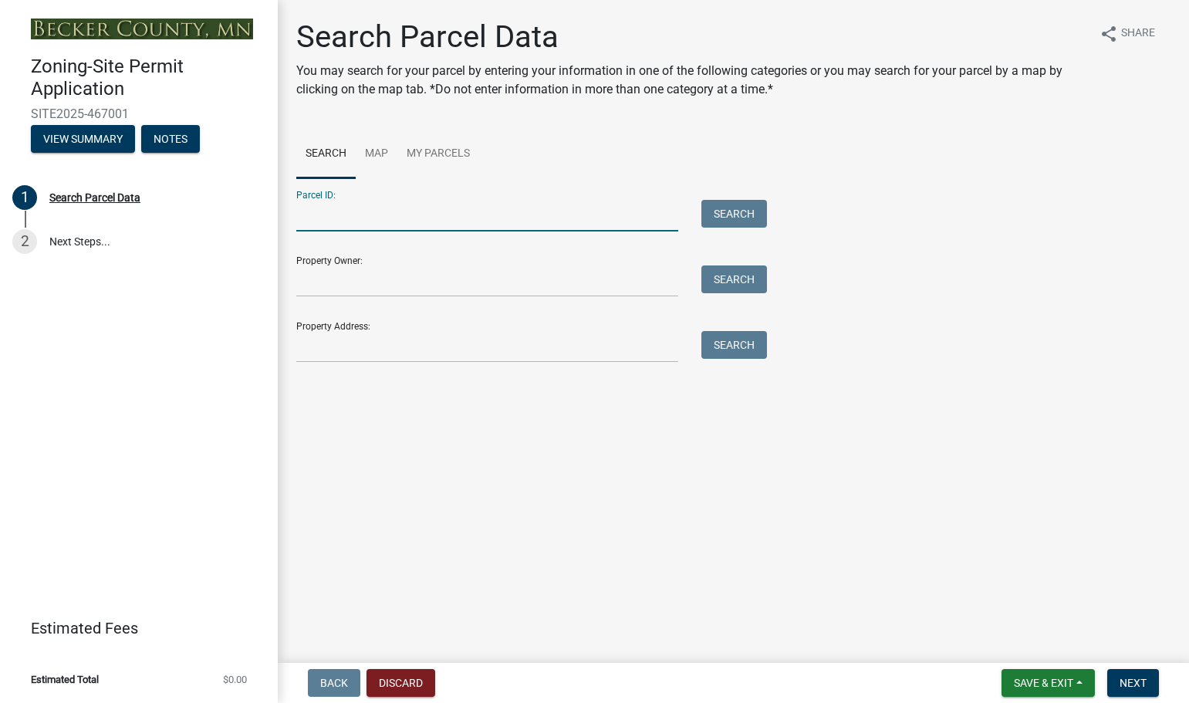
click at [401, 205] on input "Parcel ID:" at bounding box center [487, 216] width 382 height 32
type input "100366000"
click at [744, 213] on button "Search" at bounding box center [734, 214] width 66 height 28
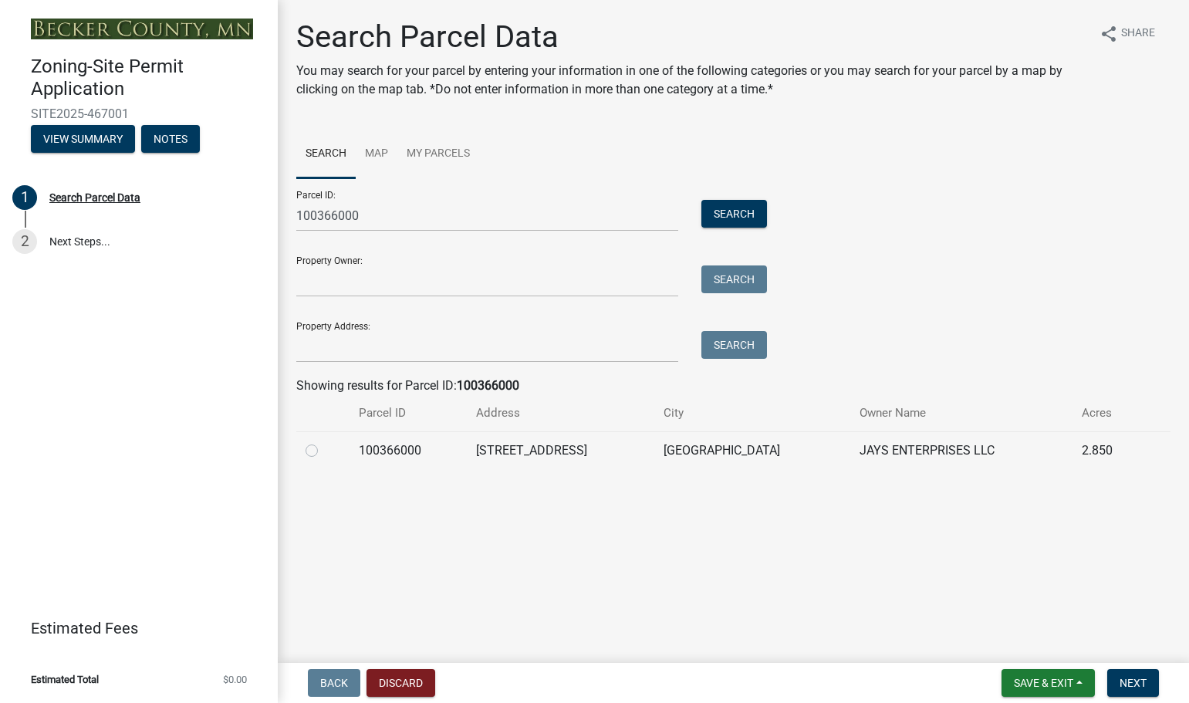
click at [400, 449] on td "100366000" at bounding box center [407, 450] width 117 height 38
click at [324, 441] on label at bounding box center [324, 441] width 0 height 0
click at [324, 450] on input "radio" at bounding box center [329, 446] width 10 height 10
radio input "true"
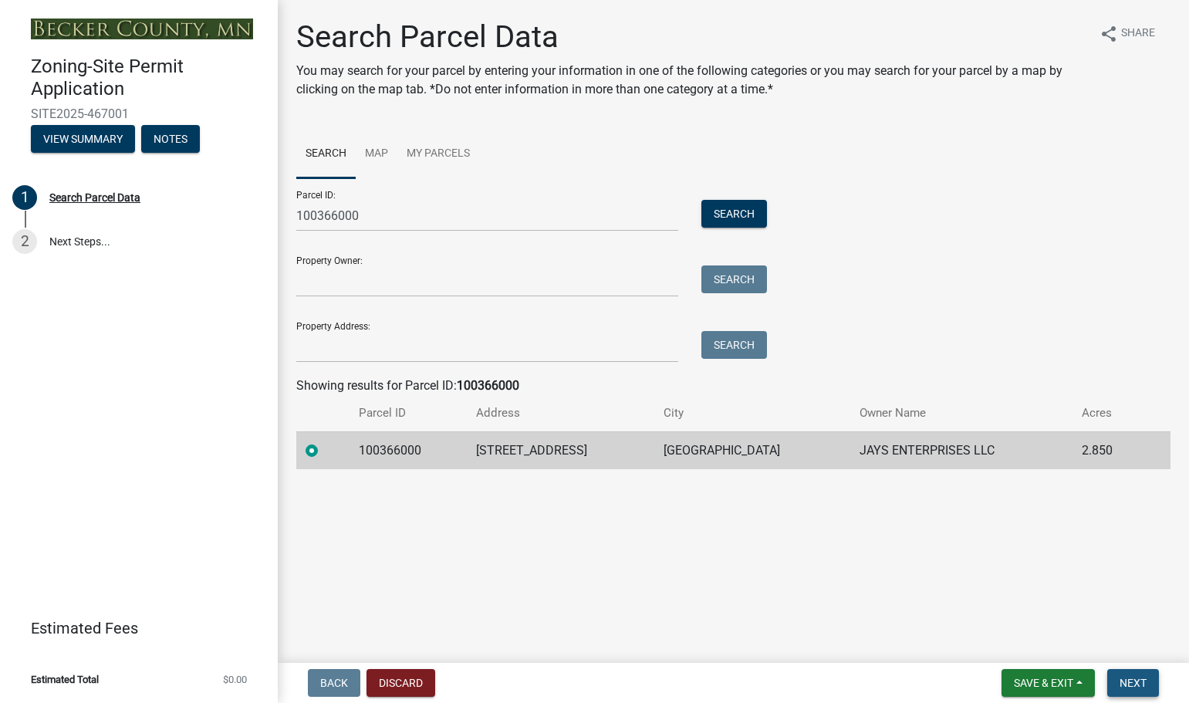
click at [1142, 671] on button "Next" at bounding box center [1133, 683] width 52 height 28
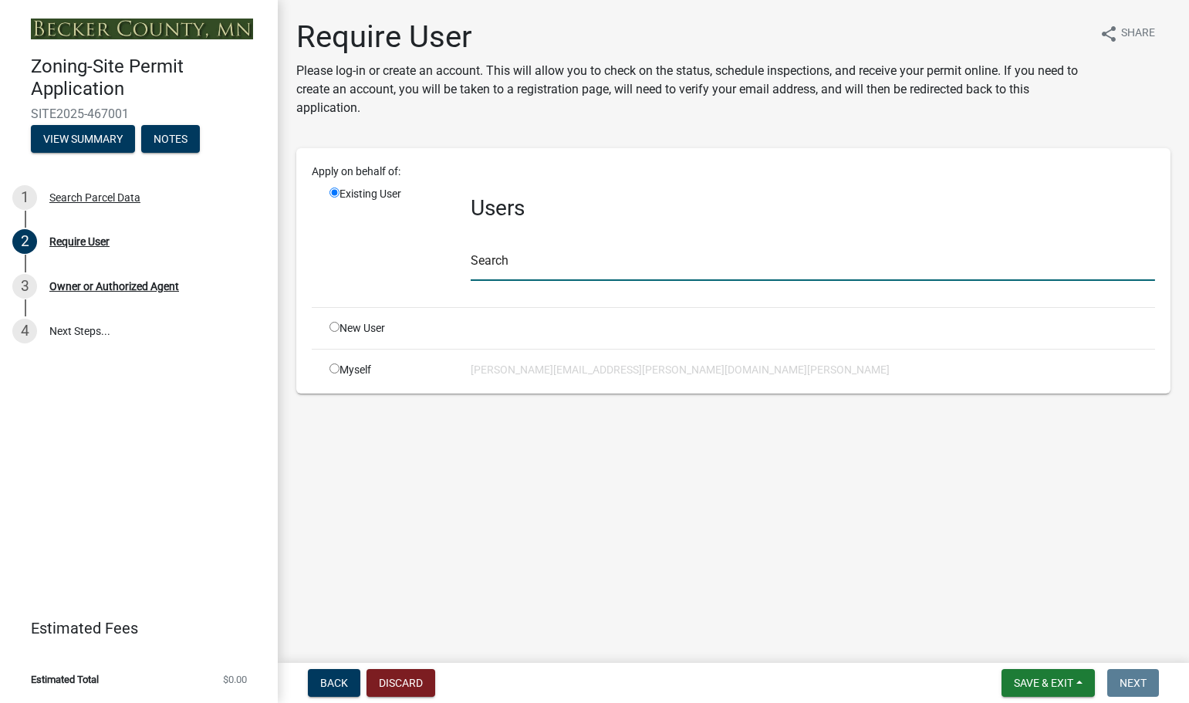
click at [516, 265] on input "text" at bounding box center [813, 265] width 684 height 32
type input "j"
type input "Jays Gardens"
drag, startPoint x: 527, startPoint y: 267, endPoint x: 429, endPoint y: 263, distance: 98.1
click at [429, 263] on div "Existing User Users Search Jays Gardens No users to display" at bounding box center [742, 254] width 849 height 137
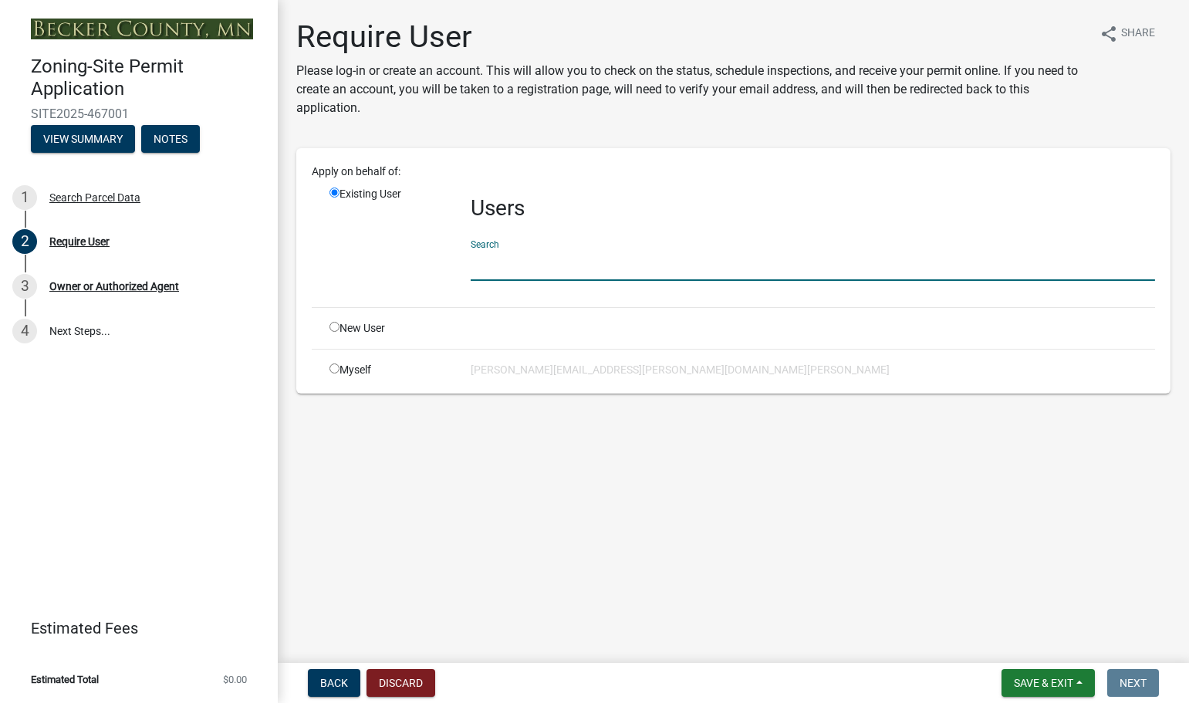
click at [542, 263] on input "text" at bounding box center [813, 265] width 684 height 32
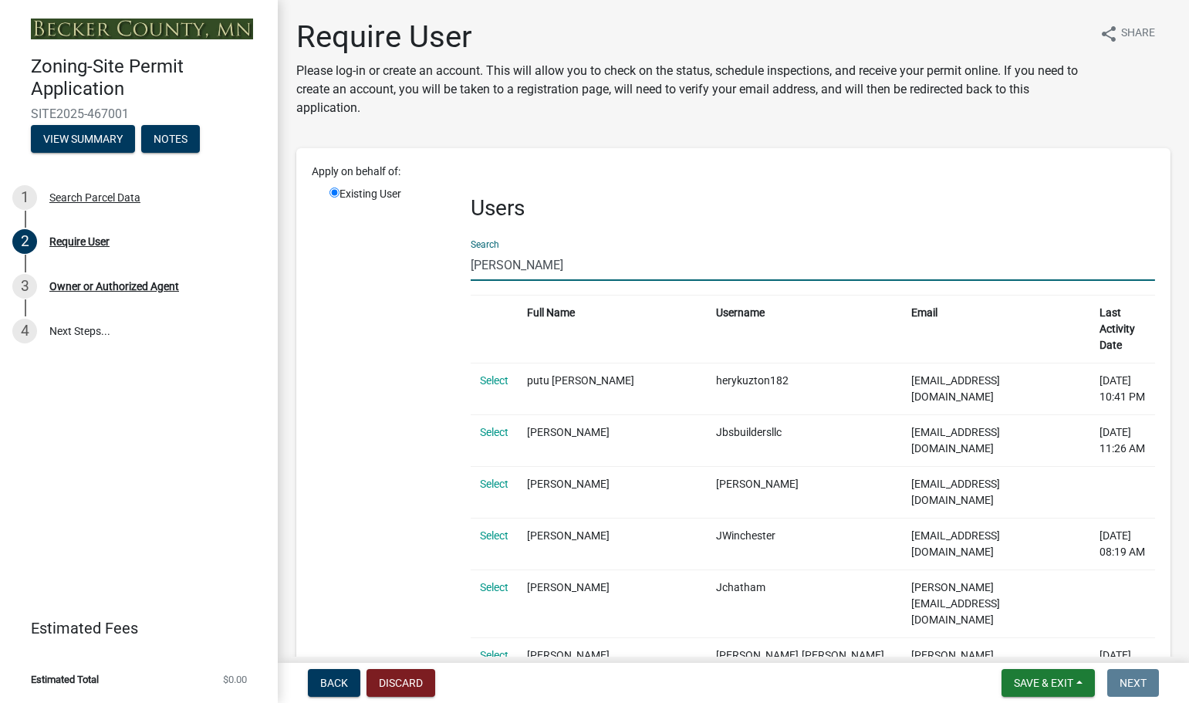
click at [495, 265] on input "jay" at bounding box center [813, 265] width 684 height 32
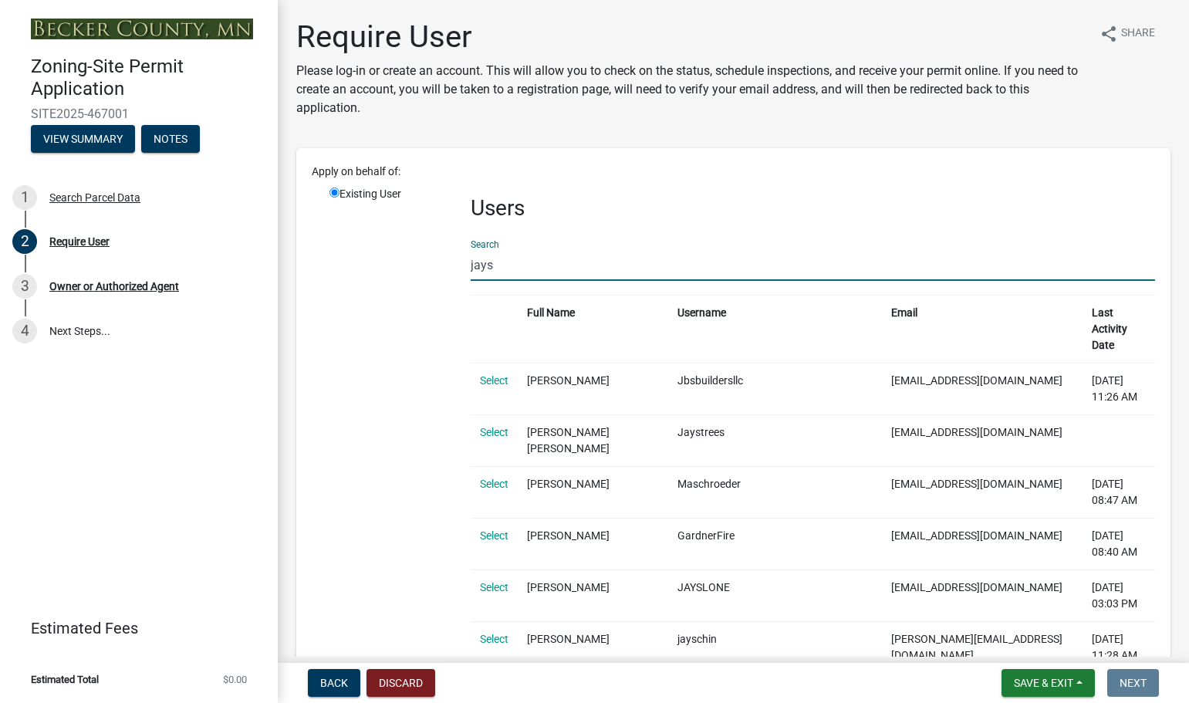
drag, startPoint x: 515, startPoint y: 262, endPoint x: 351, endPoint y: 264, distance: 164.3
click at [514, 273] on input "jays" at bounding box center [813, 265] width 684 height 32
type input "j"
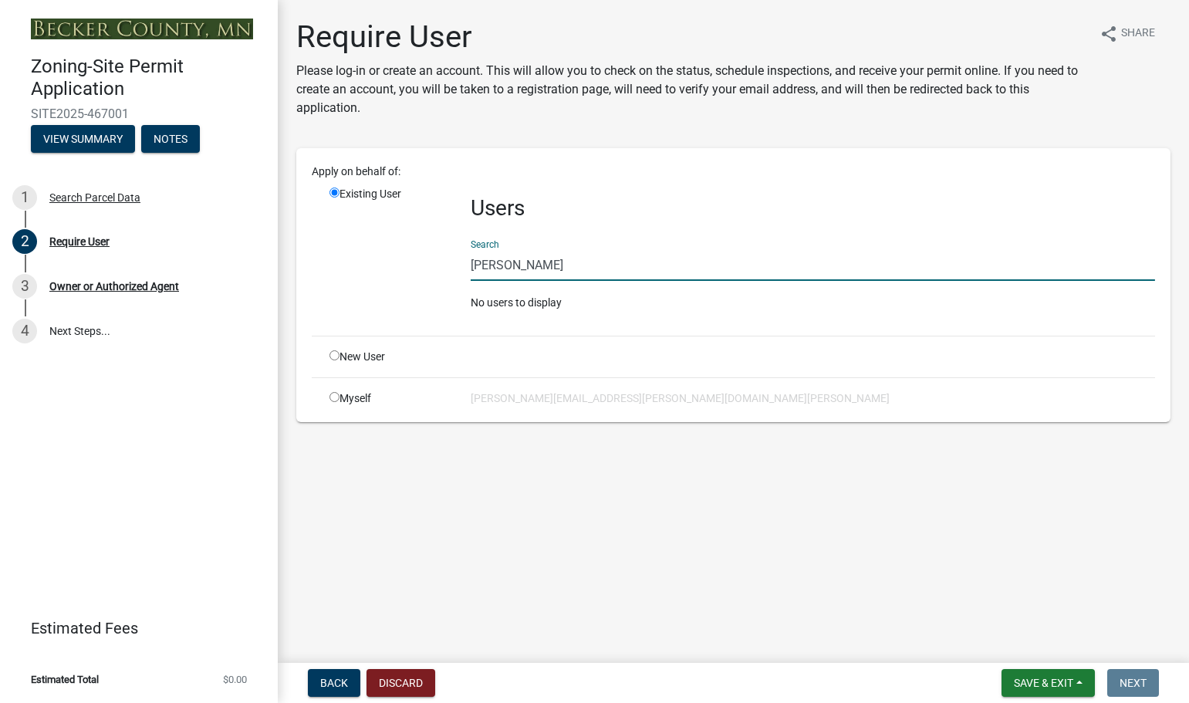
type input "janaya davis"
click at [333, 352] on input "radio" at bounding box center [334, 355] width 10 height 10
radio input "true"
radio input "false"
